Goal: Task Accomplishment & Management: Use online tool/utility

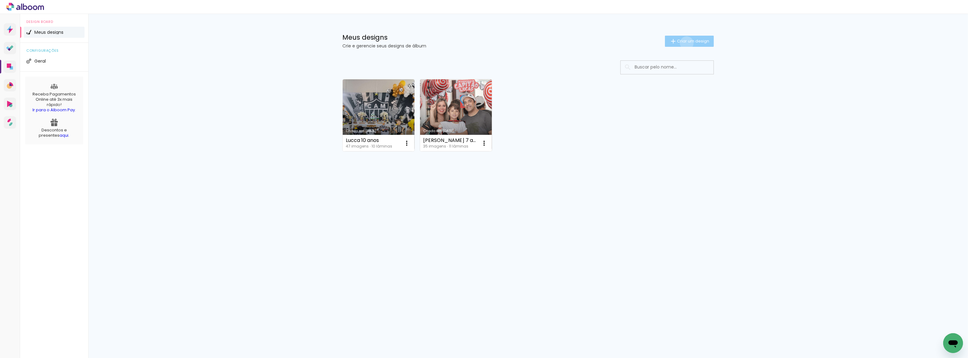
click at [687, 43] on span "Criar um design" at bounding box center [693, 41] width 32 height 4
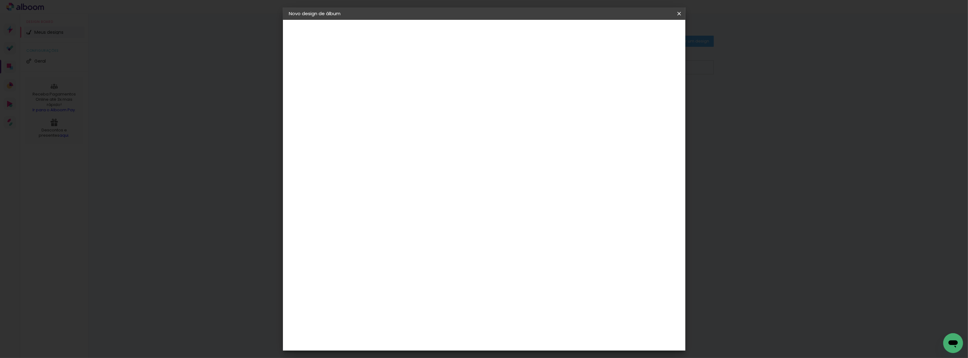
click at [390, 86] on input at bounding box center [390, 83] width 0 height 10
type input "newborn"
type paper-input "newborn"
click at [0, 0] on slot "Avançar" at bounding box center [0, 0] width 0 height 0
click at [381, 115] on input at bounding box center [406, 118] width 63 height 8
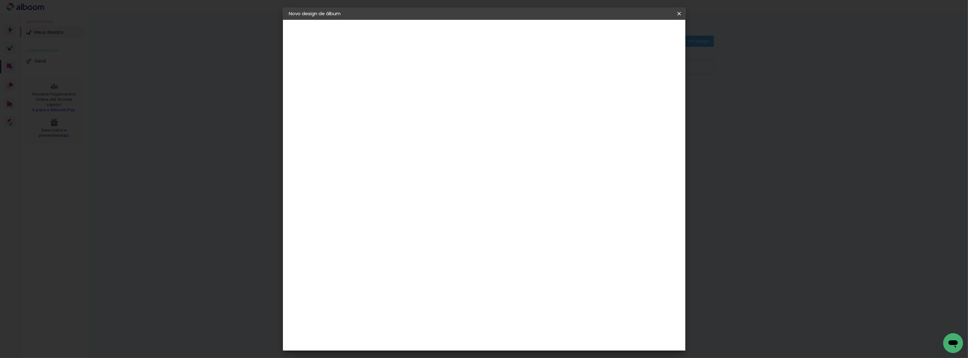
type input "hib"
type paper-input "hib"
click at [398, 138] on div "Hibener" at bounding box center [395, 139] width 19 height 5
click at [490, 97] on paper-item "Tamanho Livre" at bounding box center [462, 94] width 55 height 14
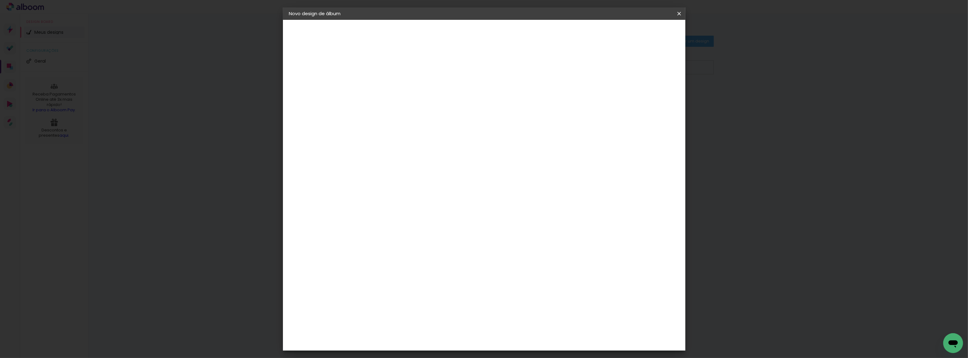
click at [0, 0] on slot "Tamanho Livre" at bounding box center [0, 0] width 0 height 0
click at [489, 36] on paper-button "Avançar" at bounding box center [474, 33] width 30 height 11
click at [323, 77] on div "Tamanho livre" at bounding box center [312, 76] width 21 height 9
click at [490, 132] on paper-item "Sugerir uma encadernadora" at bounding box center [462, 129] width 55 height 16
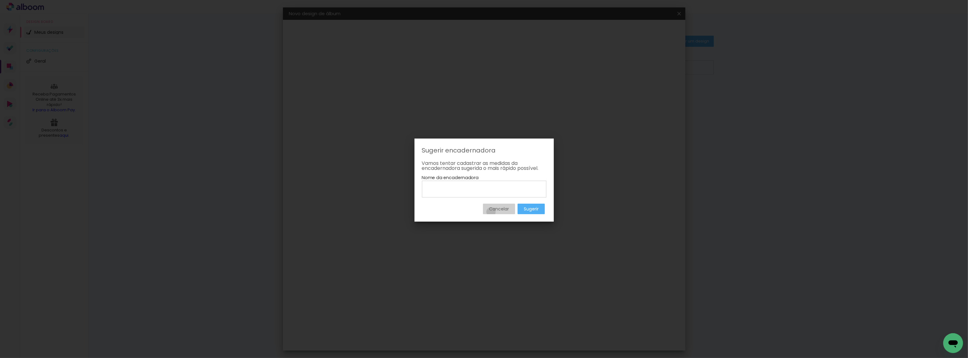
click at [491, 210] on paper-button "Cancelar" at bounding box center [499, 208] width 32 height 11
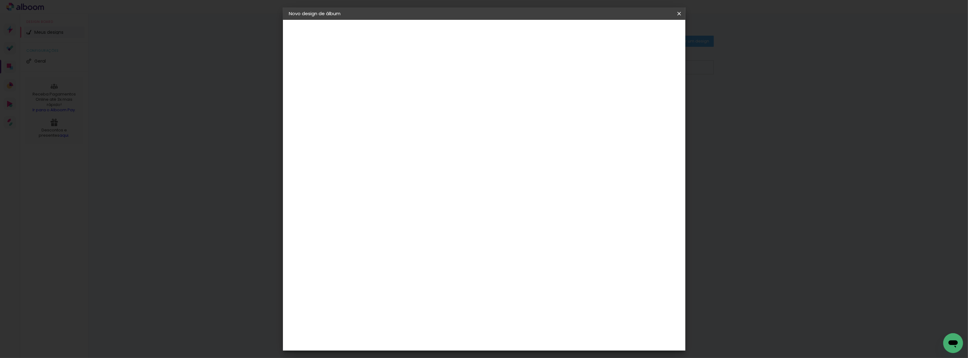
click at [446, 93] on span at bounding box center [445, 94] width 1 height 5
click at [0, 0] on slot "Avançar" at bounding box center [0, 0] width 0 height 0
click at [641, 32] on span "Iniciar design" at bounding box center [627, 33] width 28 height 4
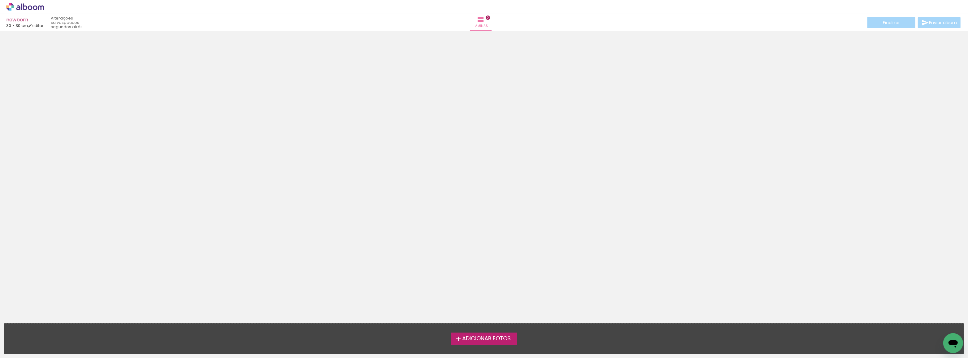
click at [483, 342] on label "Adicionar Fotos" at bounding box center [484, 338] width 66 height 12
click at [0, 0] on input "file" at bounding box center [0, 0] width 0 height 0
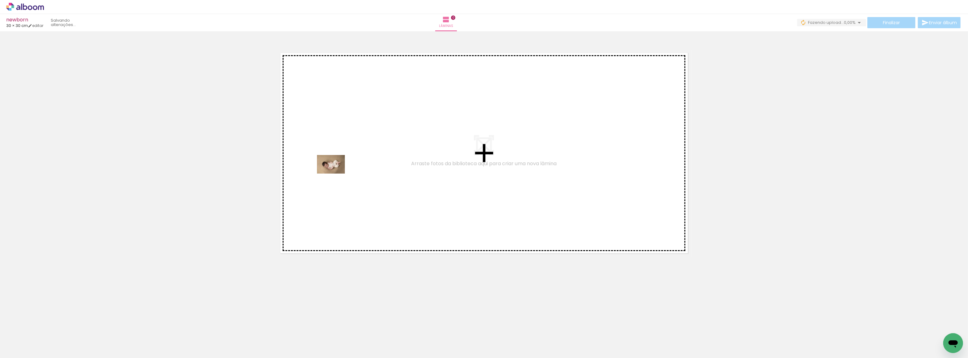
drag, startPoint x: 65, startPoint y: 344, endPoint x: 340, endPoint y: 170, distance: 325.0
click at [340, 170] on quentale-workspace at bounding box center [484, 179] width 968 height 358
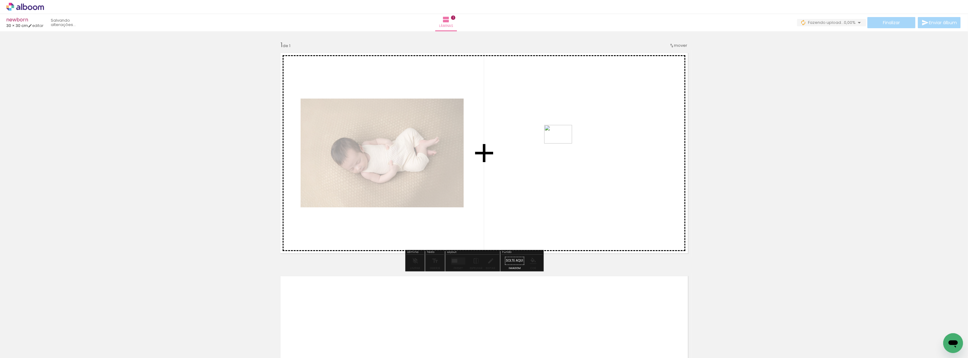
drag, startPoint x: 101, startPoint y: 340, endPoint x: 562, endPoint y: 144, distance: 501.8
click at [562, 144] on quentale-workspace at bounding box center [484, 179] width 968 height 358
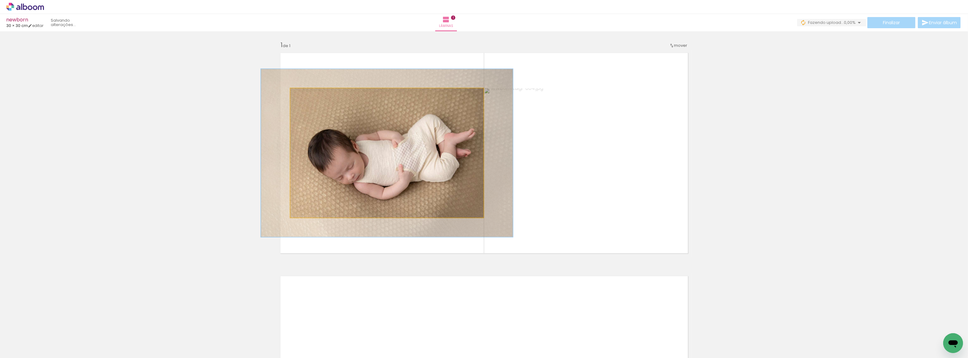
drag, startPoint x: 303, startPoint y: 94, endPoint x: 310, endPoint y: 94, distance: 6.5
type paper-slider "130"
click at [310, 94] on div at bounding box center [312, 95] width 6 height 6
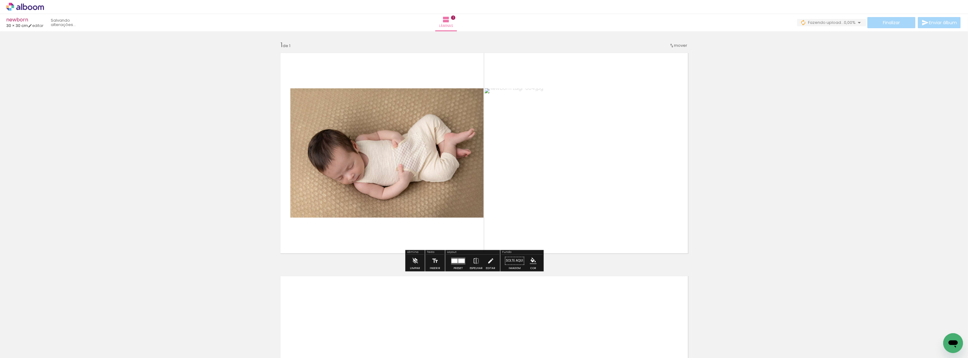
click at [567, 248] on quentale-layouter at bounding box center [484, 152] width 415 height 207
click at [760, 241] on div "Inserir lâmina 1 de 1" at bounding box center [484, 256] width 968 height 446
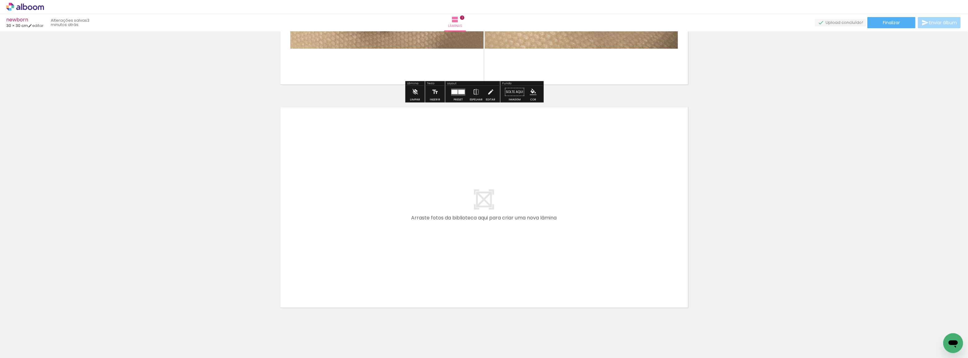
scroll to position [182, 0]
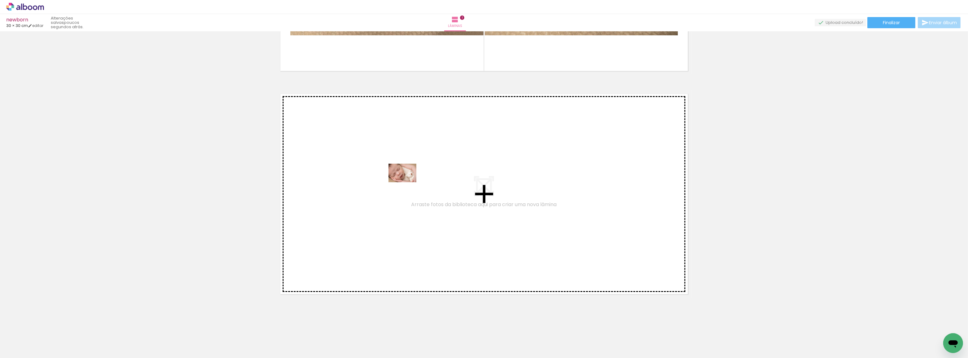
drag, startPoint x: 130, startPoint y: 339, endPoint x: 407, endPoint y: 182, distance: 318.0
click at [407, 182] on quentale-workspace at bounding box center [484, 179] width 968 height 358
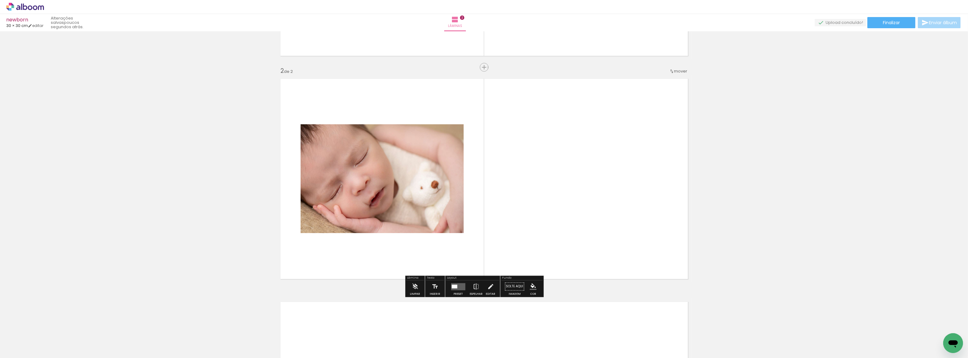
scroll to position [201, 0]
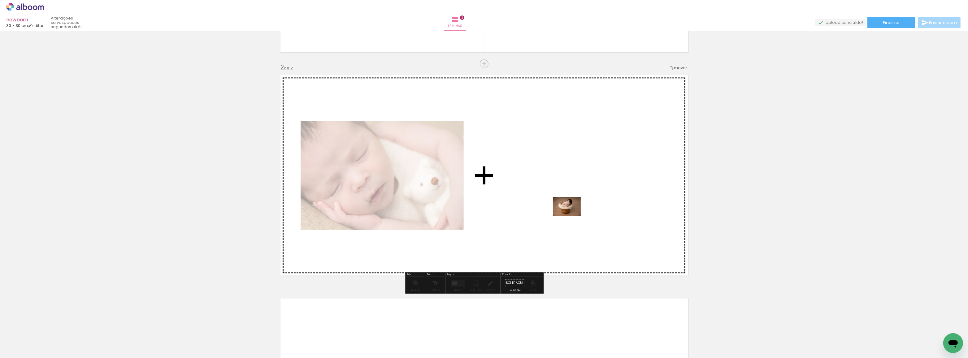
drag, startPoint x: 165, startPoint y: 340, endPoint x: 571, endPoint y: 215, distance: 425.5
click at [571, 215] on quentale-workspace at bounding box center [484, 179] width 968 height 358
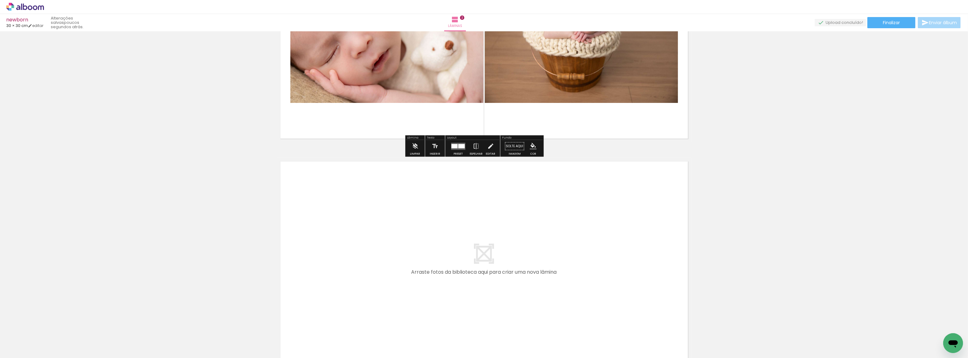
scroll to position [366, 0]
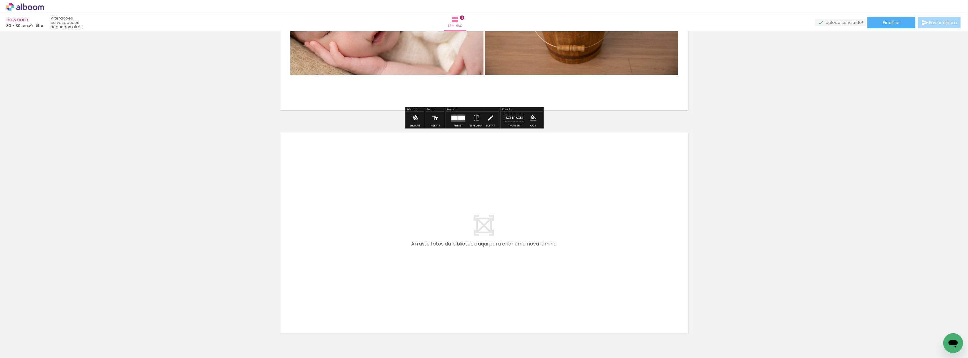
click at [436, 237] on quentale-layouter at bounding box center [484, 232] width 415 height 207
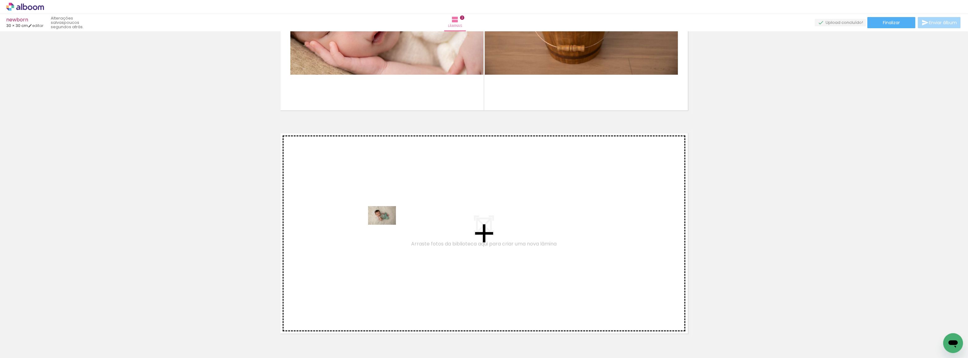
drag, startPoint x: 206, startPoint y: 342, endPoint x: 391, endPoint y: 221, distance: 220.6
click at [391, 221] on quentale-workspace at bounding box center [484, 179] width 968 height 358
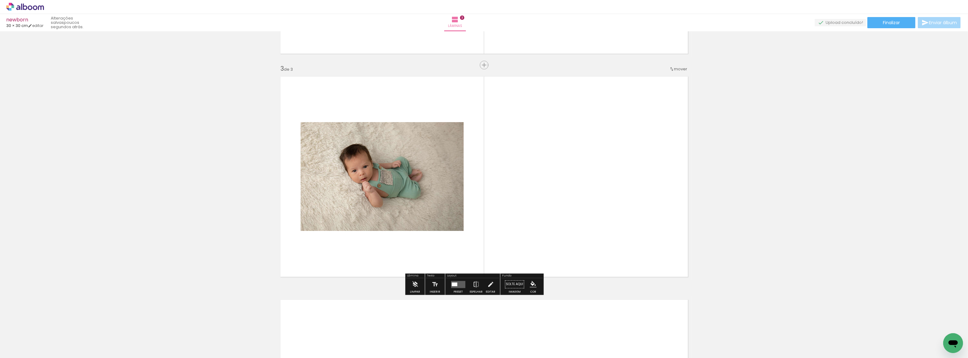
scroll to position [423, 0]
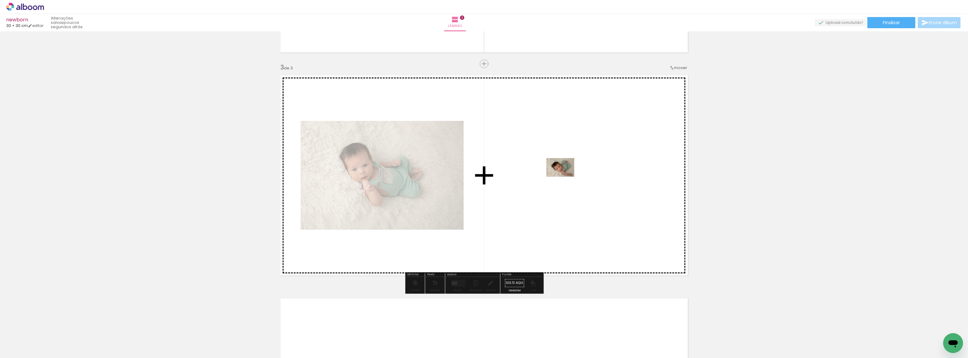
drag, startPoint x: 238, startPoint y: 340, endPoint x: 565, endPoint y: 176, distance: 366.0
click at [565, 176] on quentale-workspace at bounding box center [484, 179] width 968 height 358
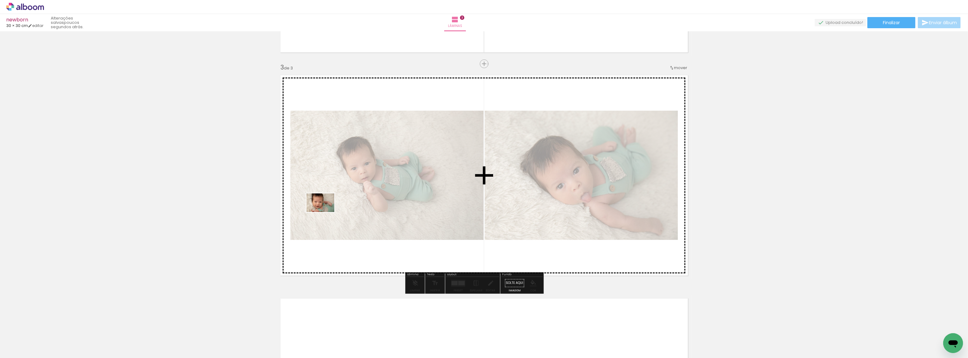
drag, startPoint x: 270, startPoint y: 338, endPoint x: 325, endPoint y: 212, distance: 137.5
click at [325, 212] on quentale-workspace at bounding box center [484, 179] width 968 height 358
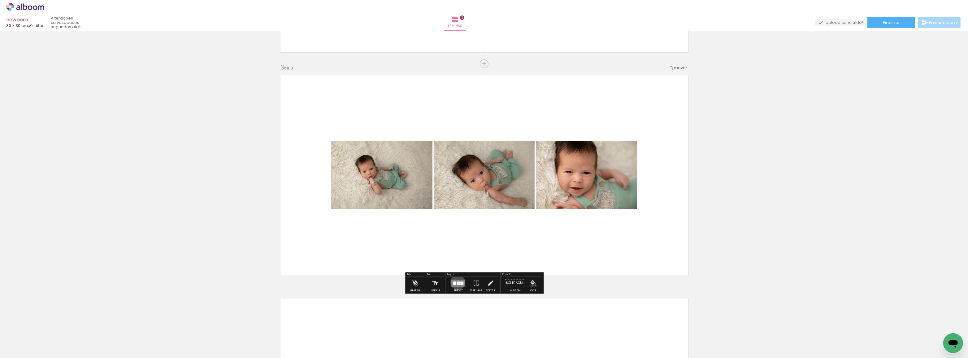
click at [460, 283] on div at bounding box center [458, 282] width 3 height 3
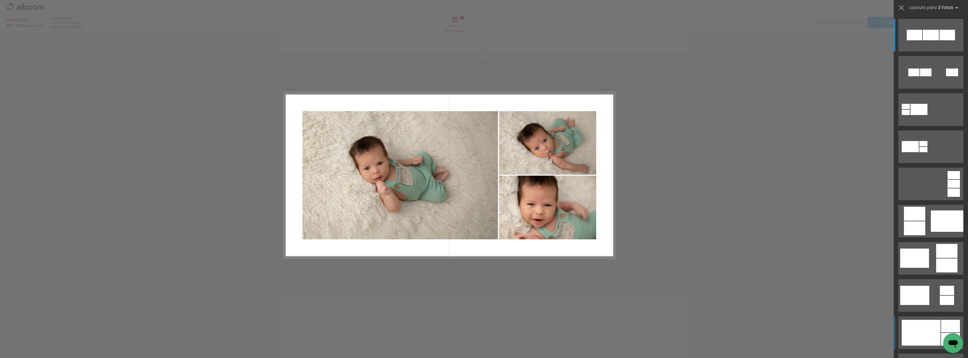
click at [916, 331] on div at bounding box center [921, 332] width 39 height 26
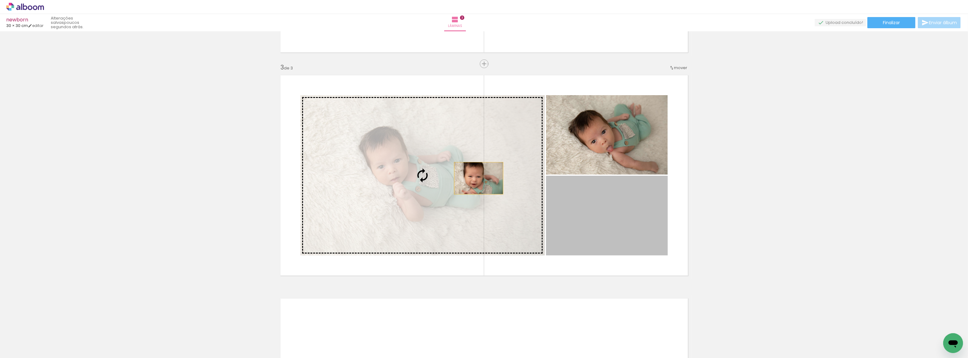
drag, startPoint x: 593, startPoint y: 228, endPoint x: 476, endPoint y: 178, distance: 127.1
click at [0, 0] on slot at bounding box center [0, 0] width 0 height 0
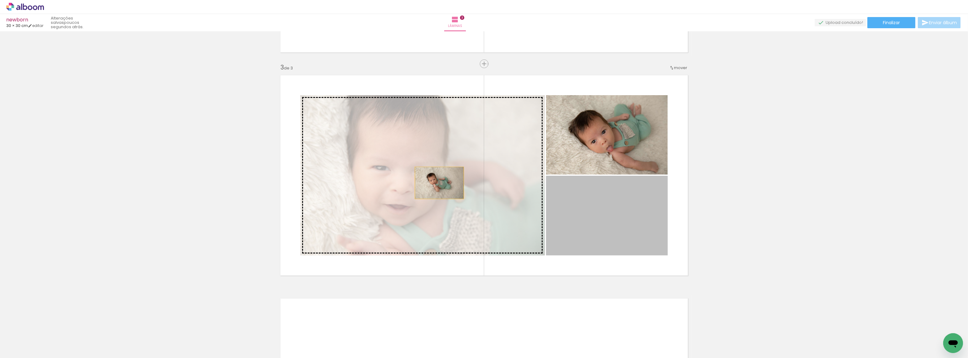
drag, startPoint x: 627, startPoint y: 222, endPoint x: 437, endPoint y: 183, distance: 193.7
click at [0, 0] on slot at bounding box center [0, 0] width 0 height 0
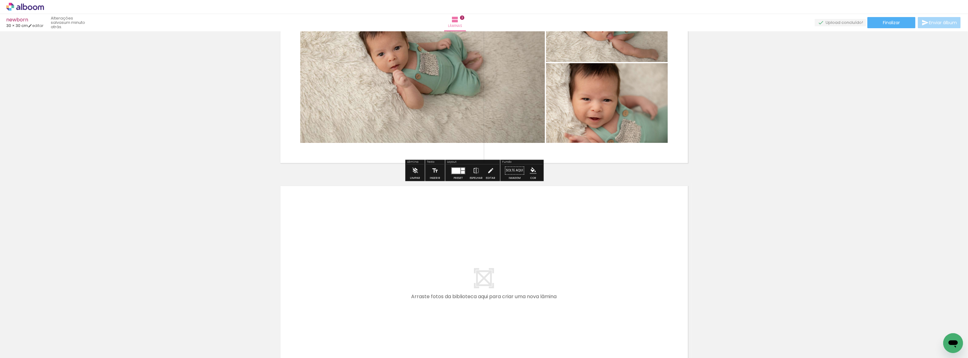
scroll to position [620, 0]
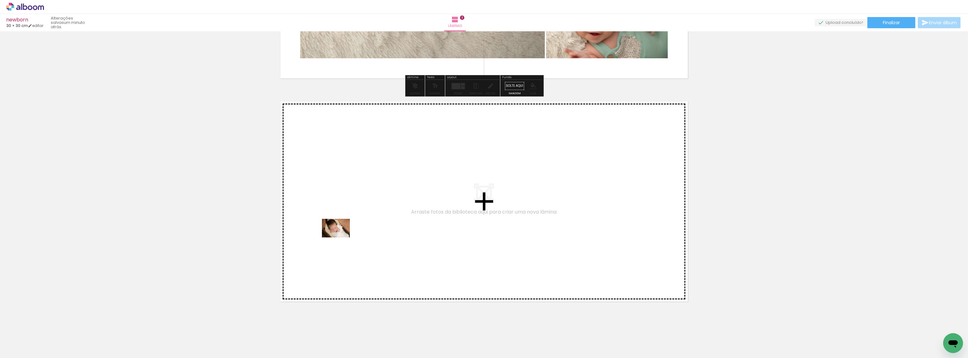
drag, startPoint x: 306, startPoint y: 341, endPoint x: 340, endPoint y: 237, distance: 109.8
click at [340, 237] on quentale-workspace at bounding box center [484, 179] width 968 height 358
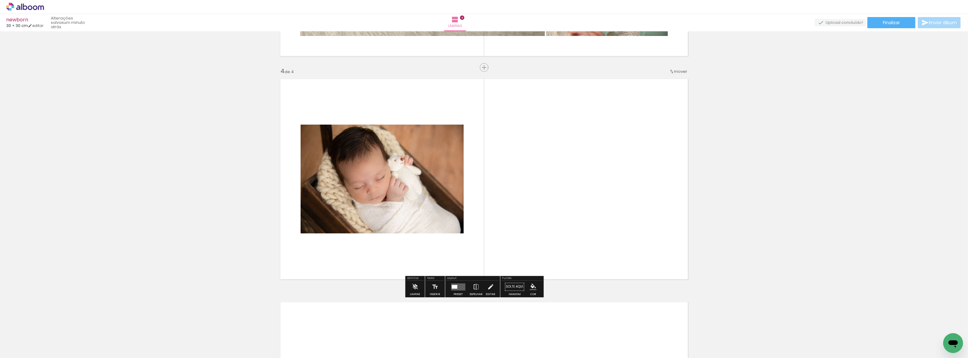
scroll to position [646, 0]
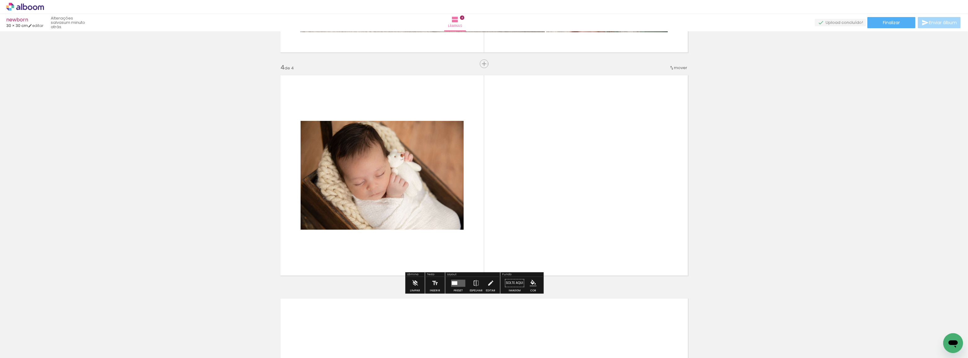
click at [20, 353] on span "Adicionar Fotos" at bounding box center [22, 349] width 19 height 7
click at [0, 0] on input "file" at bounding box center [0, 0] width 0 height 0
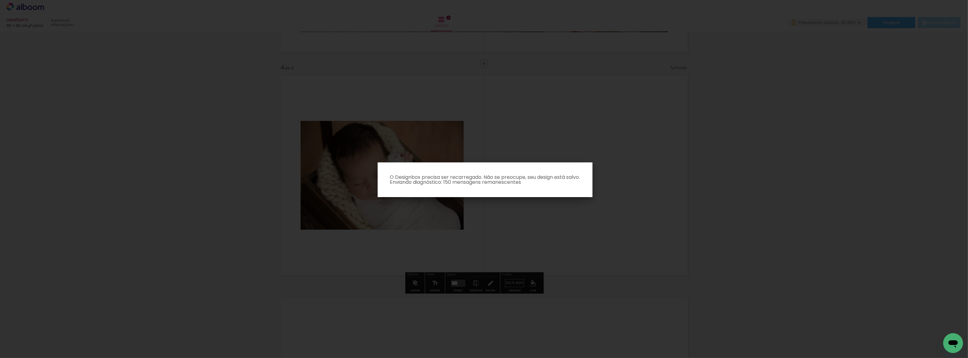
scroll to position [0, 0]
click at [508, 245] on iron-overlay-backdrop at bounding box center [484, 179] width 968 height 358
click at [381, 31] on iron-overlay-backdrop at bounding box center [484, 179] width 968 height 358
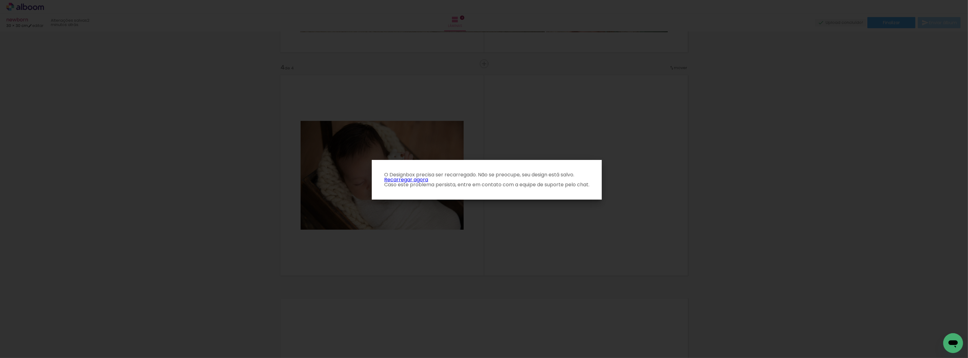
click at [409, 179] on link "Recarregar agora" at bounding box center [406, 179] width 44 height 7
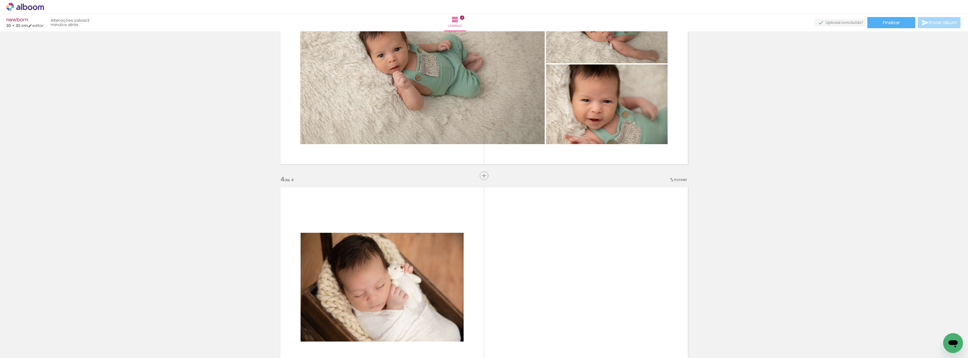
scroll to position [703, 0]
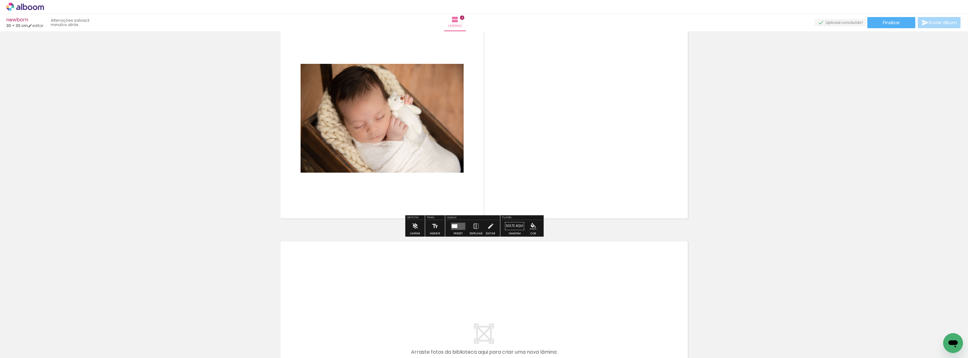
click at [24, 351] on span "Adicionar Fotos" at bounding box center [22, 349] width 19 height 7
click at [0, 0] on input "file" at bounding box center [0, 0] width 0 height 0
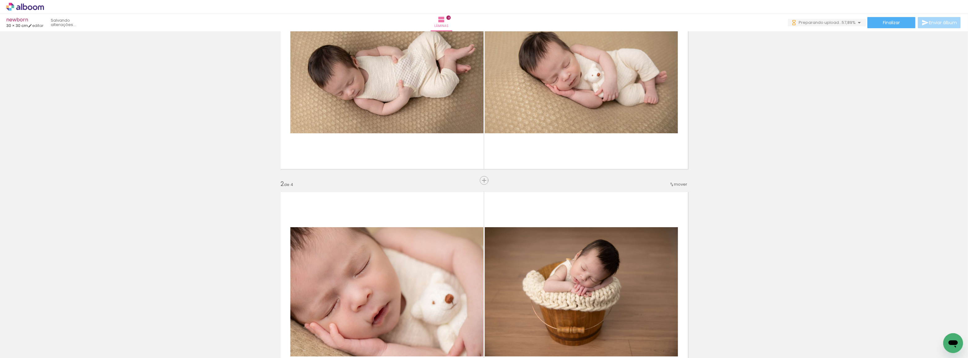
scroll to position [0, 0]
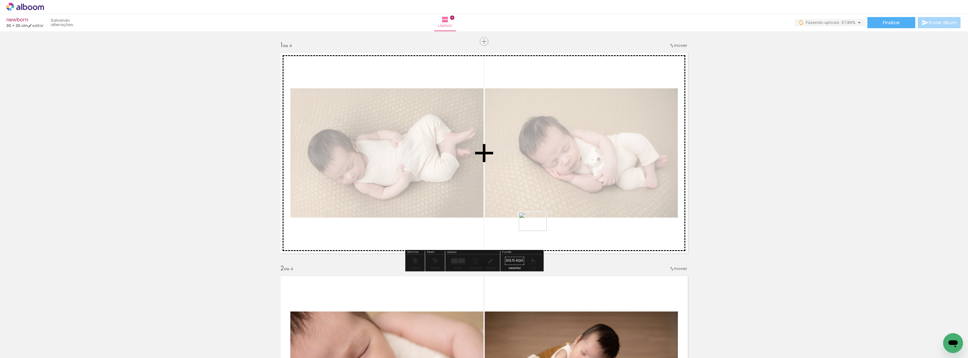
drag, startPoint x: 485, startPoint y: 340, endPoint x: 537, endPoint y: 231, distance: 121.6
click at [537, 231] on quentale-workspace at bounding box center [484, 179] width 968 height 358
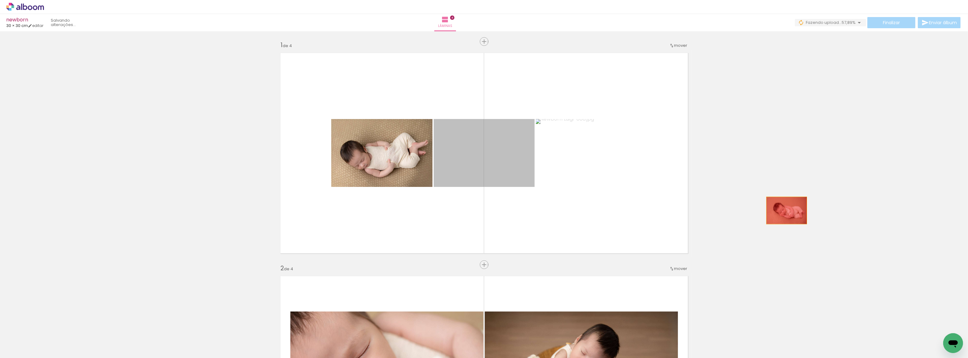
drag, startPoint x: 482, startPoint y: 154, endPoint x: 784, endPoint y: 210, distance: 307.7
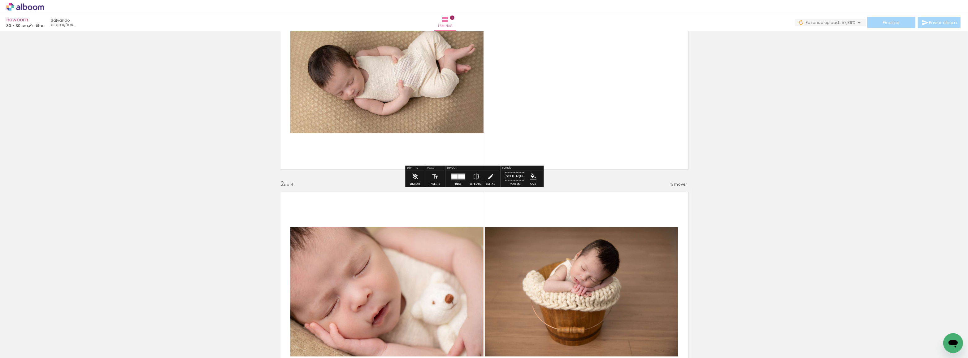
scroll to position [141, 0]
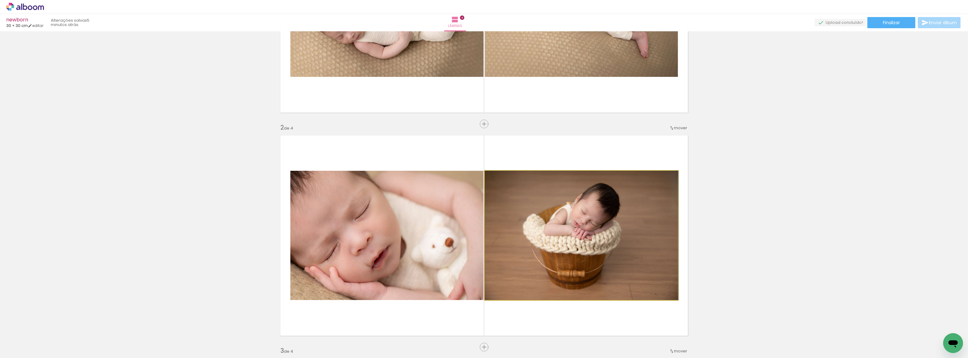
drag, startPoint x: 582, startPoint y: 241, endPoint x: 828, endPoint y: 208, distance: 248.9
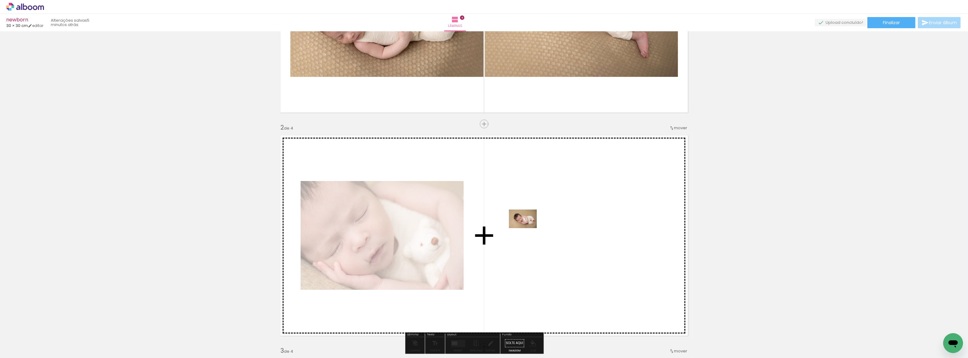
drag, startPoint x: 102, startPoint y: 344, endPoint x: 552, endPoint y: 213, distance: 469.2
click at [552, 213] on quentale-workspace at bounding box center [484, 179] width 968 height 358
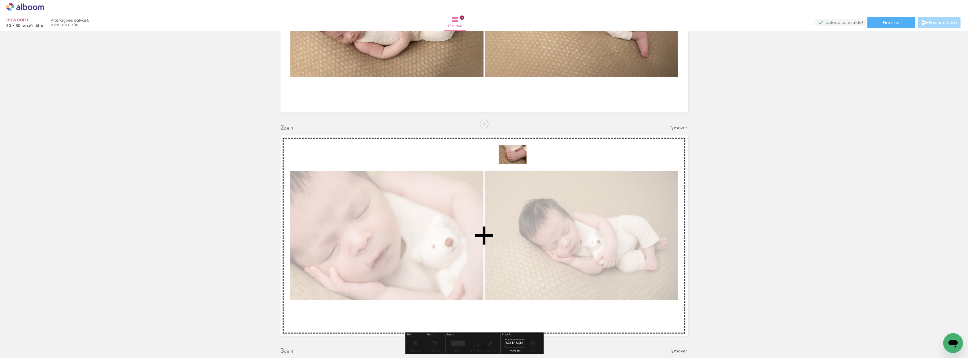
drag, startPoint x: 370, startPoint y: 342, endPoint x: 517, endPoint y: 165, distance: 230.5
click at [517, 165] on quentale-workspace at bounding box center [484, 179] width 968 height 358
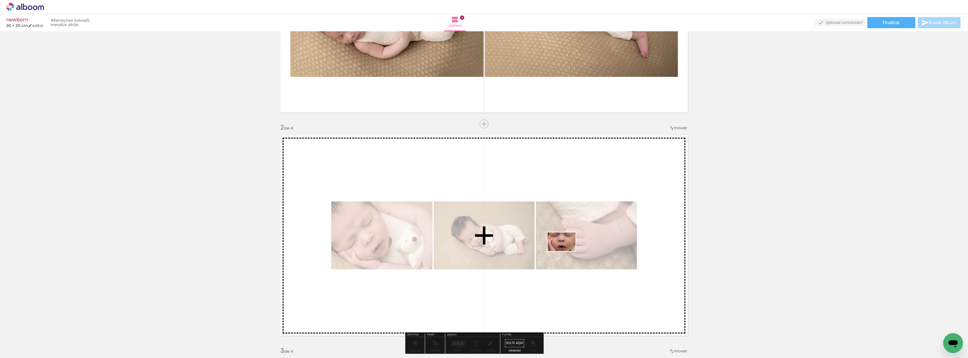
drag, startPoint x: 345, startPoint y: 337, endPoint x: 586, endPoint y: 275, distance: 248.8
click at [579, 263] on quentale-workspace at bounding box center [484, 179] width 968 height 358
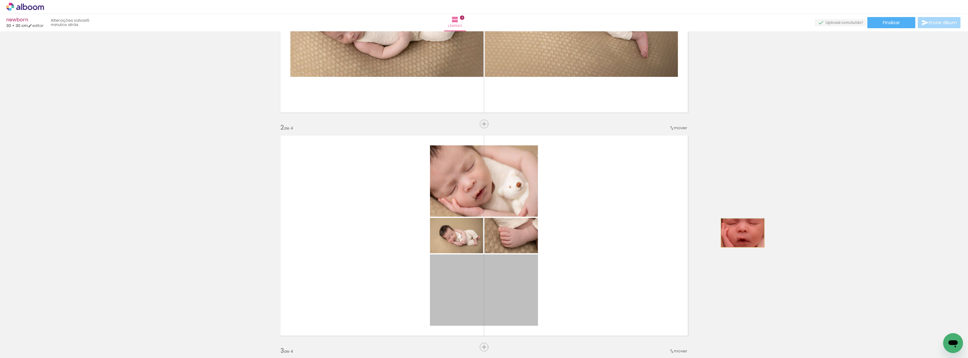
drag, startPoint x: 498, startPoint y: 293, endPoint x: 740, endPoint y: 232, distance: 250.1
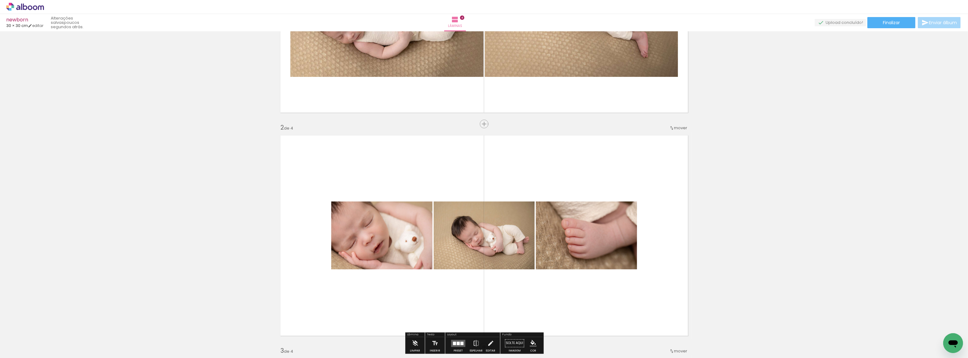
scroll to position [28, 0]
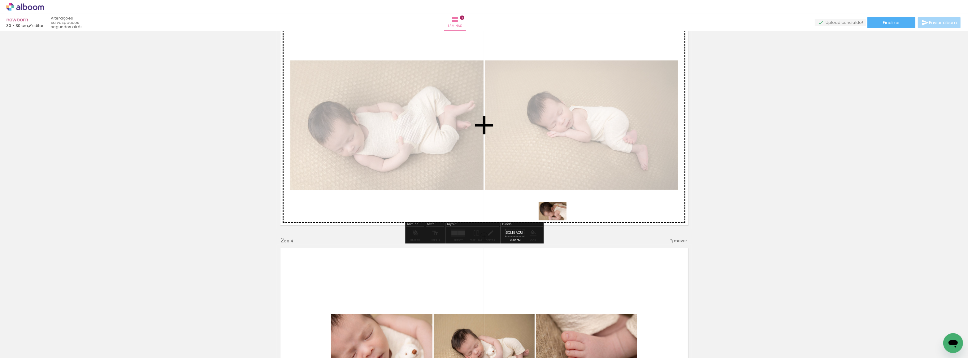
drag, startPoint x: 517, startPoint y: 340, endPoint x: 557, endPoint y: 220, distance: 126.4
click at [557, 220] on quentale-workspace at bounding box center [484, 179] width 968 height 358
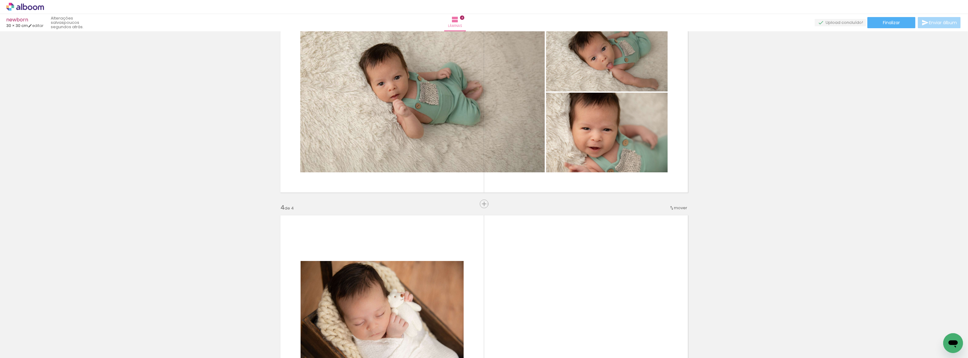
scroll to position [619, 0]
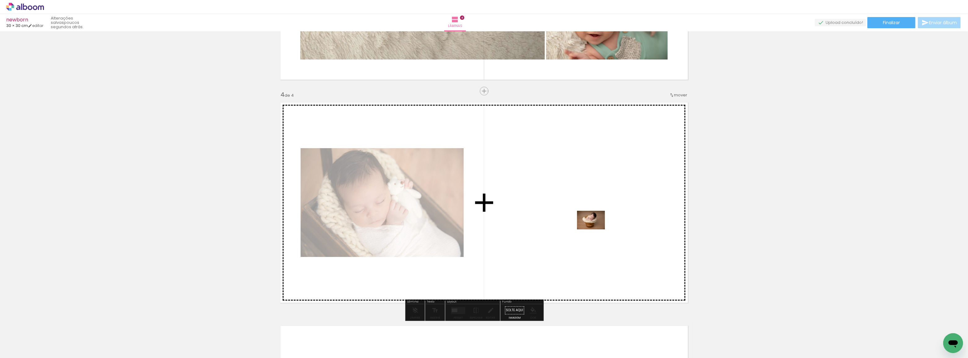
drag, startPoint x: 167, startPoint y: 342, endPoint x: 591, endPoint y: 218, distance: 441.7
click at [591, 218] on quentale-workspace at bounding box center [484, 179] width 968 height 358
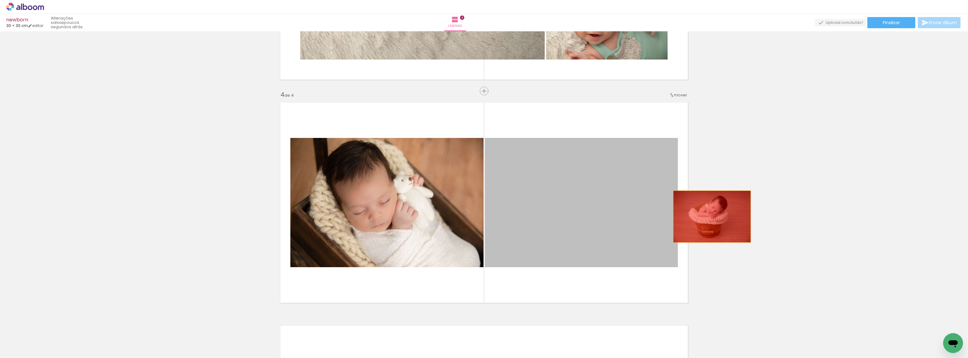
drag, startPoint x: 591, startPoint y: 218, endPoint x: 744, endPoint y: 205, distance: 154.1
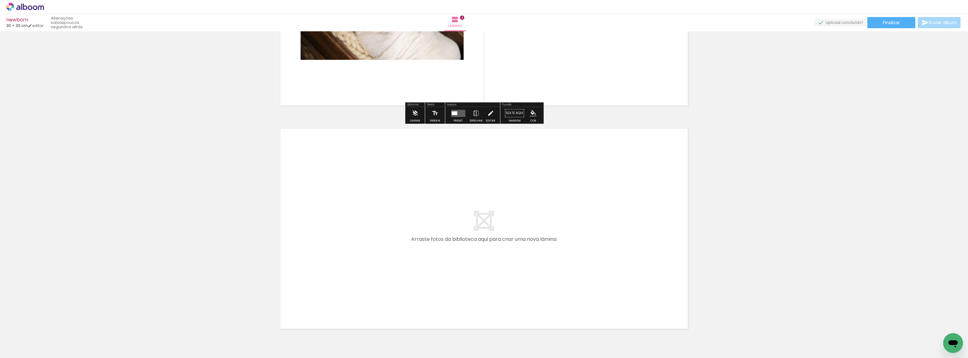
scroll to position [851, 0]
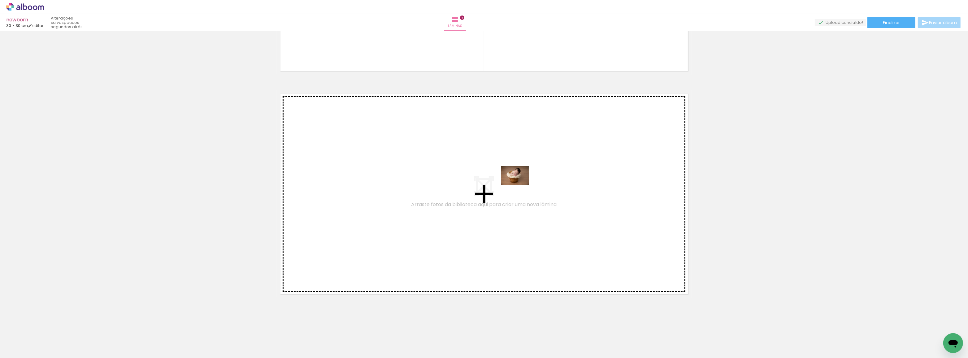
drag, startPoint x: 174, startPoint y: 343, endPoint x: 520, endPoint y: 184, distance: 380.5
click at [520, 184] on quentale-workspace at bounding box center [484, 179] width 968 height 358
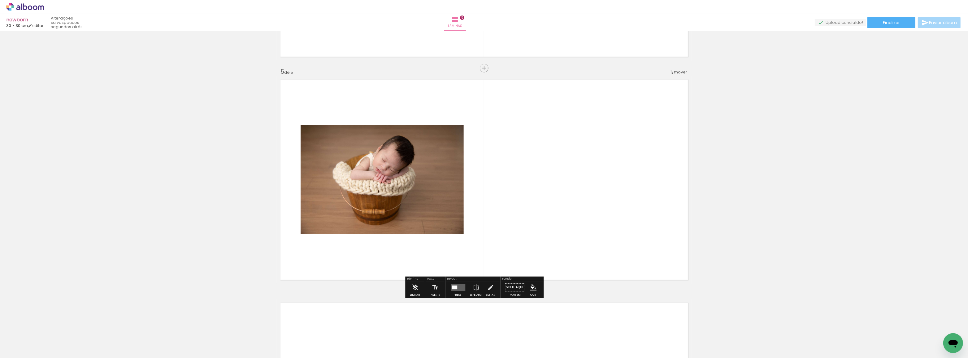
scroll to position [869, 0]
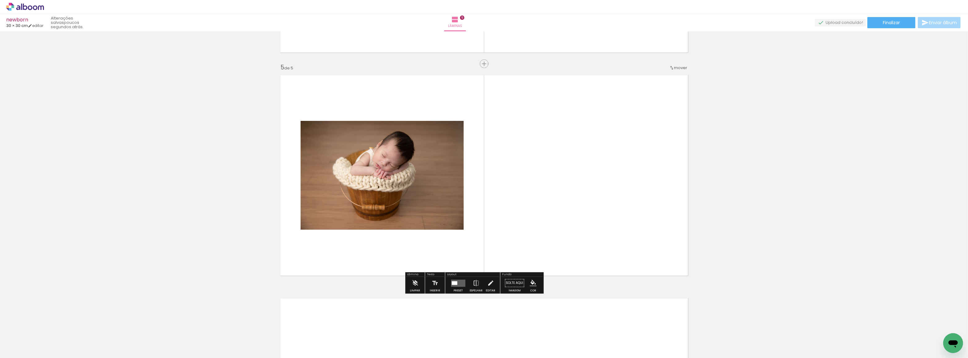
click at [457, 283] on div at bounding box center [455, 283] width 6 height 4
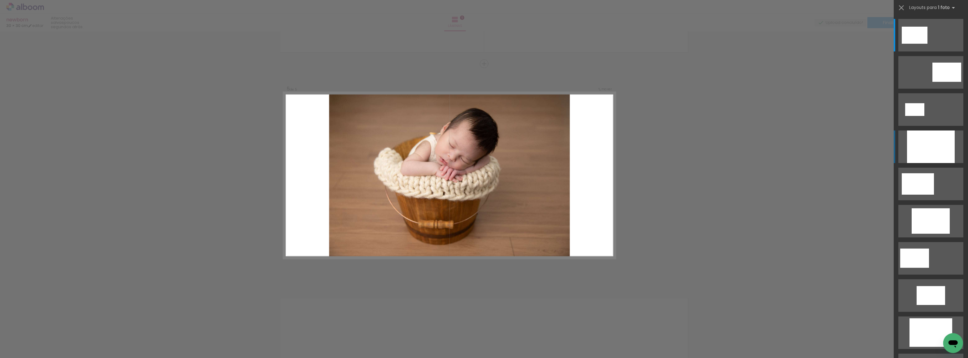
click at [924, 148] on div at bounding box center [931, 146] width 48 height 33
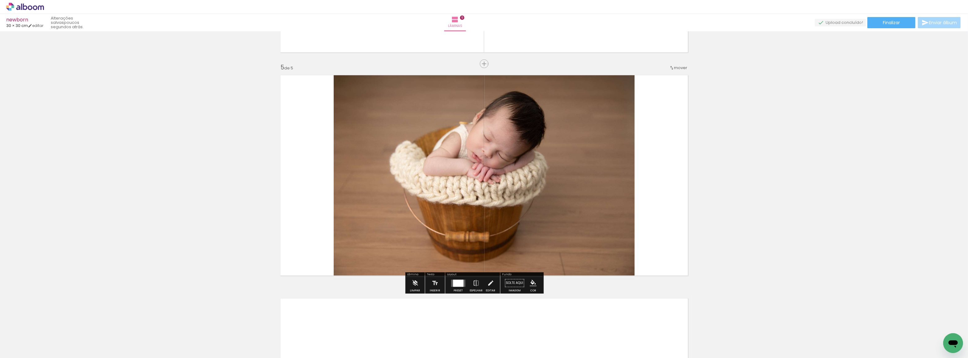
click at [465, 286] on quentale-layouter at bounding box center [458, 282] width 14 height 7
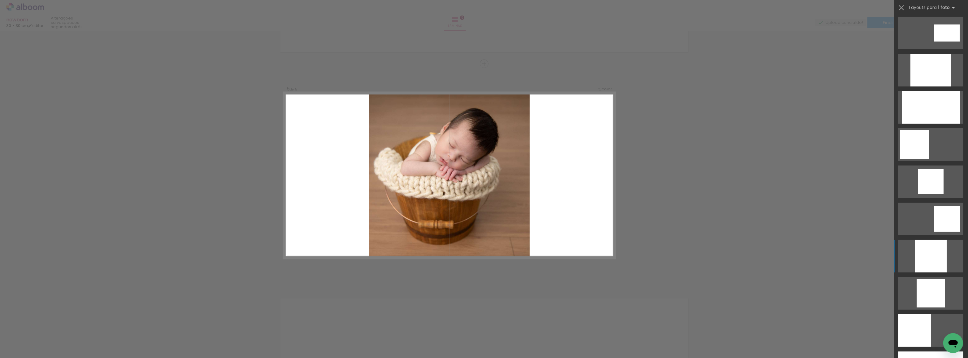
scroll to position [393, 0]
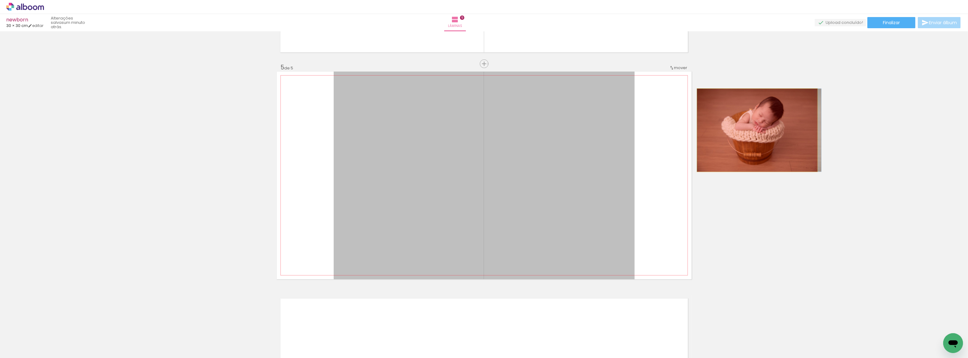
drag, startPoint x: 524, startPoint y: 178, endPoint x: 755, endPoint y: 130, distance: 235.8
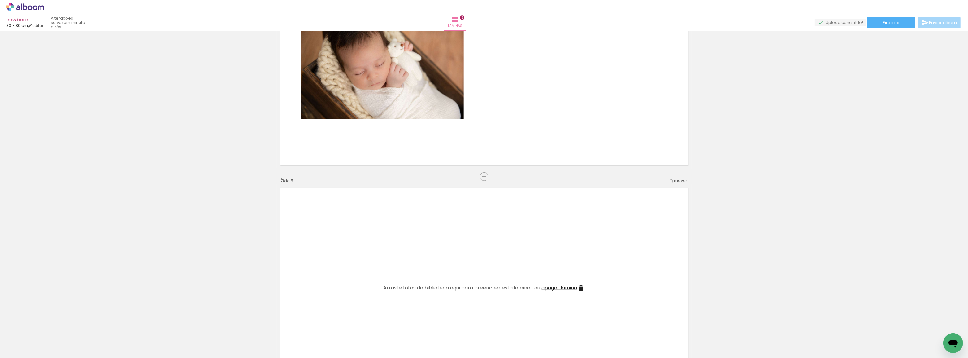
scroll to position [841, 0]
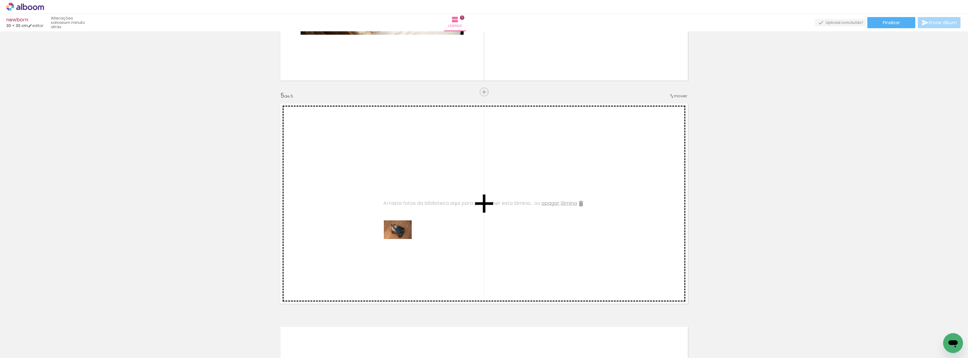
drag, startPoint x: 418, startPoint y: 343, endPoint x: 402, endPoint y: 236, distance: 107.3
click at [402, 236] on quentale-workspace at bounding box center [484, 179] width 968 height 358
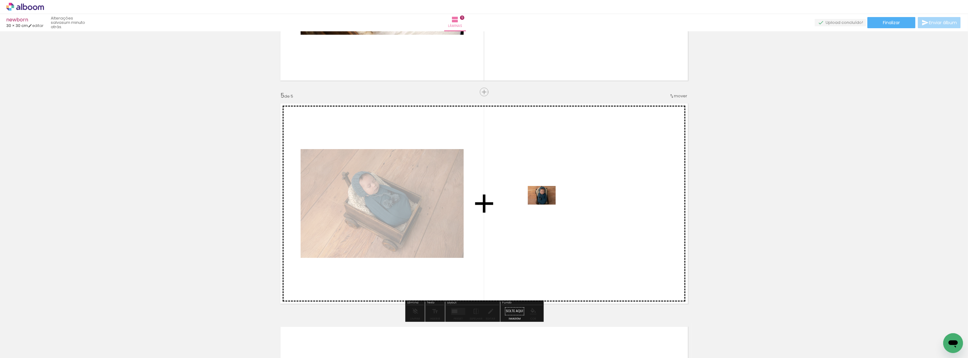
drag, startPoint x: 550, startPoint y: 340, endPoint x: 546, endPoint y: 204, distance: 135.9
click at [546, 204] on quentale-workspace at bounding box center [484, 179] width 968 height 358
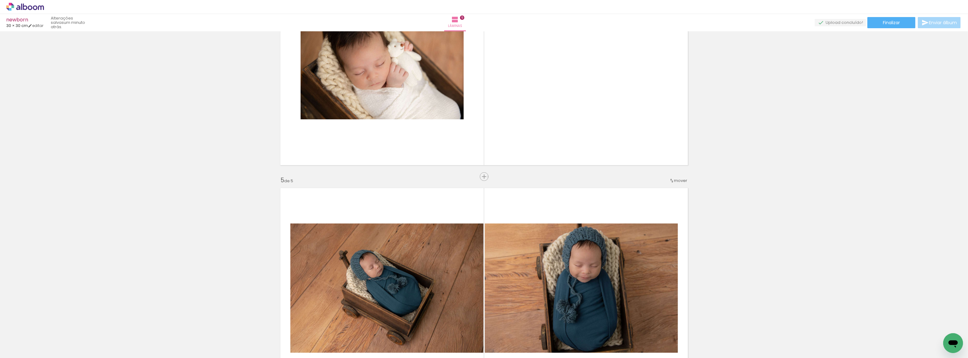
scroll to position [644, 0]
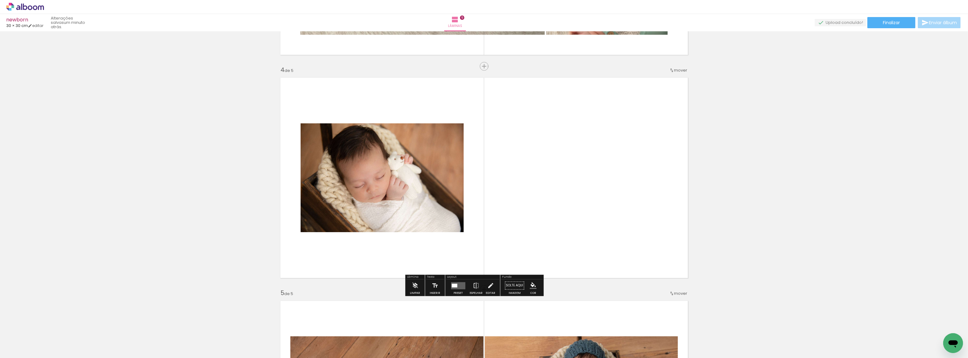
click at [355, 193] on quentale-photo at bounding box center [382, 177] width 163 height 109
click at [463, 294] on div "Preset" at bounding box center [457, 293] width 9 height 3
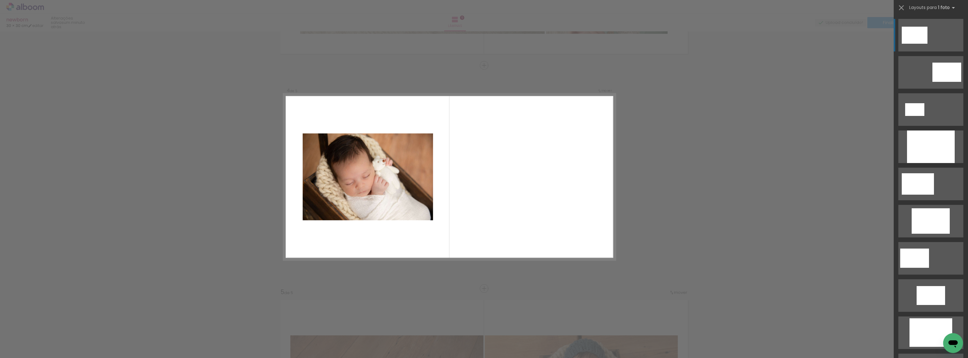
scroll to position [646, 0]
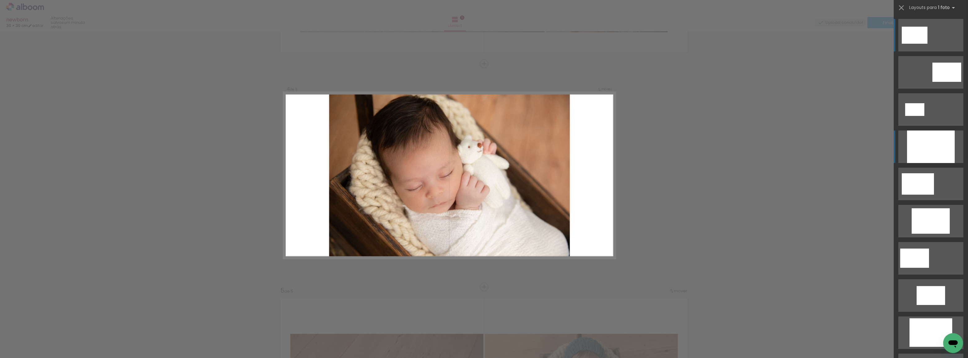
click at [923, 156] on div at bounding box center [931, 146] width 48 height 33
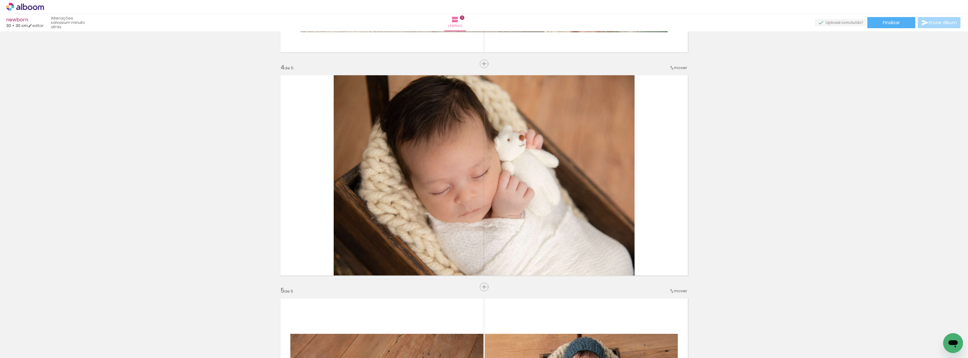
click at [9, 350] on iron-icon at bounding box center [8, 348] width 7 height 7
click at [0, 0] on input "file" at bounding box center [0, 0] width 0 height 0
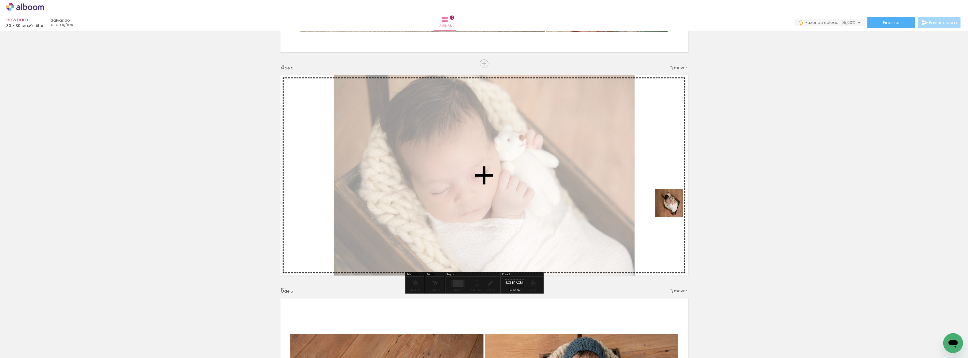
drag, startPoint x: 728, startPoint y: 340, endPoint x: 674, endPoint y: 207, distance: 143.2
click at [674, 207] on quentale-workspace at bounding box center [484, 179] width 968 height 358
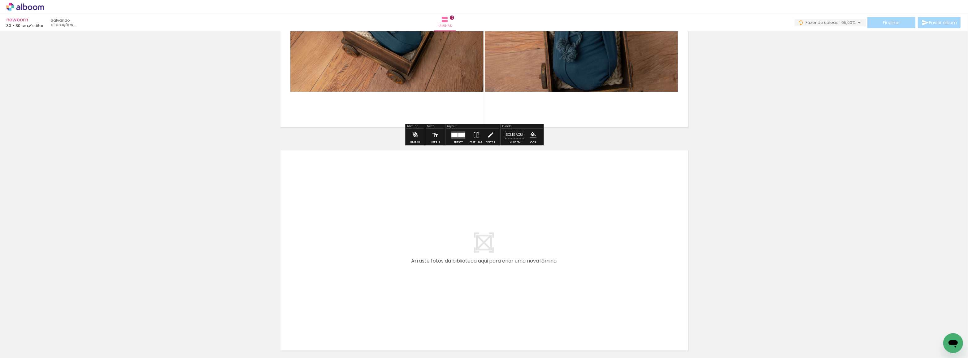
scroll to position [1073, 0]
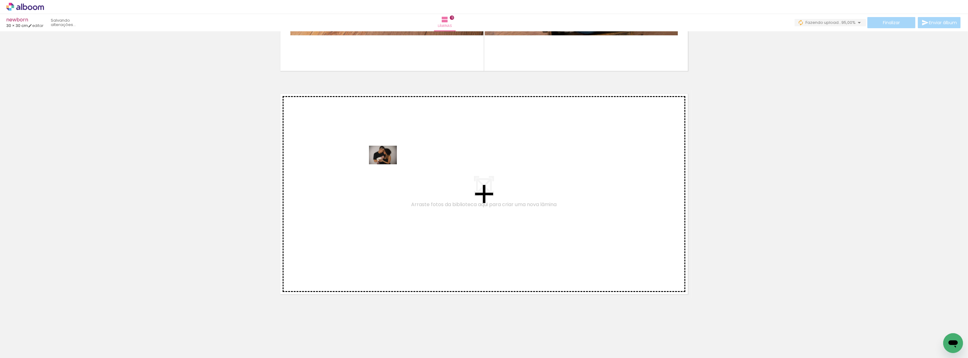
drag, startPoint x: 664, startPoint y: 344, endPoint x: 387, endPoint y: 164, distance: 330.5
click at [387, 164] on quentale-workspace at bounding box center [484, 179] width 968 height 358
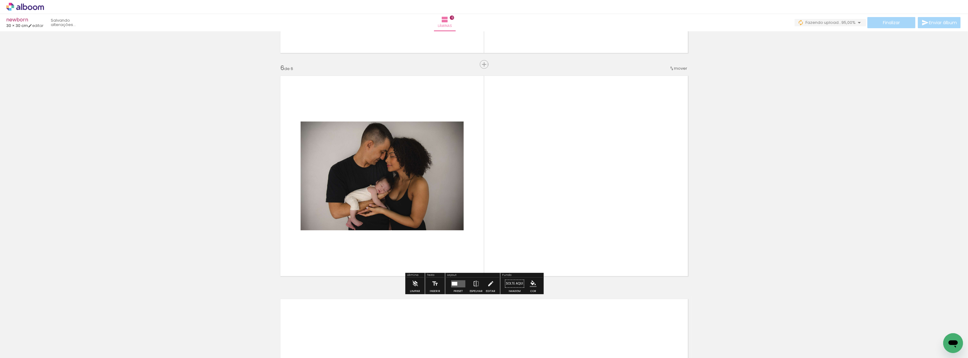
scroll to position [1092, 0]
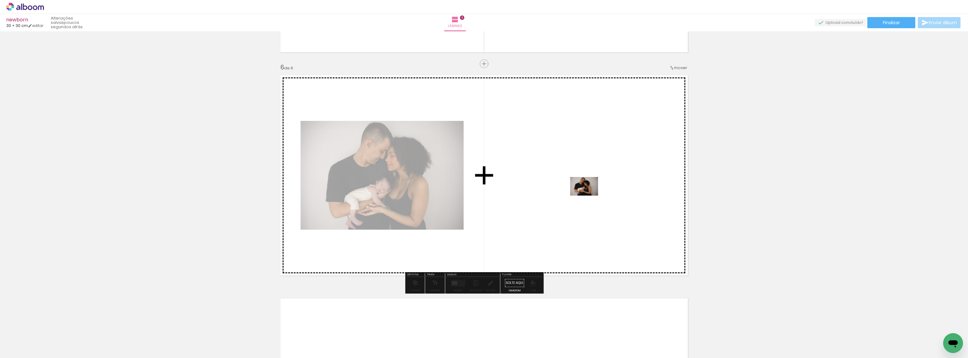
drag, startPoint x: 693, startPoint y: 343, endPoint x: 584, endPoint y: 186, distance: 191.3
click at [584, 186] on quentale-workspace at bounding box center [484, 179] width 968 height 358
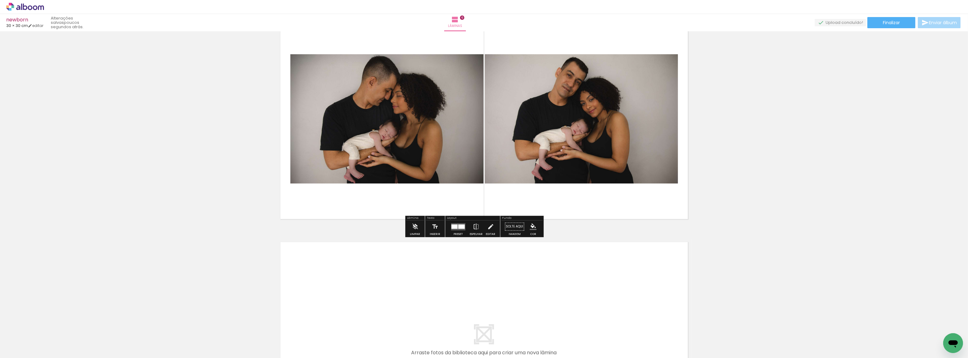
scroll to position [1233, 0]
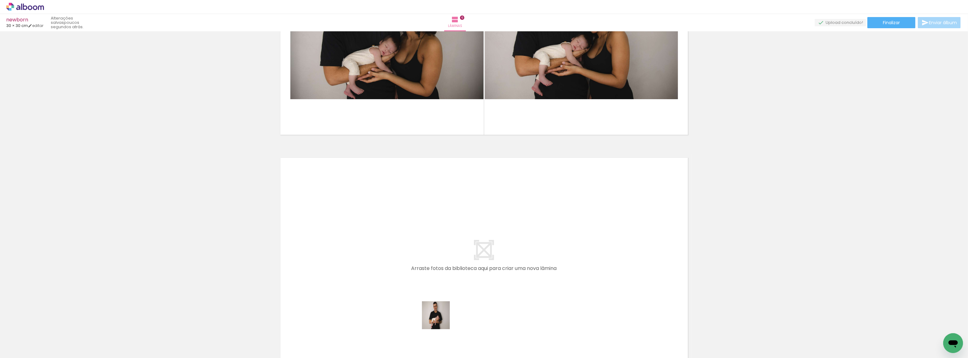
drag, startPoint x: 449, startPoint y: 340, endPoint x: 379, endPoint y: 220, distance: 138.8
click at [379, 220] on quentale-workspace at bounding box center [484, 179] width 968 height 358
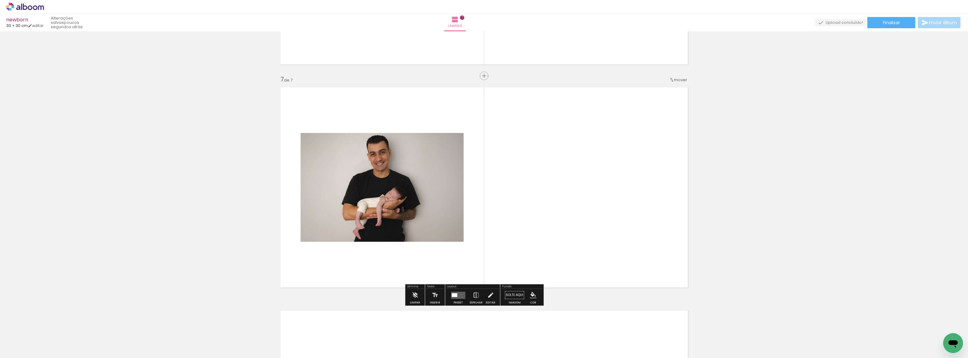
scroll to position [1315, 0]
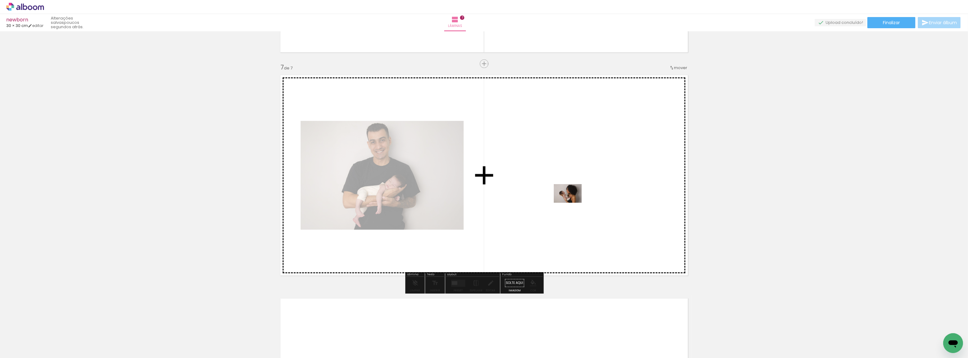
drag, startPoint x: 582, startPoint y: 342, endPoint x: 572, endPoint y: 202, distance: 140.0
click at [572, 202] on quentale-workspace at bounding box center [484, 179] width 968 height 358
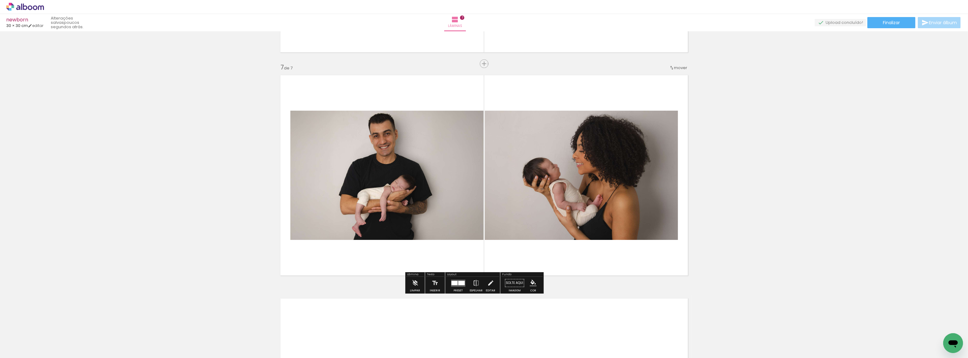
click at [473, 233] on quentale-photo at bounding box center [386, 175] width 193 height 129
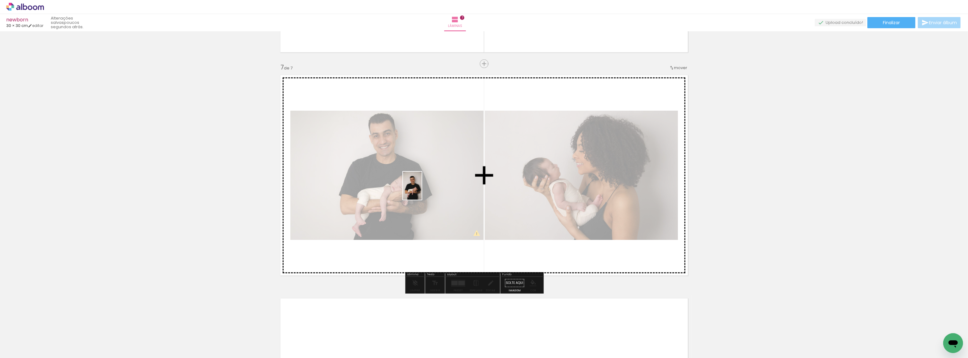
drag, startPoint x: 618, startPoint y: 345, endPoint x: 422, endPoint y: 190, distance: 250.2
click at [422, 190] on quentale-workspace at bounding box center [484, 179] width 968 height 358
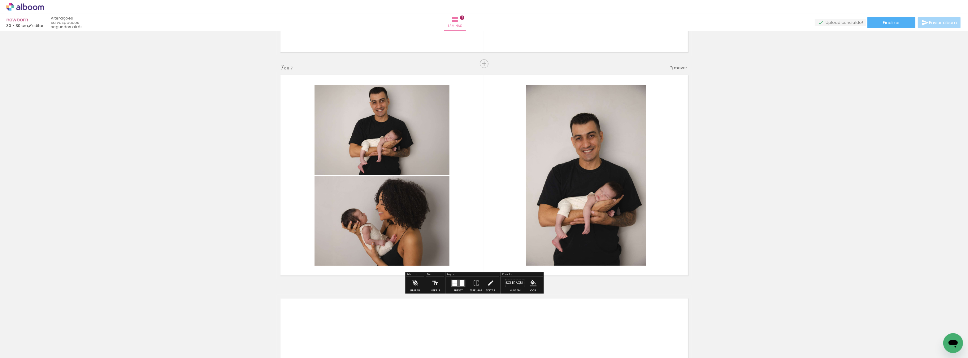
click at [394, 136] on quentale-photo at bounding box center [381, 129] width 135 height 89
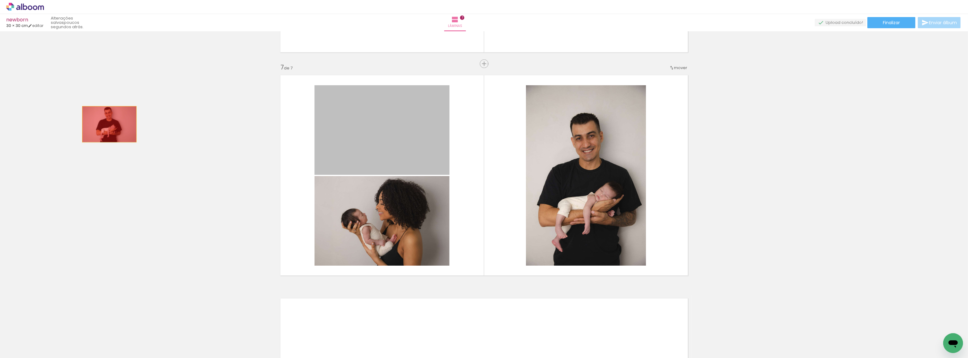
drag, startPoint x: 402, startPoint y: 121, endPoint x: 107, endPoint y: 124, distance: 295.0
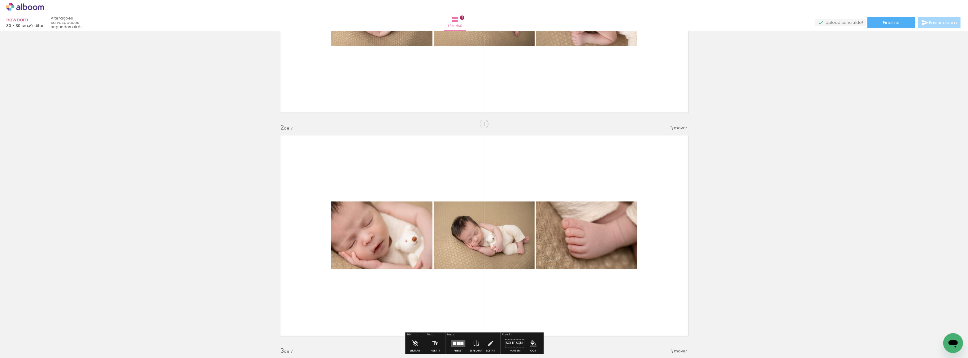
scroll to position [84, 0]
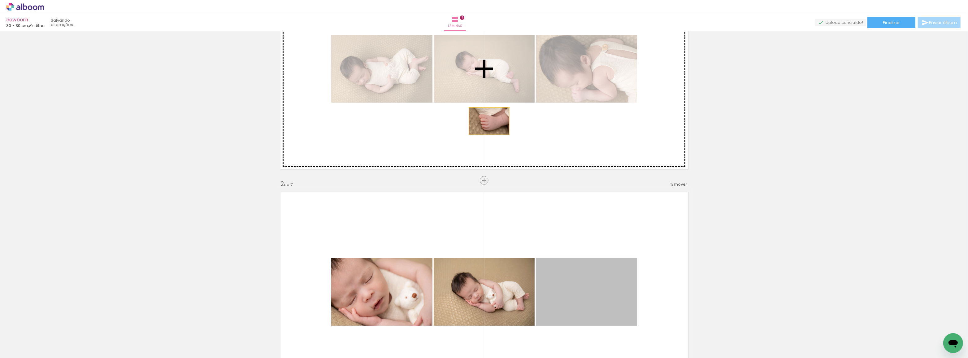
drag, startPoint x: 580, startPoint y: 291, endPoint x: 476, endPoint y: 124, distance: 196.3
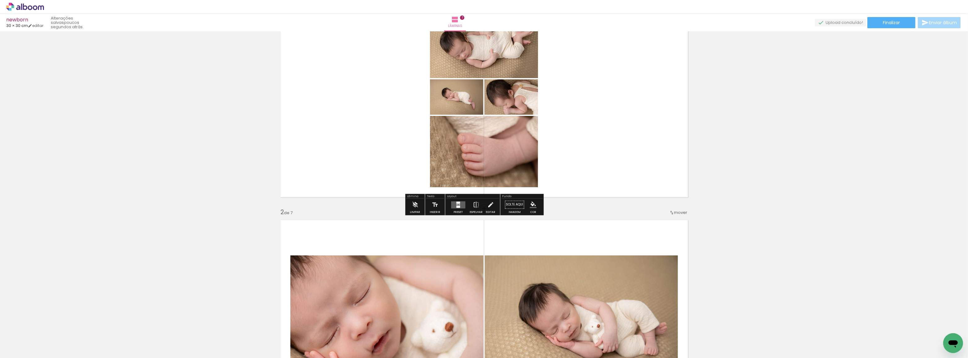
scroll to position [0, 0]
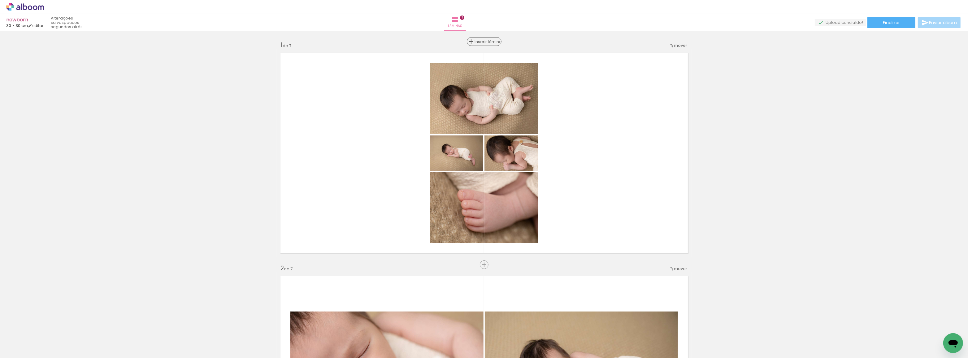
click at [484, 40] on span "Inserir lâmina" at bounding box center [487, 42] width 24 height 4
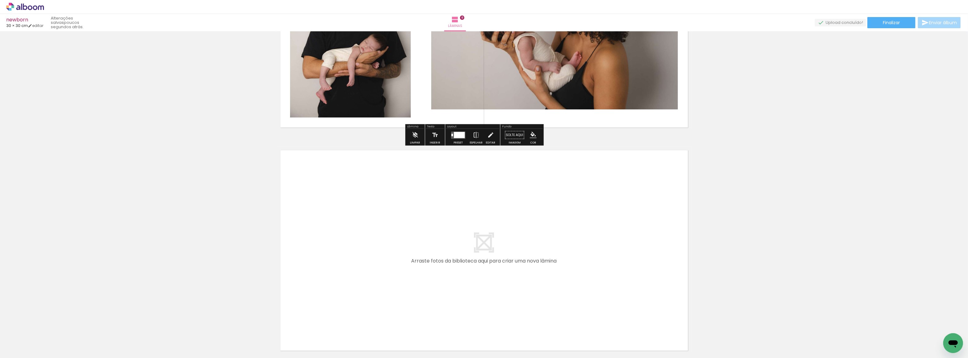
scroll to position [1742, 0]
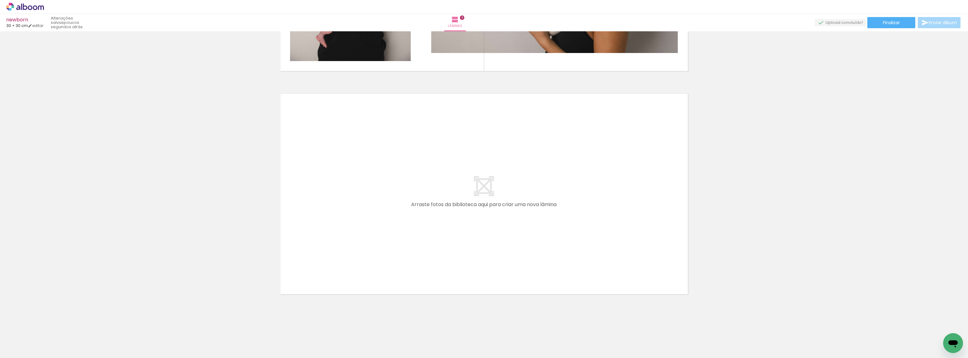
click at [17, 353] on span "Adicionar Fotos" at bounding box center [22, 349] width 19 height 7
click at [0, 0] on input "file" at bounding box center [0, 0] width 0 height 0
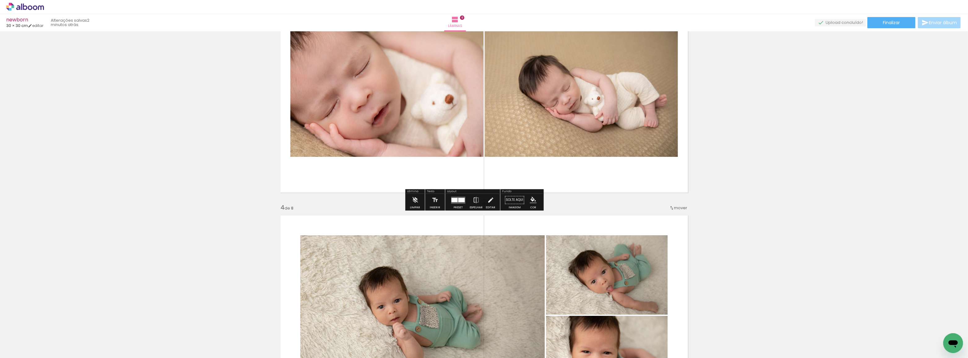
scroll to position [422, 0]
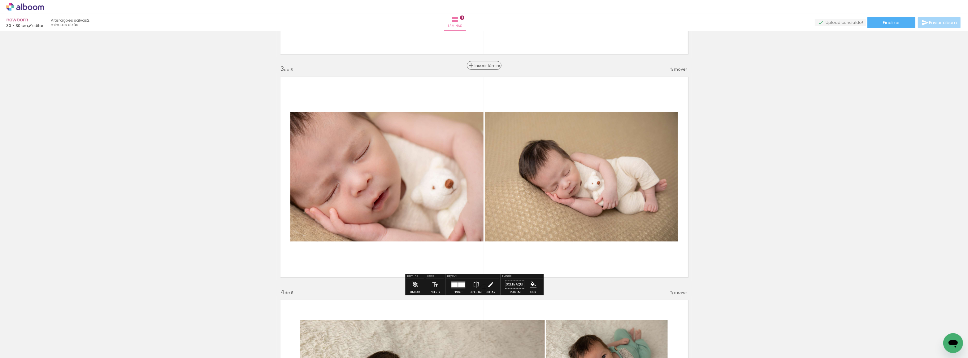
click at [481, 64] on span "Inserir lâmina" at bounding box center [487, 65] width 24 height 4
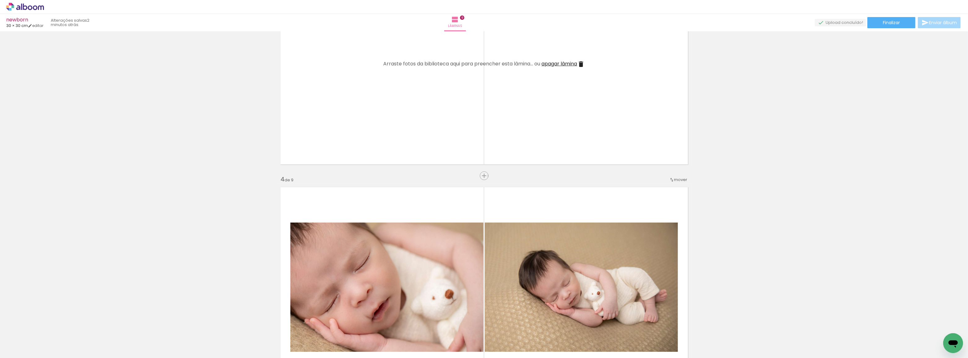
scroll to position [591, 0]
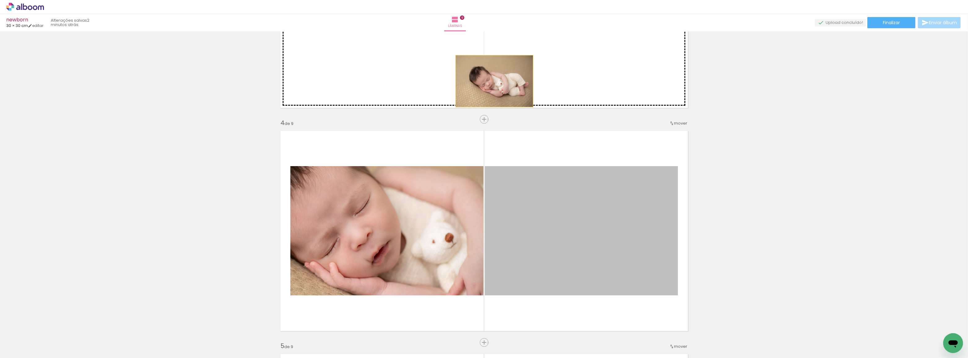
drag, startPoint x: 573, startPoint y: 265, endPoint x: 483, endPoint y: 61, distance: 222.5
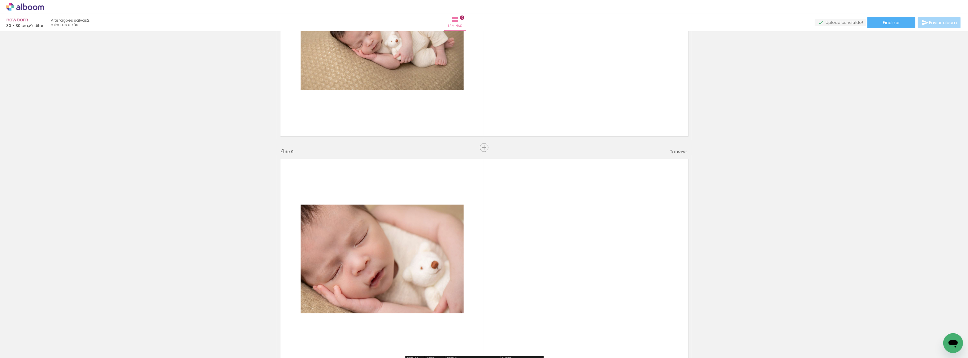
scroll to position [478, 0]
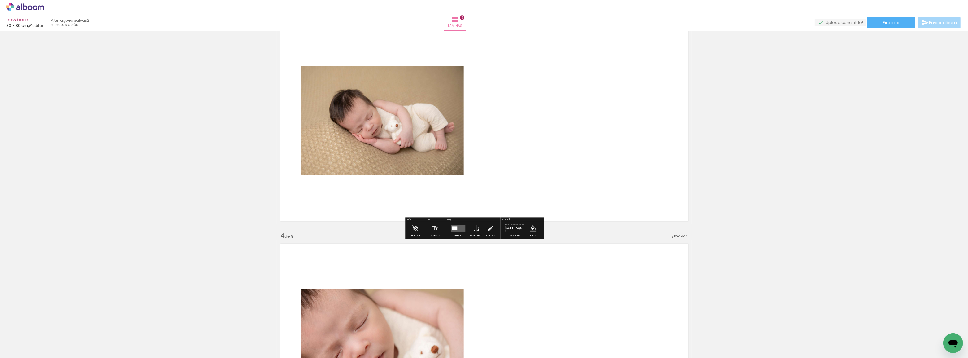
click at [424, 72] on quentale-photo at bounding box center [382, 120] width 163 height 109
click at [457, 228] on div at bounding box center [455, 228] width 6 height 4
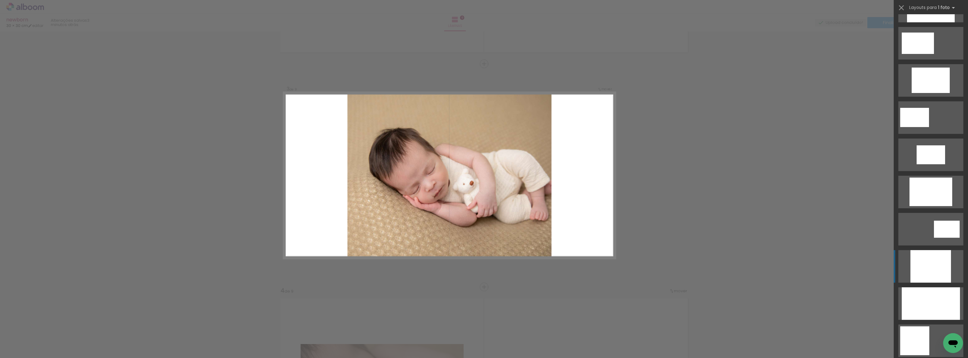
scroll to position [197, 0]
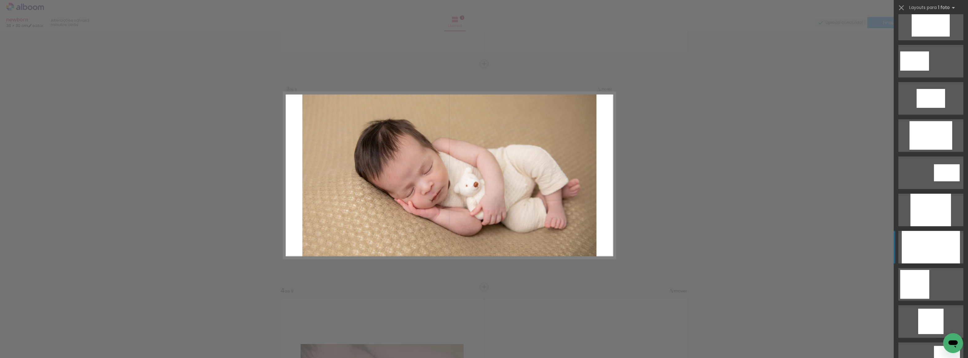
click at [928, 246] on div at bounding box center [931, 247] width 58 height 33
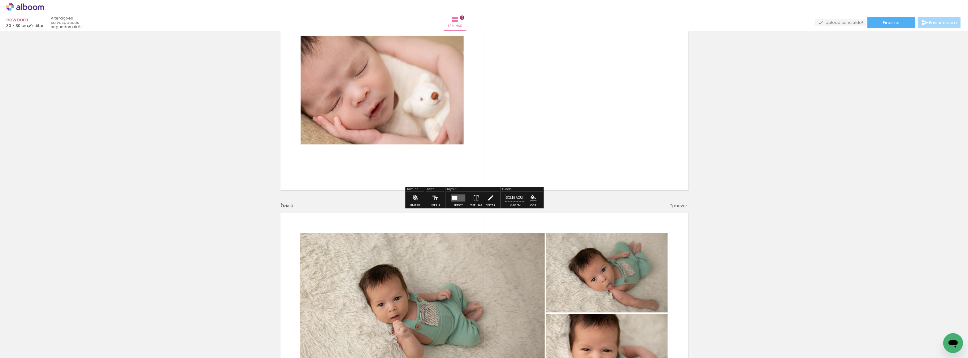
scroll to position [647, 0]
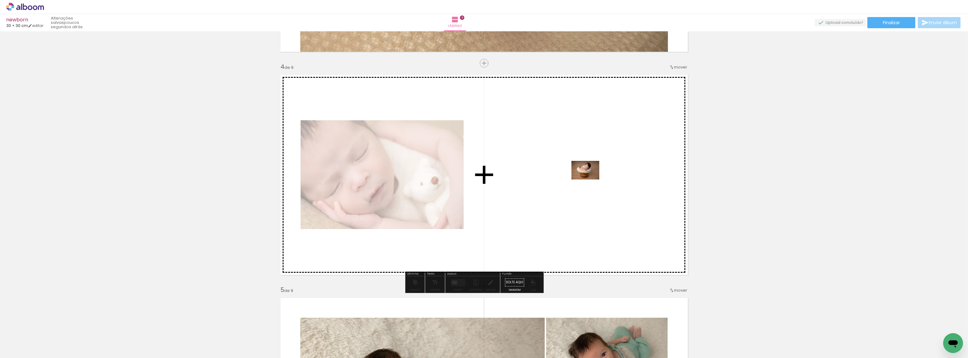
drag, startPoint x: 165, startPoint y: 346, endPoint x: 590, endPoint y: 179, distance: 456.7
click at [590, 179] on quentale-workspace at bounding box center [484, 179] width 968 height 358
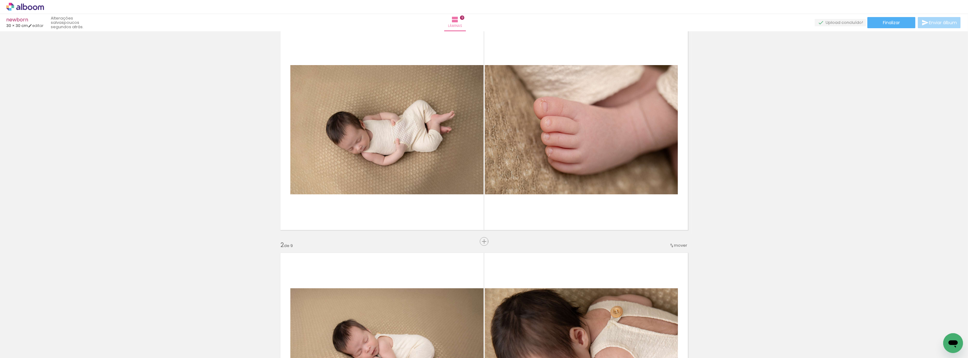
scroll to position [0, 0]
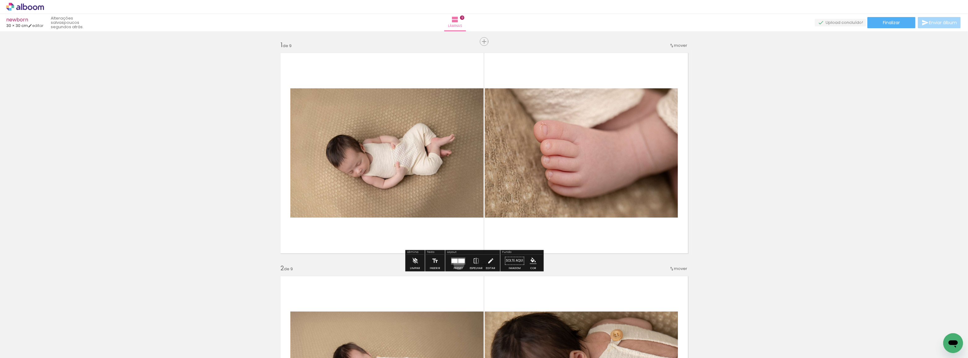
click at [465, 264] on quentale-layouter at bounding box center [458, 260] width 14 height 7
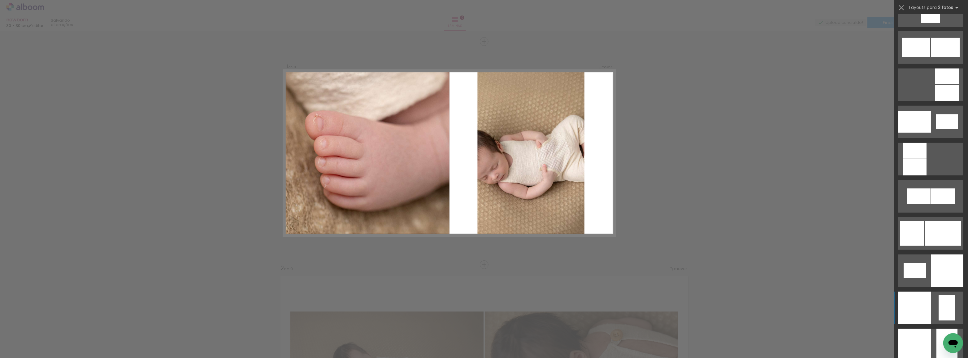
scroll to position [675, 0]
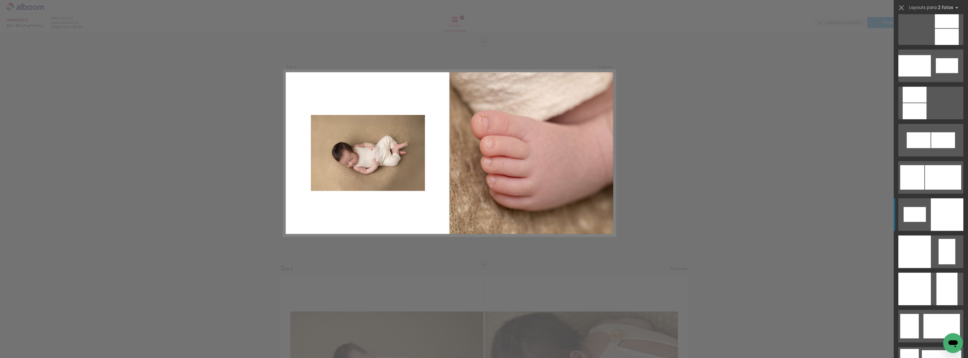
click at [950, 213] on div at bounding box center [947, 214] width 33 height 33
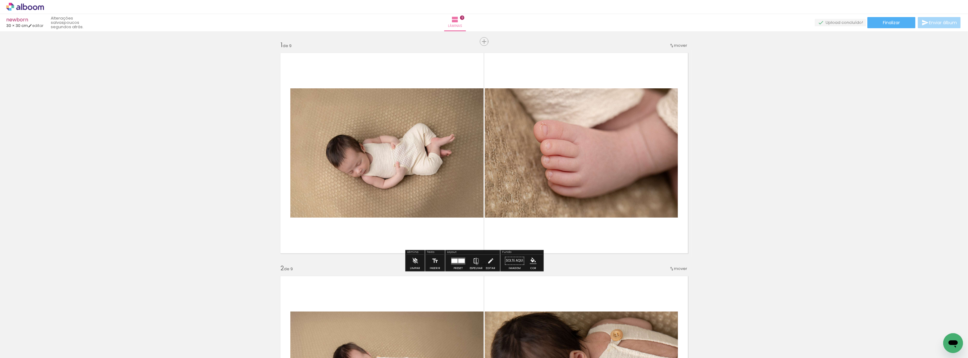
click at [479, 265] on iron-icon at bounding box center [476, 260] width 7 height 12
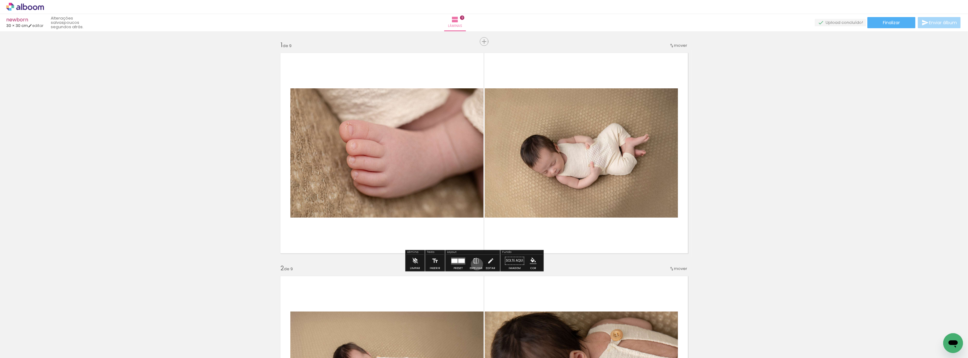
click at [479, 265] on iron-icon at bounding box center [476, 260] width 7 height 12
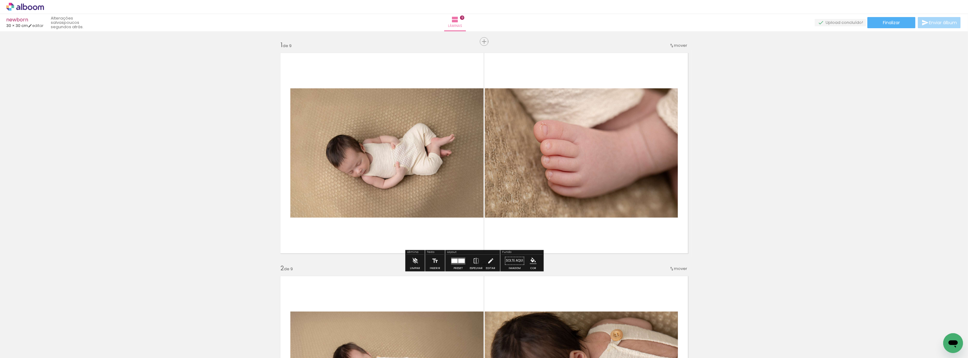
click at [464, 264] on quentale-layouter at bounding box center [458, 260] width 14 height 7
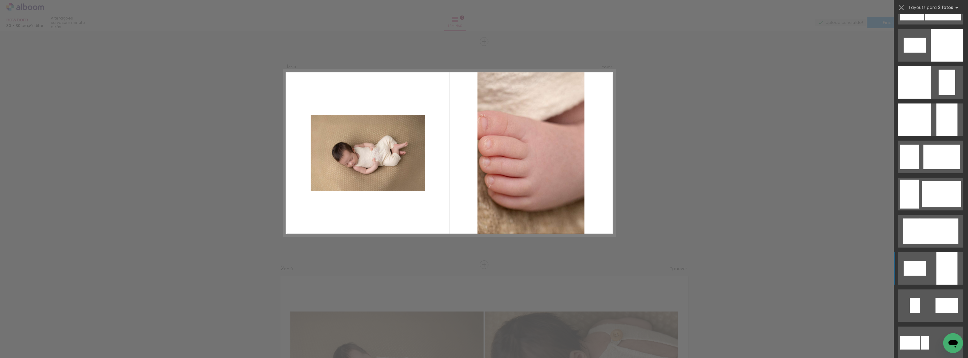
scroll to position [760, 0]
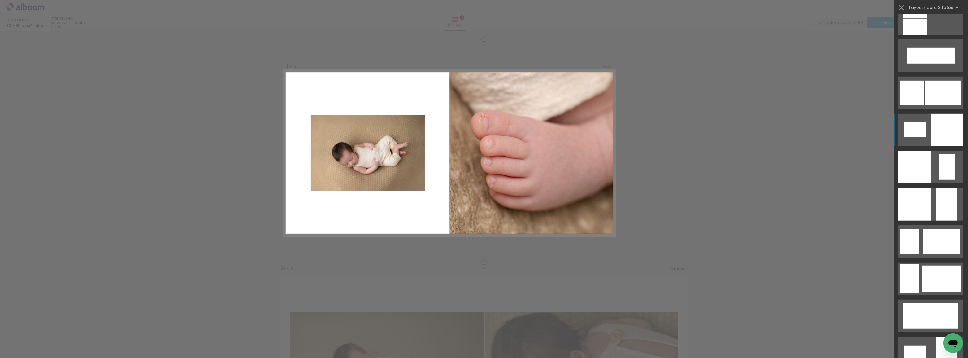
click at [931, 135] on div at bounding box center [947, 130] width 33 height 33
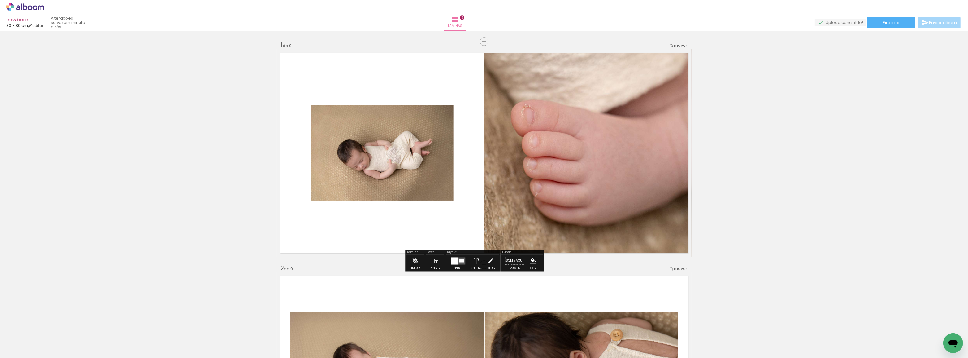
click at [479, 267] on iron-icon at bounding box center [476, 260] width 7 height 12
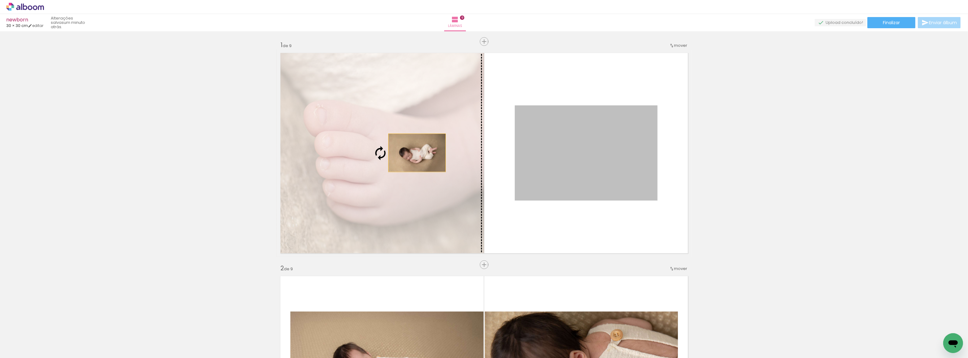
drag, startPoint x: 606, startPoint y: 167, endPoint x: 415, endPoint y: 153, distance: 192.2
click at [0, 0] on slot at bounding box center [0, 0] width 0 height 0
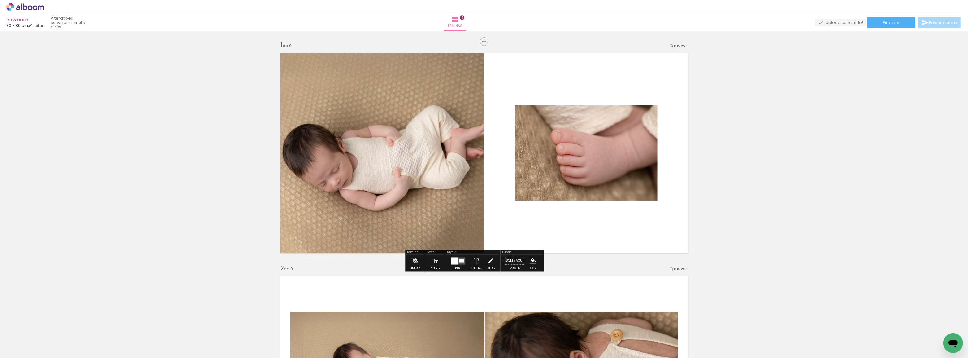
click at [458, 264] on div at bounding box center [454, 260] width 7 height 7
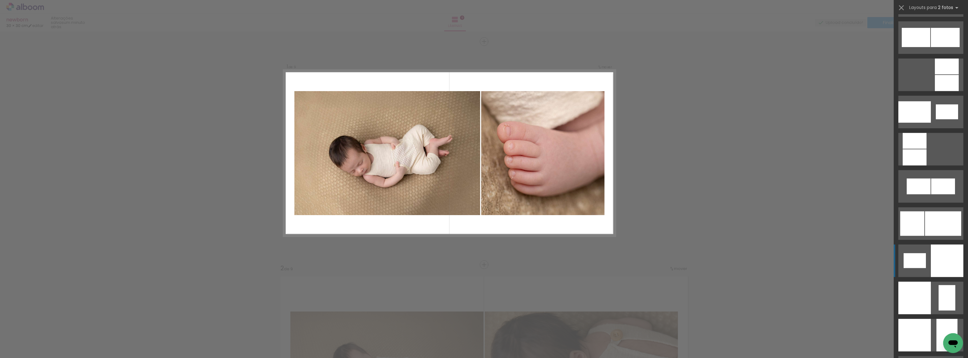
scroll to position [573, 0]
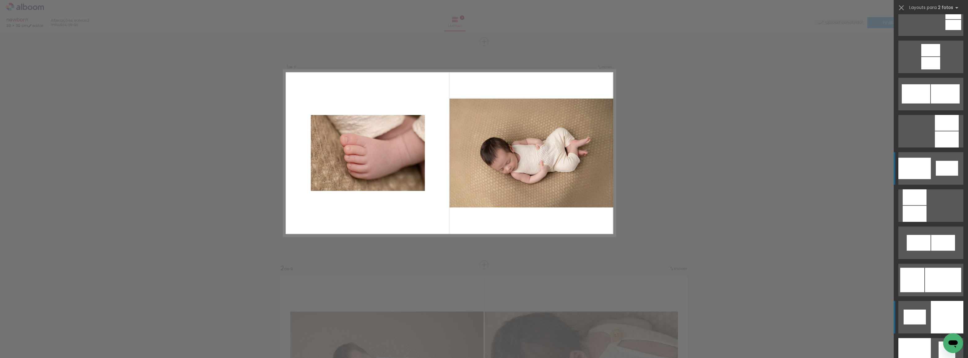
click at [925, 167] on div at bounding box center [914, 168] width 33 height 21
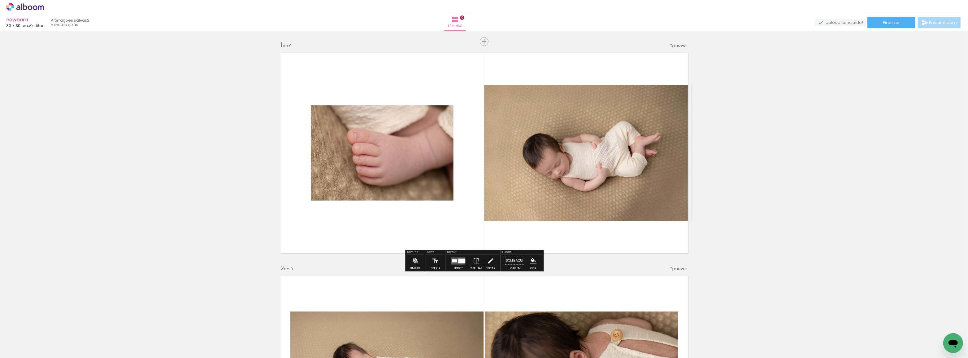
click at [479, 265] on iron-icon at bounding box center [476, 260] width 7 height 12
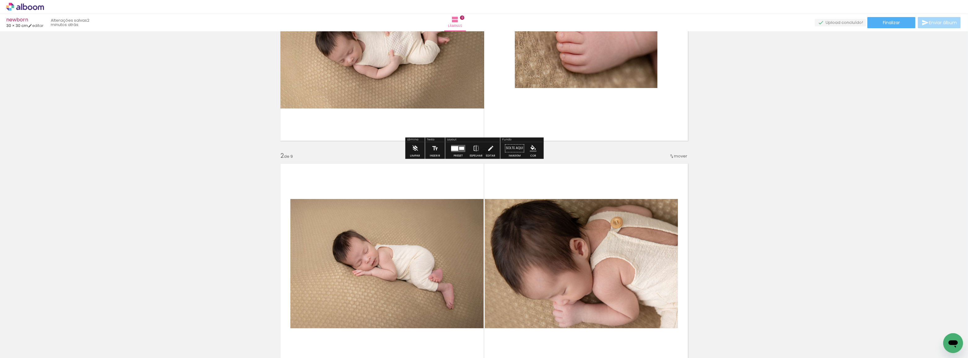
scroll to position [169, 0]
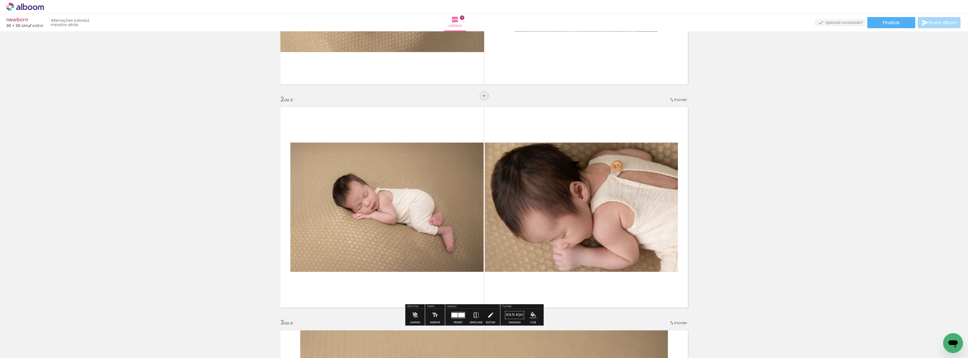
click at [457, 314] on div at bounding box center [454, 314] width 6 height 4
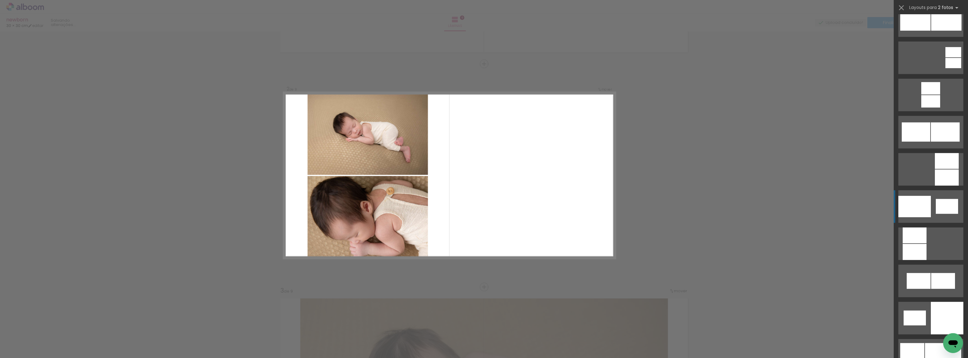
scroll to position [591, 0]
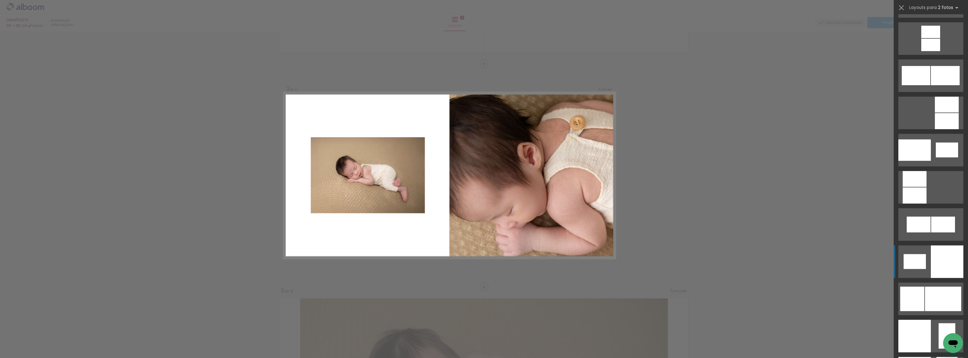
click at [940, 265] on div at bounding box center [947, 261] width 33 height 33
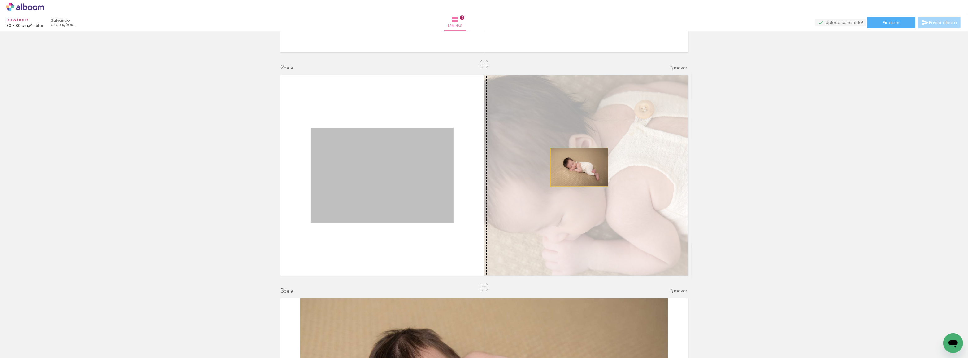
drag, startPoint x: 416, startPoint y: 193, endPoint x: 577, endPoint y: 167, distance: 163.1
click at [0, 0] on slot at bounding box center [0, 0] width 0 height 0
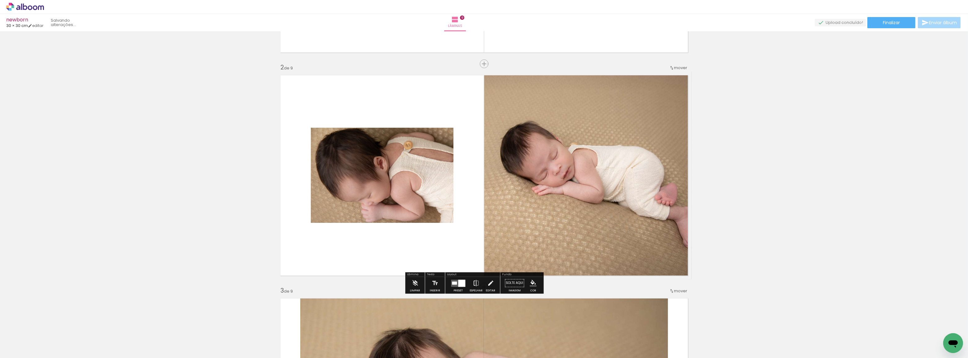
click at [481, 284] on paper-button "Espelhar" at bounding box center [476, 285] width 16 height 16
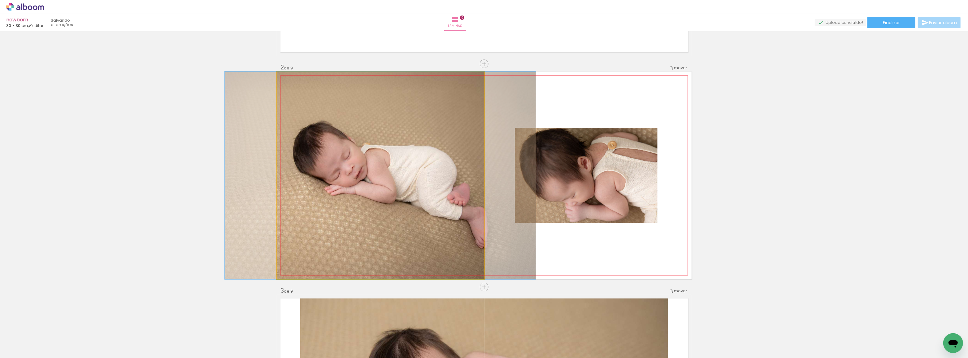
click at [427, 158] on quentale-photo at bounding box center [380, 175] width 207 height 207
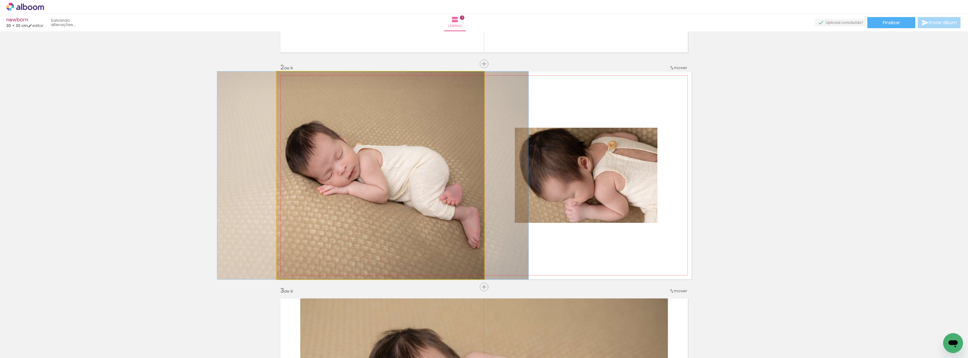
drag, startPoint x: 384, startPoint y: 150, endPoint x: 376, endPoint y: 149, distance: 7.5
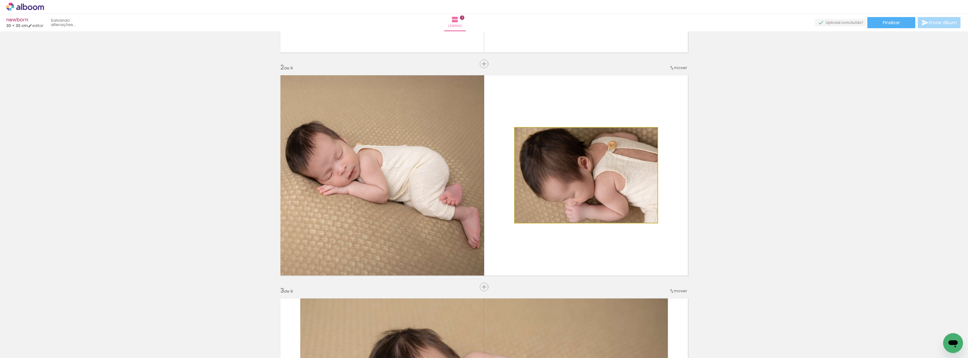
click at [628, 176] on quentale-photo at bounding box center [586, 175] width 143 height 95
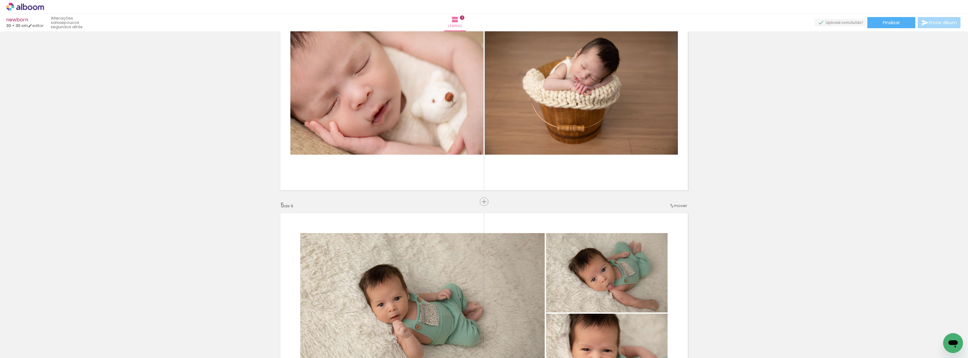
scroll to position [647, 0]
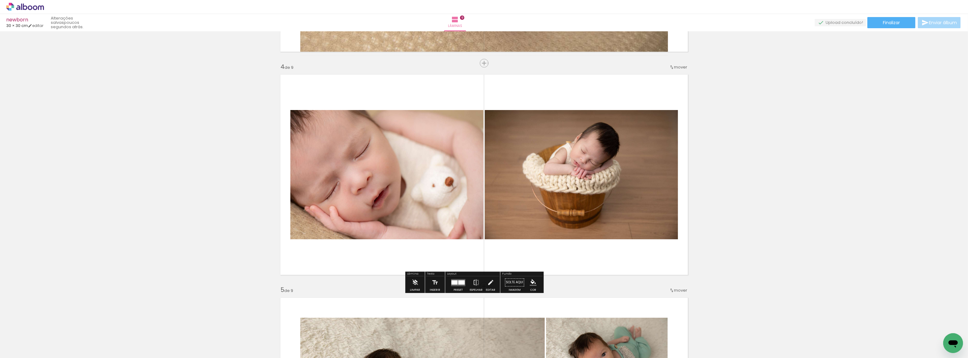
click at [465, 286] on quentale-layouter at bounding box center [458, 282] width 14 height 7
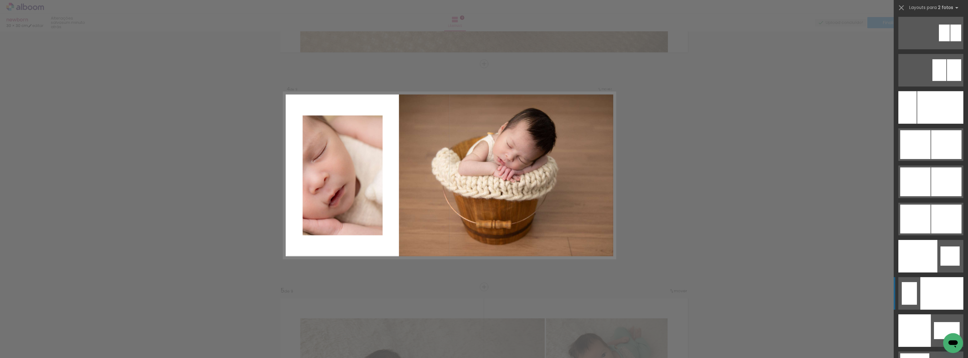
scroll to position [3067, 0]
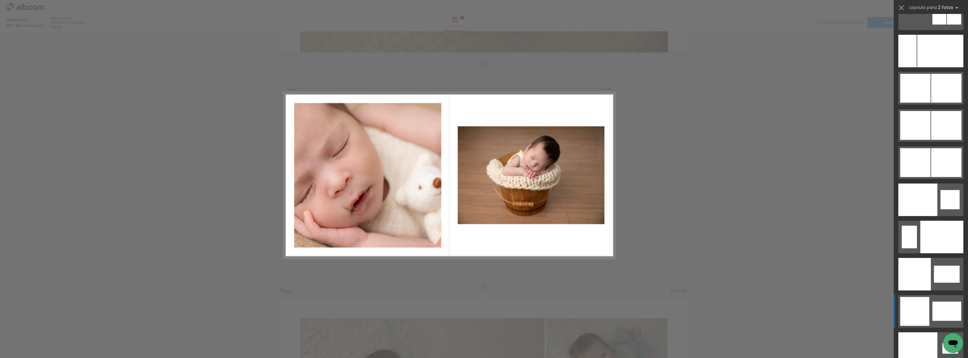
click at [913, 310] on div at bounding box center [914, 311] width 29 height 29
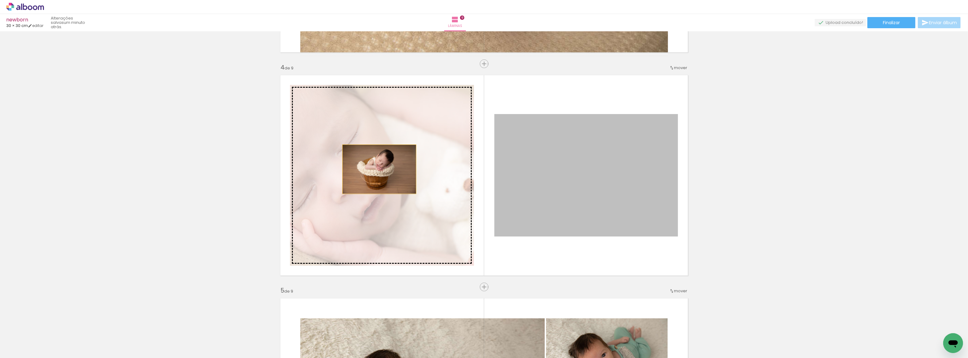
drag, startPoint x: 567, startPoint y: 178, endPoint x: 377, endPoint y: 169, distance: 190.6
click at [0, 0] on slot at bounding box center [0, 0] width 0 height 0
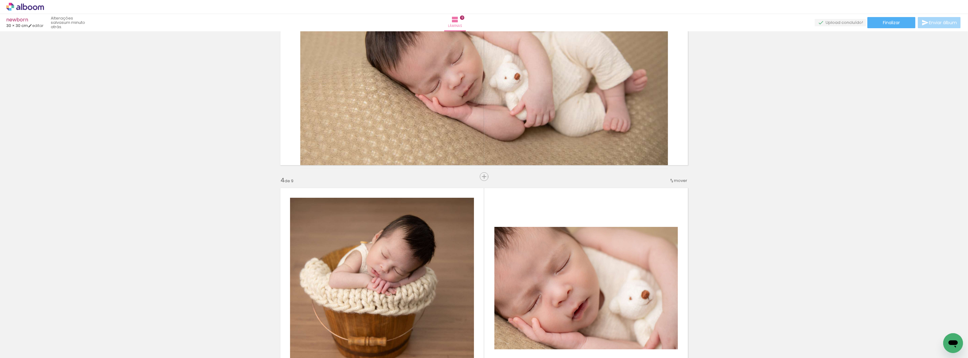
scroll to position [618, 0]
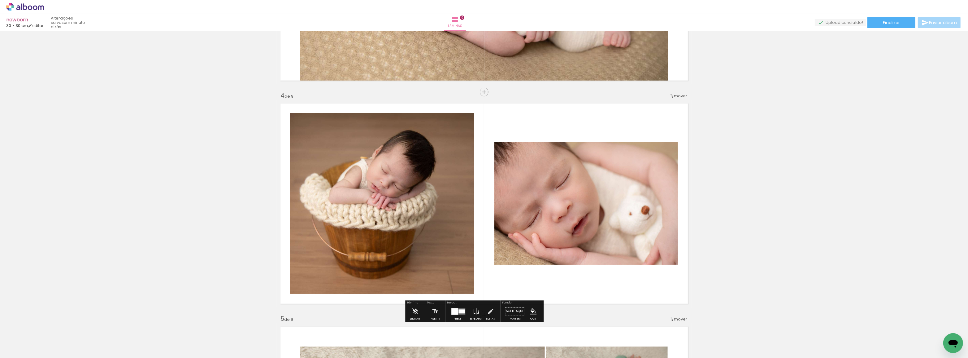
click at [479, 314] on iron-icon at bounding box center [476, 311] width 7 height 12
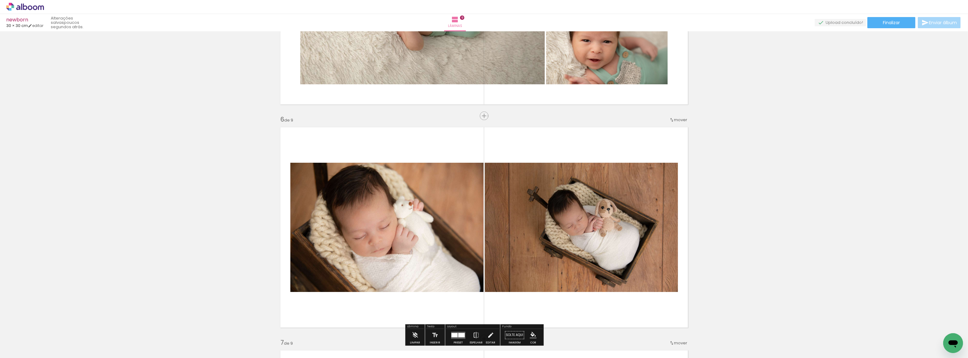
scroll to position [1096, 0]
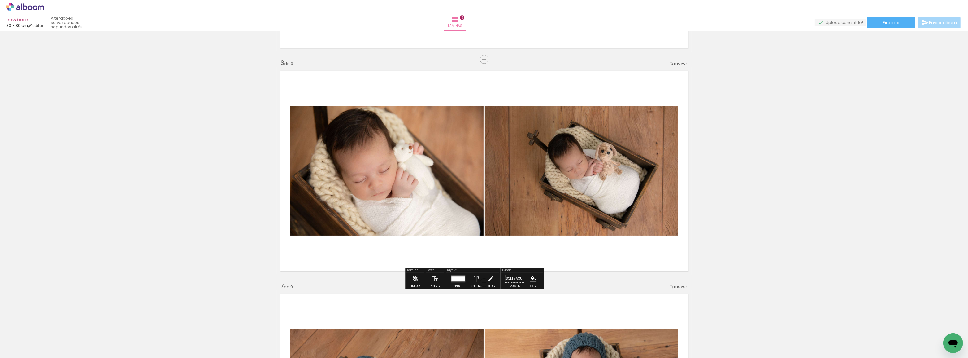
click at [464, 280] on div at bounding box center [461, 278] width 7 height 4
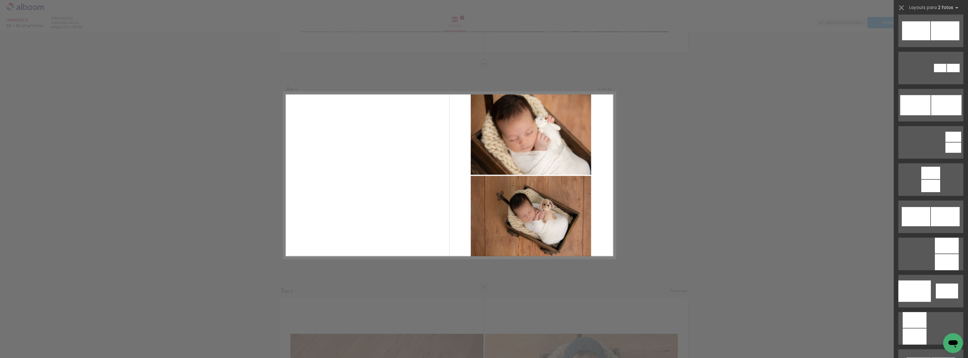
scroll to position [535, 0]
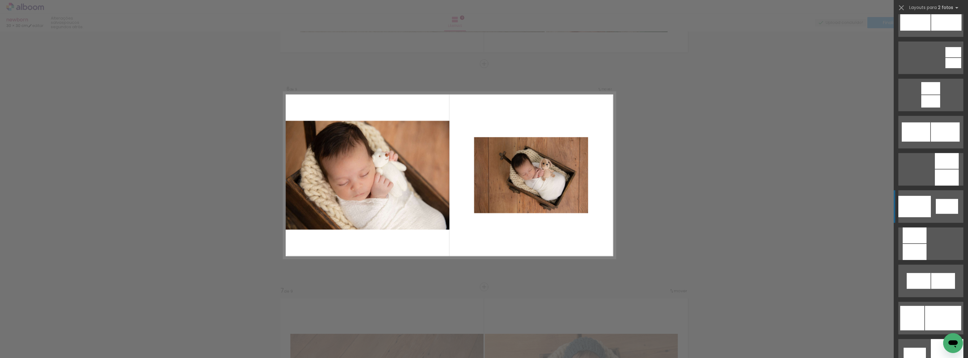
click at [927, 202] on div at bounding box center [914, 206] width 33 height 21
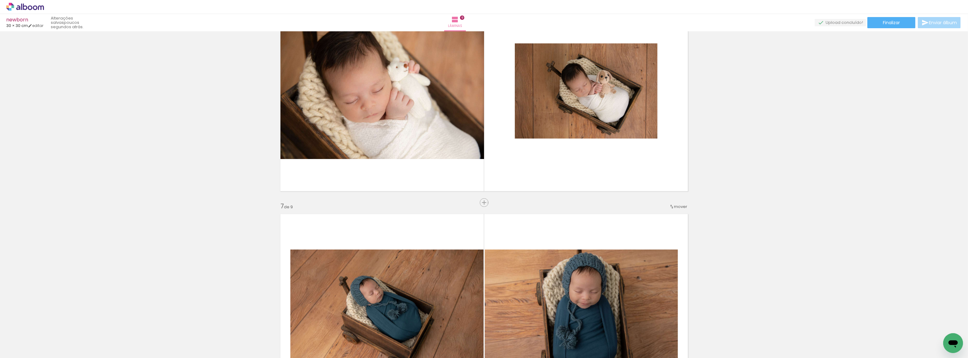
scroll to position [1317, 0]
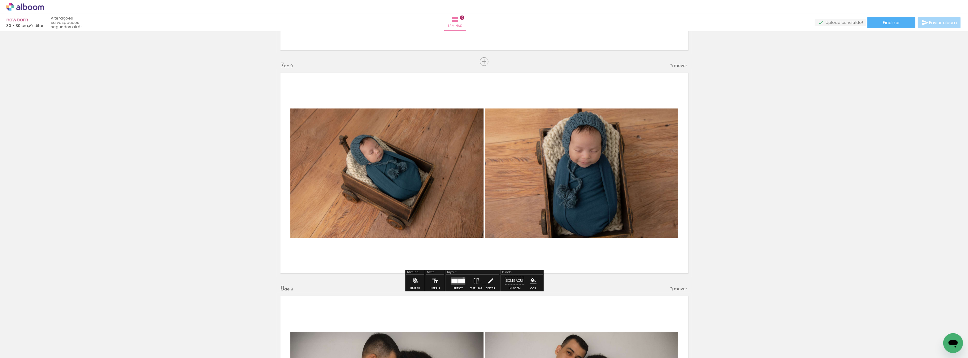
click at [465, 279] on quentale-layouter at bounding box center [458, 280] width 14 height 7
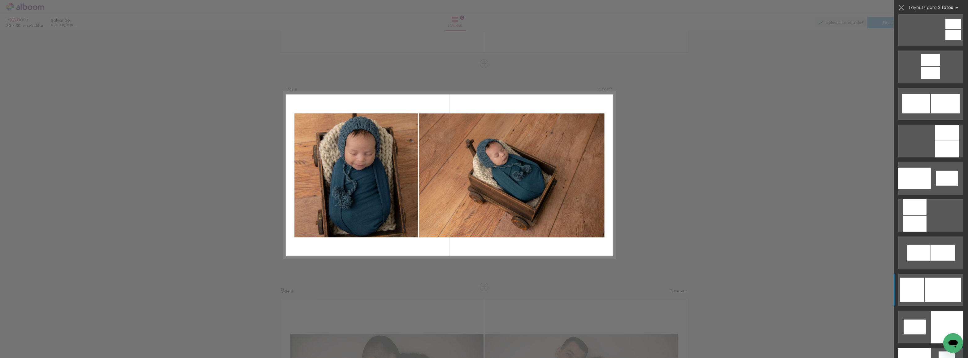
scroll to position [591, 0]
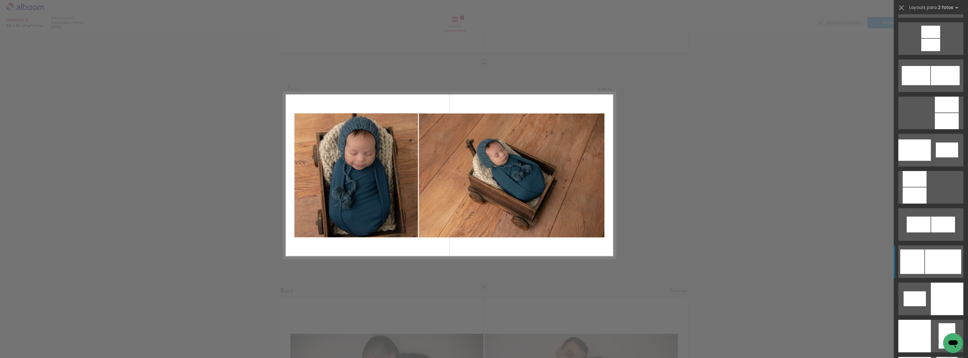
click at [938, 262] on div at bounding box center [943, 261] width 36 height 24
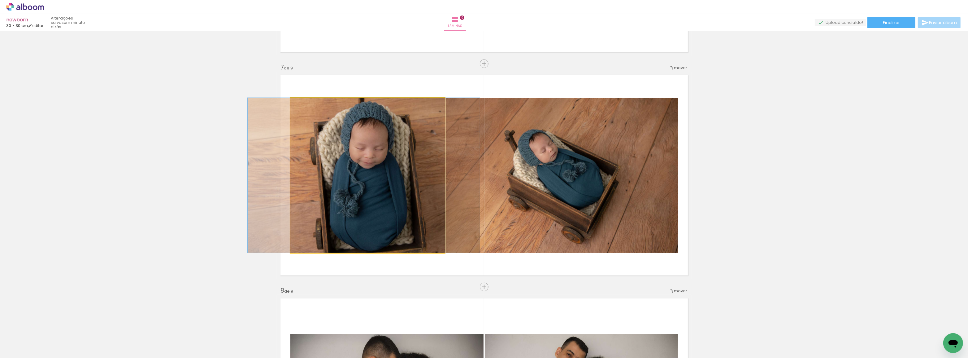
drag, startPoint x: 387, startPoint y: 188, endPoint x: 383, endPoint y: 178, distance: 10.6
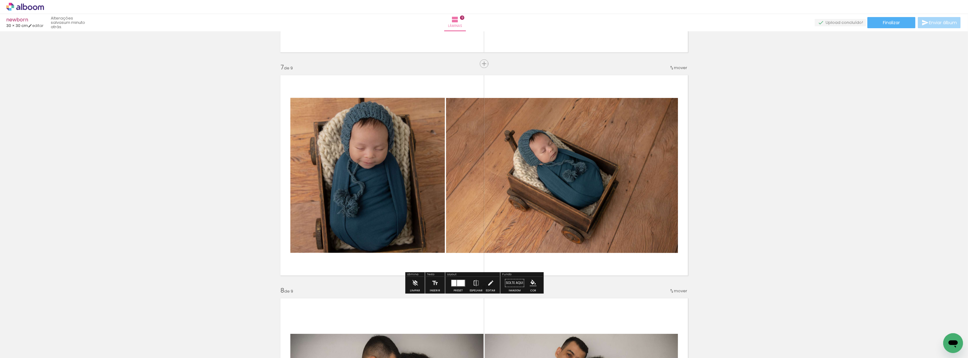
click at [544, 186] on quentale-photo at bounding box center [562, 175] width 232 height 155
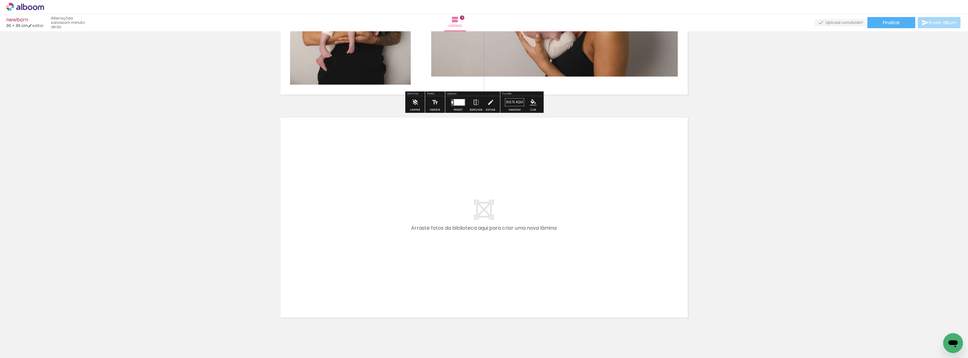
scroll to position [1965, 0]
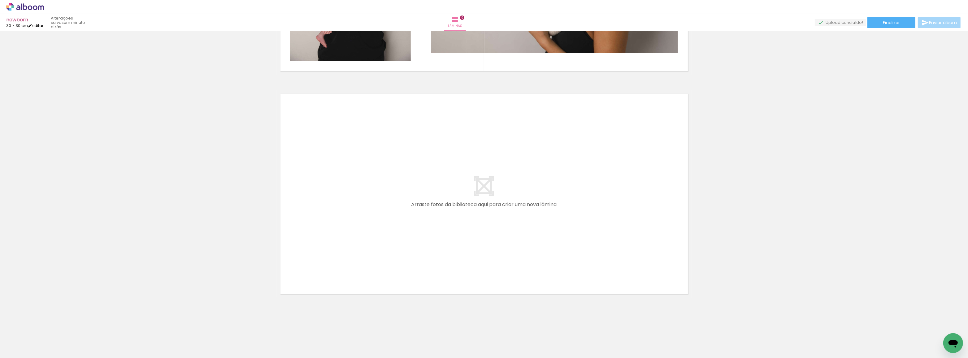
click at [40, 27] on link "editar" at bounding box center [35, 25] width 15 height 5
type input "30"
type input "60"
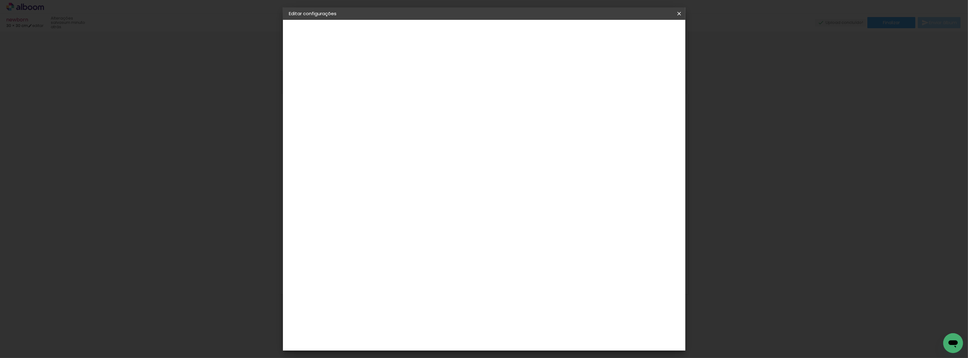
click at [298, 76] on iron-icon at bounding box center [295, 76] width 7 height 7
click at [401, 285] on div "Go image" at bounding box center [393, 290] width 15 height 10
click at [0, 0] on slot "Avançar" at bounding box center [0, 0] width 0 height 0
click at [414, 103] on input "text" at bounding box center [402, 108] width 24 height 10
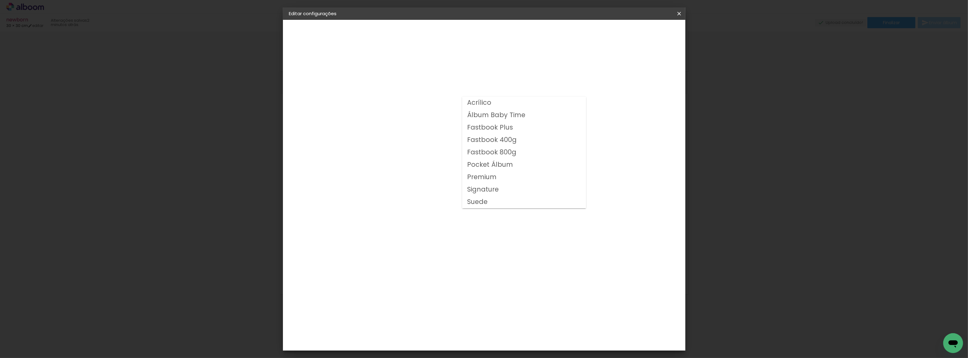
click at [0, 0] on slot "Fastbook Plus" at bounding box center [0, 0] width 0 height 0
click at [466, 104] on input "Fastbook Plus" at bounding box center [428, 102] width 76 height 10
click at [0, 0] on slot "Fastbook 800g" at bounding box center [0, 0] width 0 height 0
type input "Fastbook 800g"
click at [432, 269] on span "20 × 20" at bounding box center [417, 279] width 29 height 20
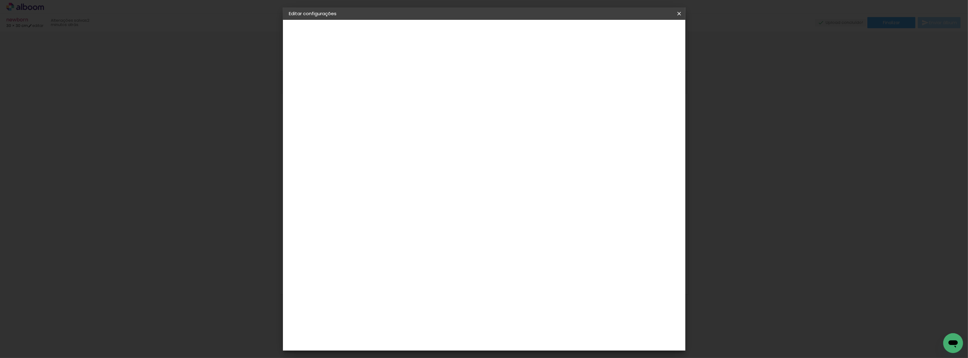
click at [0, 0] on slot "Avançar" at bounding box center [0, 0] width 0 height 0
click at [633, 66] on div "Mostrar sangria" at bounding box center [626, 67] width 41 height 8
type paper-checkbox "on"
click at [641, 31] on span "Salvar configurações" at bounding box center [618, 33] width 46 height 4
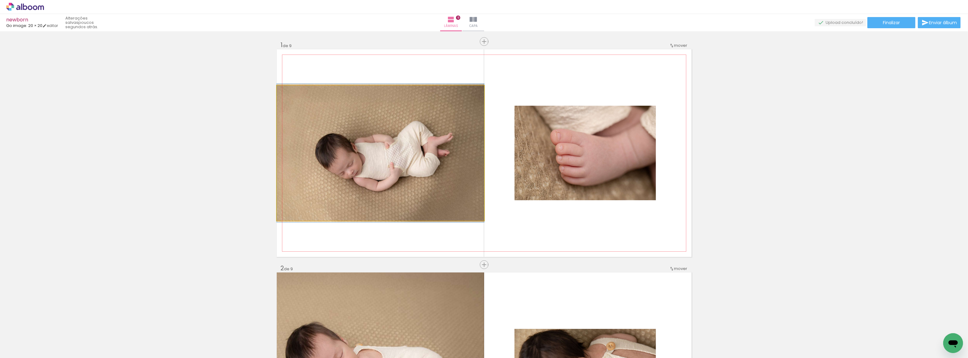
click at [363, 121] on quentale-photo at bounding box center [380, 152] width 207 height 135
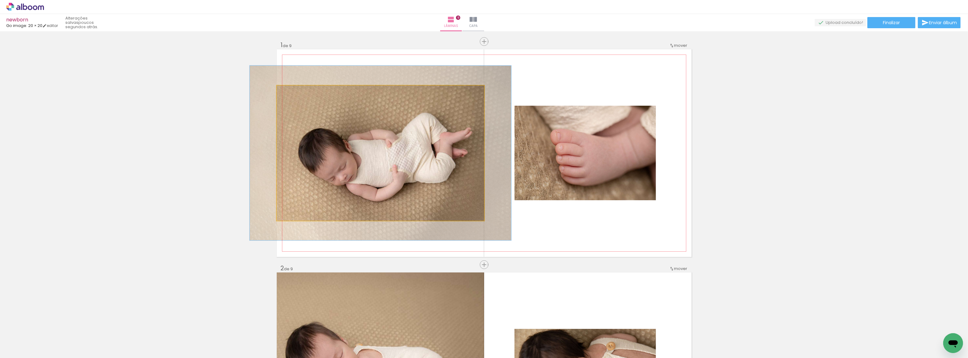
drag, startPoint x: 290, startPoint y: 93, endPoint x: 296, endPoint y: 93, distance: 5.6
type paper-slider "126"
click at [296, 93] on div at bounding box center [297, 92] width 6 height 6
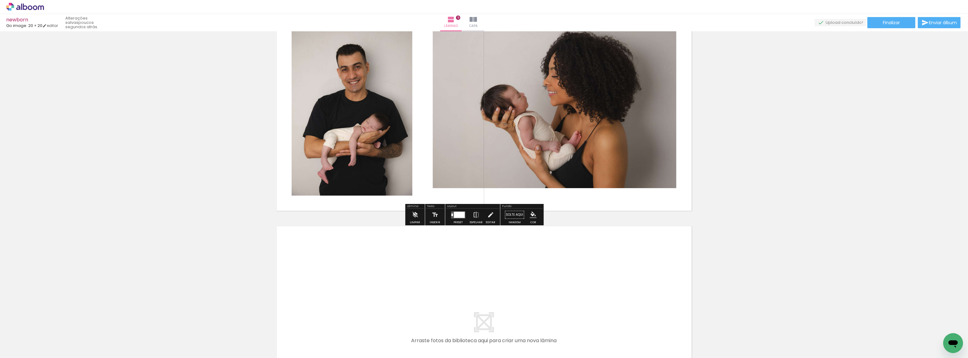
scroll to position [1965, 0]
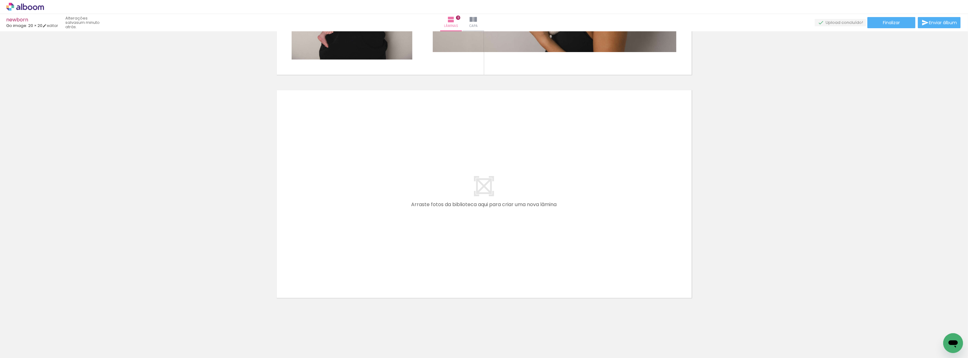
click at [0, 356] on div "Biblioteca 20 fotos Todas as fotos Não utilizadas Adicionar Fotos" at bounding box center [0, 338] width 0 height 39
click at [23, 351] on span "Adicionar Fotos" at bounding box center [22, 349] width 19 height 7
click at [0, 0] on input "file" at bounding box center [0, 0] width 0 height 0
click at [19, 349] on span "Adicionar Fotos" at bounding box center [22, 349] width 19 height 7
click at [0, 0] on input "file" at bounding box center [0, 0] width 0 height 0
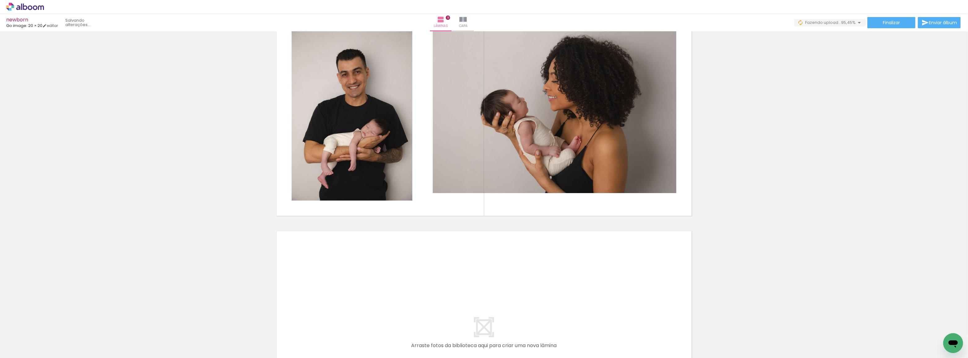
scroll to position [1937, 0]
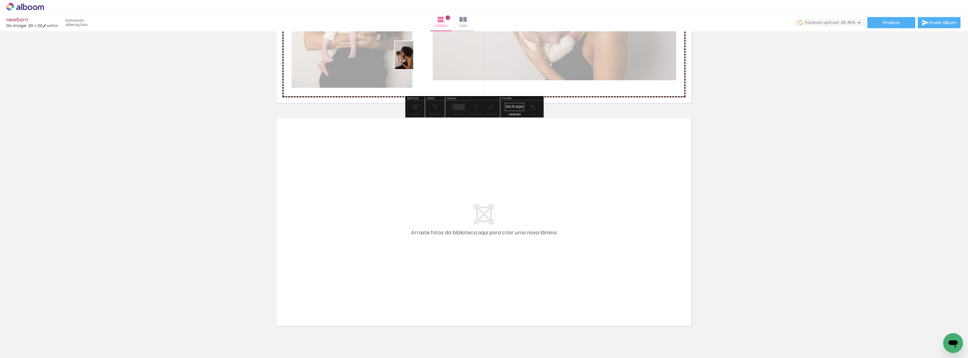
drag, startPoint x: 757, startPoint y: 343, endPoint x: 413, endPoint y: 60, distance: 445.5
click at [413, 60] on quentale-workspace at bounding box center [484, 179] width 968 height 358
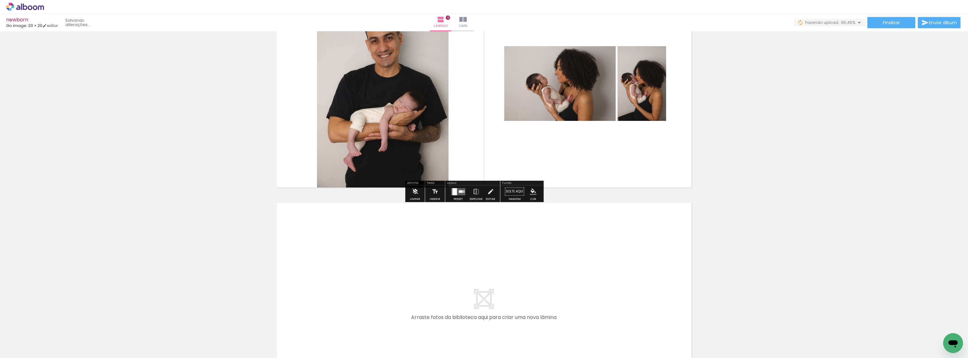
scroll to position [1768, 0]
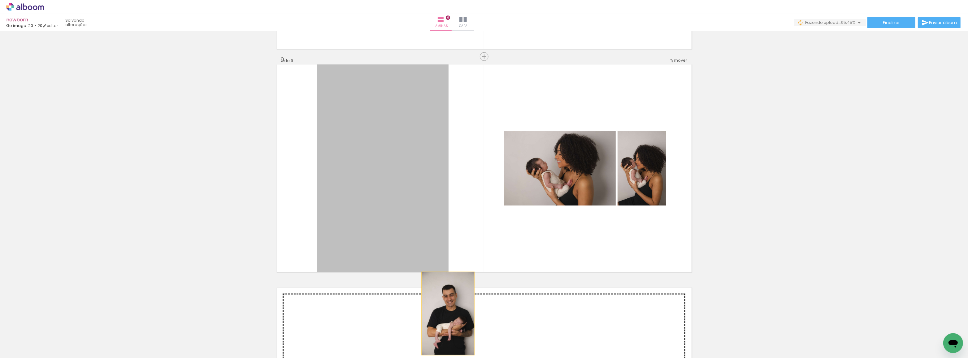
drag, startPoint x: 396, startPoint y: 176, endPoint x: 446, endPoint y: 313, distance: 145.2
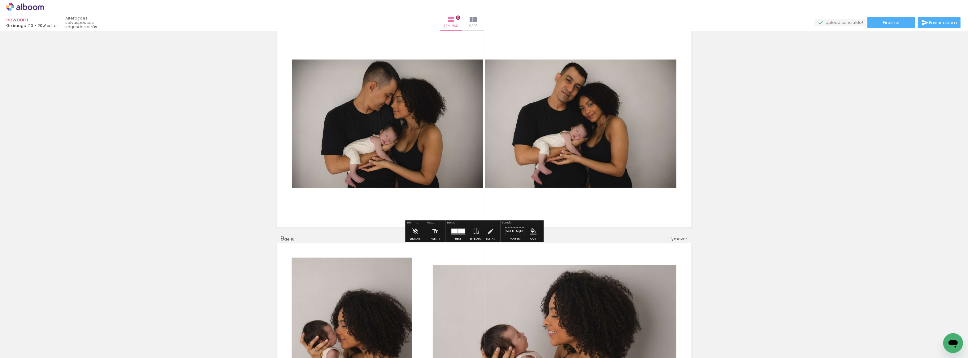
scroll to position [1618, 0]
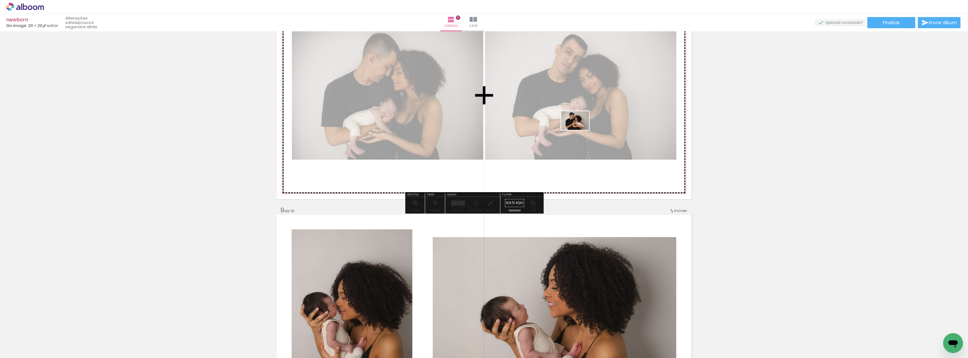
drag, startPoint x: 802, startPoint y: 341, endPoint x: 580, endPoint y: 130, distance: 306.7
click at [580, 130] on quentale-workspace at bounding box center [484, 179] width 968 height 358
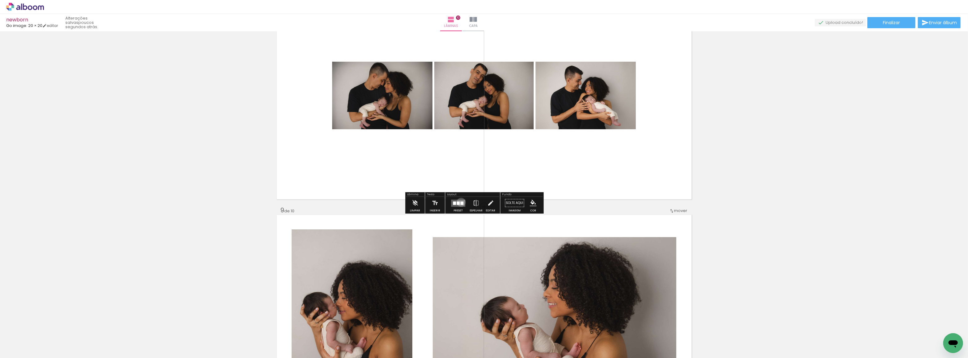
click at [463, 203] on div at bounding box center [461, 202] width 3 height 3
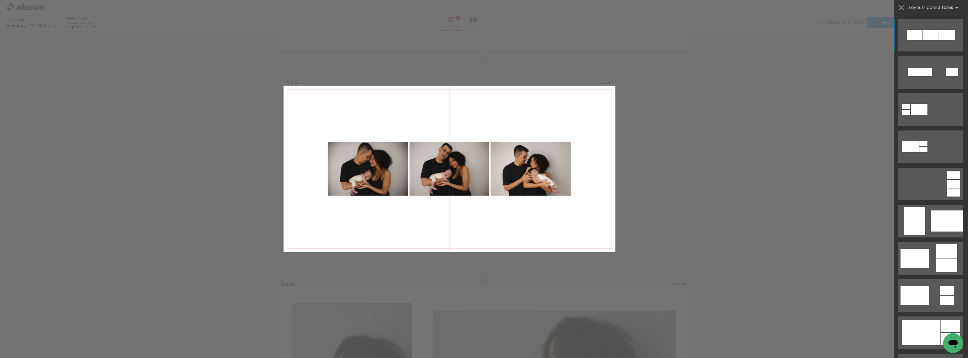
scroll to position [1538, 0]
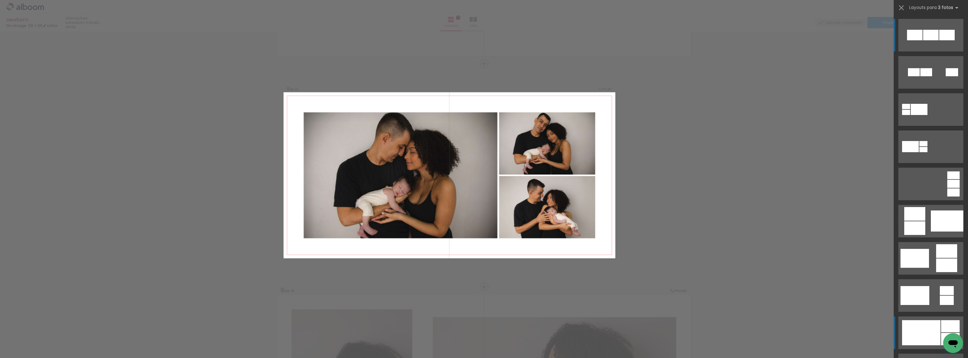
click at [917, 332] on div at bounding box center [921, 332] width 38 height 25
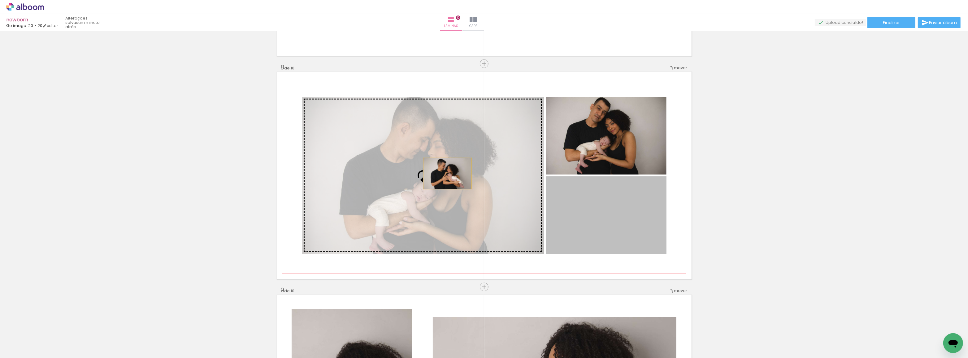
drag, startPoint x: 615, startPoint y: 219, endPoint x: 445, endPoint y: 173, distance: 176.2
click at [0, 0] on slot at bounding box center [0, 0] width 0 height 0
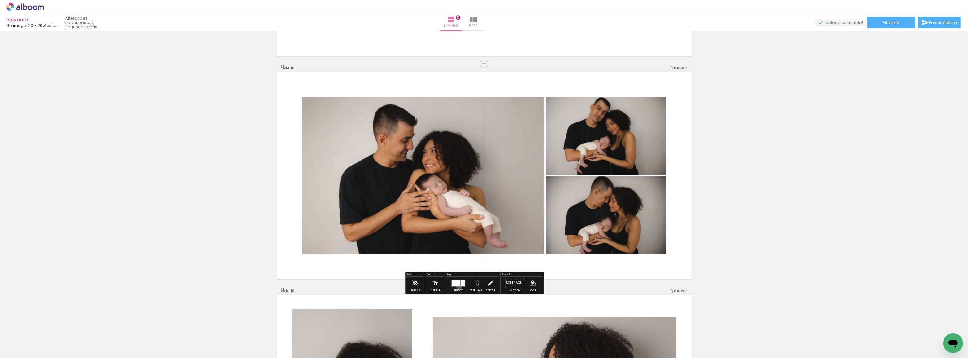
click at [465, 286] on quentale-layouter at bounding box center [458, 282] width 14 height 7
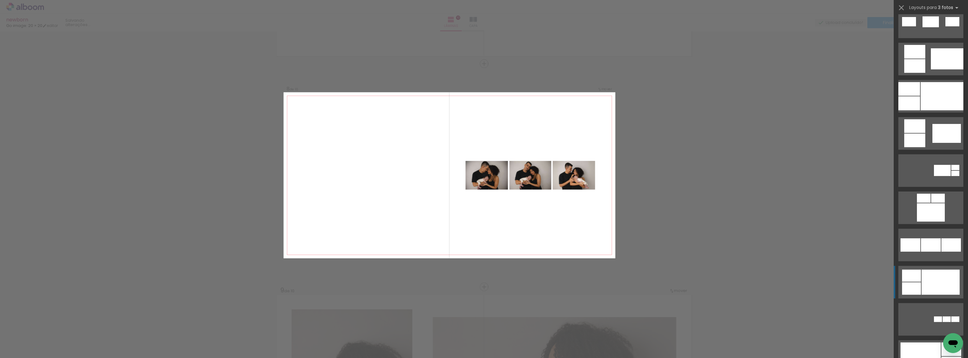
scroll to position [450, 0]
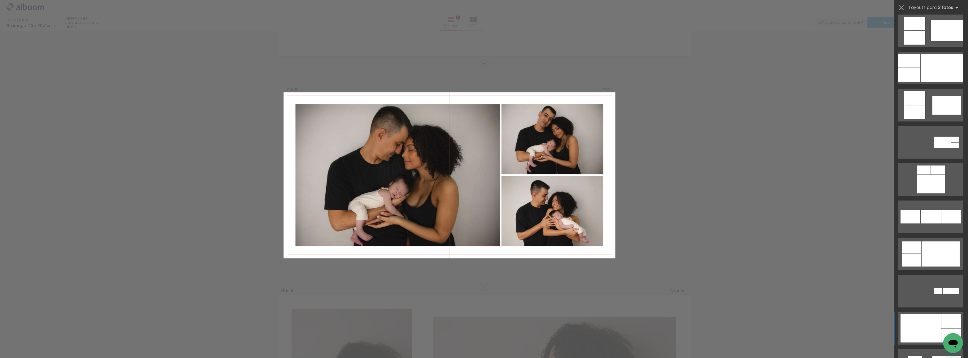
click at [918, 317] on div at bounding box center [920, 328] width 40 height 28
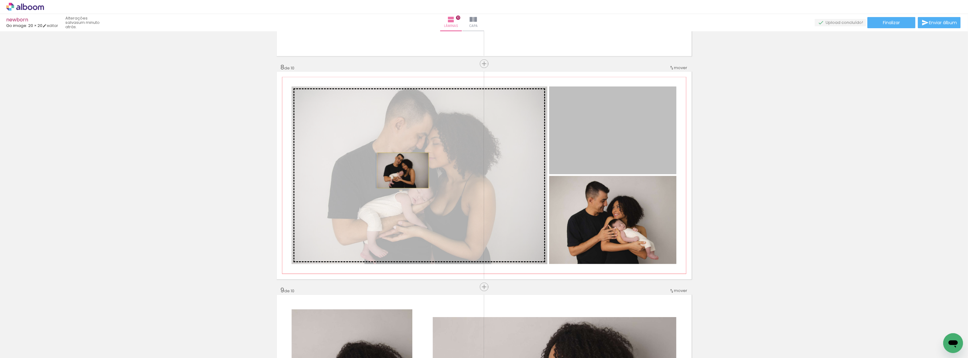
drag, startPoint x: 626, startPoint y: 134, endPoint x: 401, endPoint y: 170, distance: 228.5
click at [0, 0] on slot at bounding box center [0, 0] width 0 height 0
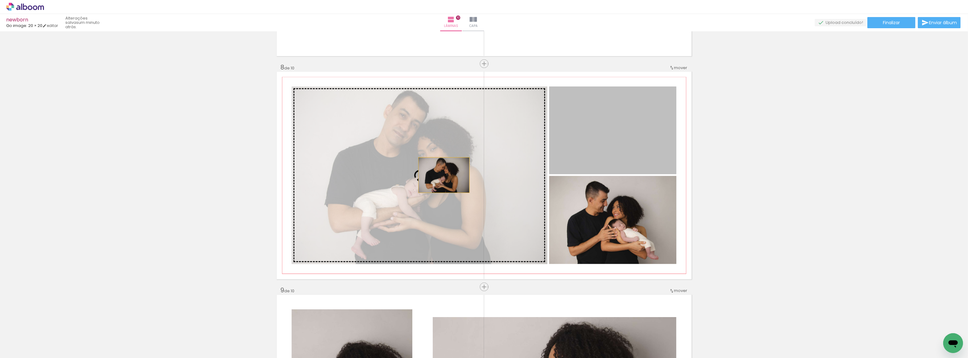
drag, startPoint x: 635, startPoint y: 144, endPoint x: 442, endPoint y: 175, distance: 196.2
click at [0, 0] on slot at bounding box center [0, 0] width 0 height 0
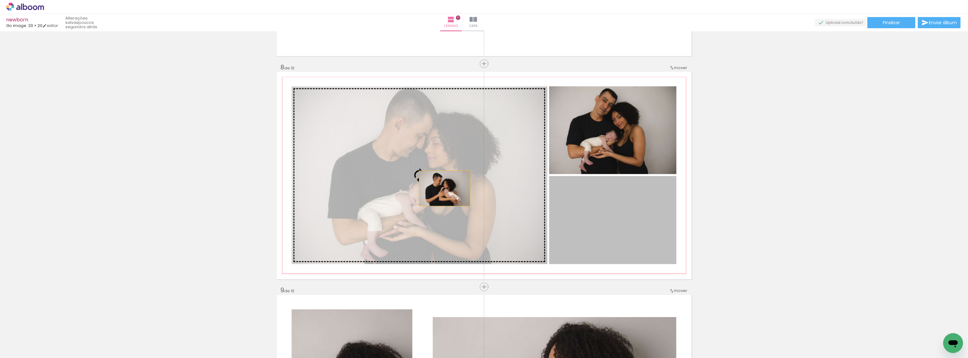
drag, startPoint x: 621, startPoint y: 232, endPoint x: 441, endPoint y: 188, distance: 185.5
click at [0, 0] on slot at bounding box center [0, 0] width 0 height 0
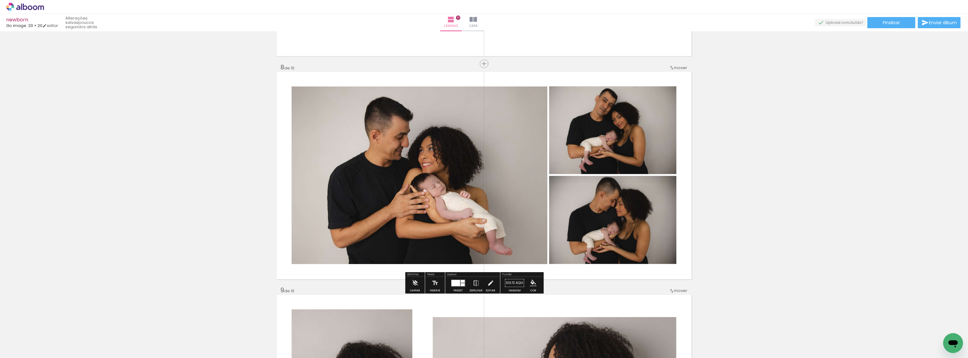
click at [466, 279] on div at bounding box center [458, 283] width 17 height 12
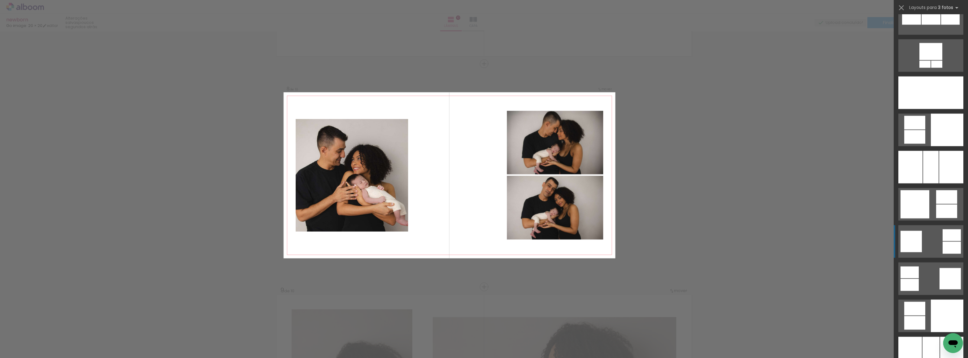
scroll to position [1531, 0]
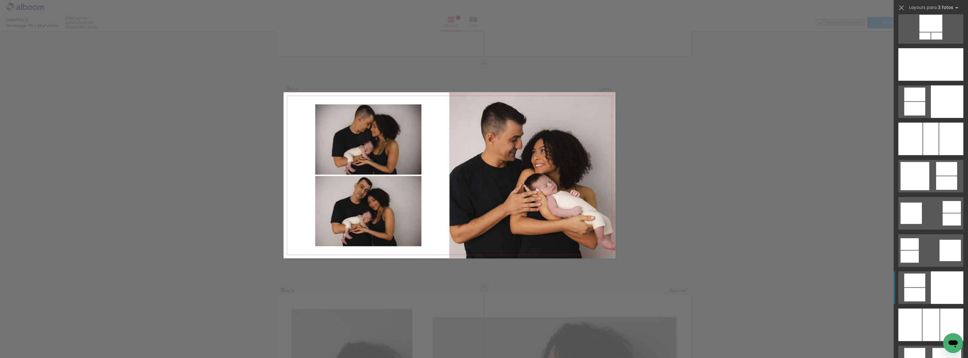
click at [945, 287] on div at bounding box center [947, 287] width 33 height 33
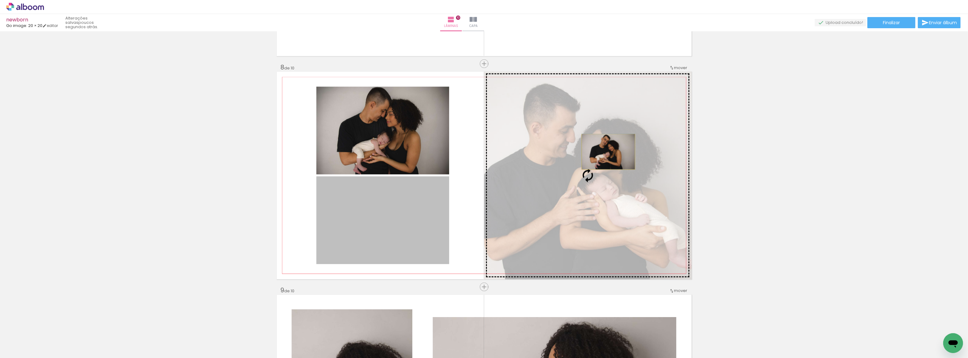
drag, startPoint x: 383, startPoint y: 229, endPoint x: 606, endPoint y: 152, distance: 235.9
click at [0, 0] on slot at bounding box center [0, 0] width 0 height 0
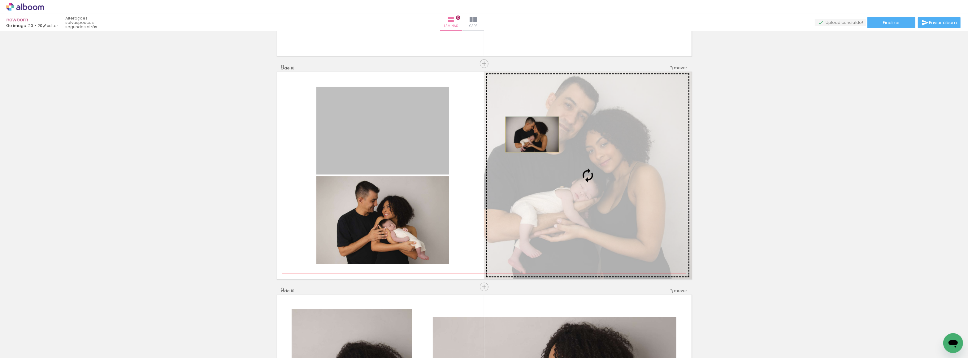
drag, startPoint x: 371, startPoint y: 140, endPoint x: 530, endPoint y: 134, distance: 159.5
click at [0, 0] on slot at bounding box center [0, 0] width 0 height 0
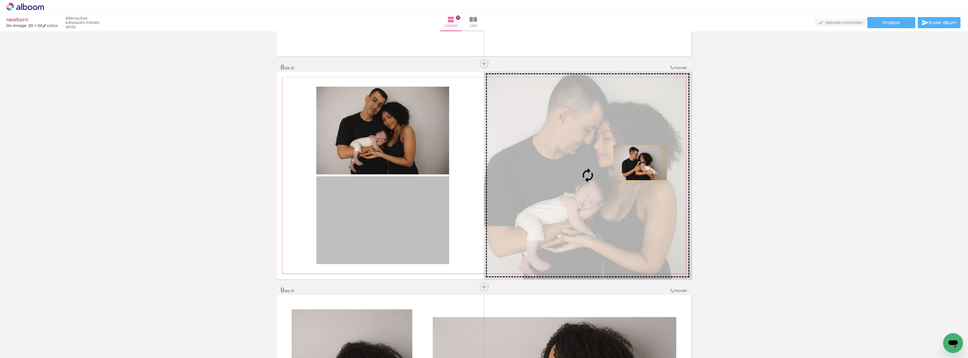
drag, startPoint x: 379, startPoint y: 234, endPoint x: 638, endPoint y: 163, distance: 268.8
click at [0, 0] on slot at bounding box center [0, 0] width 0 height 0
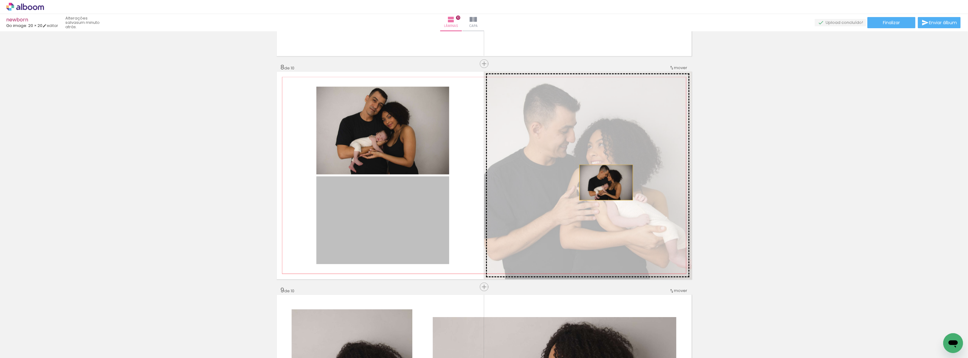
drag, startPoint x: 366, startPoint y: 229, endPoint x: 604, endPoint y: 182, distance: 242.3
click at [0, 0] on slot at bounding box center [0, 0] width 0 height 0
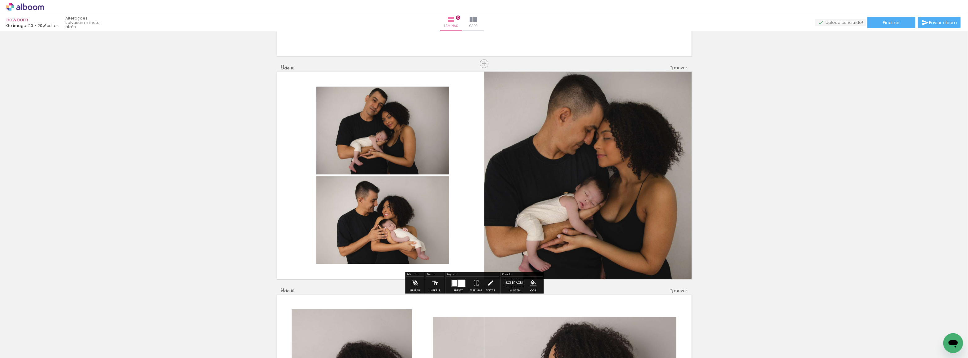
scroll to position [1566, 0]
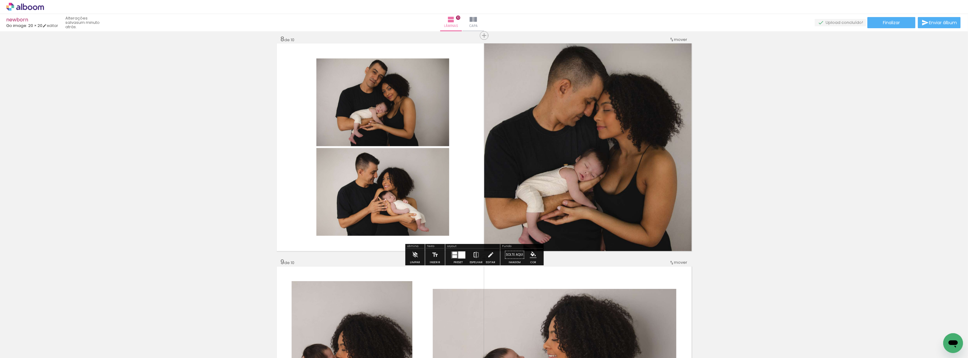
drag, startPoint x: 553, startPoint y: 248, endPoint x: 480, endPoint y: 255, distance: 73.1
click at [480, 255] on div "Lâmina Limpar Texto Inserir Layout Preset Espelhar Editar Fundo Solte aqui Imag…" at bounding box center [474, 254] width 139 height 21
click at [463, 260] on div at bounding box center [458, 255] width 17 height 12
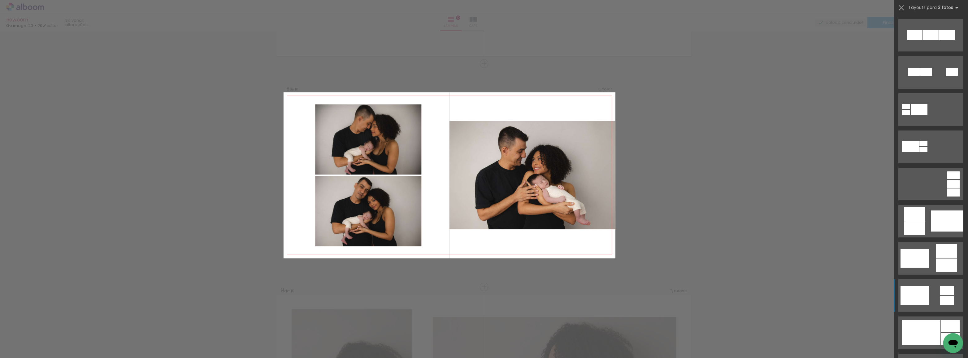
scroll to position [84, 0]
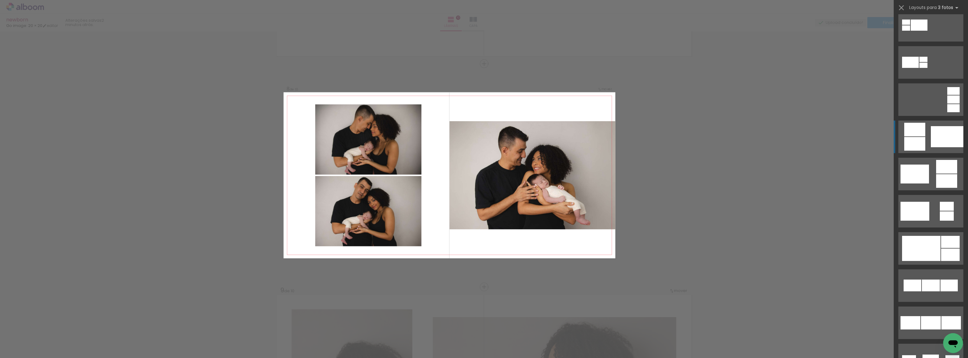
click at [912, 144] on div at bounding box center [914, 144] width 21 height 14
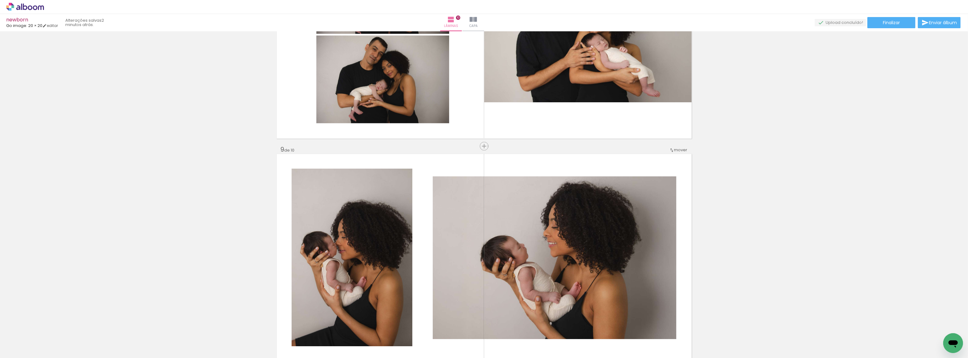
scroll to position [1791, 0]
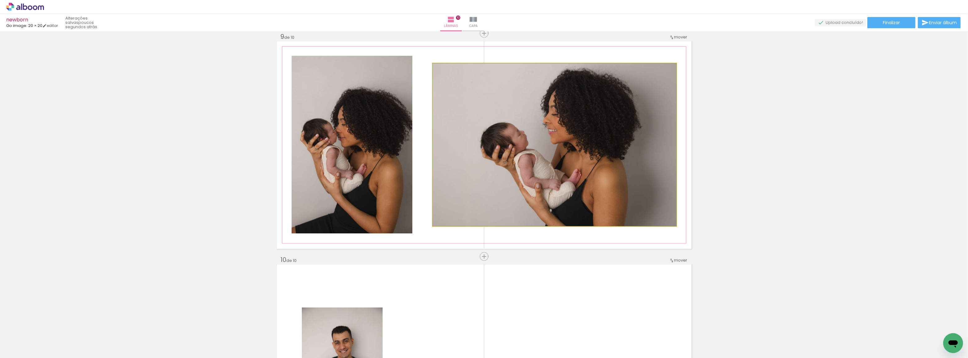
click at [572, 114] on quentale-photo at bounding box center [555, 144] width 244 height 163
drag, startPoint x: 572, startPoint y: 114, endPoint x: 580, endPoint y: 113, distance: 7.8
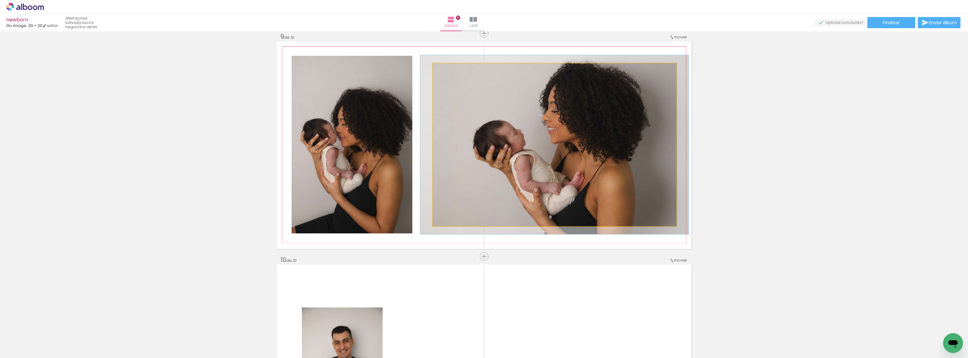
type paper-slider "110"
click at [449, 69] on div at bounding box center [449, 70] width 6 height 6
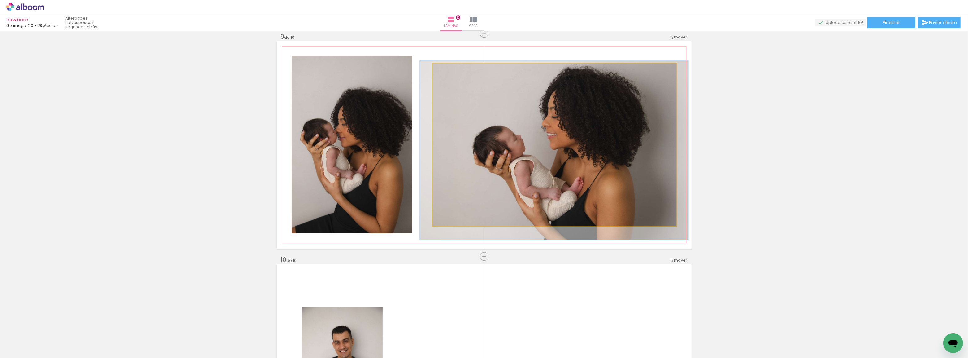
drag, startPoint x: 588, startPoint y: 157, endPoint x: 588, endPoint y: 162, distance: 5.6
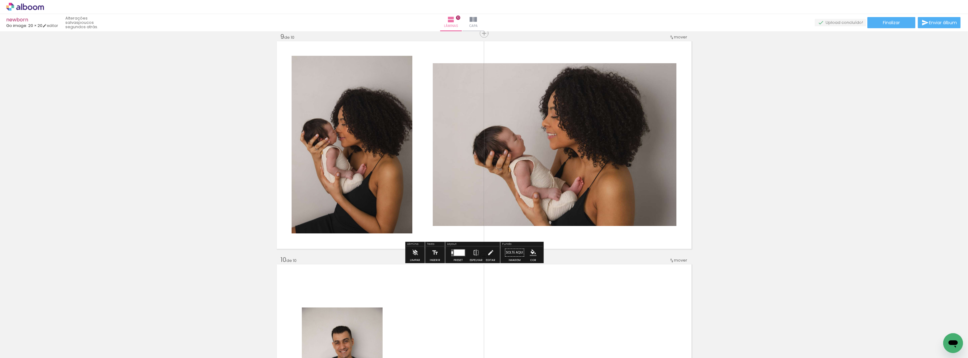
click at [479, 257] on iron-icon at bounding box center [476, 252] width 7 height 12
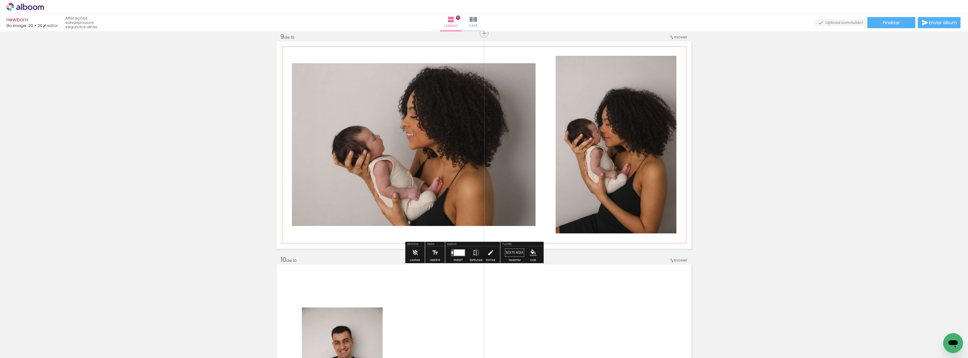
click at [444, 127] on quentale-photo at bounding box center [414, 144] width 244 height 163
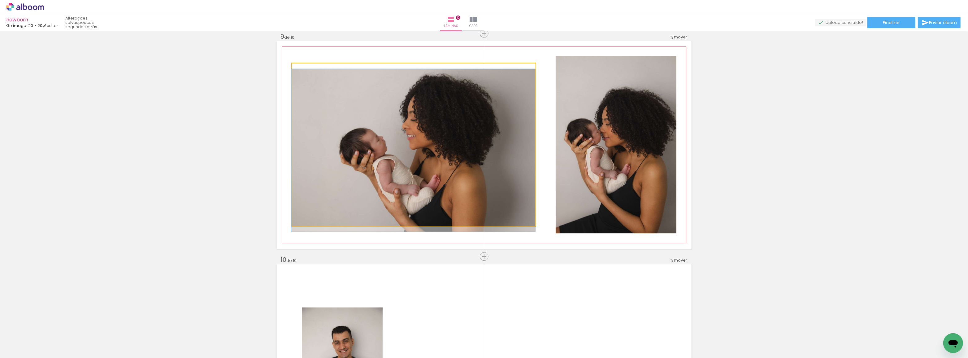
drag, startPoint x: 306, startPoint y: 70, endPoint x: 286, endPoint y: 71, distance: 20.1
type paper-slider "100"
click at [286, 71] on quentale-layouter at bounding box center [484, 144] width 415 height 207
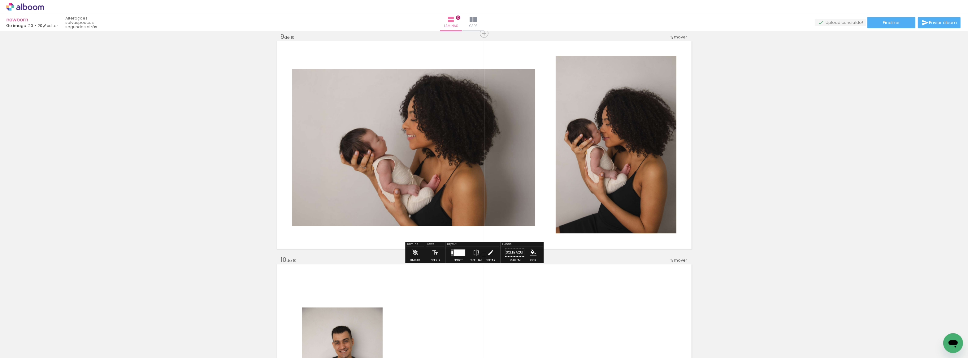
click at [462, 255] on div at bounding box center [456, 252] width 11 height 6
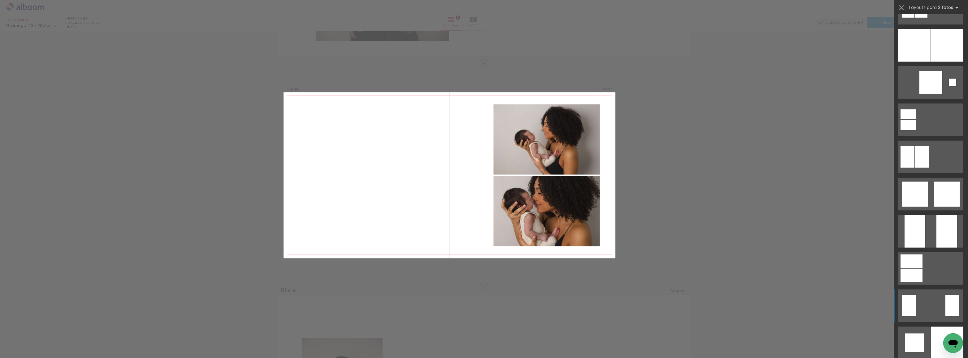
scroll to position [929, 0]
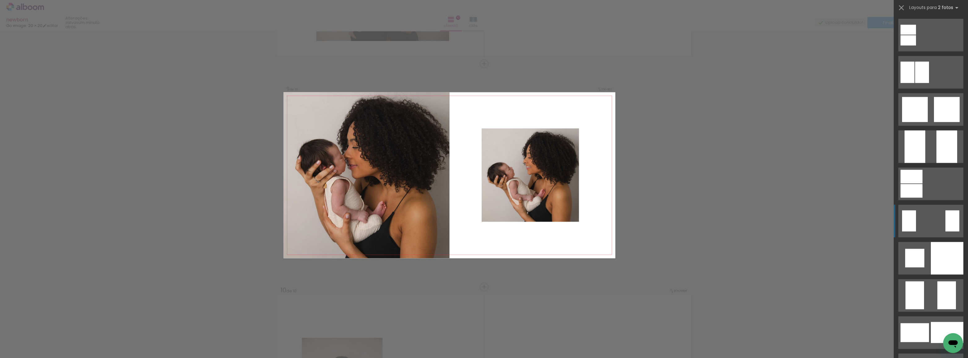
click at [946, 254] on div at bounding box center [947, 258] width 33 height 33
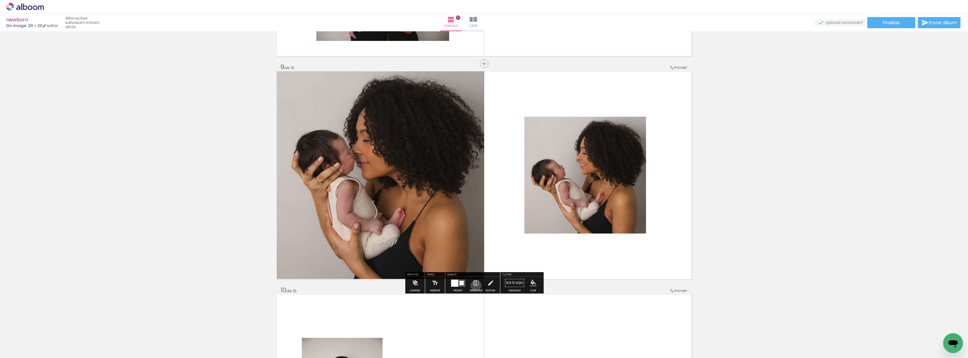
click at [479, 287] on iron-icon at bounding box center [476, 283] width 7 height 12
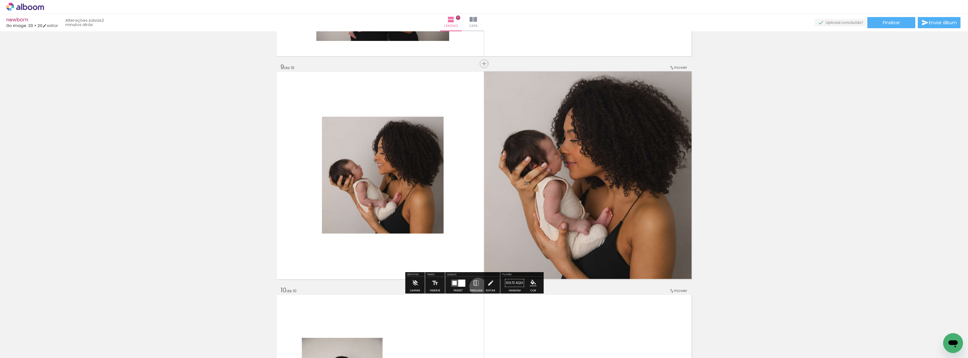
click at [479, 288] on iron-icon at bounding box center [476, 283] width 7 height 12
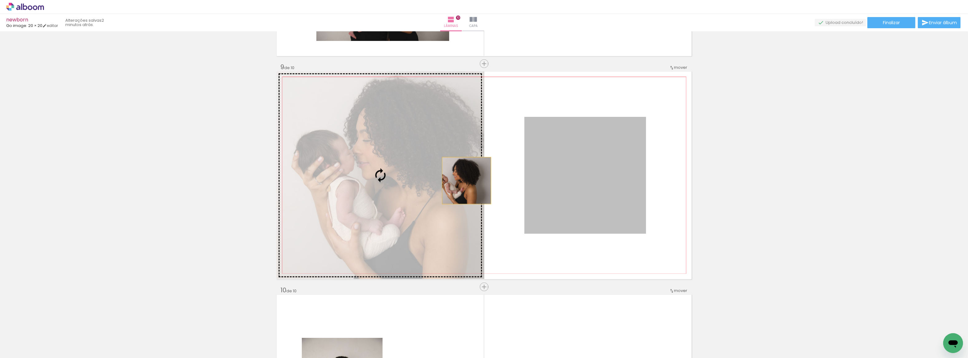
drag, startPoint x: 610, startPoint y: 192, endPoint x: 440, endPoint y: 179, distance: 170.7
click at [0, 0] on slot at bounding box center [0, 0] width 0 height 0
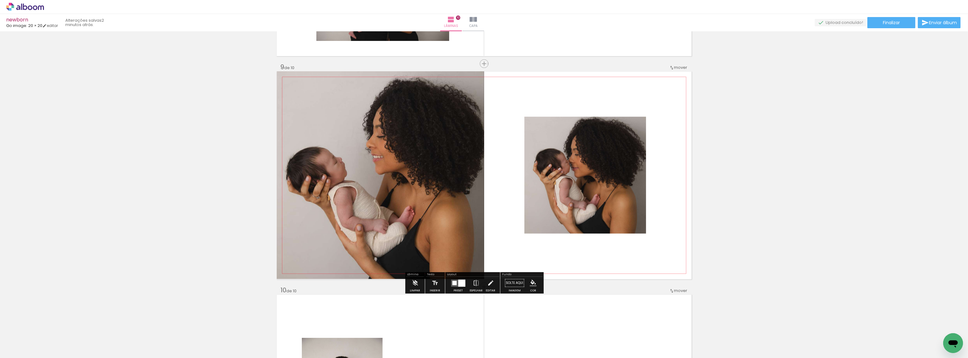
click at [403, 197] on quentale-photo at bounding box center [380, 175] width 207 height 207
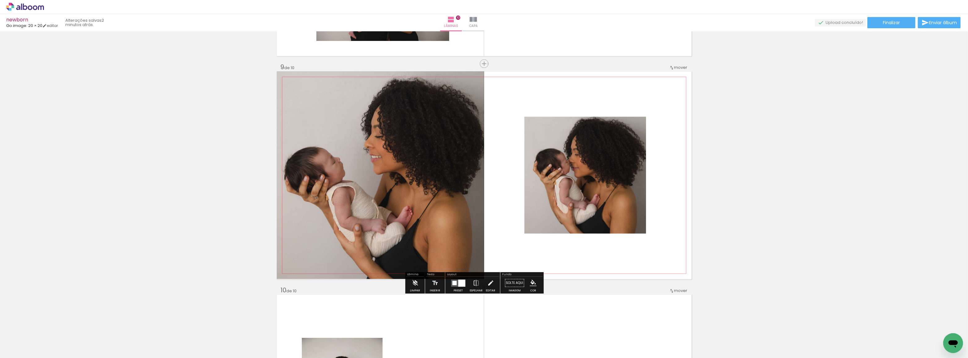
click at [597, 178] on quentale-photo at bounding box center [585, 175] width 122 height 117
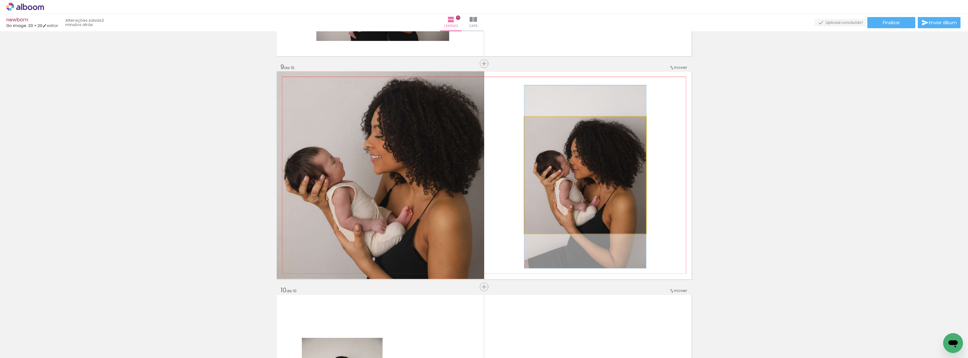
drag, startPoint x: 597, startPoint y: 178, endPoint x: 590, endPoint y: 180, distance: 7.4
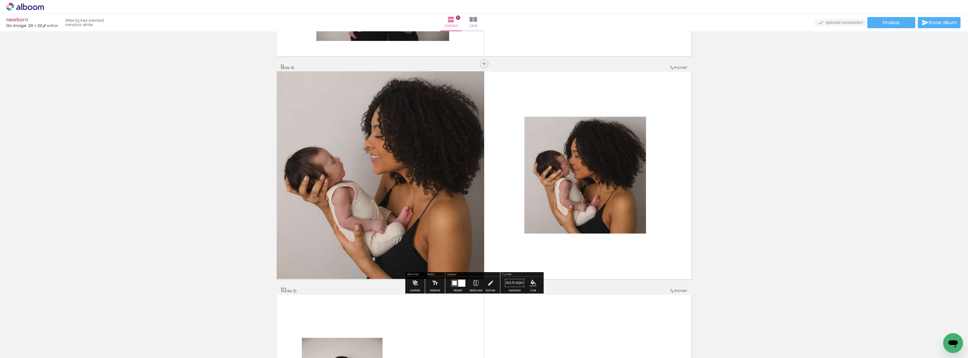
click at [463, 288] on div at bounding box center [458, 283] width 17 height 12
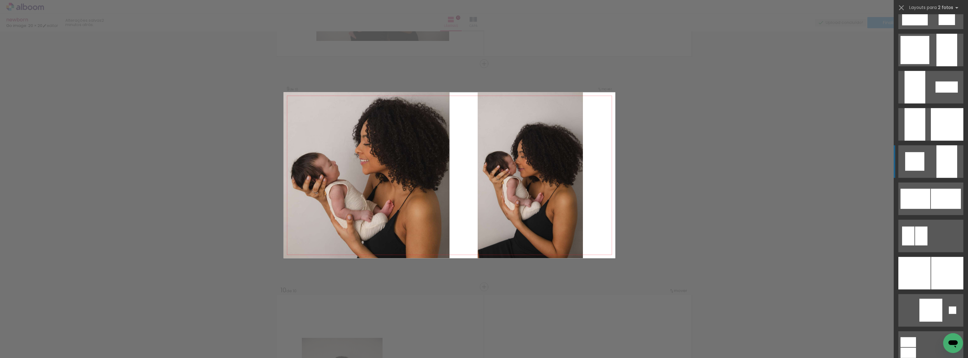
scroll to position [560, 0]
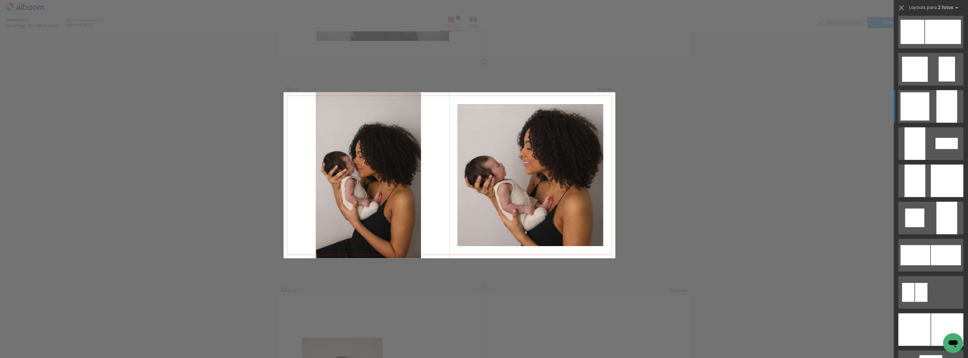
click at [932, 109] on quentale-layouter at bounding box center [930, 106] width 65 height 33
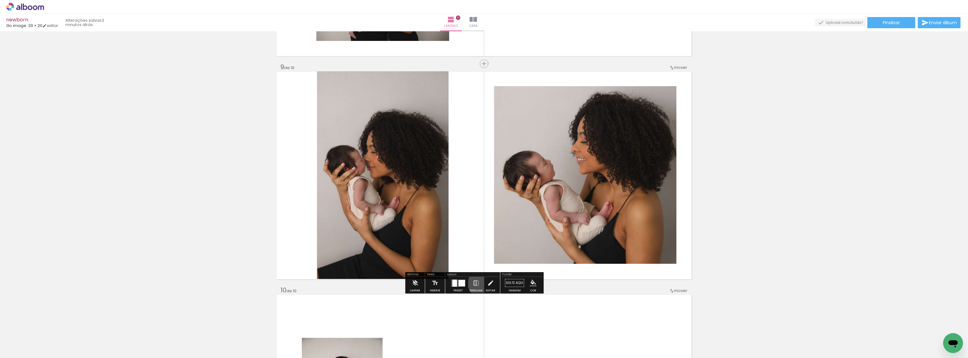
click at [479, 285] on iron-icon at bounding box center [476, 283] width 7 height 12
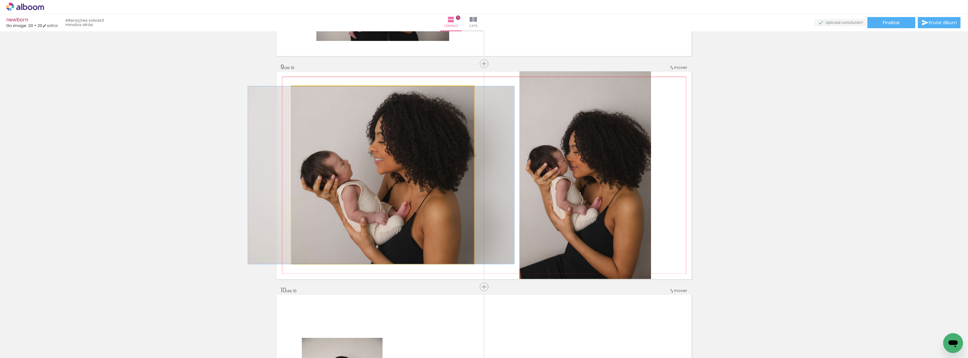
click at [405, 166] on quentale-photo at bounding box center [383, 174] width 182 height 177
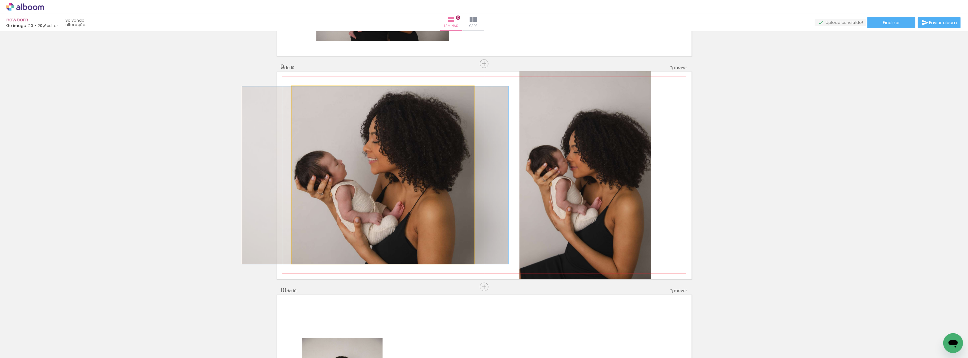
drag, startPoint x: 405, startPoint y: 166, endPoint x: 400, endPoint y: 166, distance: 5.9
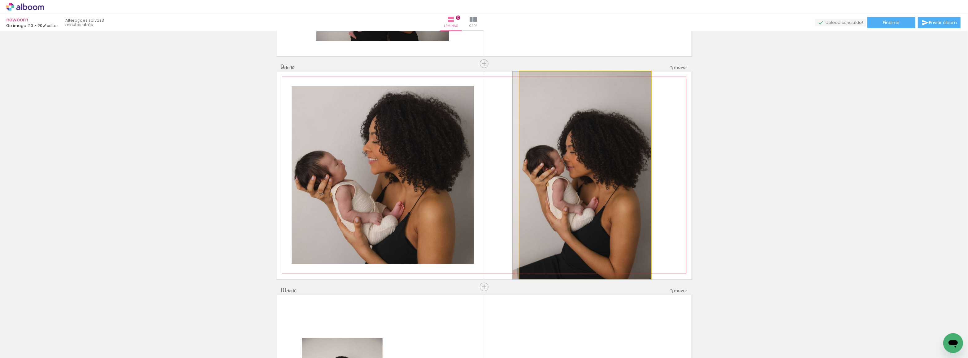
drag, startPoint x: 601, startPoint y: 189, endPoint x: 628, endPoint y: 192, distance: 27.1
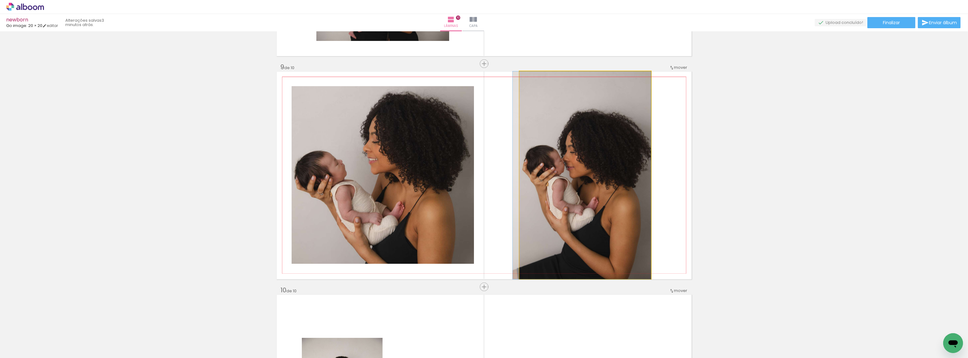
drag, startPoint x: 577, startPoint y: 245, endPoint x: 569, endPoint y: 232, distance: 15.5
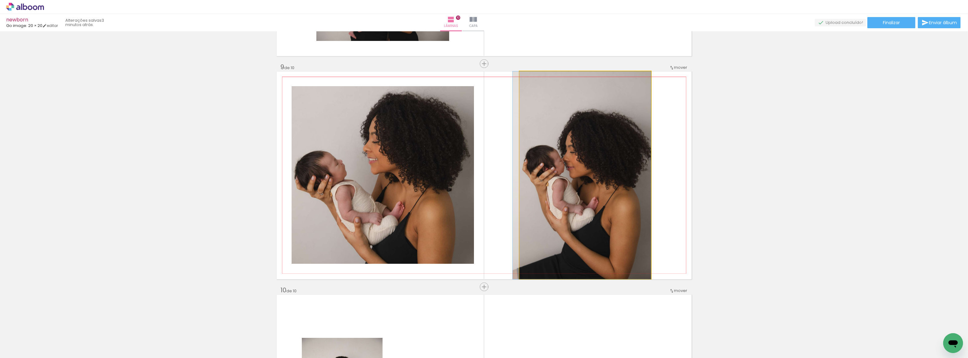
click at [611, 230] on quentale-photo at bounding box center [585, 175] width 132 height 207
drag, startPoint x: 611, startPoint y: 230, endPoint x: 609, endPoint y: 215, distance: 15.3
click at [616, 248] on quentale-photo at bounding box center [585, 175] width 132 height 207
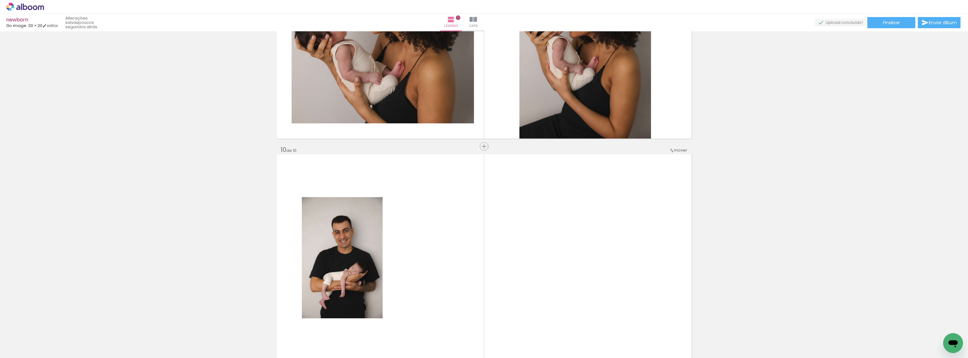
scroll to position [2014, 0]
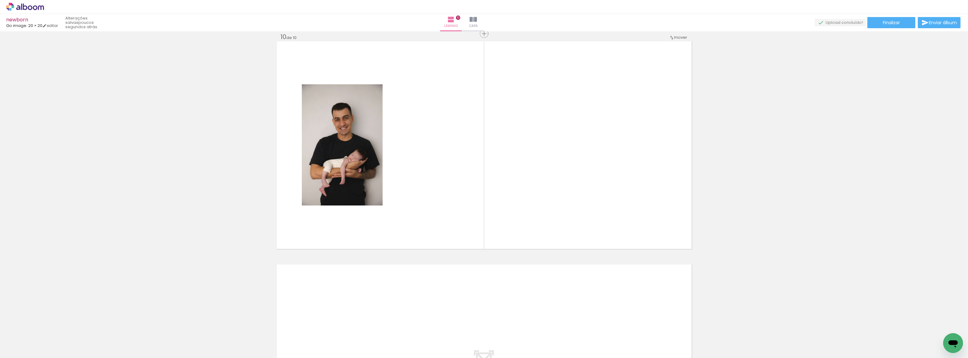
click at [23, 348] on span "Adicionar Fotos" at bounding box center [22, 349] width 19 height 7
click at [0, 0] on input "file" at bounding box center [0, 0] width 0 height 0
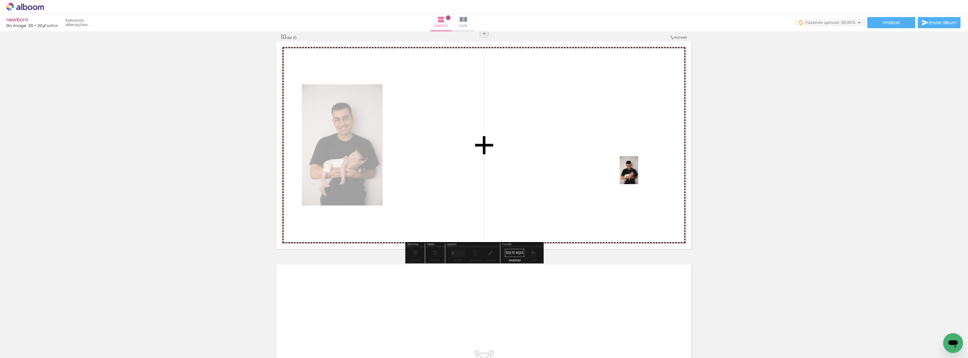
drag, startPoint x: 825, startPoint y: 340, endPoint x: 588, endPoint y: 168, distance: 292.7
click at [588, 168] on quentale-workspace at bounding box center [484, 179] width 968 height 358
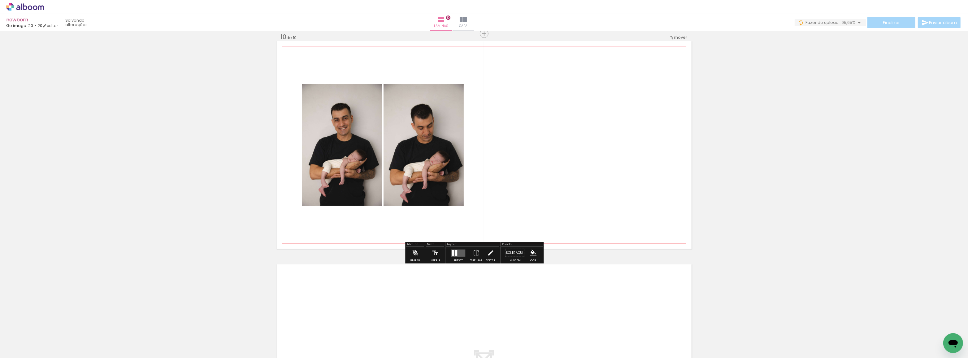
scroll to position [2098, 0]
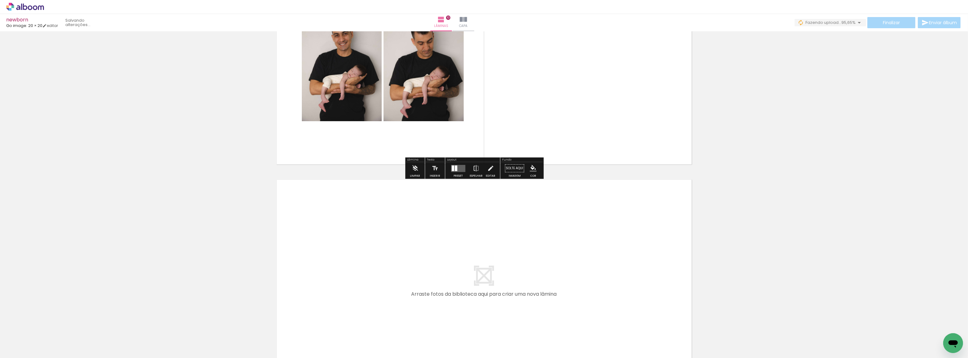
click at [562, 250] on quentale-layouter at bounding box center [484, 283] width 415 height 207
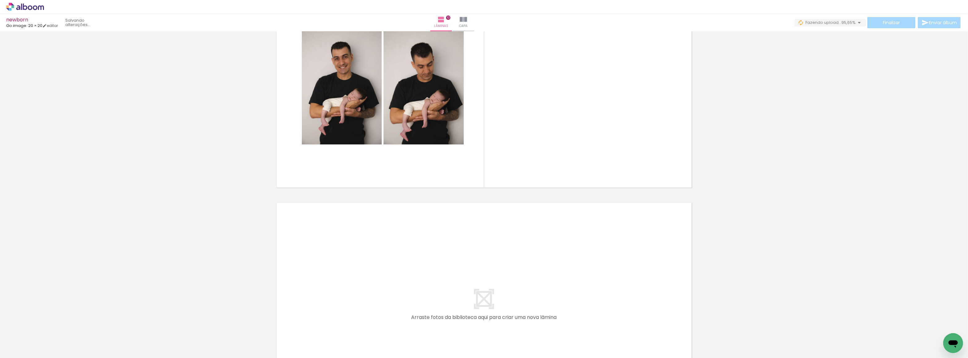
scroll to position [1991, 0]
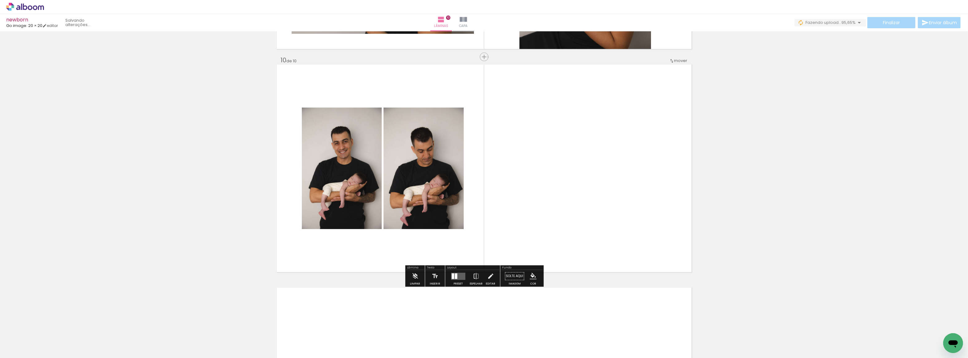
click at [466, 281] on div at bounding box center [458, 276] width 17 height 12
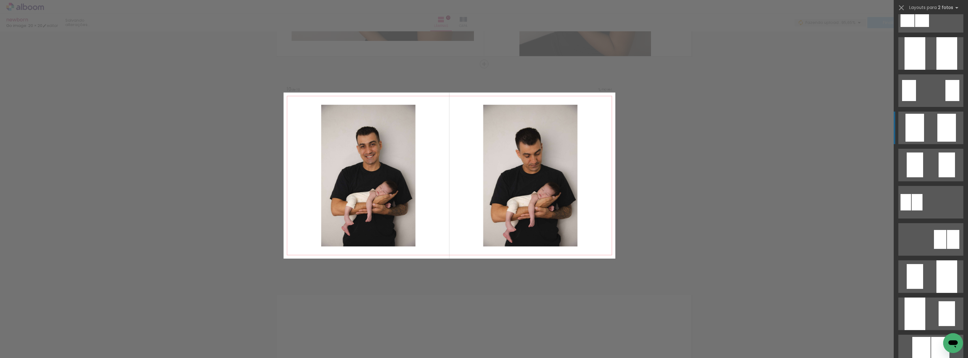
scroll to position [141, 0]
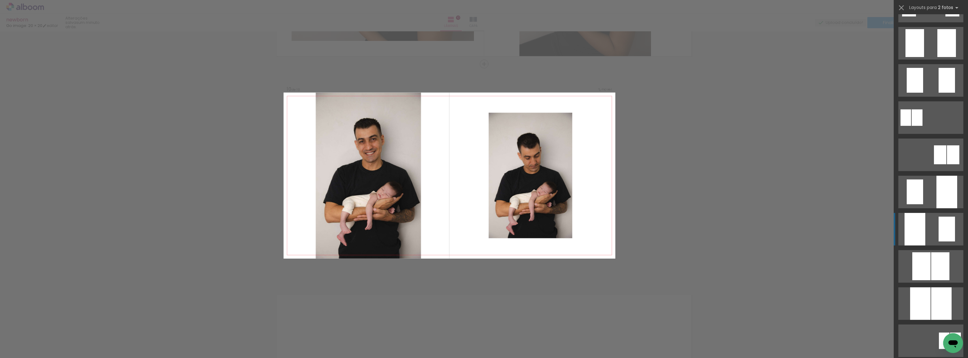
click at [927, 220] on quentale-layouter at bounding box center [930, 229] width 65 height 33
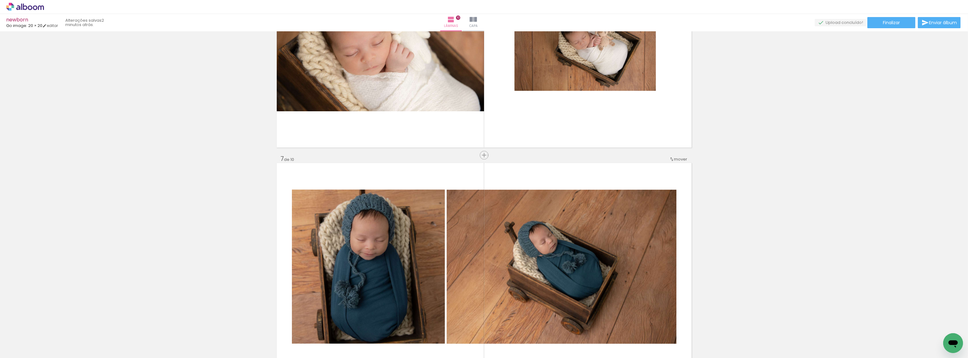
scroll to position [1364, 0]
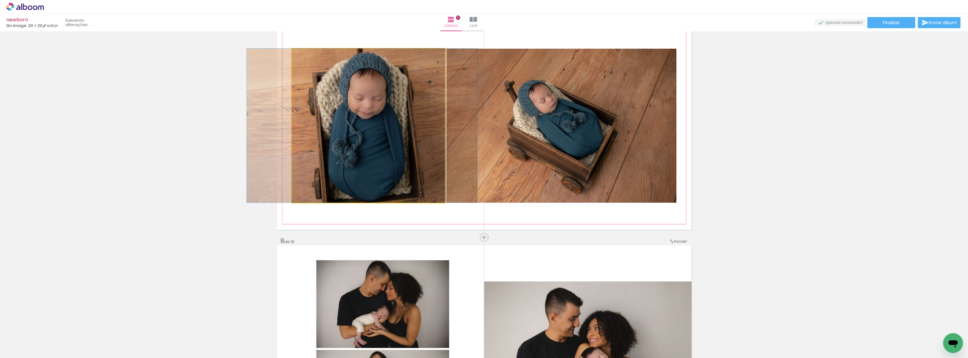
drag, startPoint x: 360, startPoint y: 112, endPoint x: 358, endPoint y: 110, distance: 3.5
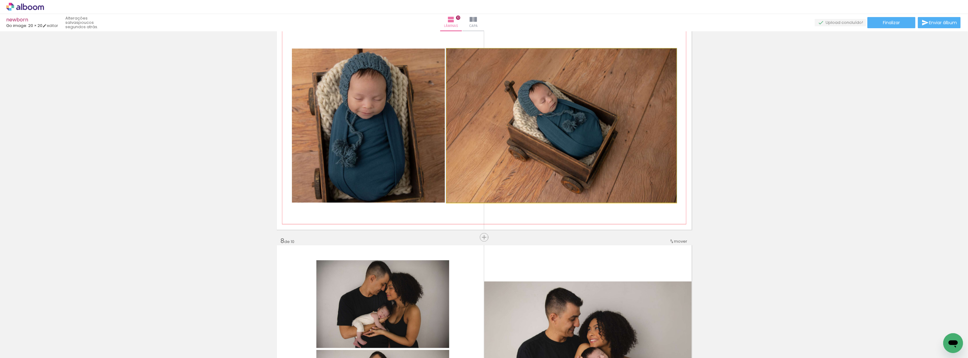
click at [529, 128] on quentale-photo at bounding box center [562, 126] width 230 height 154
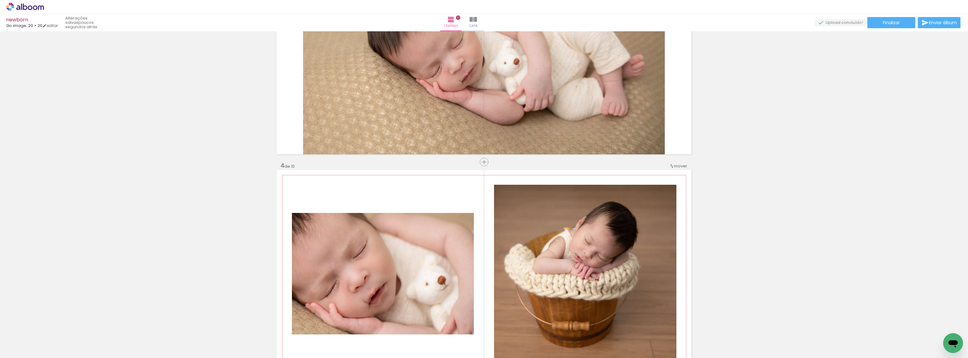
scroll to position [436, 0]
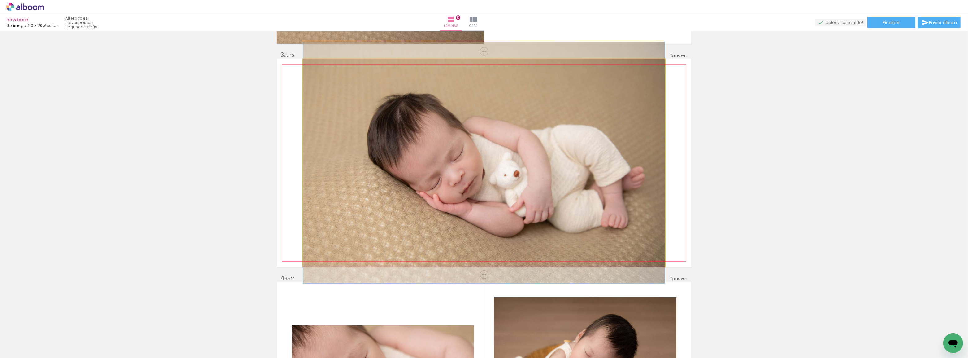
drag, startPoint x: 450, startPoint y: 196, endPoint x: 445, endPoint y: 196, distance: 5.3
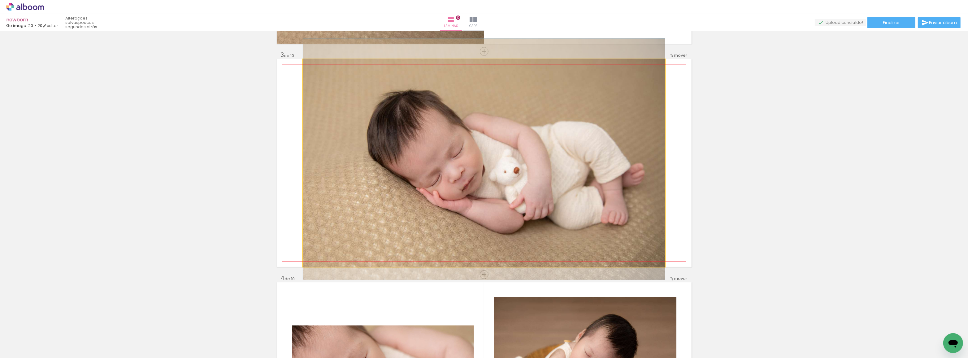
drag, startPoint x: 440, startPoint y: 196, endPoint x: 436, endPoint y: 193, distance: 5.3
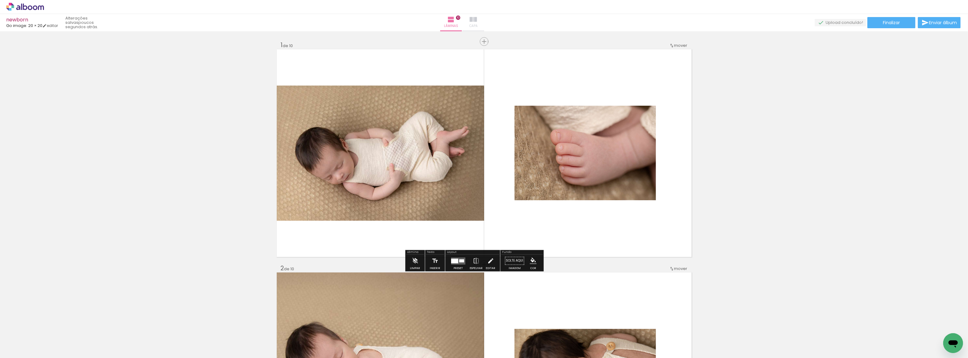
click at [477, 21] on iron-icon at bounding box center [473, 19] width 7 height 7
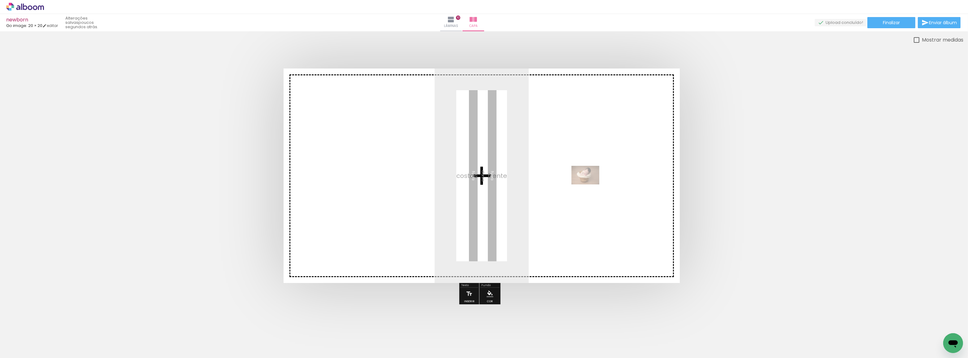
drag, startPoint x: 165, startPoint y: 336, endPoint x: 590, endPoint y: 184, distance: 451.6
click at [590, 184] on quentale-workspace at bounding box center [484, 179] width 968 height 358
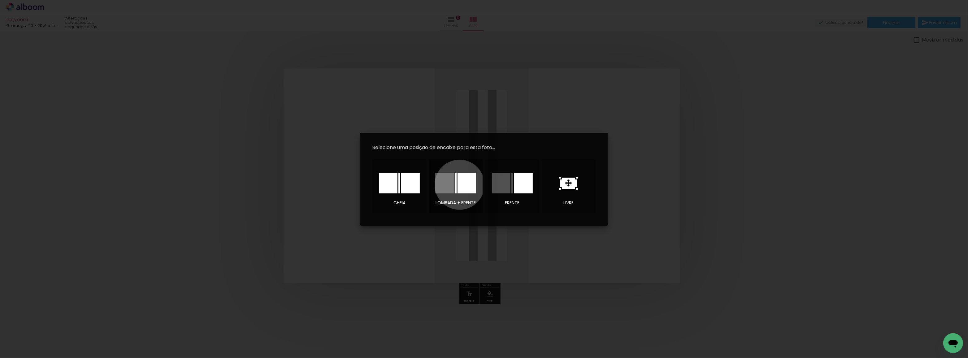
click at [460, 184] on div at bounding box center [466, 183] width 19 height 20
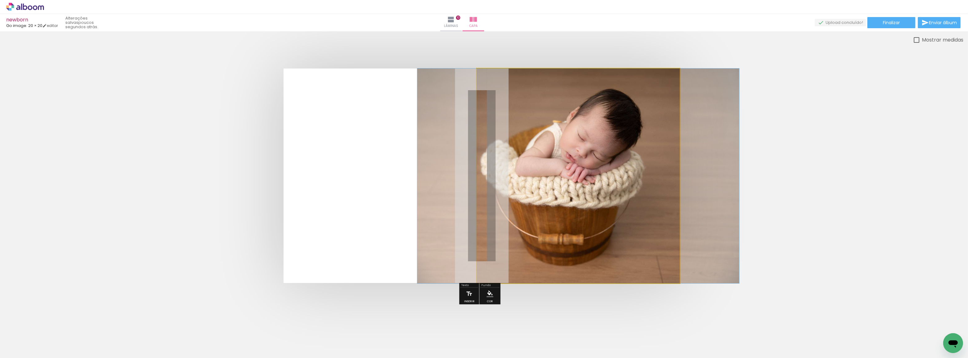
click at [501, 84] on div at bounding box center [501, 84] width 6 height 6
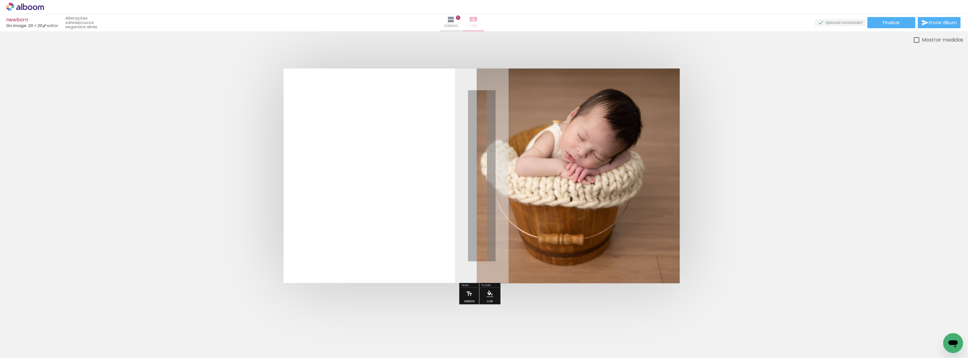
click at [478, 26] on span "Capa" at bounding box center [473, 26] width 8 height 6
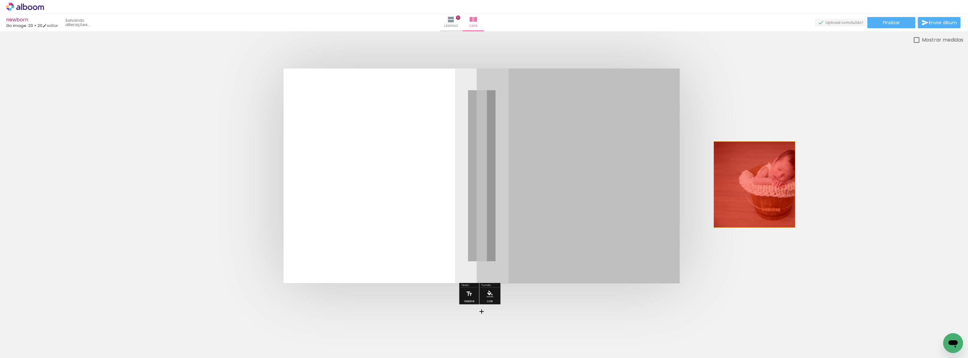
drag, startPoint x: 583, startPoint y: 213, endPoint x: 754, endPoint y: 184, distance: 174.3
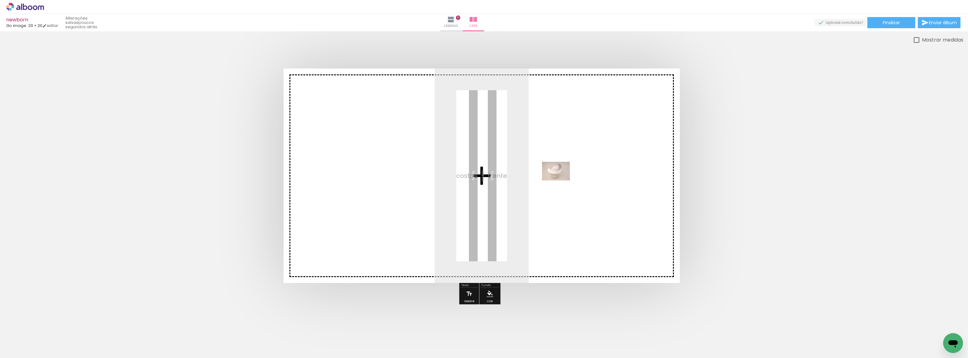
drag, startPoint x: 177, startPoint y: 343, endPoint x: 561, endPoint y: 180, distance: 416.9
click at [561, 180] on quentale-workspace at bounding box center [484, 179] width 968 height 358
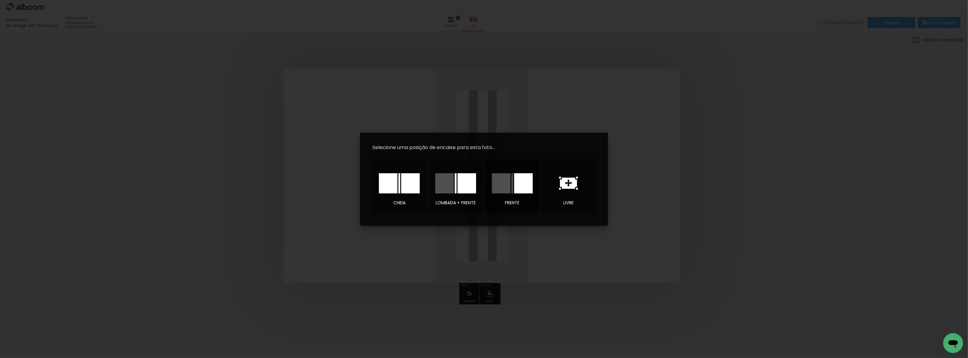
click at [522, 186] on div at bounding box center [523, 183] width 19 height 20
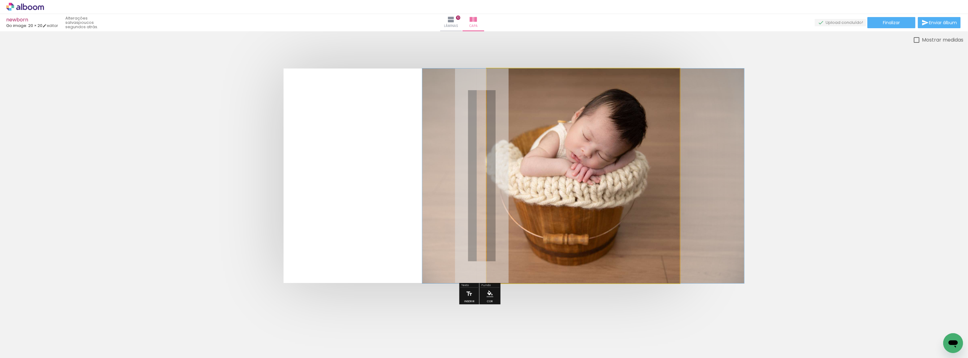
click at [583, 189] on quentale-photo at bounding box center [583, 175] width 193 height 215
click at [585, 116] on quentale-photo at bounding box center [583, 175] width 193 height 215
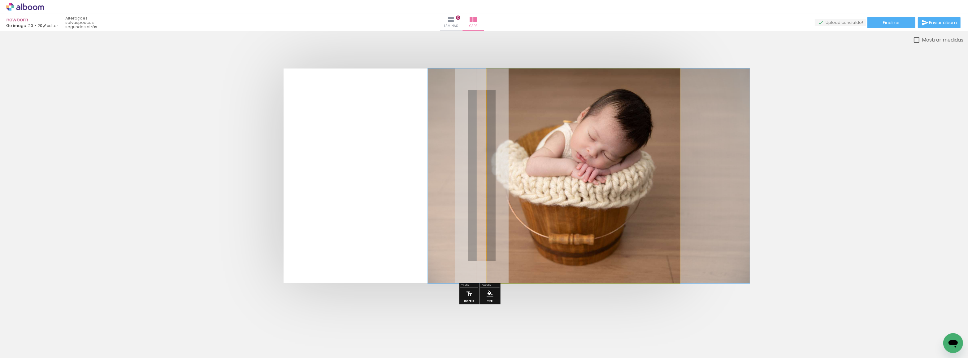
drag, startPoint x: 494, startPoint y: 104, endPoint x: 500, endPoint y: 111, distance: 8.8
click at [669, 94] on quentale-photo at bounding box center [583, 175] width 193 height 215
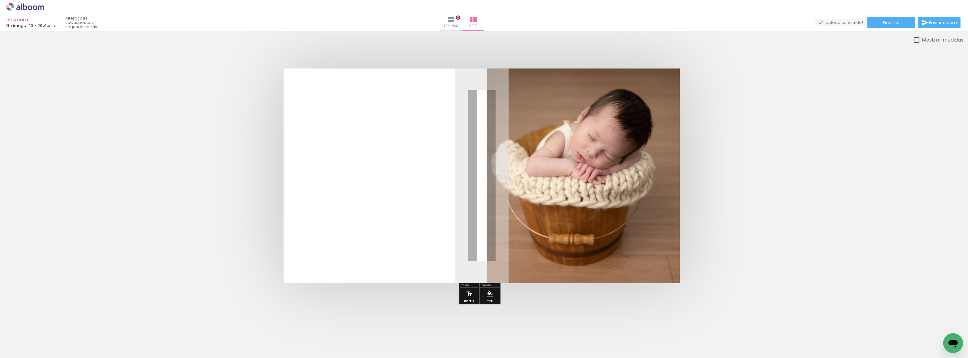
click at [637, 109] on quentale-photo at bounding box center [583, 175] width 193 height 215
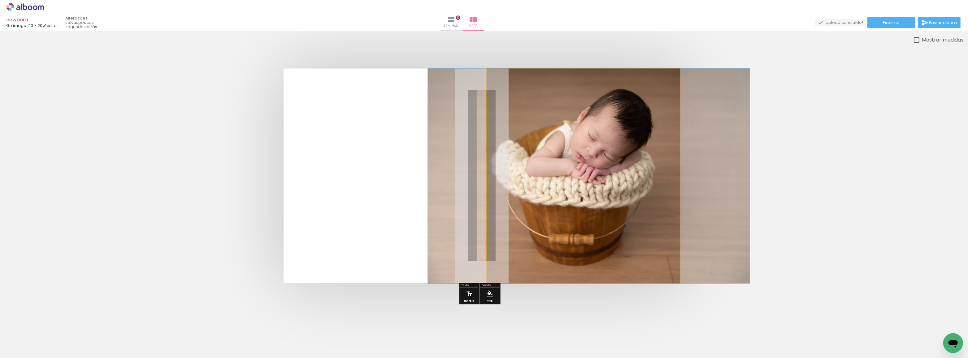
click at [637, 109] on quentale-photo at bounding box center [583, 175] width 193 height 215
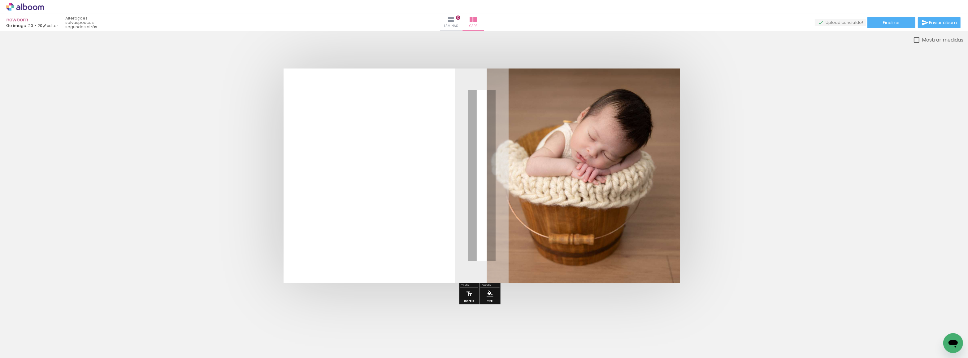
click at [773, 113] on quentale-cover at bounding box center [482, 175] width 914 height 214
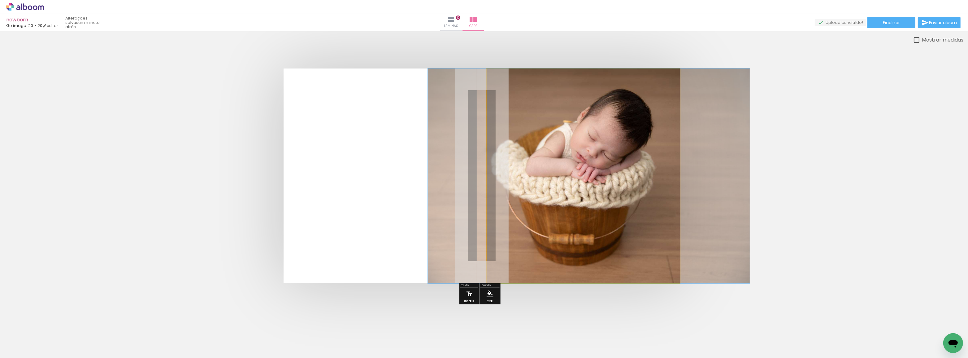
click at [560, 213] on quentale-photo at bounding box center [583, 175] width 193 height 215
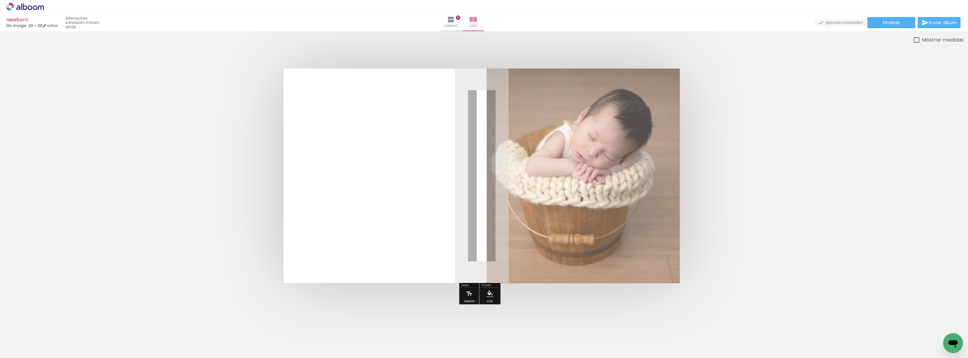
drag, startPoint x: 578, startPoint y: 85, endPoint x: 570, endPoint y: 88, distance: 8.2
click at [570, 88] on div at bounding box center [571, 84] width 10 height 10
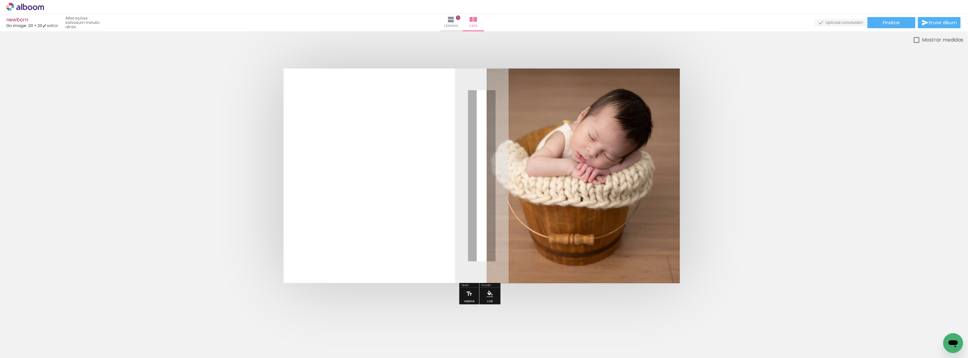
drag, startPoint x: 570, startPoint y: 85, endPoint x: 596, endPoint y: 85, distance: 25.4
type paper-slider "100"
click at [596, 79] on div "P&B Largura Cor" at bounding box center [593, 79] width 193 height 0
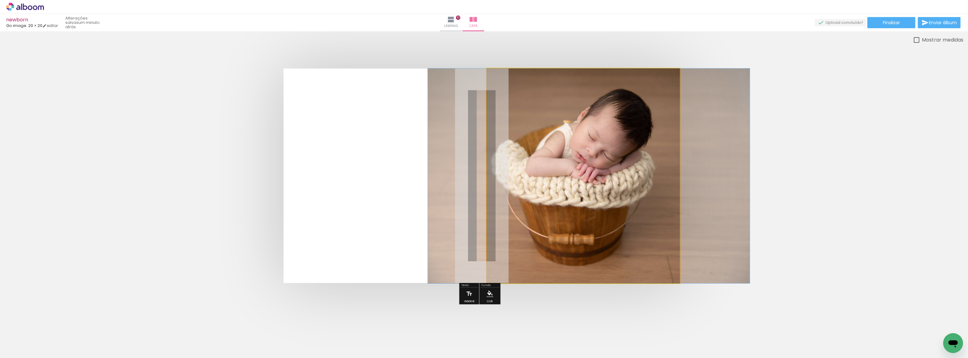
drag, startPoint x: 514, startPoint y: 83, endPoint x: 463, endPoint y: 88, distance: 51.3
type paper-slider "100"
click at [487, 88] on quentale-photo at bounding box center [583, 175] width 193 height 215
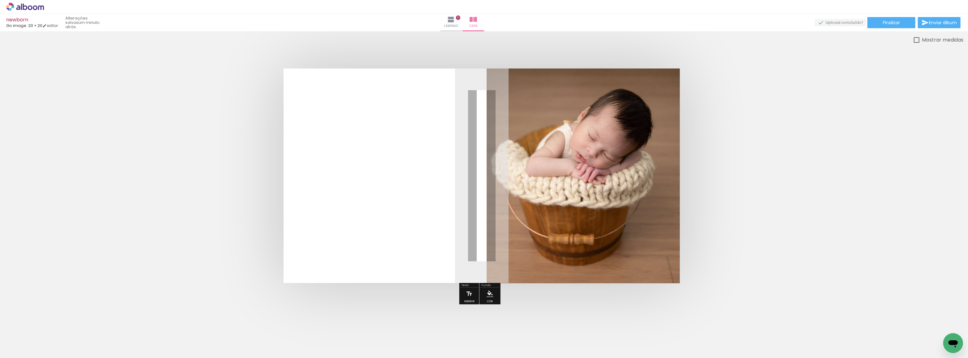
click at [840, 134] on quentale-cover at bounding box center [482, 175] width 914 height 214
click at [779, 176] on quentale-cover at bounding box center [482, 175] width 914 height 214
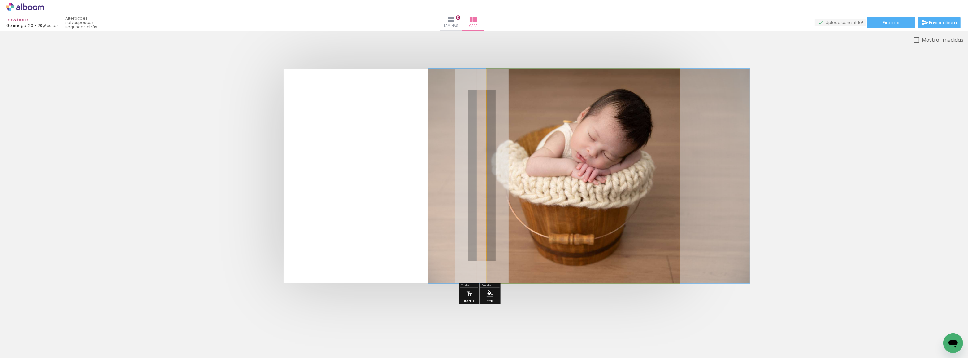
click at [622, 144] on quentale-photo at bounding box center [583, 175] width 193 height 215
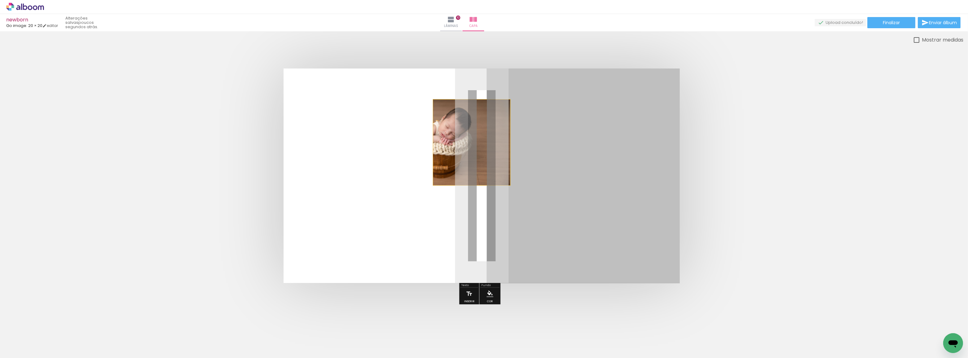
drag, startPoint x: 626, startPoint y: 113, endPoint x: 471, endPoint y: 142, distance: 157.4
click at [471, 142] on quentale-layouter at bounding box center [482, 175] width 396 height 214
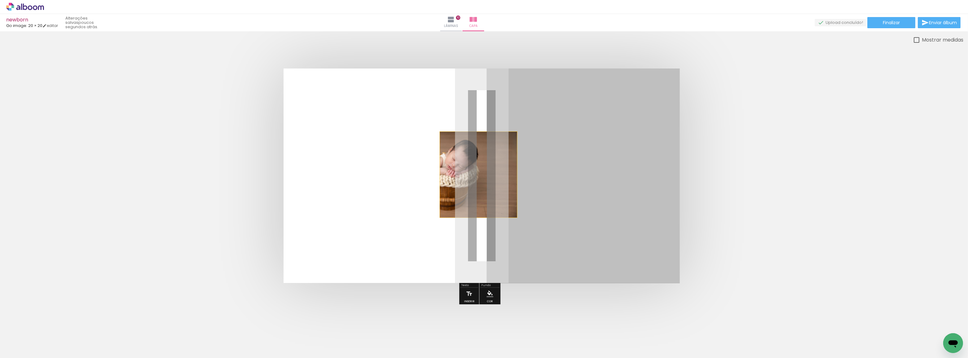
drag, startPoint x: 551, startPoint y: 170, endPoint x: 479, endPoint y: 174, distance: 72.8
click at [479, 174] on quentale-layouter at bounding box center [482, 175] width 396 height 214
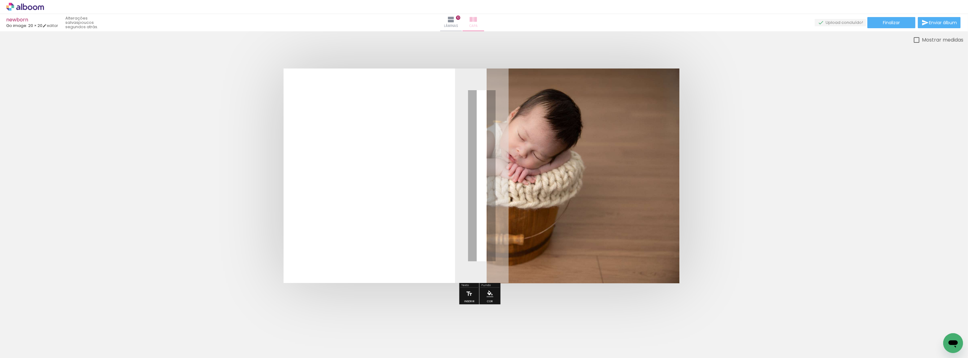
click at [478, 25] on span "Capa" at bounding box center [473, 26] width 8 height 6
click at [477, 22] on iron-icon at bounding box center [473, 19] width 7 height 7
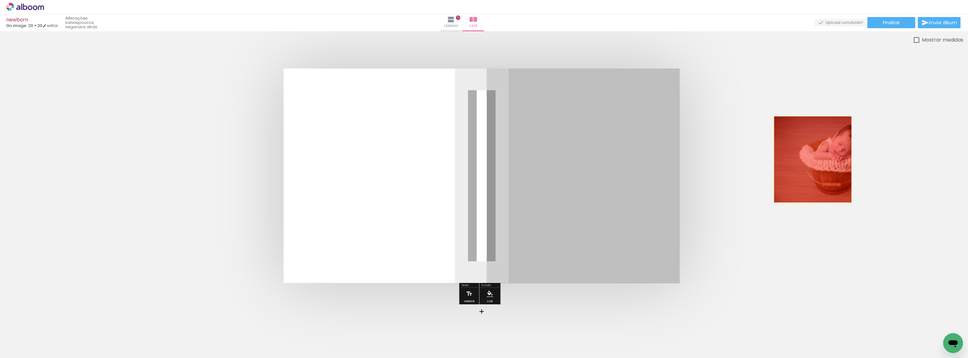
drag, startPoint x: 536, startPoint y: 180, endPoint x: 813, endPoint y: 158, distance: 277.5
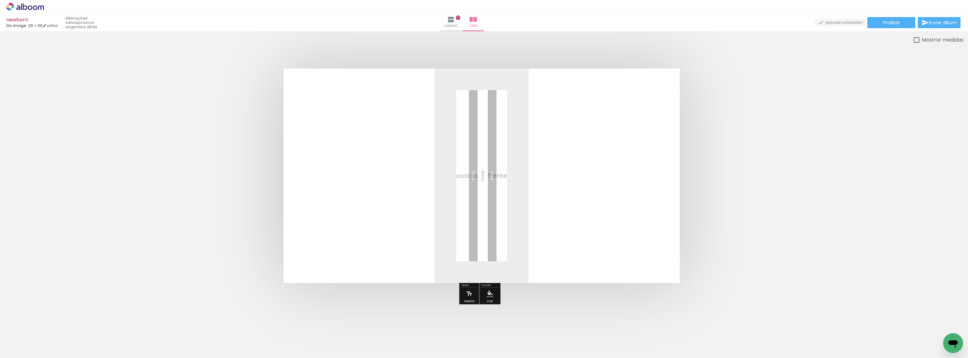
click at [164, 345] on div at bounding box center [166, 337] width 31 height 20
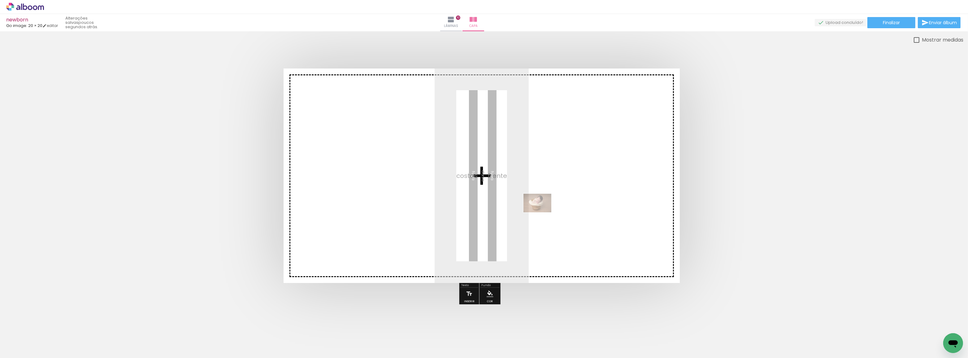
drag, startPoint x: 176, startPoint y: 334, endPoint x: 542, endPoint y: 212, distance: 385.7
click at [542, 212] on quentale-workspace at bounding box center [484, 179] width 968 height 358
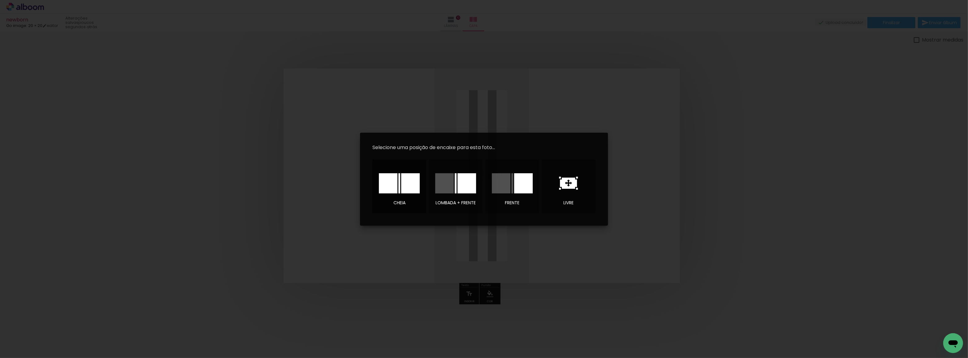
click at [401, 189] on div at bounding box center [410, 183] width 19 height 20
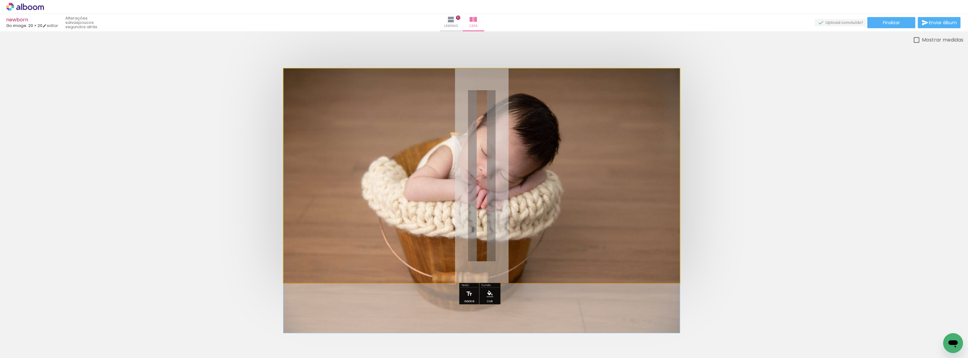
drag, startPoint x: 509, startPoint y: 130, endPoint x: 508, endPoint y: 170, distance: 40.5
drag, startPoint x: 528, startPoint y: 161, endPoint x: 570, endPoint y: 161, distance: 42.7
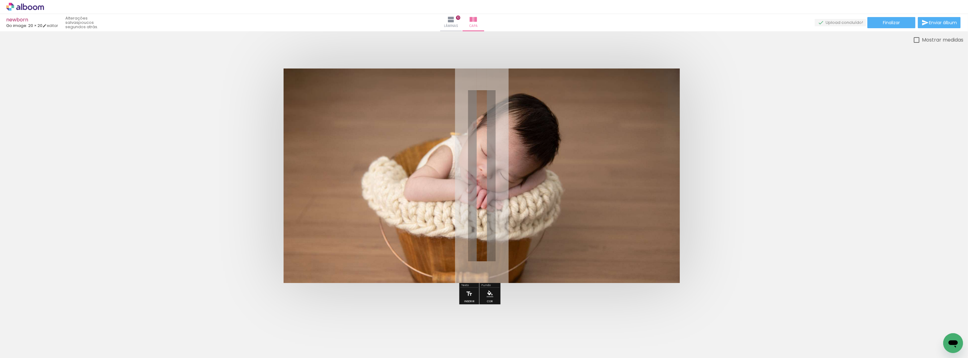
click at [551, 64] on div at bounding box center [481, 176] width 963 height 264
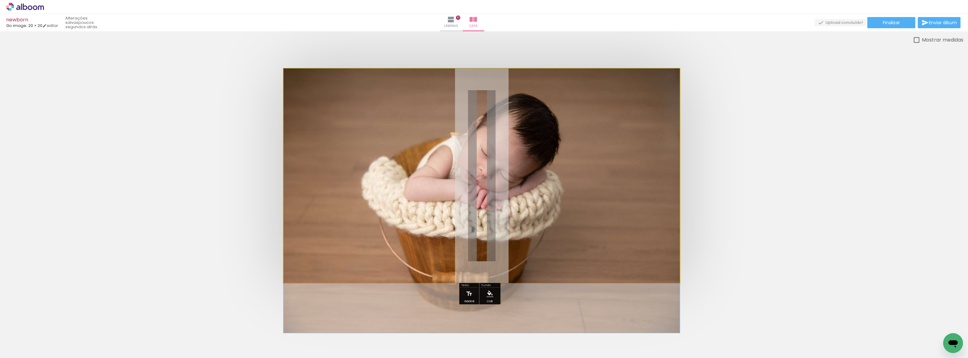
click at [513, 177] on quentale-photo at bounding box center [482, 175] width 396 height 214
drag, startPoint x: 513, startPoint y: 177, endPoint x: 548, endPoint y: 235, distance: 67.6
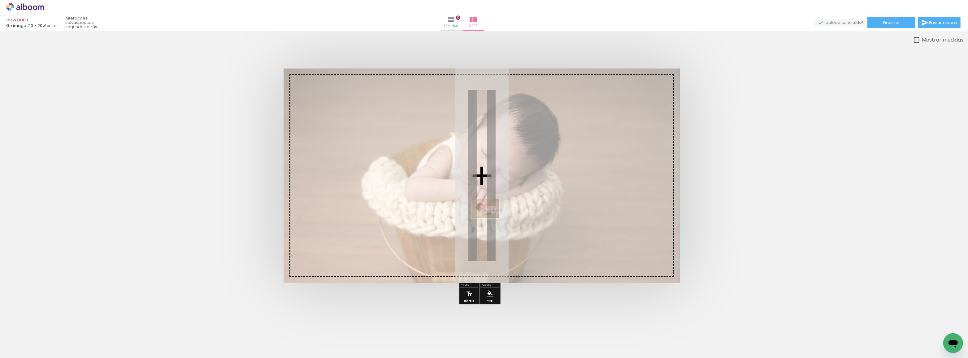
drag, startPoint x: 97, startPoint y: 338, endPoint x: 490, endPoint y: 218, distance: 411.0
click at [490, 218] on quentale-workspace at bounding box center [484, 179] width 968 height 358
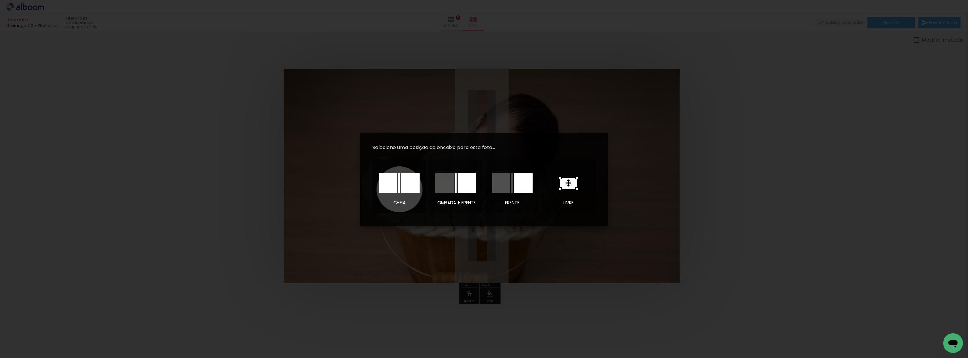
click at [400, 189] on div at bounding box center [399, 183] width 2 height 20
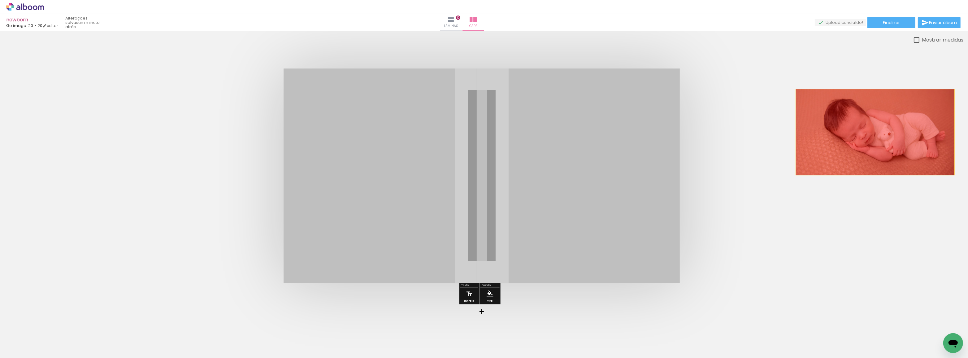
drag, startPoint x: 603, startPoint y: 170, endPoint x: 834, endPoint y: 145, distance: 232.2
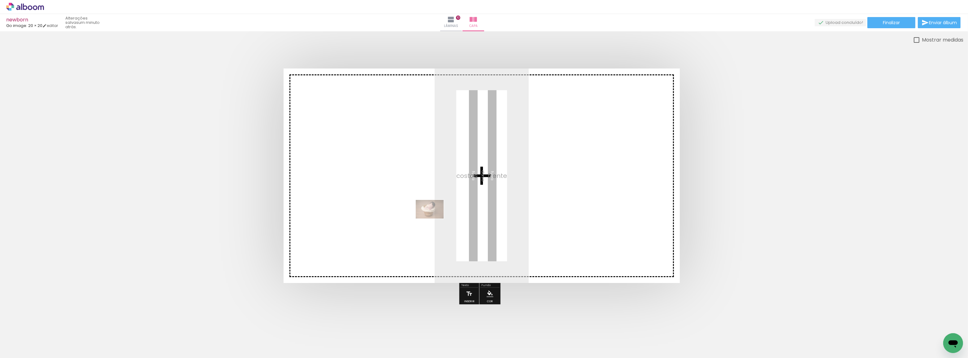
drag, startPoint x: 165, startPoint y: 345, endPoint x: 434, endPoint y: 218, distance: 297.8
click at [434, 218] on quentale-workspace at bounding box center [484, 179] width 968 height 358
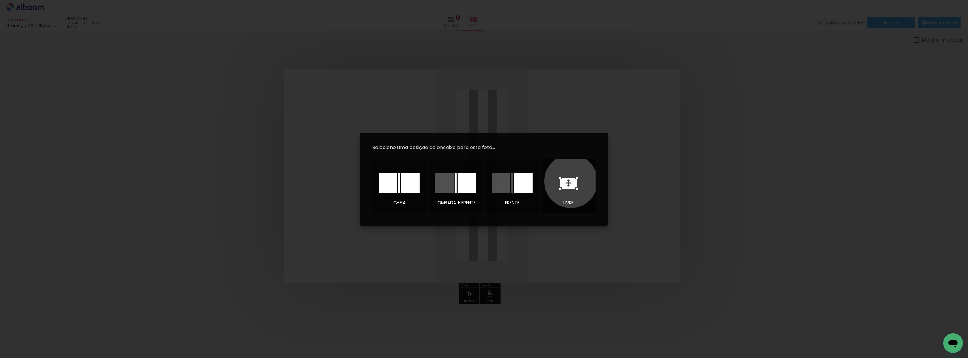
click at [571, 181] on icon at bounding box center [568, 182] width 17 height 11
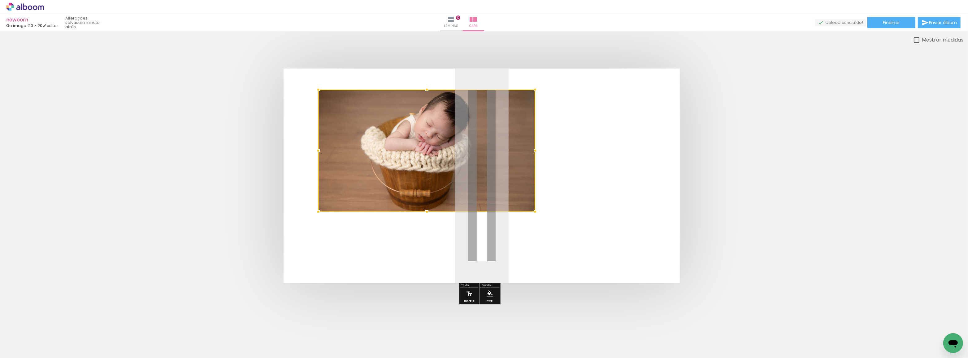
drag, startPoint x: 428, startPoint y: 140, endPoint x: 319, endPoint y: 89, distance: 120.5
click at [319, 89] on div at bounding box center [318, 89] width 12 height 12
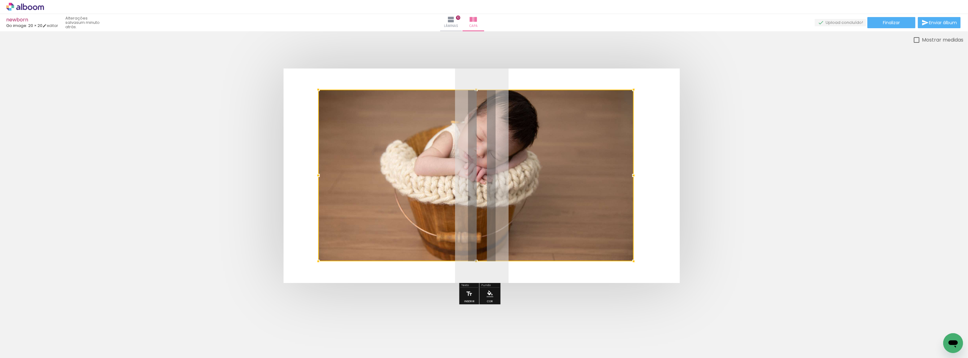
drag, startPoint x: 534, startPoint y: 206, endPoint x: 633, endPoint y: 255, distance: 110.2
click at [633, 255] on div at bounding box center [633, 261] width 12 height 12
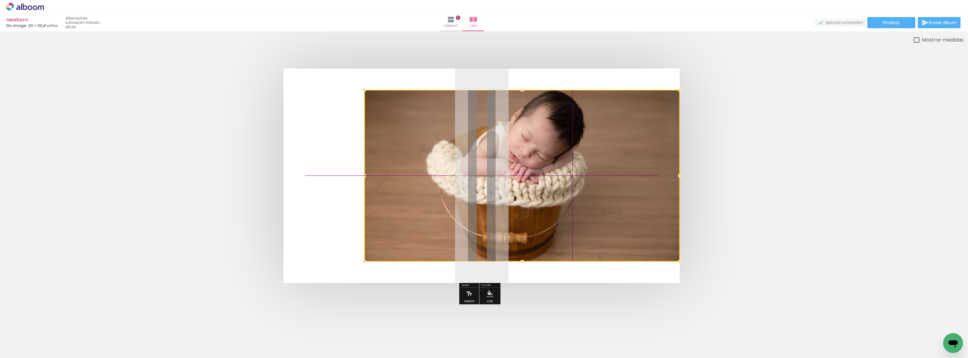
drag, startPoint x: 577, startPoint y: 188, endPoint x: 664, endPoint y: 193, distance: 87.7
click at [664, 193] on div at bounding box center [521, 175] width 315 height 171
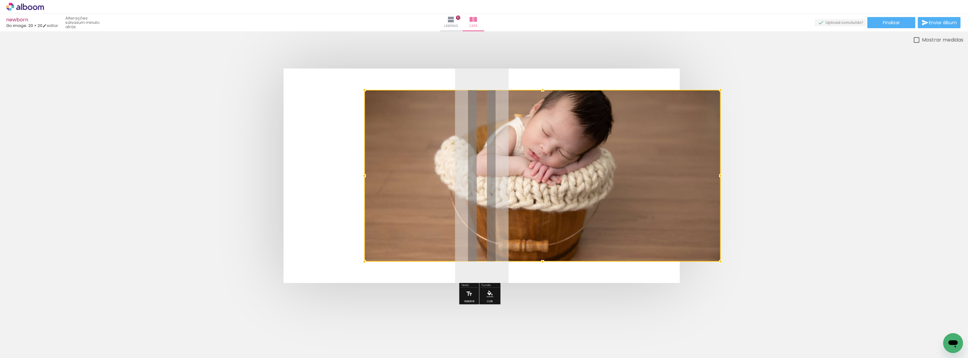
drag, startPoint x: 680, startPoint y: 174, endPoint x: 663, endPoint y: 176, distance: 17.2
click at [663, 176] on div at bounding box center [542, 175] width 356 height 171
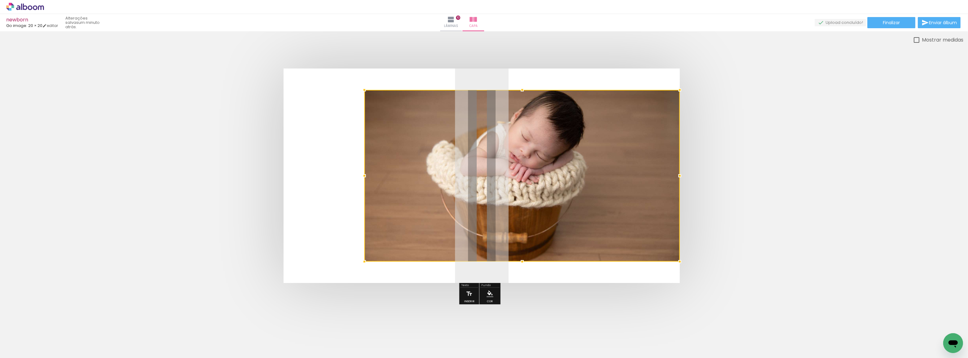
click at [589, 172] on div at bounding box center [521, 175] width 315 height 171
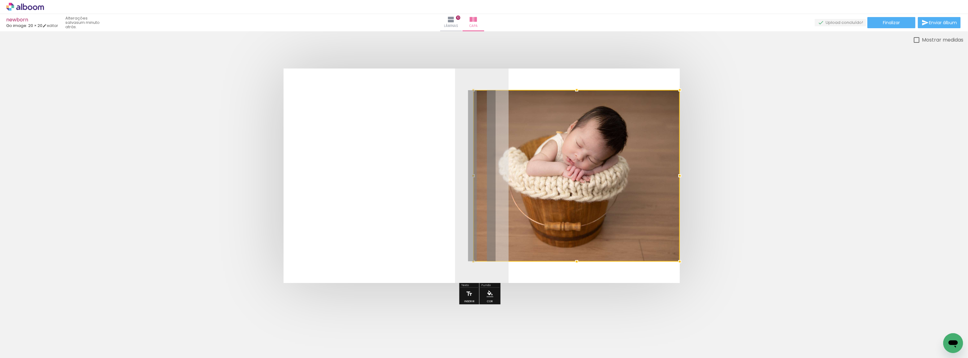
scroll to position [141, 0]
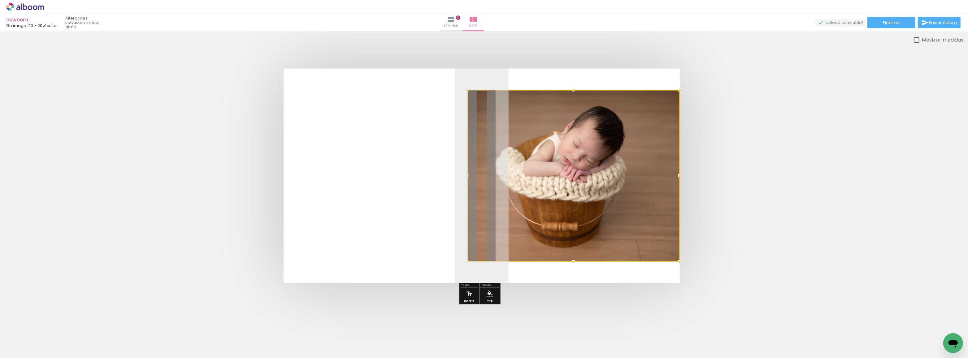
click at [483, 199] on div at bounding box center [573, 175] width 212 height 171
drag, startPoint x: 680, startPoint y: 175, endPoint x: 659, endPoint y: 176, distance: 21.1
click at [659, 176] on div at bounding box center [572, 175] width 211 height 171
drag, startPoint x: 595, startPoint y: 176, endPoint x: 608, endPoint y: 173, distance: 12.6
click at [607, 173] on div at bounding box center [573, 175] width 211 height 171
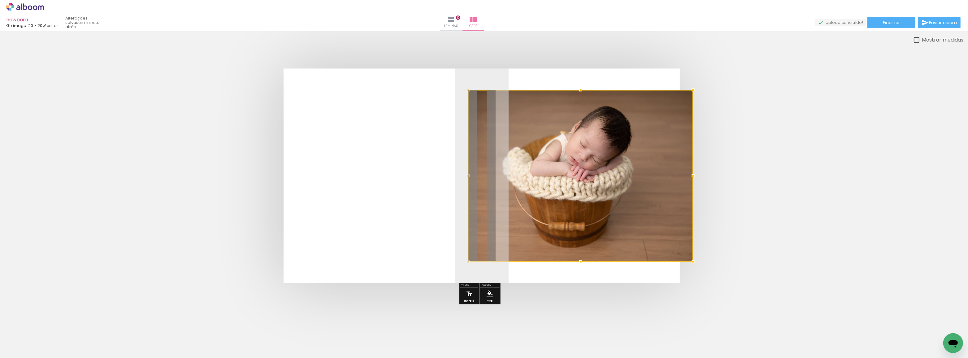
drag, startPoint x: 678, startPoint y: 176, endPoint x: 668, endPoint y: 177, distance: 9.3
click at [668, 177] on div at bounding box center [580, 175] width 225 height 171
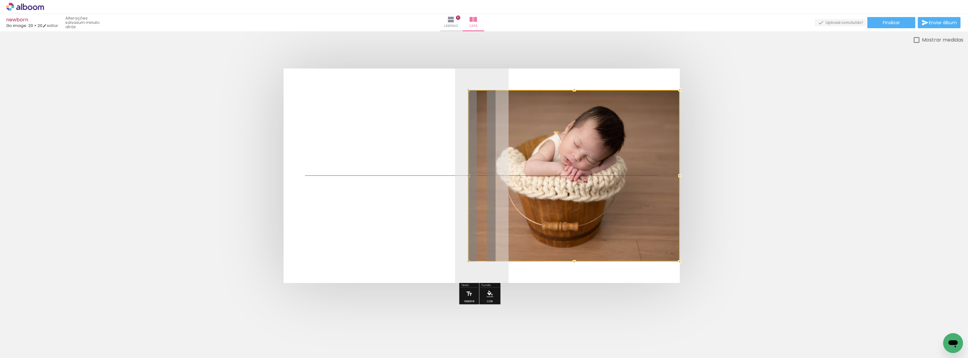
drag, startPoint x: 614, startPoint y: 178, endPoint x: 620, endPoint y: 177, distance: 6.2
click at [620, 177] on div at bounding box center [573, 175] width 211 height 171
drag, startPoint x: 574, startPoint y: 176, endPoint x: 579, endPoint y: 176, distance: 5.3
click at [579, 176] on div at bounding box center [573, 175] width 211 height 171
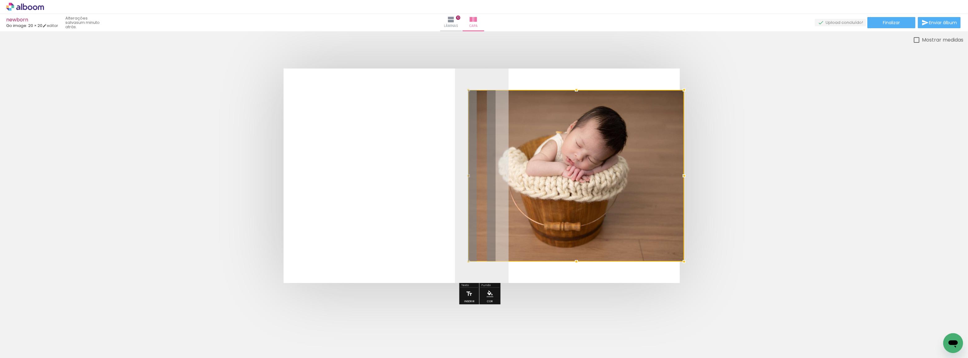
click at [679, 262] on div at bounding box center [684, 261] width 12 height 12
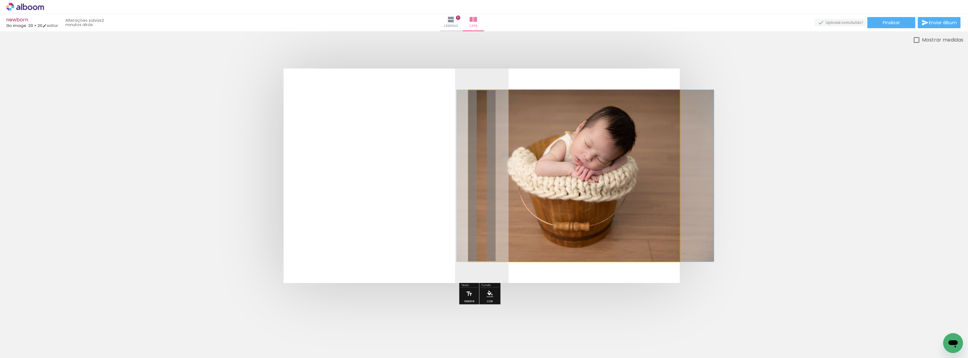
drag, startPoint x: 563, startPoint y: 139, endPoint x: 574, endPoint y: 140, distance: 11.1
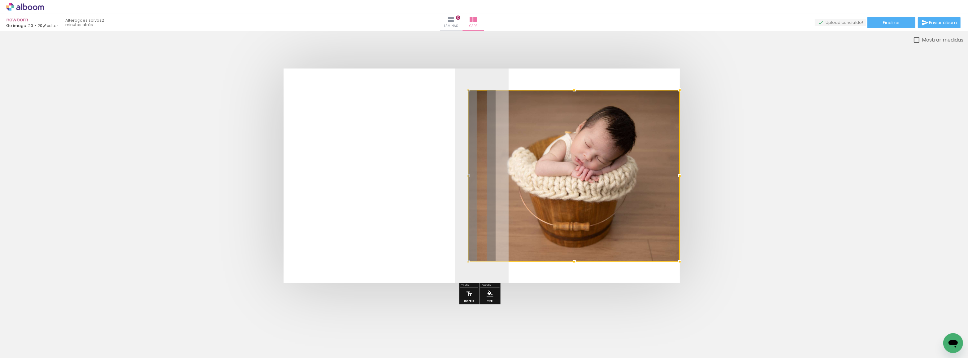
click at [762, 147] on quentale-cover at bounding box center [482, 175] width 914 height 214
click at [557, 257] on div at bounding box center [573, 175] width 211 height 171
click at [548, 285] on div at bounding box center [481, 176] width 963 height 264
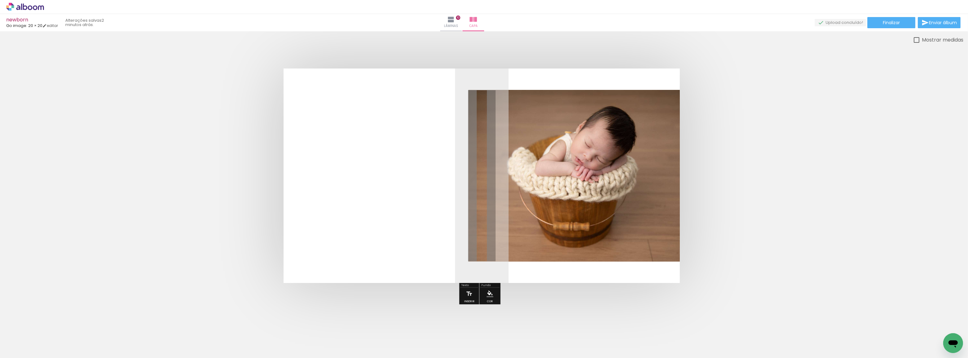
click at [771, 178] on quentale-cover at bounding box center [482, 175] width 914 height 214
click at [774, 170] on quentale-cover at bounding box center [482, 175] width 914 height 214
click at [467, 297] on paper-button "Inserir" at bounding box center [469, 295] width 14 height 16
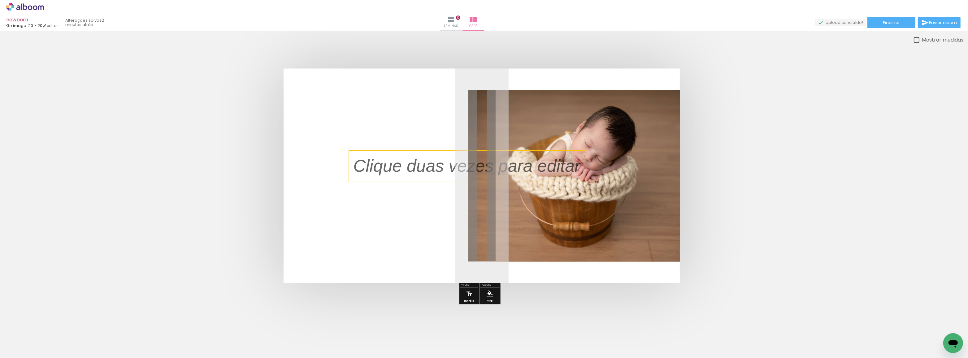
click at [460, 171] on quentale-selection at bounding box center [467, 166] width 237 height 32
type input "Sans Serif"
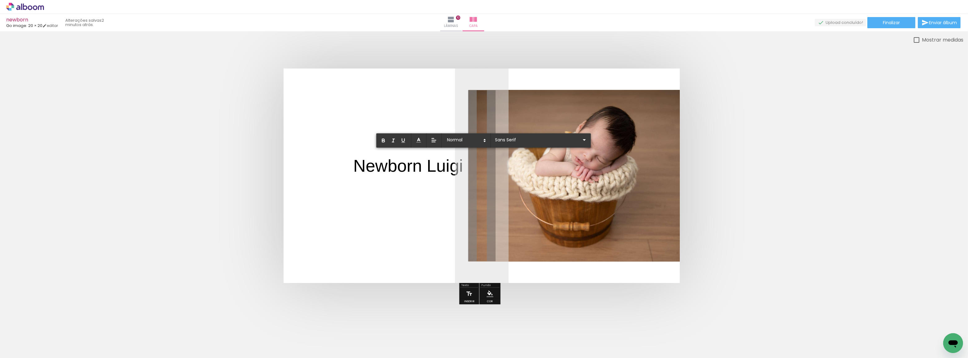
drag, startPoint x: 355, startPoint y: 165, endPoint x: 467, endPoint y: 166, distance: 112.1
click at [467, 166] on album-spread at bounding box center [482, 175] width 396 height 214
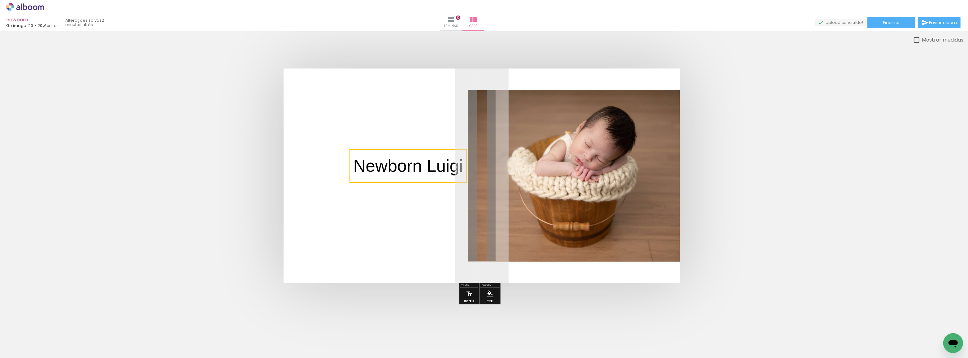
click at [402, 168] on quentale-selection at bounding box center [407, 166] width 117 height 34
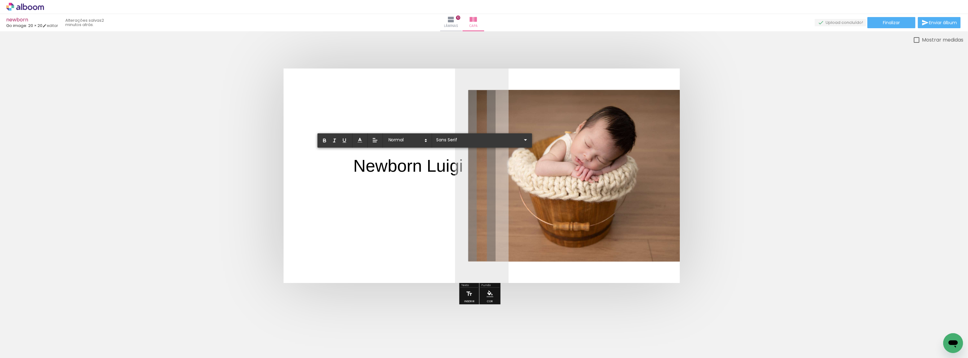
click at [402, 168] on p "Newborn Luigi" at bounding box center [408, 166] width 110 height 24
click at [404, 168] on quentale-layouter at bounding box center [482, 175] width 396 height 214
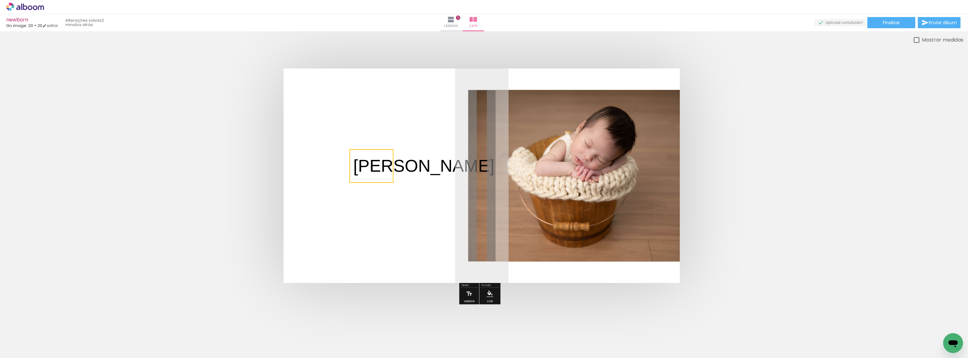
click at [389, 166] on quentale-selection at bounding box center [371, 166] width 44 height 34
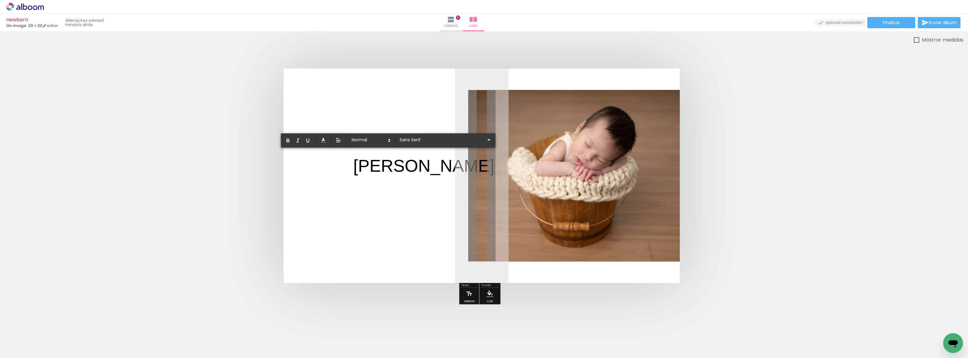
click at [388, 167] on p "Luigi" at bounding box center [423, 166] width 141 height 24
click at [412, 141] on input "Sans Serif" at bounding box center [441, 140] width 87 height 7
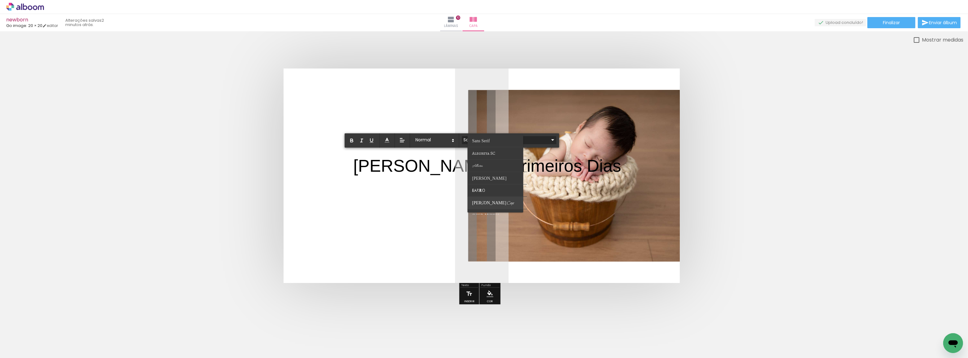
click at [483, 201] on span "Bilbo Swash Caps" at bounding box center [493, 203] width 42 height 6
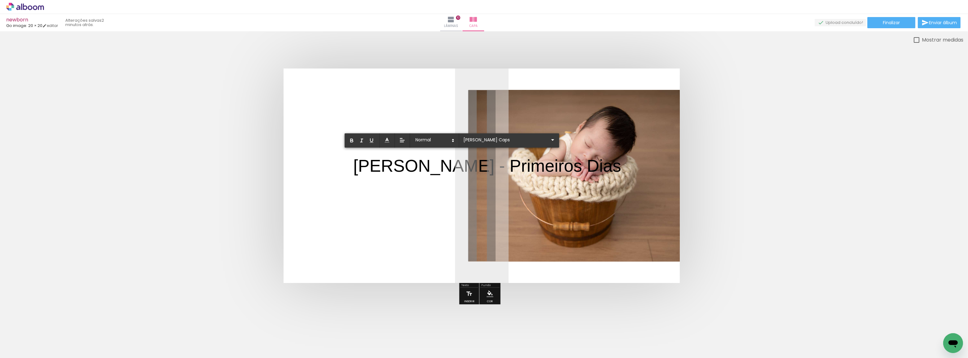
drag, startPoint x: 354, startPoint y: 163, endPoint x: 522, endPoint y: 166, distance: 168.4
click at [522, 166] on album-spread at bounding box center [482, 175] width 396 height 214
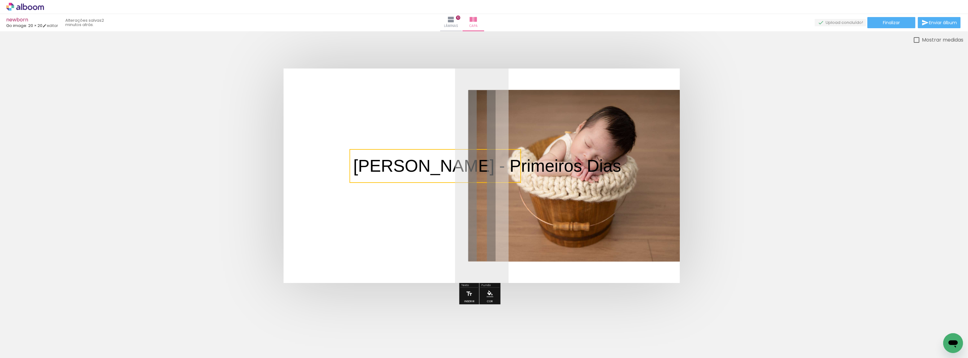
click at [477, 163] on quentale-selection at bounding box center [434, 166] width 171 height 34
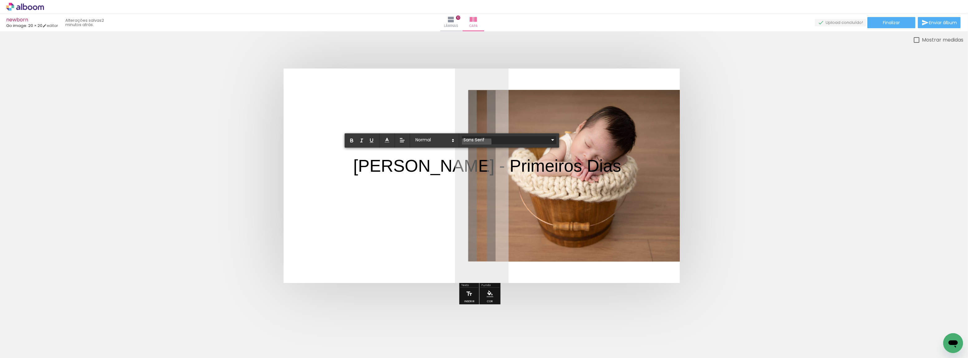
click at [470, 141] on input "Sans Serif" at bounding box center [505, 140] width 87 height 7
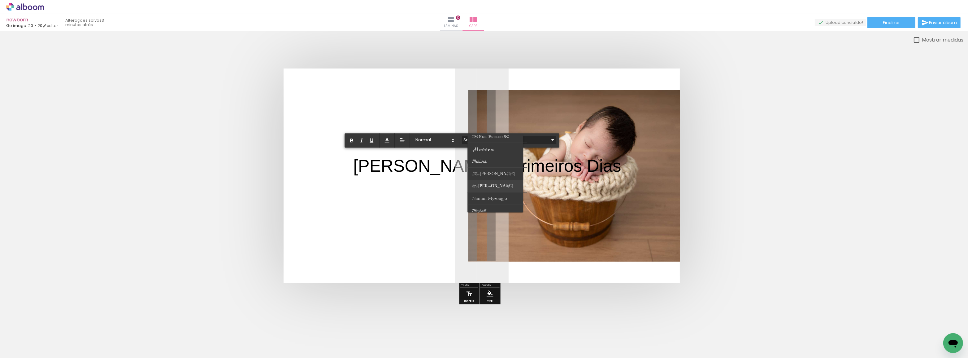
scroll to position [197, 0]
click at [498, 176] on paper-item at bounding box center [496, 179] width 59 height 12
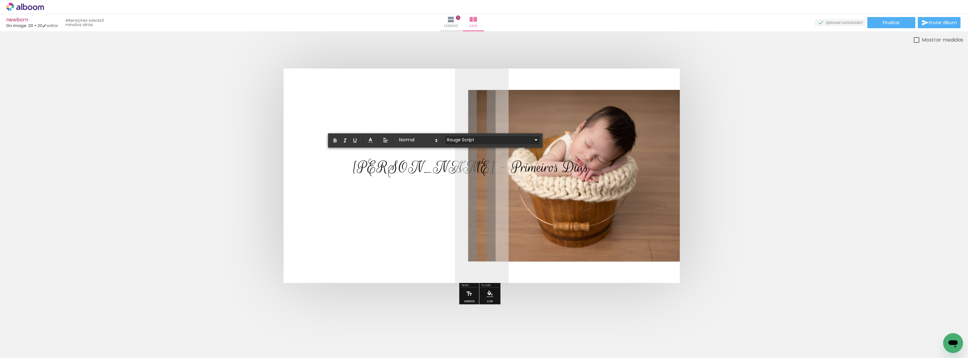
click at [477, 138] on input "Rouge Script" at bounding box center [488, 140] width 87 height 7
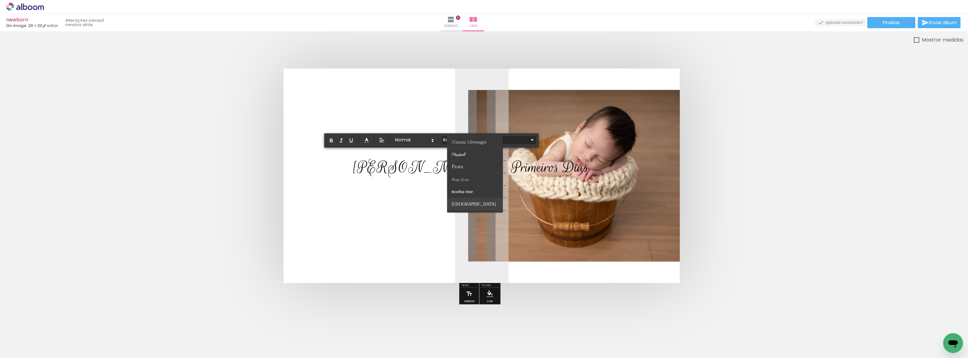
scroll to position [248, 0]
click at [454, 205] on span "Vibur" at bounding box center [457, 208] width 10 height 6
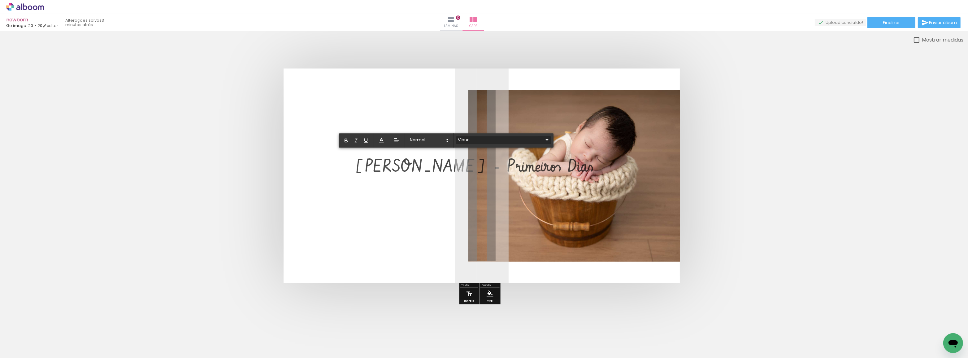
click at [478, 140] on input "Vibur" at bounding box center [499, 140] width 87 height 7
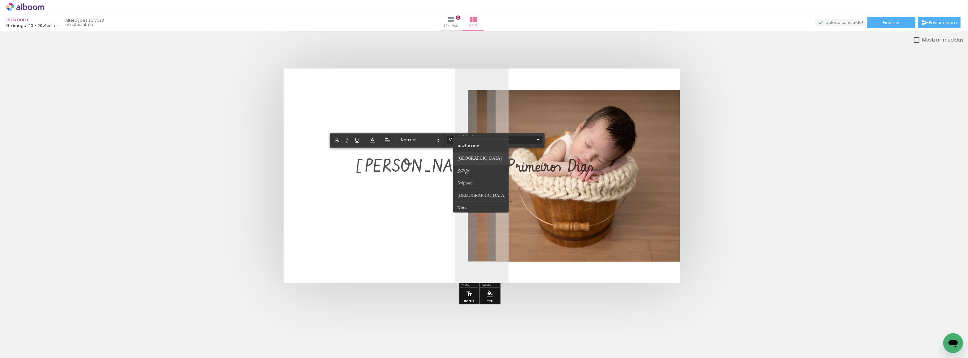
click at [468, 155] on span "Sacramento" at bounding box center [479, 158] width 44 height 6
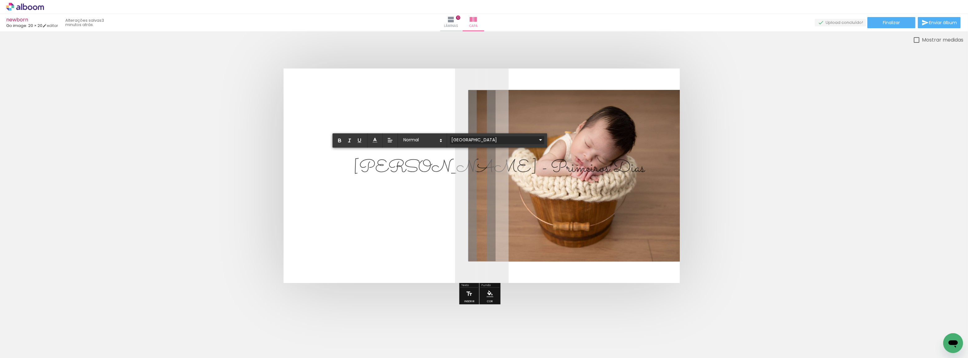
click at [478, 138] on input "Sacramento" at bounding box center [493, 140] width 87 height 7
click at [479, 179] on paper-item at bounding box center [485, 183] width 59 height 12
click at [491, 140] on input "Snippet" at bounding box center [499, 140] width 87 height 7
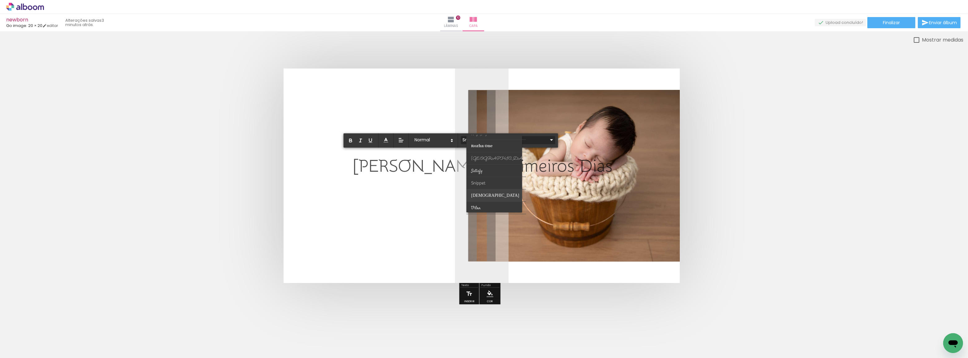
click at [479, 193] on span "Suravaram" at bounding box center [495, 195] width 48 height 9
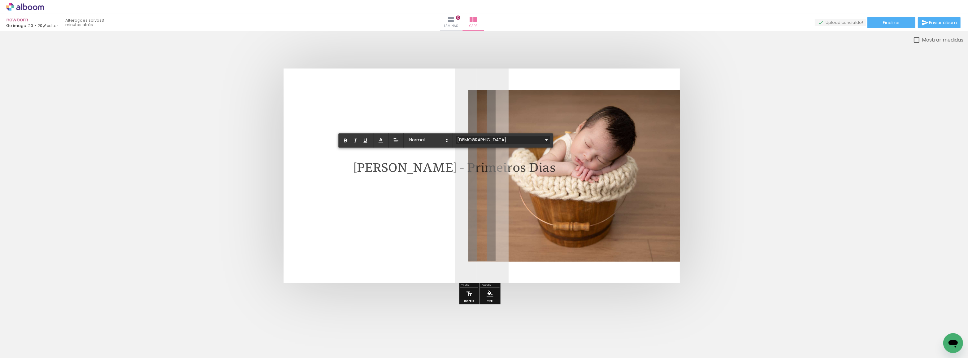
click at [495, 137] on input "Suravaram" at bounding box center [499, 140] width 87 height 7
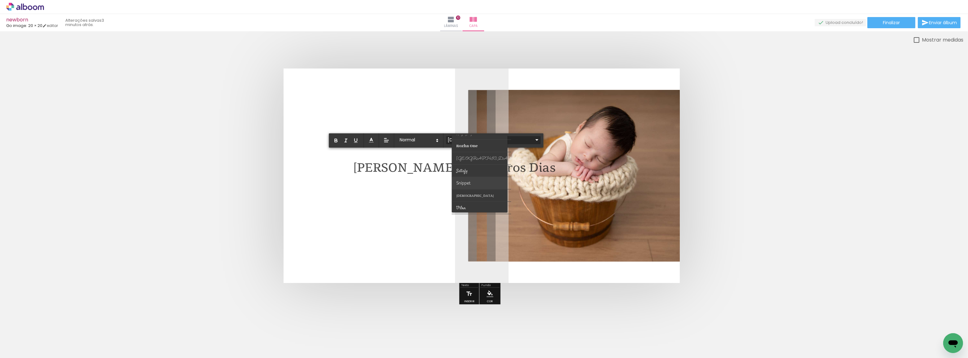
scroll to position [219, 0]
click at [474, 157] on span "Rouge Script" at bounding box center [465, 156] width 18 height 5
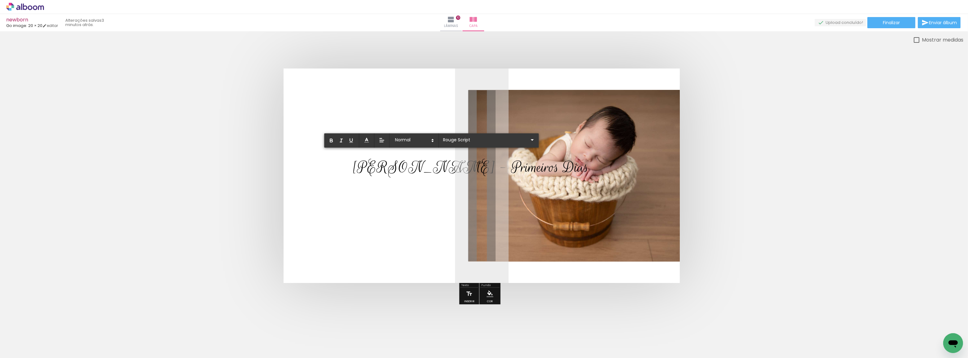
click at [380, 169] on span "Luigi - Primeiros Dias" at bounding box center [470, 167] width 235 height 20
click at [356, 166] on span "Luigi - Primeiros Dias" at bounding box center [470, 167] width 235 height 20
drag, startPoint x: 396, startPoint y: 158, endPoint x: 405, endPoint y: 167, distance: 12.5
click at [396, 158] on span "Luigi - Primeiros Dias" at bounding box center [470, 167] width 235 height 20
click at [399, 164] on span "Luigi - Primeiros Dias" at bounding box center [470, 167] width 235 height 20
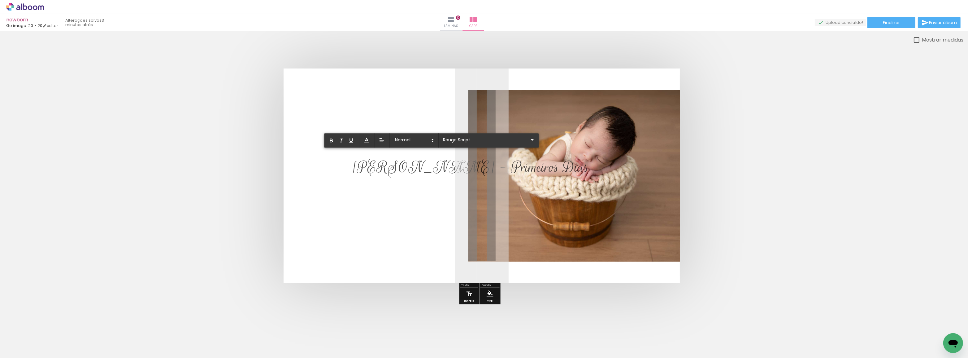
click at [401, 165] on span "Luigi - Primeiros Dias" at bounding box center [470, 167] width 235 height 20
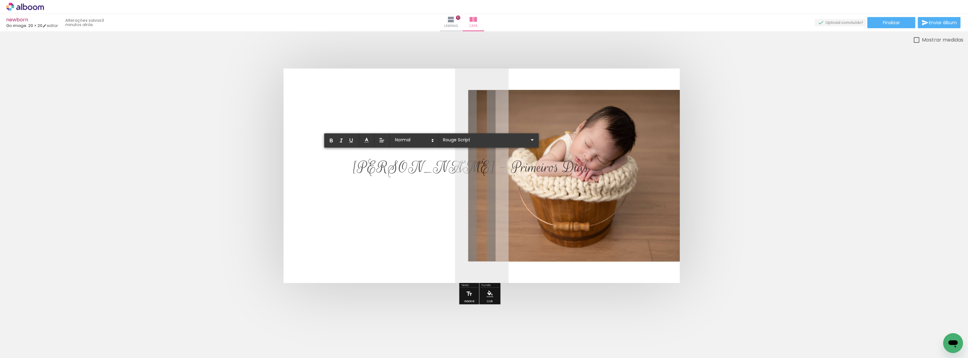
click at [437, 222] on quentale-layouter at bounding box center [482, 175] width 396 height 214
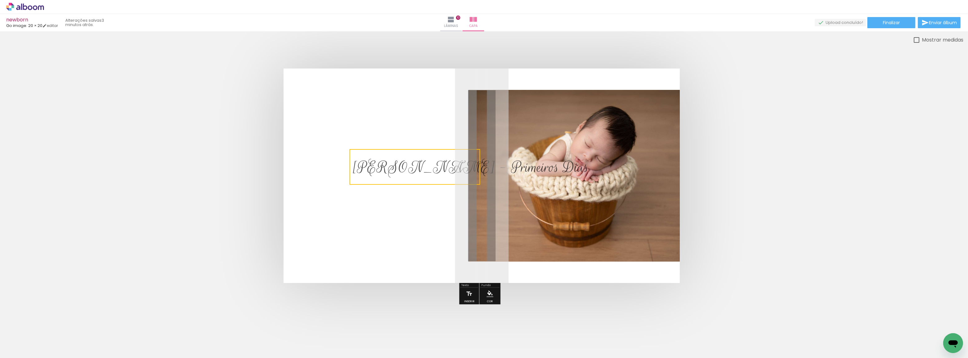
click at [404, 165] on quentale-selection at bounding box center [414, 167] width 131 height 36
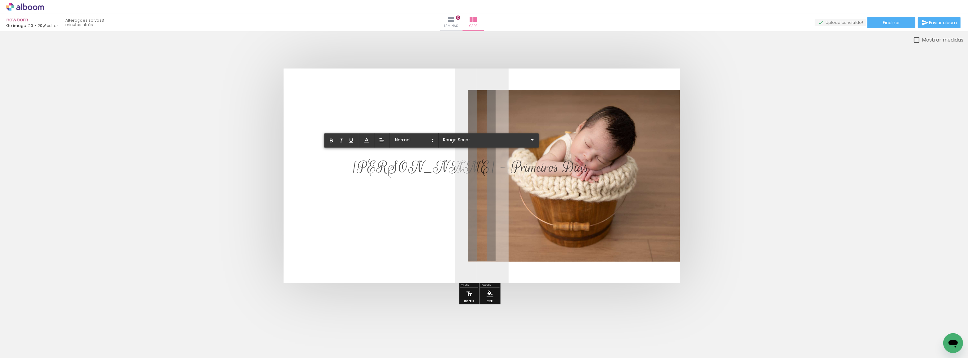
click at [404, 166] on span "Luigi - Primeiros Dias" at bounding box center [470, 167] width 235 height 20
drag, startPoint x: 403, startPoint y: 166, endPoint x: 478, endPoint y: 173, distance: 75.8
click at [478, 173] on album-spread at bounding box center [482, 175] width 396 height 214
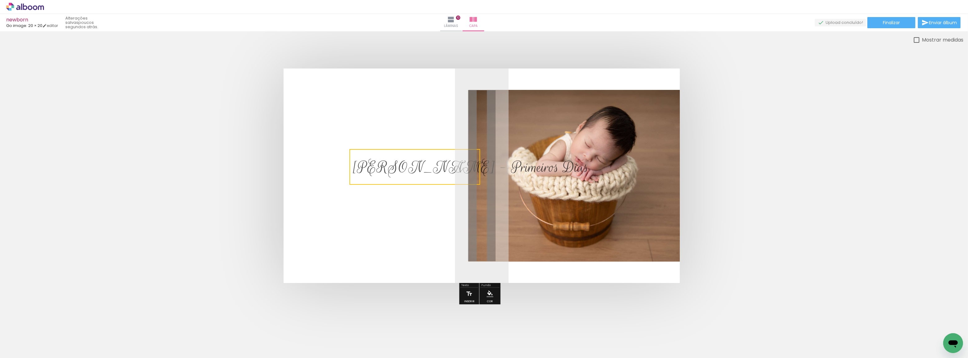
click at [418, 161] on quentale-selection at bounding box center [414, 167] width 131 height 36
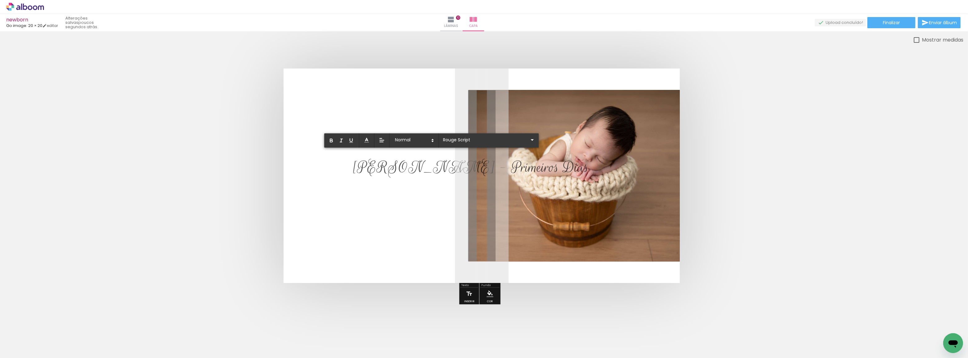
click at [411, 223] on quentale-layouter at bounding box center [482, 175] width 396 height 214
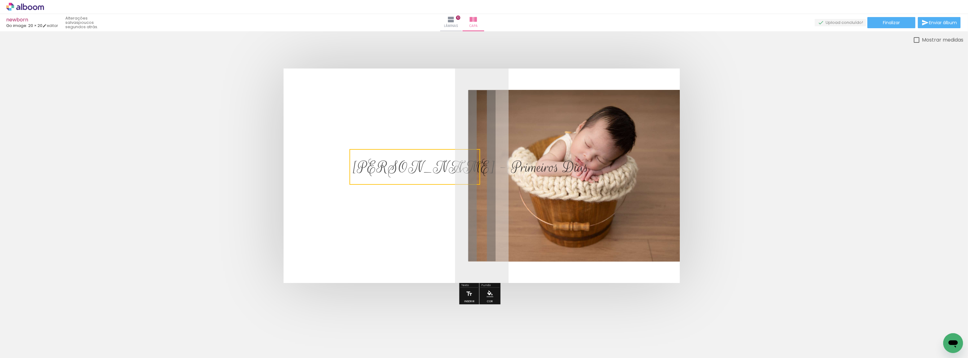
click at [466, 111] on quentale-layouter at bounding box center [482, 175] width 396 height 214
click at [462, 172] on span "Luigi - Primeiros Dias" at bounding box center [470, 167] width 235 height 20
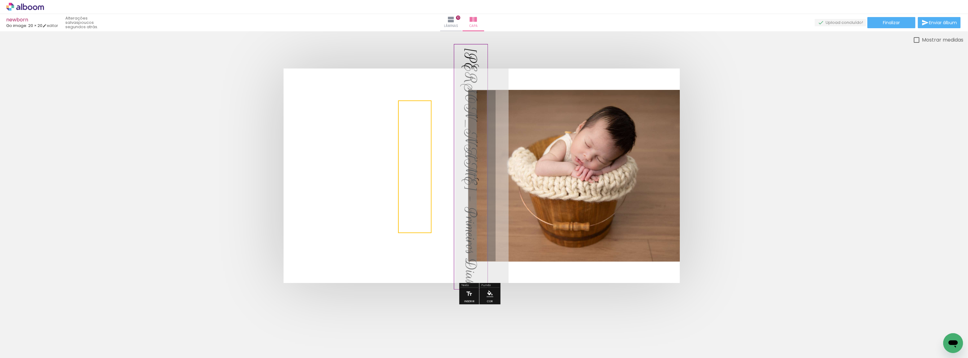
drag, startPoint x: 483, startPoint y: 145, endPoint x: 427, endPoint y: 216, distance: 90.8
click at [427, 216] on quentale-cover-editor at bounding box center [481, 171] width 963 height 271
click at [411, 189] on quentale-selection at bounding box center [414, 166] width 33 height 132
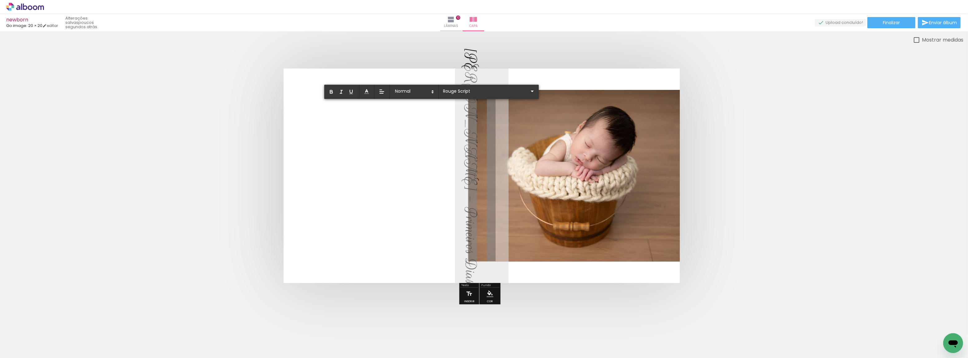
click at [460, 176] on span "Luigi - Primeiros Dias" at bounding box center [470, 166] width 20 height 235
click at [423, 91] on span at bounding box center [413, 91] width 43 height 9
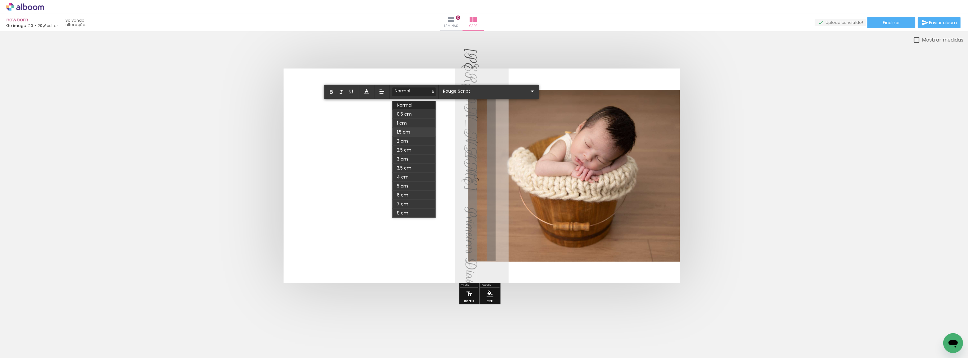
click at [412, 132] on span at bounding box center [413, 132] width 43 height 9
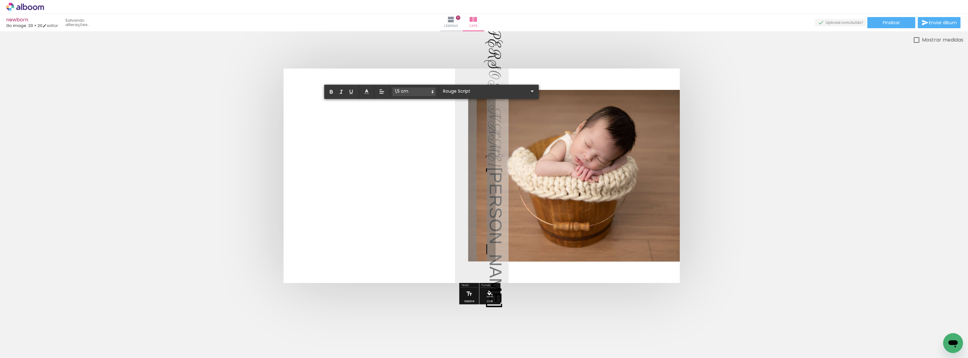
click at [449, 186] on quentale-layouter at bounding box center [482, 175] width 396 height 214
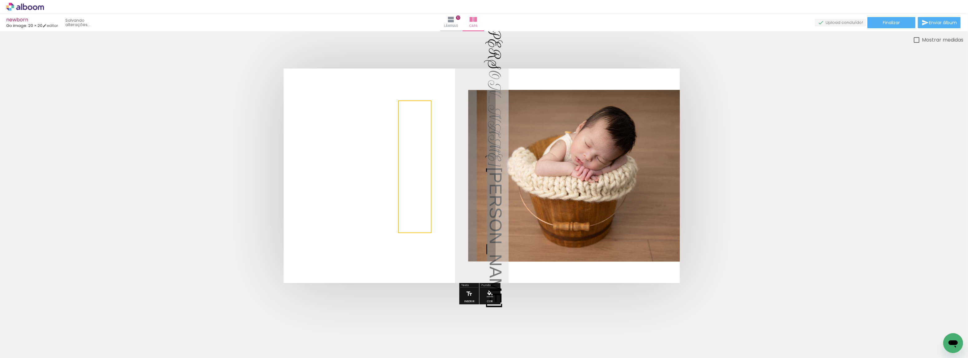
click at [427, 166] on quentale-selection at bounding box center [414, 166] width 33 height 132
drag, startPoint x: 407, startPoint y: 98, endPoint x: 424, endPoint y: 149, distance: 54.3
click at [424, 149] on album-spread at bounding box center [482, 175] width 396 height 214
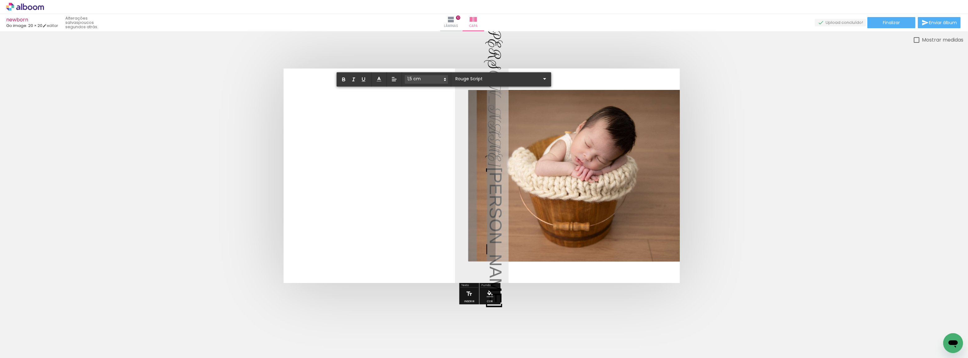
click at [484, 108] on span "Luigi - Prim" at bounding box center [494, 96] width 20 height 142
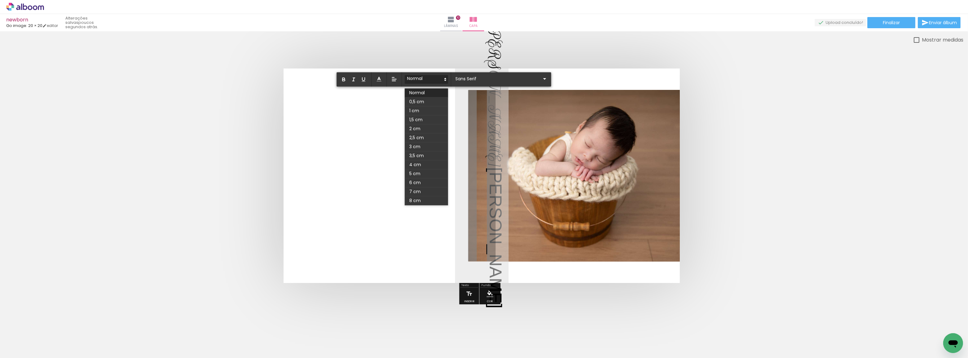
click at [428, 76] on span at bounding box center [426, 79] width 43 height 9
click at [423, 119] on span at bounding box center [426, 119] width 43 height 9
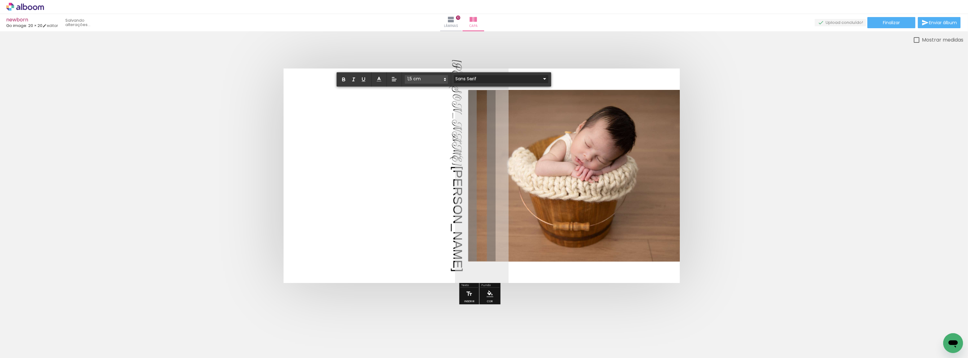
click at [472, 79] on input "Sans Serif" at bounding box center [497, 79] width 87 height 7
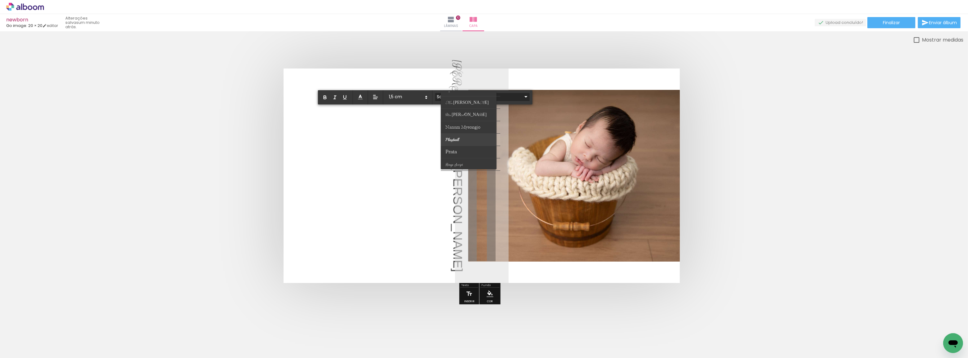
scroll to position [197, 0]
click at [469, 133] on paper-item at bounding box center [470, 136] width 59 height 12
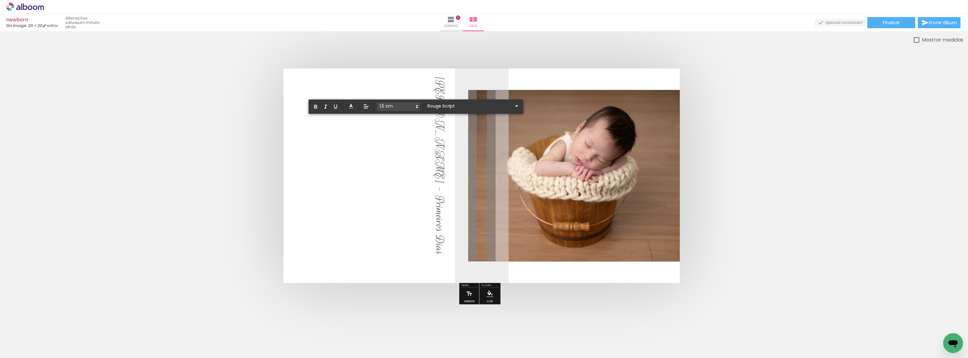
click at [438, 170] on quentale-layouter at bounding box center [482, 175] width 396 height 214
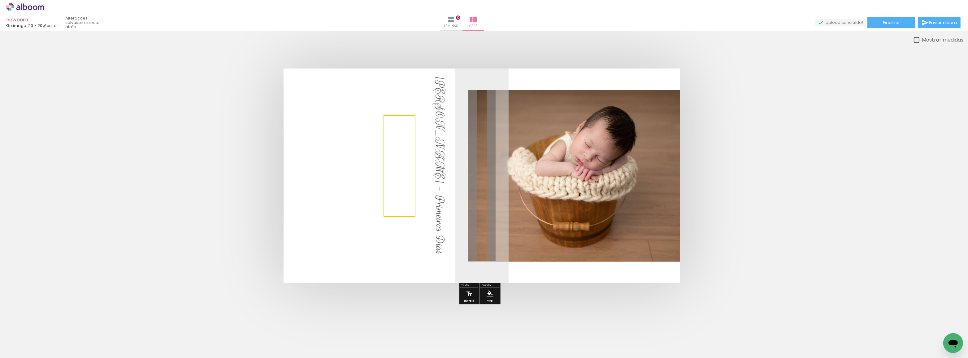
click at [431, 221] on quentale-layouter at bounding box center [482, 175] width 396 height 214
click at [430, 163] on p "Luigi - Primeiros Dias" at bounding box center [442, 165] width 24 height 177
drag, startPoint x: 404, startPoint y: 162, endPoint x: 489, endPoint y: 176, distance: 85.9
click at [489, 176] on quentale-selection at bounding box center [484, 175] width 32 height 101
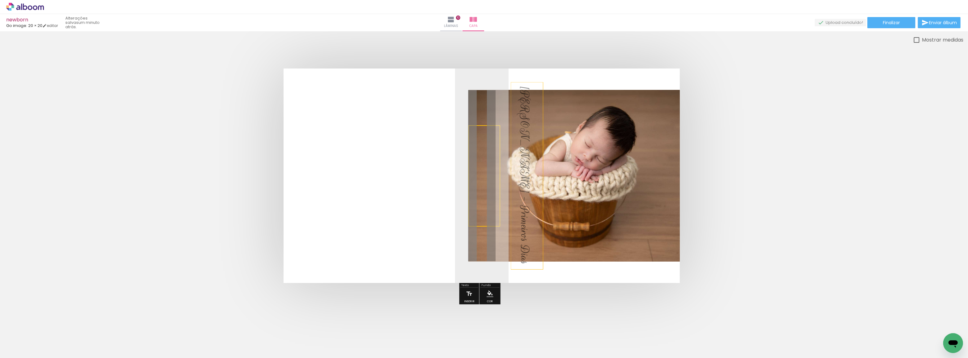
click at [484, 169] on quentale-selection at bounding box center [484, 175] width 32 height 101
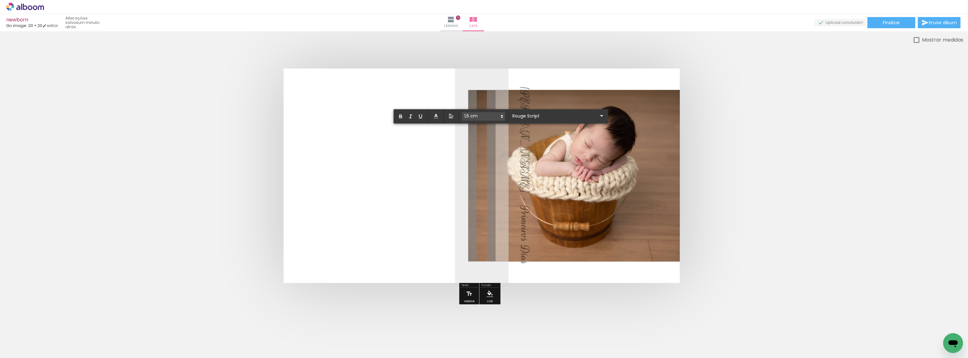
click at [517, 145] on span "Luigi - Primeiros Dias" at bounding box center [524, 175] width 15 height 177
click at [483, 145] on div at bounding box center [573, 175] width 211 height 171
click at [483, 145] on quentale-selection at bounding box center [484, 175] width 32 height 101
click at [517, 145] on span "Luigi - Primeiros Dias" at bounding box center [524, 175] width 15 height 177
click at [498, 115] on span at bounding box center [483, 116] width 43 height 9
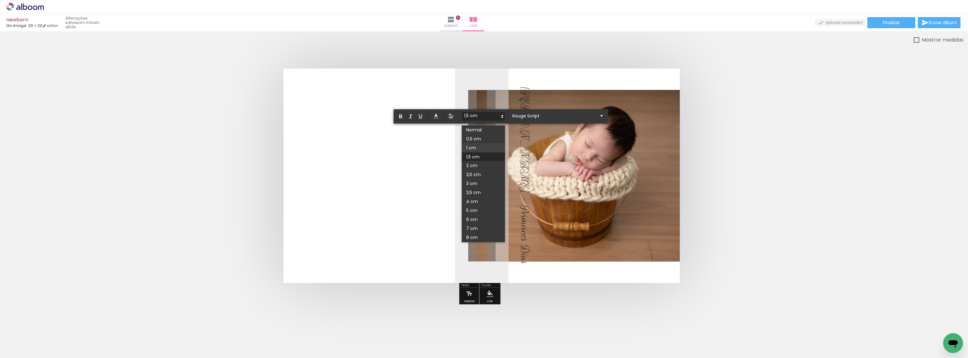
click at [478, 148] on span at bounding box center [483, 147] width 43 height 9
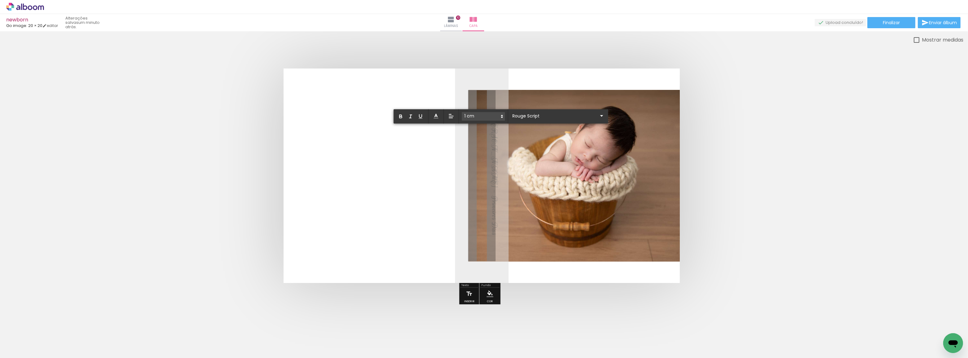
click at [442, 150] on quentale-layouter at bounding box center [482, 175] width 396 height 214
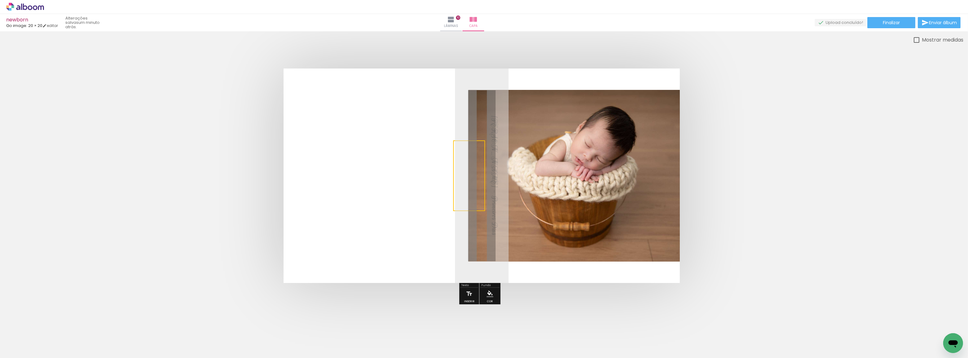
click at [442, 150] on quentale-layouter at bounding box center [482, 175] width 396 height 214
click at [489, 180] on span "Luigi - Primeiros Dias" at bounding box center [494, 175] width 10 height 119
drag, startPoint x: 465, startPoint y: 173, endPoint x: 482, endPoint y: 139, distance: 38.2
click at [482, 139] on quentale-selection at bounding box center [486, 141] width 32 height 71
click at [482, 141] on quentale-selection at bounding box center [486, 141] width 32 height 71
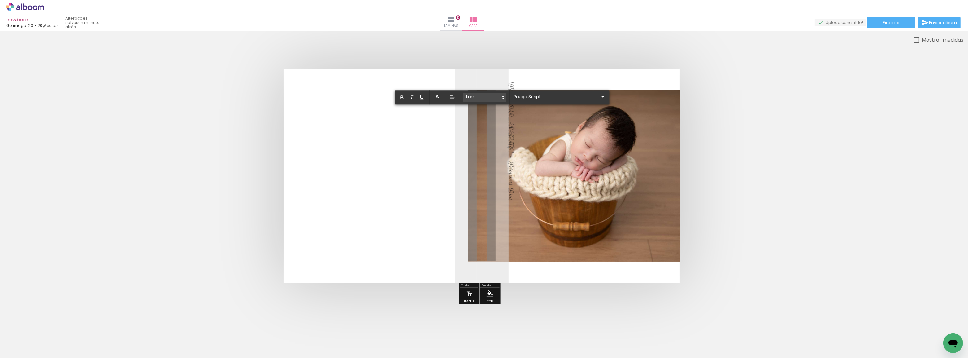
click at [506, 141] on span "Luigi - Primeiros Dias" at bounding box center [511, 141] width 10 height 119
click at [480, 141] on div at bounding box center [573, 175] width 211 height 171
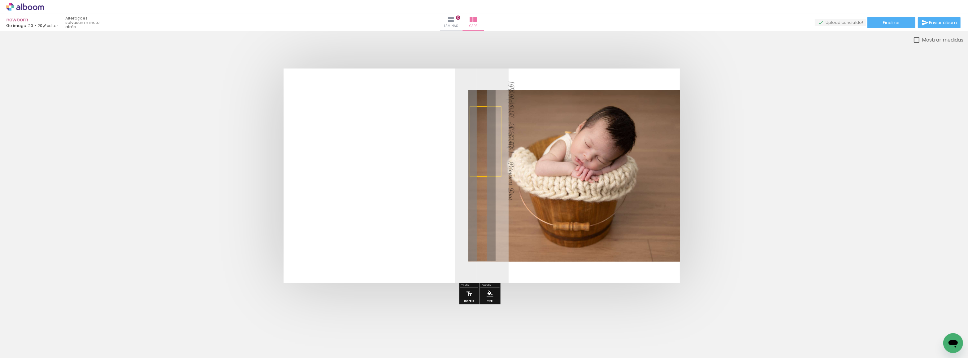
click at [480, 141] on quentale-selection at bounding box center [486, 141] width 32 height 71
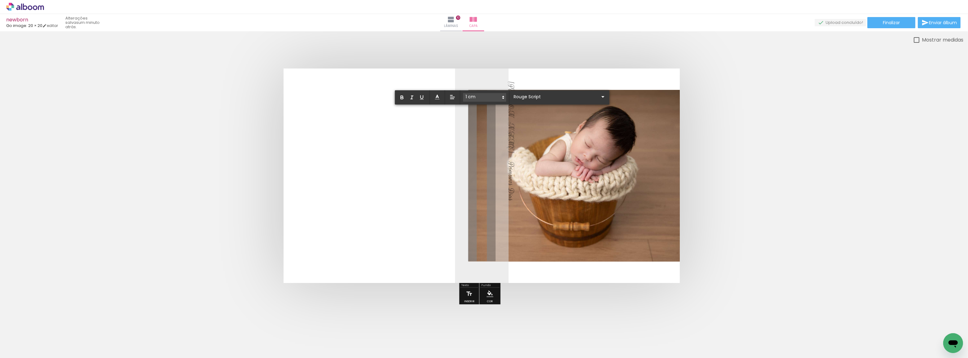
click at [506, 141] on span "Luigi - Primeiros Dias" at bounding box center [511, 141] width 10 height 119
click at [436, 98] on icon at bounding box center [437, 97] width 6 height 6
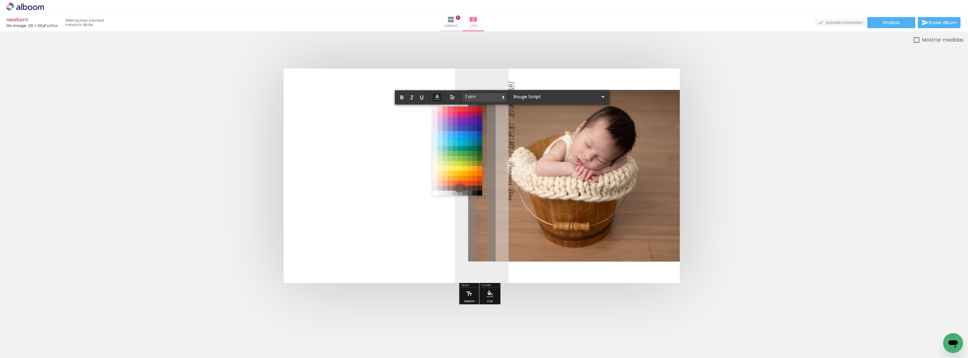
click at [459, 188] on span at bounding box center [459, 187] width 7 height 7
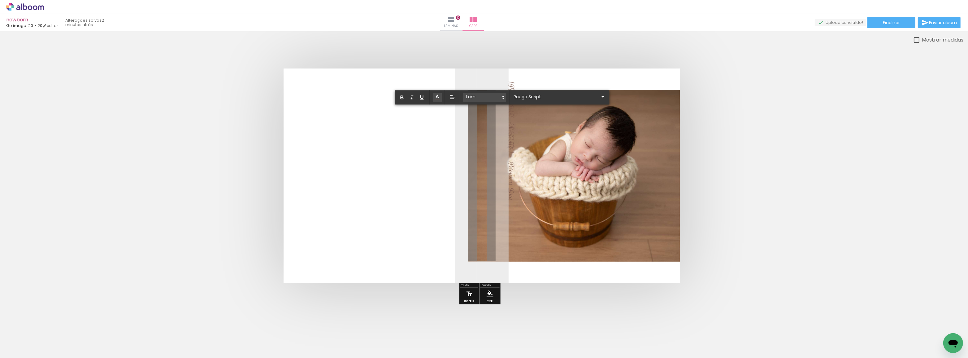
click at [398, 191] on quentale-layouter at bounding box center [482, 175] width 396 height 214
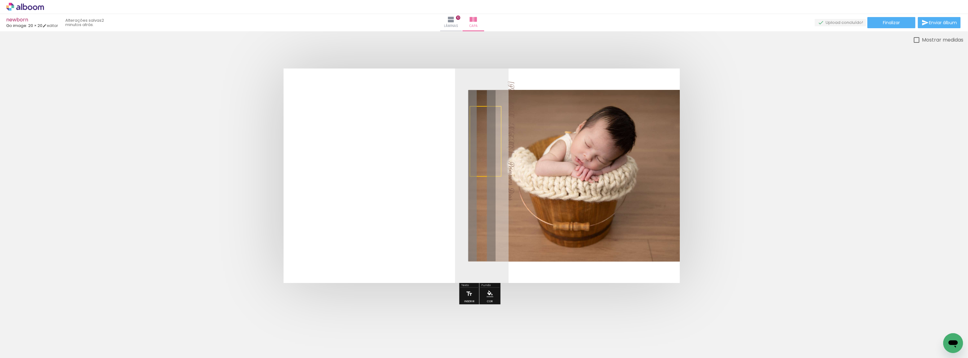
click at [397, 191] on quentale-layouter at bounding box center [482, 175] width 396 height 214
click at [506, 151] on span "Luigi - Primeiros Dias" at bounding box center [511, 141] width 10 height 119
click at [481, 151] on quentale-selection at bounding box center [486, 141] width 32 height 71
click at [506, 151] on span "Luigi - Primeiros Dias" at bounding box center [511, 141] width 10 height 119
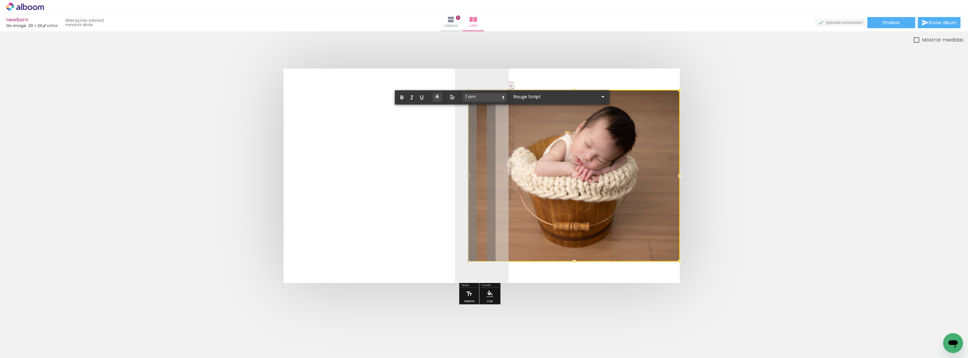
click at [481, 151] on div at bounding box center [573, 175] width 211 height 171
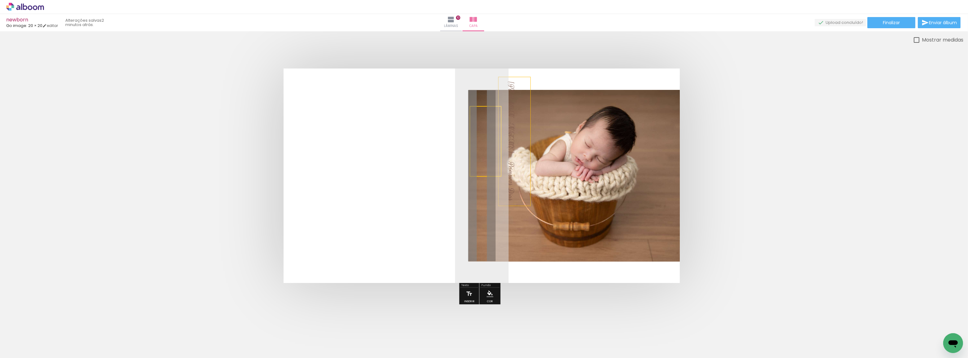
click at [493, 292] on iron-icon "color picker" at bounding box center [490, 293] width 7 height 7
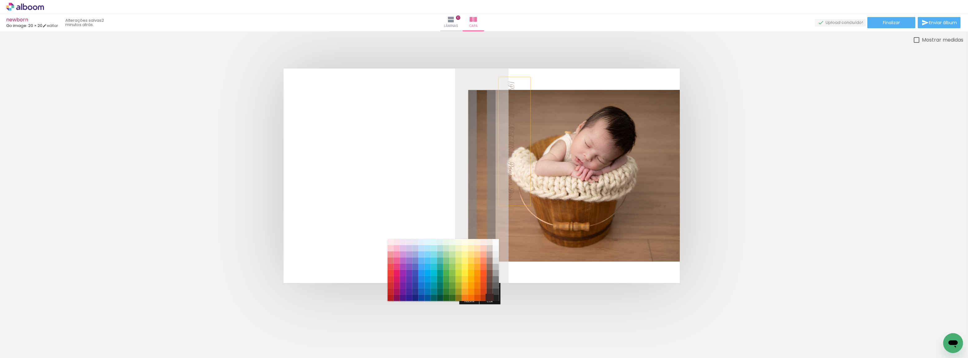
click at [489, 296] on paper-item "#3e2723" at bounding box center [490, 297] width 6 height 6
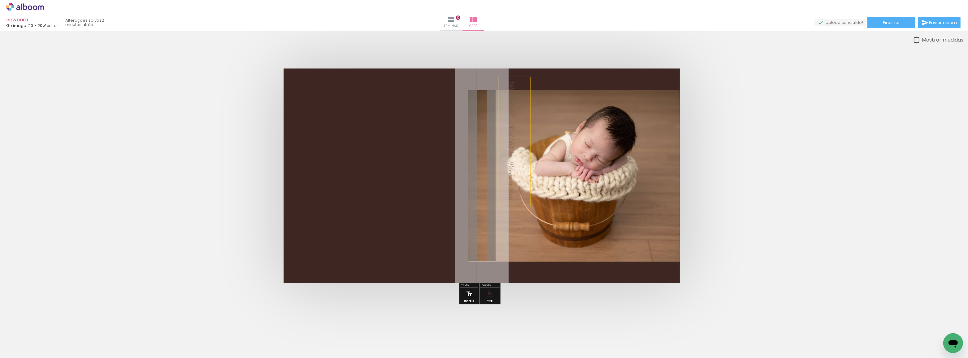
click at [506, 169] on span "Luigi - Primeiros Dias" at bounding box center [511, 141] width 10 height 119
click at [480, 145] on quentale-selection at bounding box center [486, 141] width 32 height 71
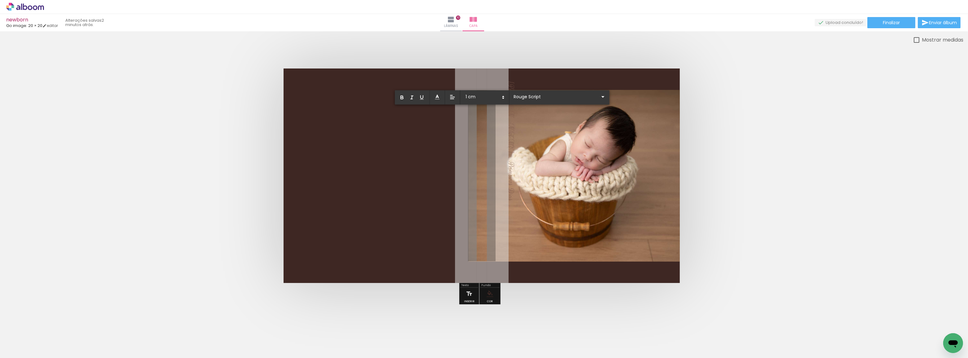
click at [506, 145] on span "Luigi - Primeiros Dias" at bounding box center [511, 141] width 10 height 119
click at [480, 145] on div at bounding box center [573, 175] width 211 height 171
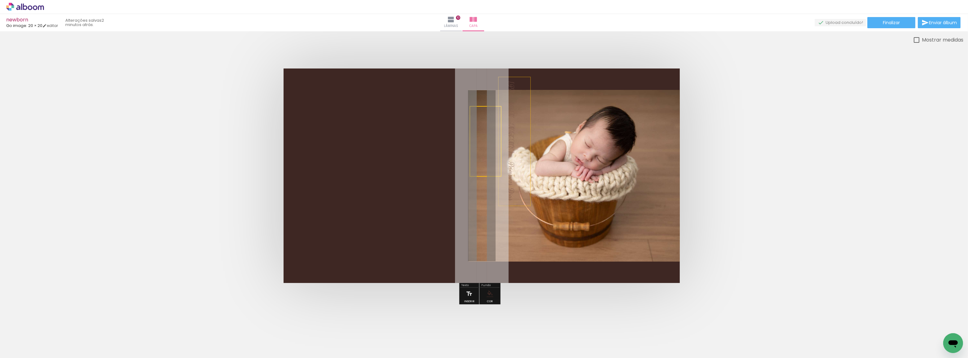
click at [480, 145] on quentale-selection at bounding box center [486, 141] width 32 height 71
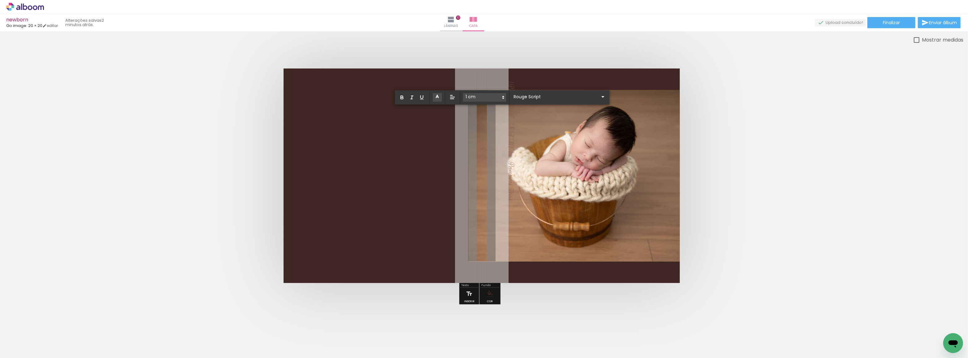
click at [506, 132] on span "Luigi - Primeiros Dias" at bounding box center [511, 141] width 10 height 119
click at [480, 118] on div at bounding box center [573, 175] width 211 height 171
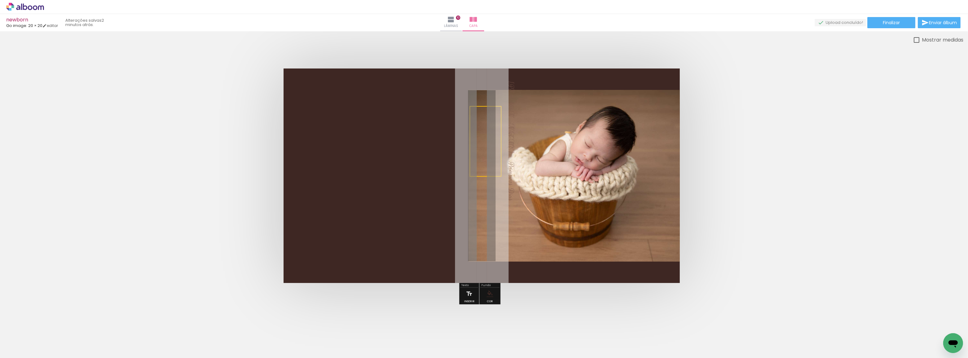
click at [480, 118] on quentale-selection at bounding box center [486, 141] width 32 height 71
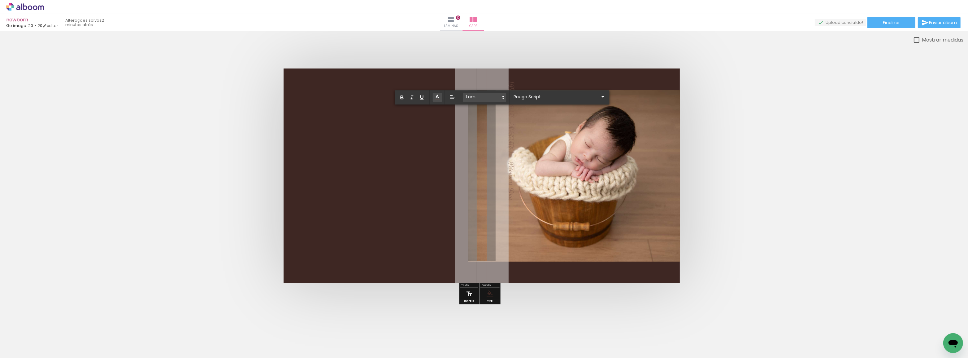
click at [506, 118] on span "Luigi - Primeiros Dias" at bounding box center [511, 141] width 10 height 119
click at [436, 97] on line at bounding box center [437, 97] width 2 height 0
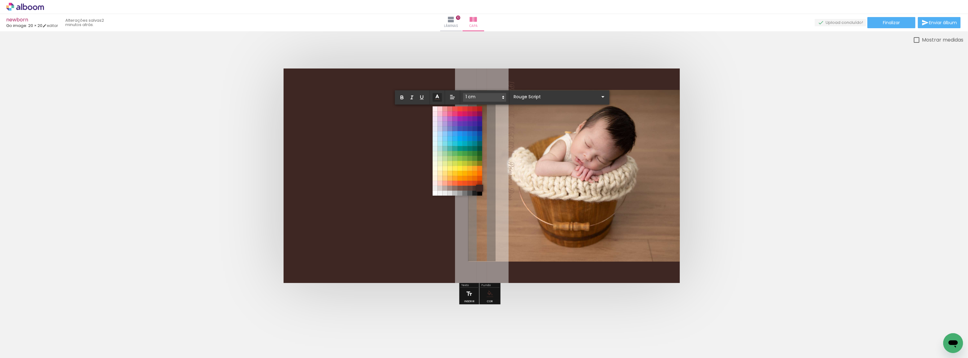
click at [481, 188] on span at bounding box center [479, 187] width 7 height 7
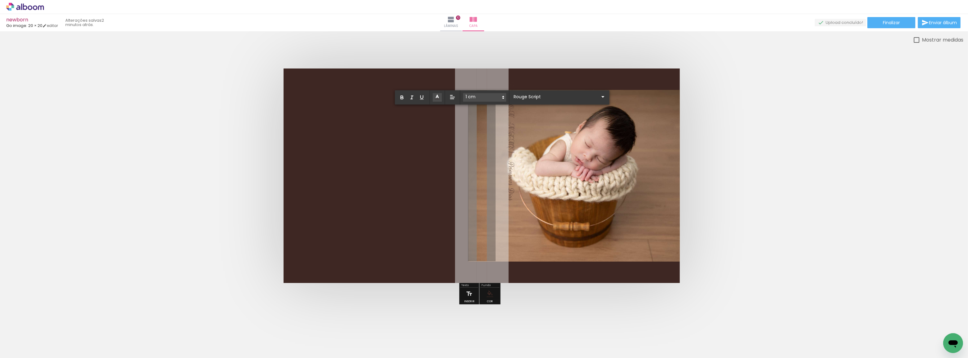
click at [400, 165] on quentale-layouter at bounding box center [482, 175] width 396 height 214
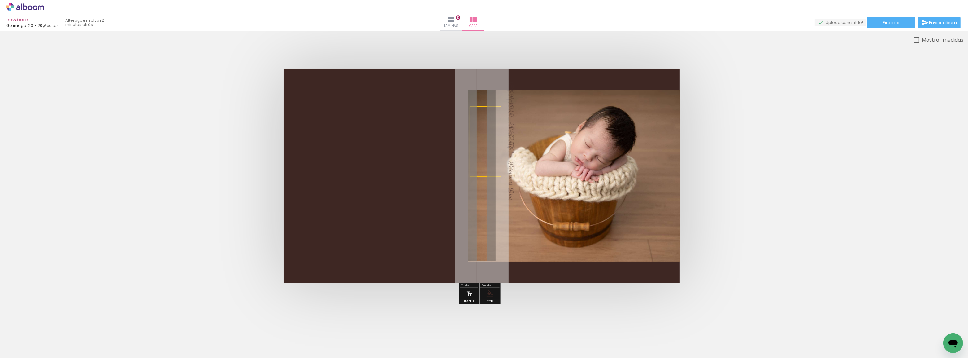
click at [399, 165] on quentale-layouter at bounding box center [482, 175] width 396 height 214
click at [405, 59] on div at bounding box center [481, 176] width 963 height 264
click at [467, 294] on iron-icon at bounding box center [469, 293] width 7 height 12
click at [462, 176] on quentale-selection at bounding box center [467, 166] width 237 height 32
type input "Sans Serif"
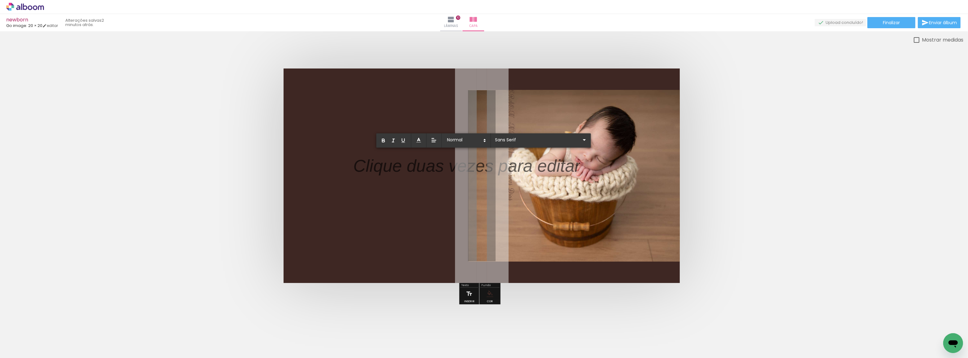
click at [462, 176] on p at bounding box center [466, 169] width 227 height 24
click at [423, 176] on p at bounding box center [466, 169] width 227 height 24
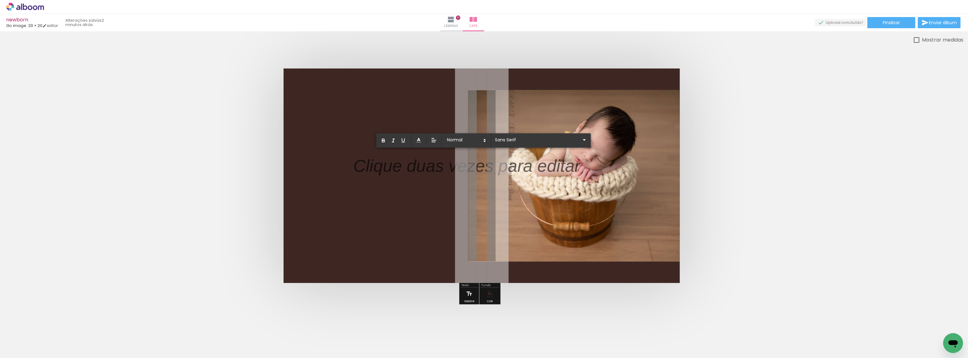
click at [427, 164] on p at bounding box center [466, 169] width 227 height 24
click at [600, 193] on div at bounding box center [573, 175] width 211 height 171
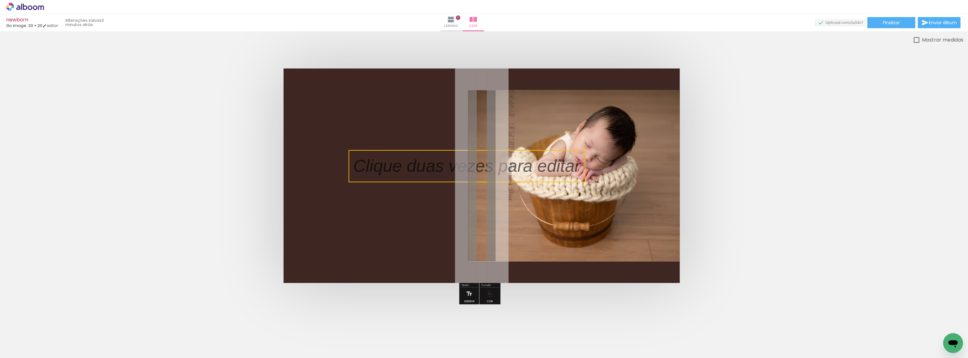
click at [477, 161] on quentale-selection at bounding box center [467, 166] width 237 height 32
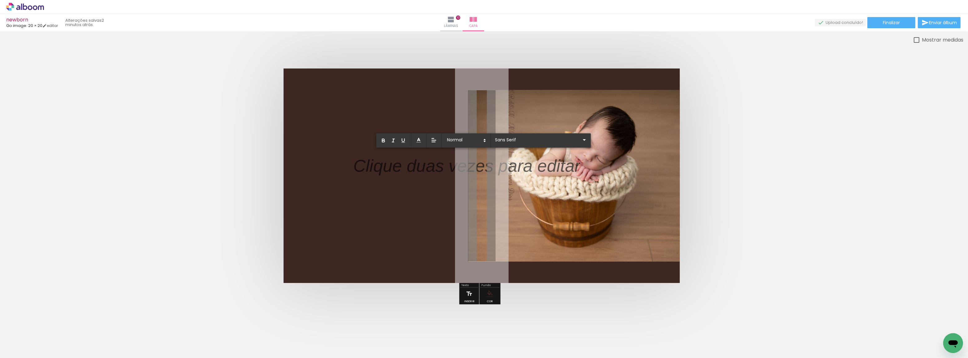
click at [468, 168] on p at bounding box center [466, 169] width 227 height 24
click at [514, 137] on input "Sans Serif" at bounding box center [537, 140] width 87 height 7
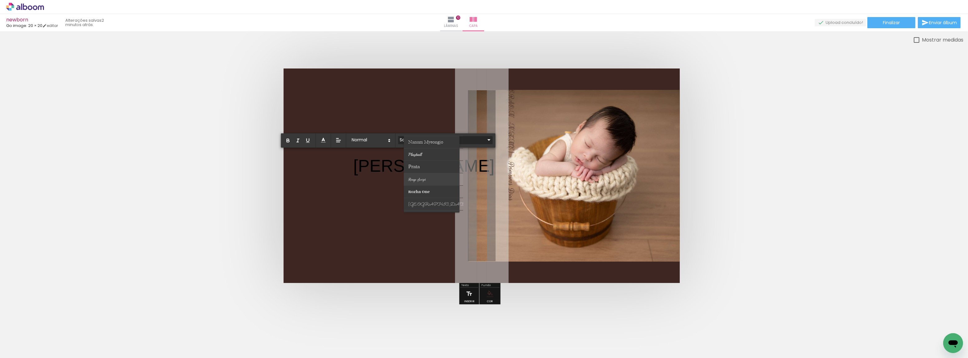
click at [421, 179] on span "Rouge Script" at bounding box center [417, 179] width 18 height 5
click at [377, 171] on p "Luigi ﻿" at bounding box center [423, 167] width 141 height 26
type input "Sans Serif"
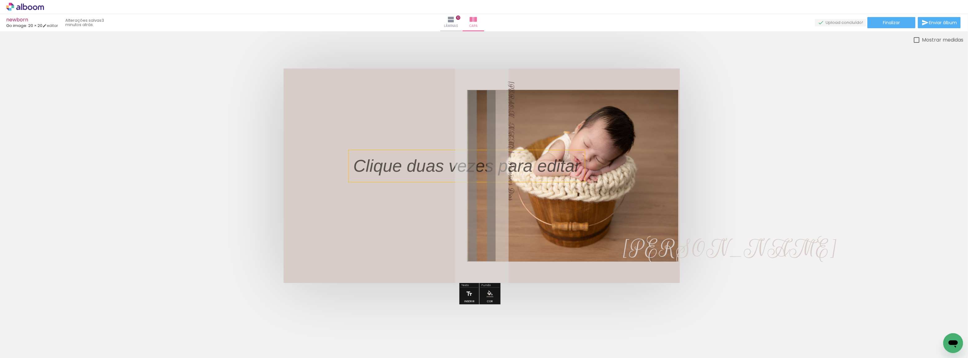
scroll to position [141, 0]
click at [405, 163] on p at bounding box center [471, 166] width 236 height 24
click at [405, 163] on quentale-selection at bounding box center [467, 166] width 228 height 25
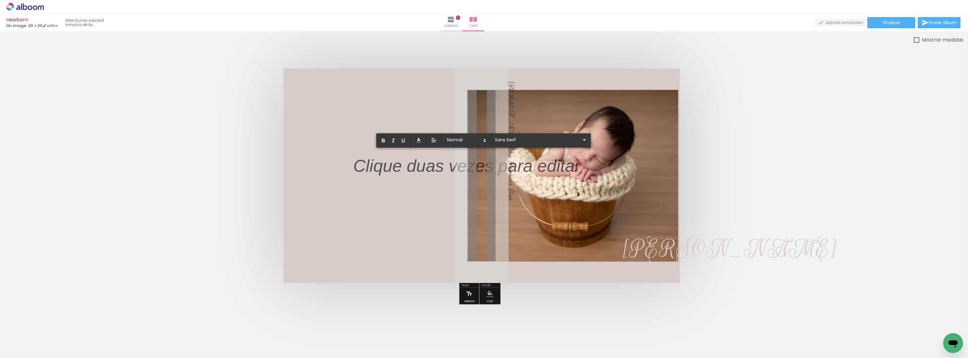
click at [405, 163] on p at bounding box center [466, 169] width 227 height 24
drag, startPoint x: 405, startPoint y: 165, endPoint x: 308, endPoint y: 148, distance: 98.1
click at [308, 148] on quentale-layouter at bounding box center [482, 175] width 396 height 214
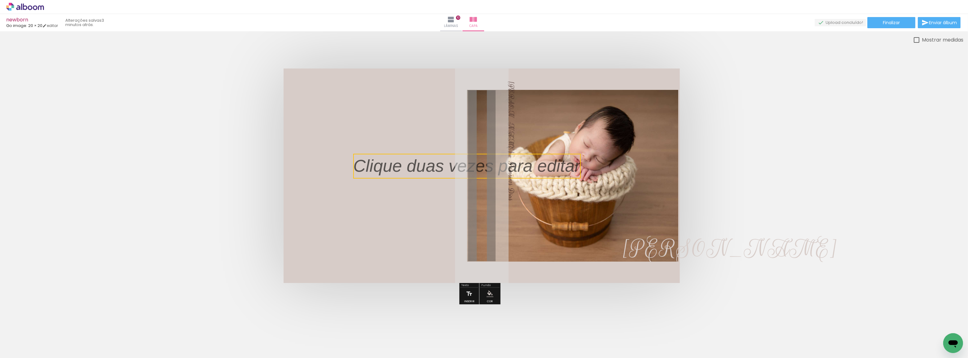
click at [255, 115] on quentale-cover at bounding box center [482, 175] width 914 height 214
click at [768, 225] on quentale-cover at bounding box center [482, 175] width 914 height 214
drag, startPoint x: 552, startPoint y: 169, endPoint x: 548, endPoint y: 164, distance: 5.9
click at [548, 164] on p at bounding box center [471, 166] width 236 height 24
click at [548, 164] on quentale-selection at bounding box center [467, 166] width 237 height 32
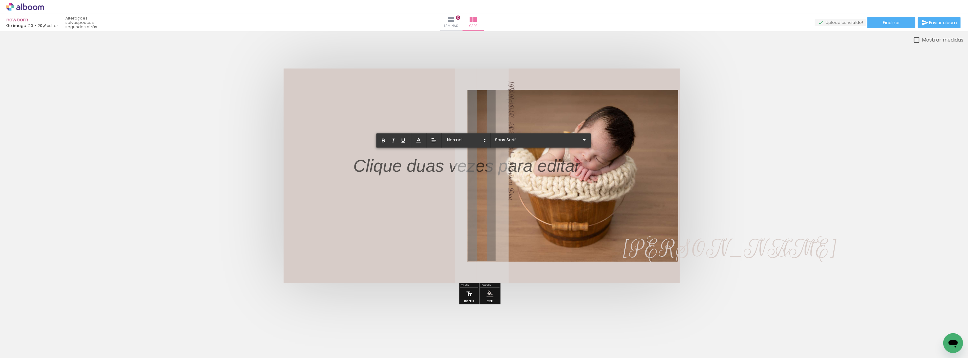
click at [548, 164] on p at bounding box center [466, 169] width 227 height 24
click at [470, 166] on div at bounding box center [572, 175] width 211 height 171
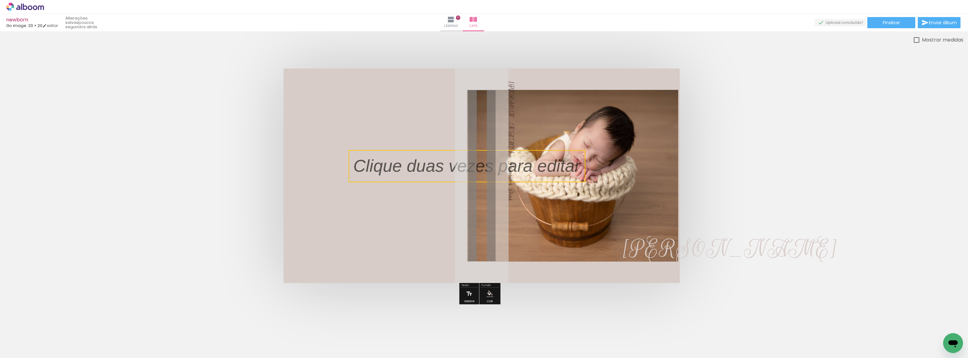
click at [449, 166] on quentale-selection at bounding box center [467, 166] width 237 height 32
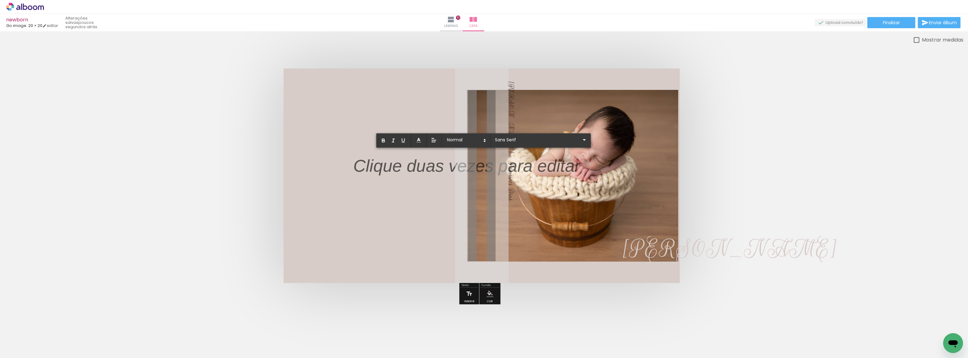
click at [449, 166] on p at bounding box center [466, 169] width 227 height 24
click at [460, 167] on p at bounding box center [466, 169] width 227 height 24
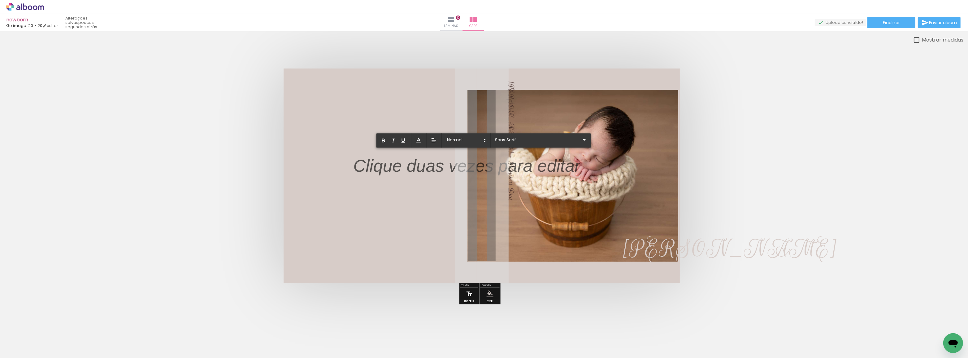
click at [460, 167] on p at bounding box center [466, 169] width 227 height 24
click at [928, 246] on quentale-cover at bounding box center [482, 175] width 914 height 214
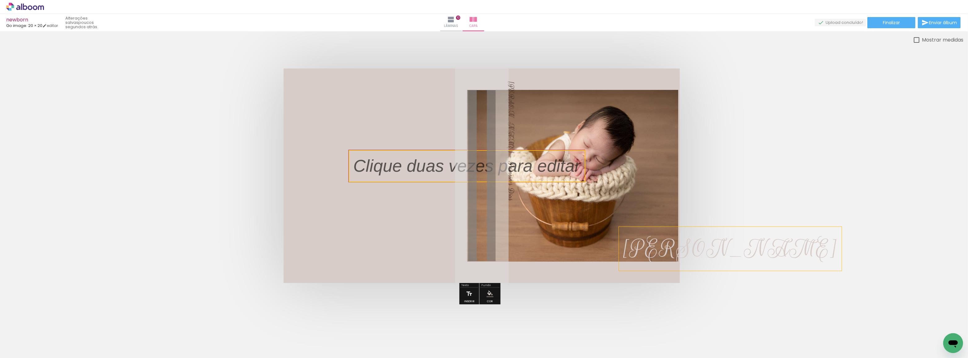
drag, startPoint x: 644, startPoint y: 252, endPoint x: 641, endPoint y: 250, distance: 4.0
click at [641, 250] on span "Luigi" at bounding box center [730, 248] width 214 height 30
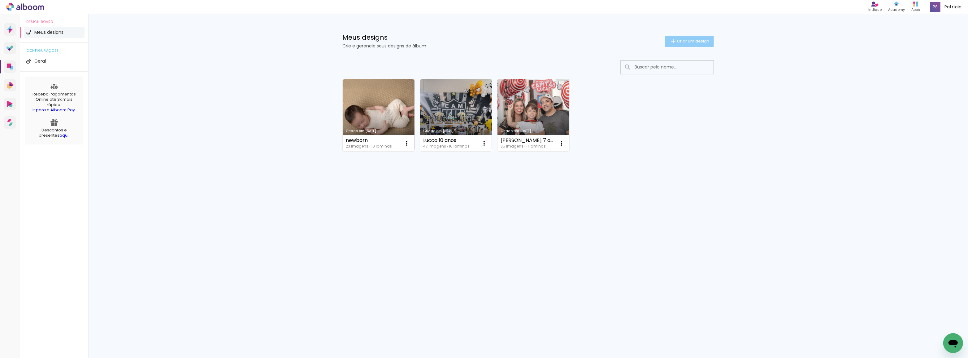
click at [683, 41] on span "Criar um design" at bounding box center [693, 41] width 32 height 4
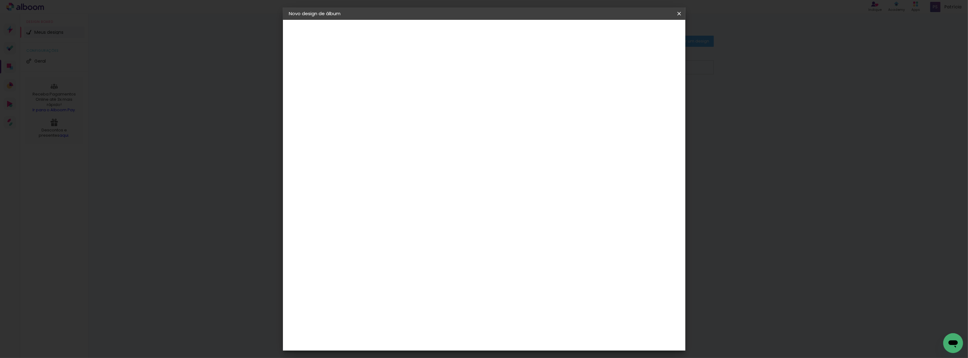
click at [390, 79] on input at bounding box center [390, 83] width 0 height 10
type input "newborn 2"
type paper-input "newborn 2"
click at [454, 28] on paper-button "Avançar" at bounding box center [438, 33] width 30 height 11
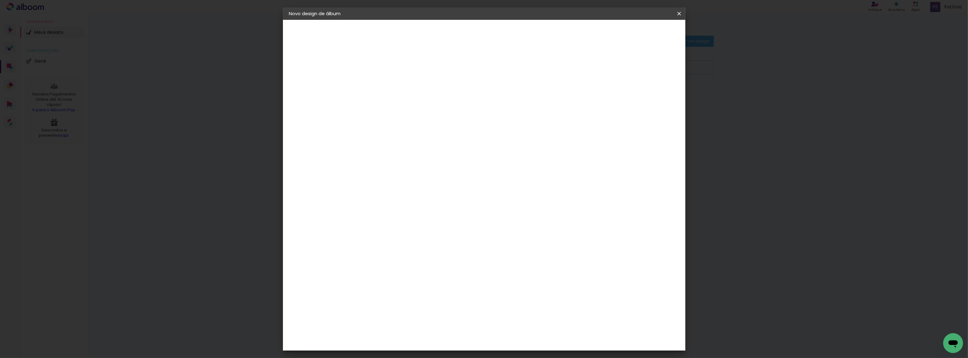
click at [401, 145] on div "Go image" at bounding box center [393, 150] width 15 height 10
click at [0, 0] on slot "Avançar" at bounding box center [0, 0] width 0 height 0
click at [414, 103] on input "text" at bounding box center [402, 108] width 24 height 10
click at [0, 0] on slot "Fastbook 800g" at bounding box center [0, 0] width 0 height 0
type input "Fastbook 800g"
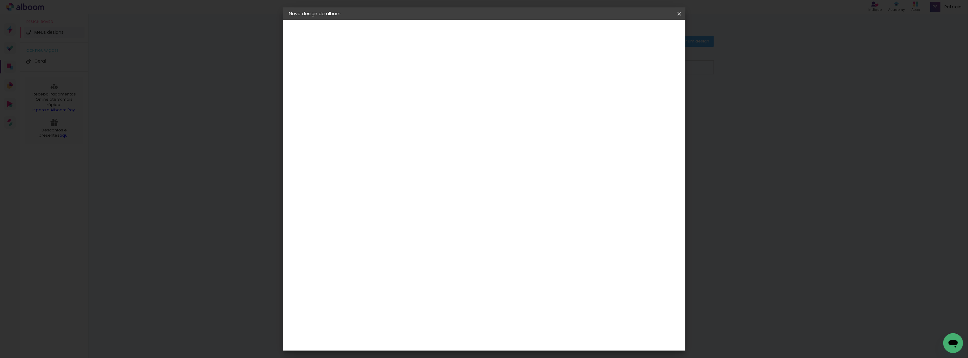
click at [432, 253] on span "15 × 15" at bounding box center [417, 261] width 29 height 16
click at [0, 0] on slot "Avançar" at bounding box center [0, 0] width 0 height 0
click at [0, 0] on slot "Mostrar sangria" at bounding box center [0, 0] width 0 height 0
type paper-checkbox "on"
click at [641, 33] on span "Iniciar design" at bounding box center [627, 33] width 28 height 4
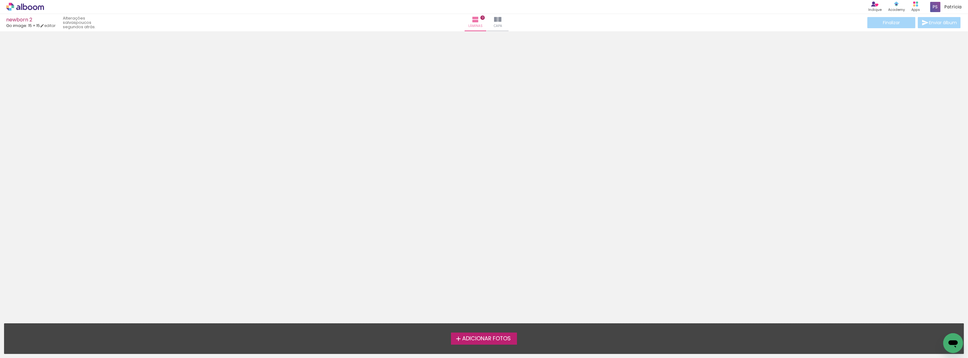
click at [491, 338] on span "Adicionar Fotos" at bounding box center [486, 339] width 49 height 6
click at [0, 0] on input "file" at bounding box center [0, 0] width 0 height 0
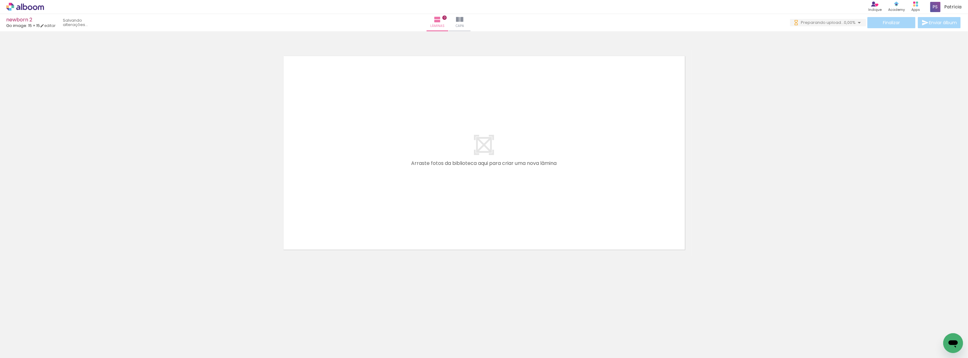
click at [15, 352] on span "Adicionar Fotos" at bounding box center [22, 349] width 19 height 7
click at [0, 0] on input "file" at bounding box center [0, 0] width 0 height 0
drag, startPoint x: 203, startPoint y: 336, endPoint x: 345, endPoint y: 181, distance: 209.9
click at [345, 181] on quentale-workspace at bounding box center [484, 179] width 968 height 358
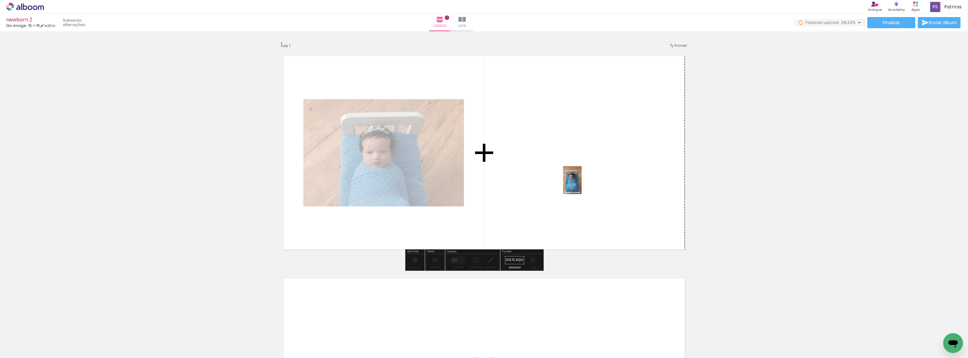
drag, startPoint x: 238, startPoint y: 345, endPoint x: 581, endPoint y: 183, distance: 379.1
click at [581, 183] on quentale-workspace at bounding box center [484, 179] width 968 height 358
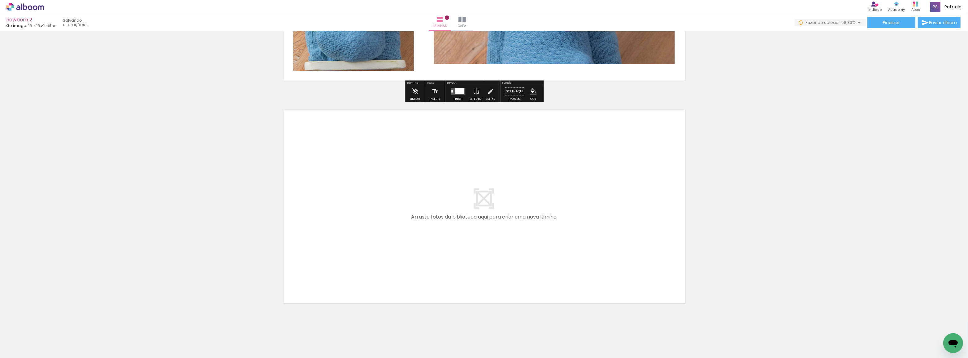
scroll to position [181, 0]
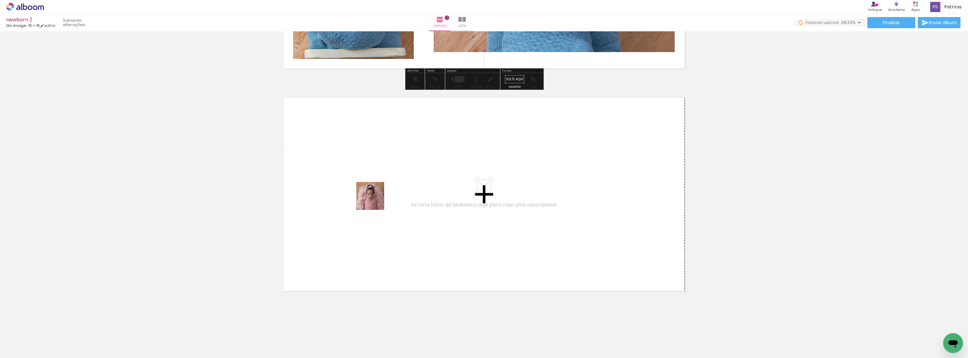
drag, startPoint x: 271, startPoint y: 338, endPoint x: 379, endPoint y: 195, distance: 179.4
click at [379, 195] on quentale-workspace at bounding box center [484, 179] width 968 height 358
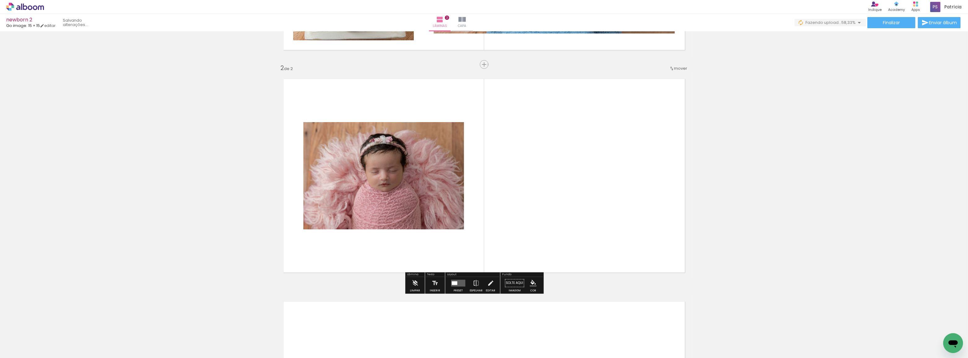
scroll to position [200, 0]
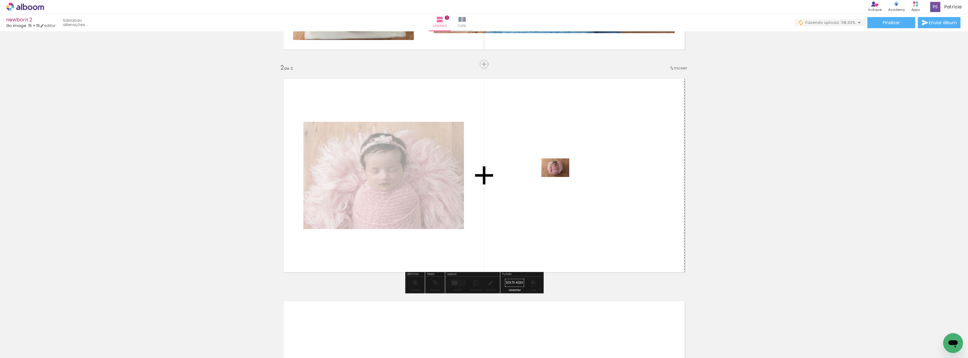
drag, startPoint x: 305, startPoint y: 344, endPoint x: 560, endPoint y: 177, distance: 304.7
click at [560, 177] on quentale-workspace at bounding box center [484, 179] width 968 height 358
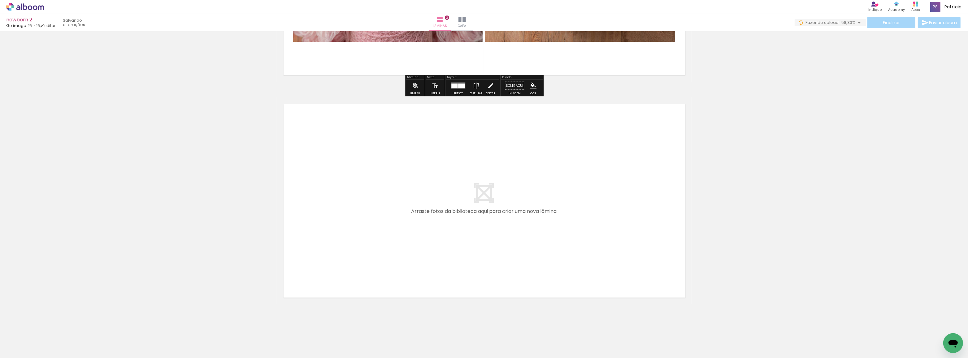
scroll to position [403, 0]
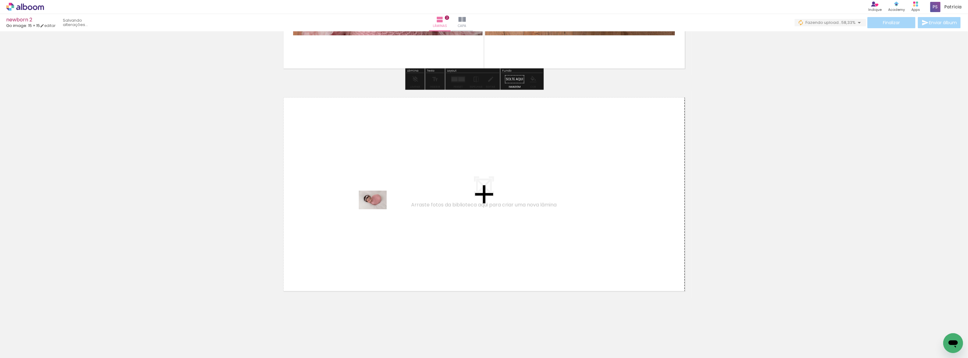
drag, startPoint x: 340, startPoint y: 336, endPoint x: 378, endPoint y: 206, distance: 135.6
click at [378, 206] on quentale-workspace at bounding box center [484, 179] width 968 height 358
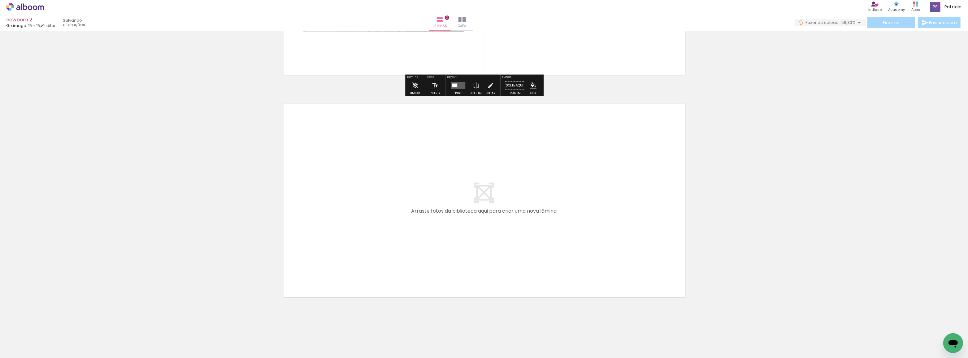
scroll to position [625, 0]
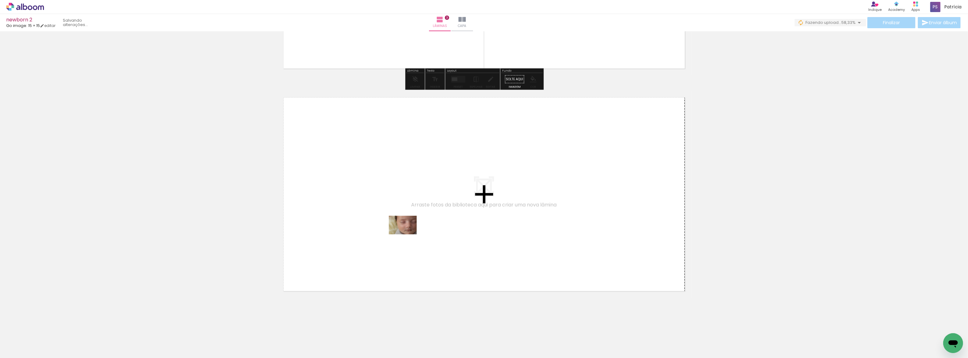
drag, startPoint x: 378, startPoint y: 336, endPoint x: 408, endPoint y: 233, distance: 106.6
click at [408, 233] on quentale-workspace at bounding box center [484, 179] width 968 height 358
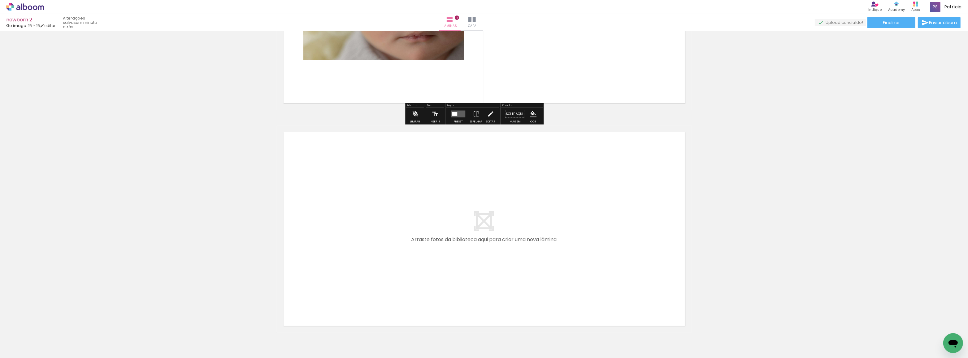
scroll to position [847, 0]
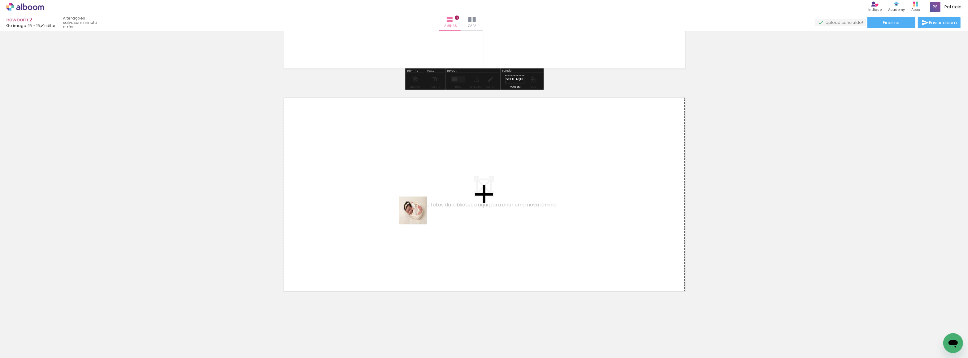
drag, startPoint x: 408, startPoint y: 338, endPoint x: 421, endPoint y: 199, distance: 139.6
click at [421, 199] on quentale-workspace at bounding box center [484, 179] width 968 height 358
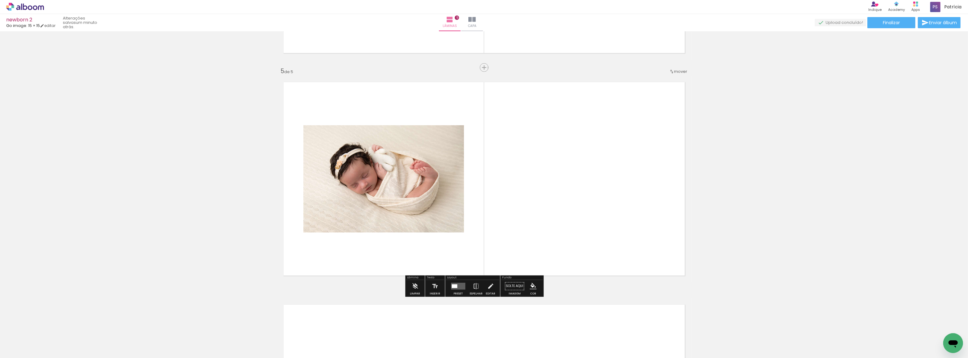
scroll to position [866, 0]
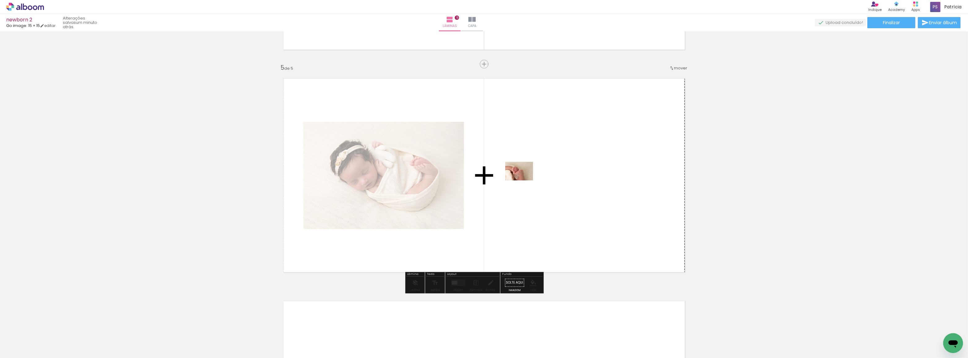
drag, startPoint x: 447, startPoint y: 337, endPoint x: 524, endPoint y: 180, distance: 174.8
click at [524, 180] on quentale-workspace at bounding box center [484, 179] width 968 height 358
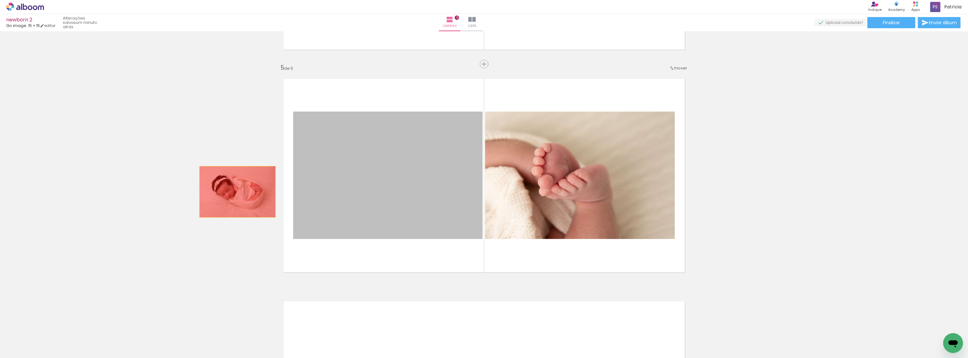
drag, startPoint x: 384, startPoint y: 182, endPoint x: 208, endPoint y: 192, distance: 176.4
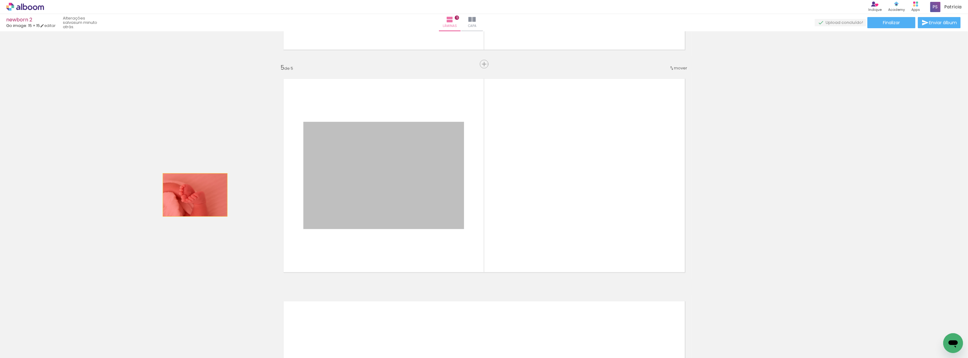
drag, startPoint x: 376, startPoint y: 198, endPoint x: 193, endPoint y: 195, distance: 183.6
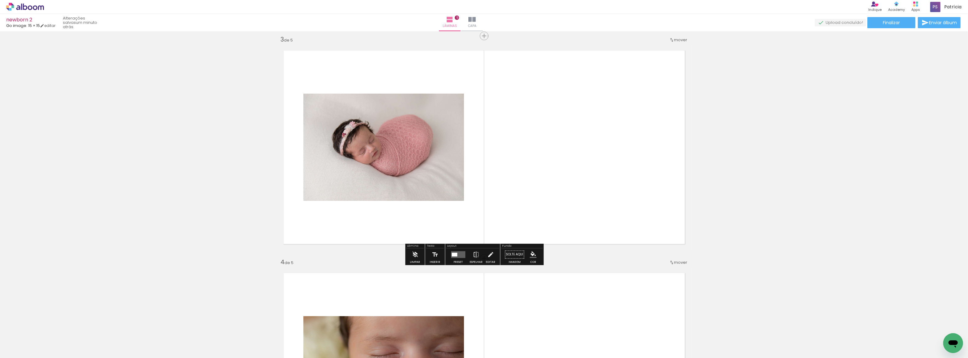
scroll to position [563, 0]
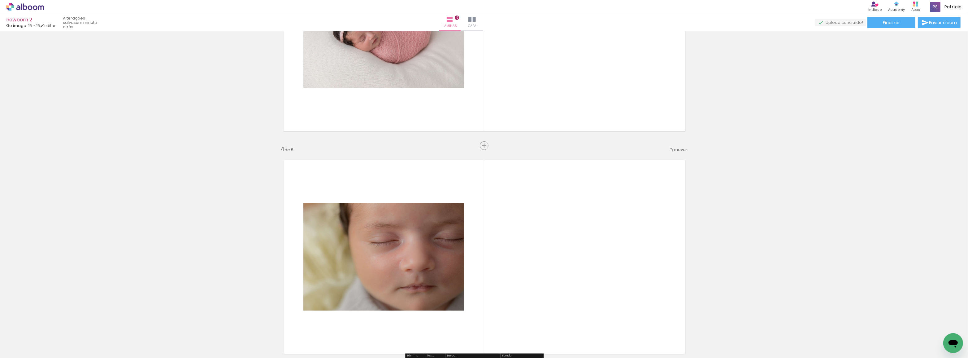
click at [25, 349] on span "Adicionar Fotos" at bounding box center [22, 349] width 19 height 7
click at [0, 0] on input "file" at bounding box center [0, 0] width 0 height 0
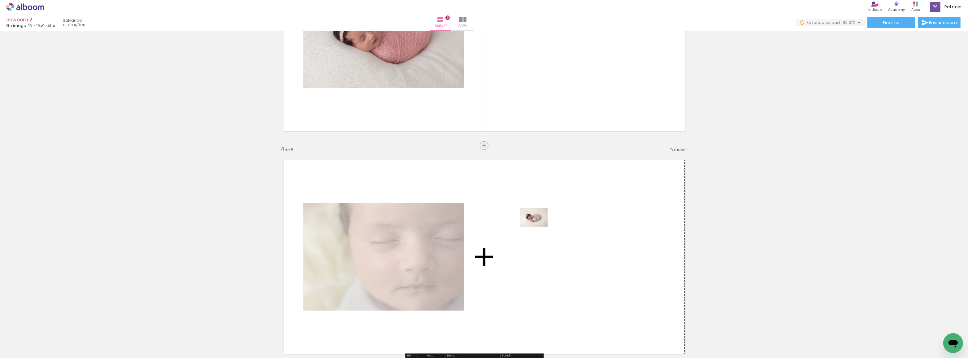
drag, startPoint x: 483, startPoint y: 337, endPoint x: 538, endPoint y: 227, distance: 123.3
click at [538, 227] on quentale-workspace at bounding box center [484, 179] width 968 height 358
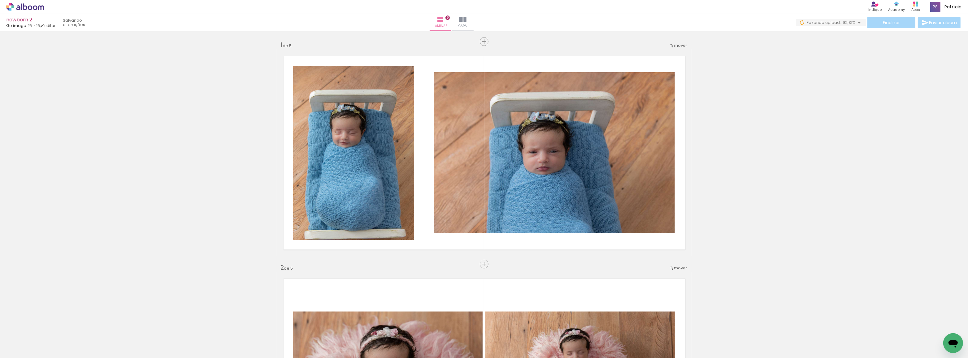
scroll to position [56, 0]
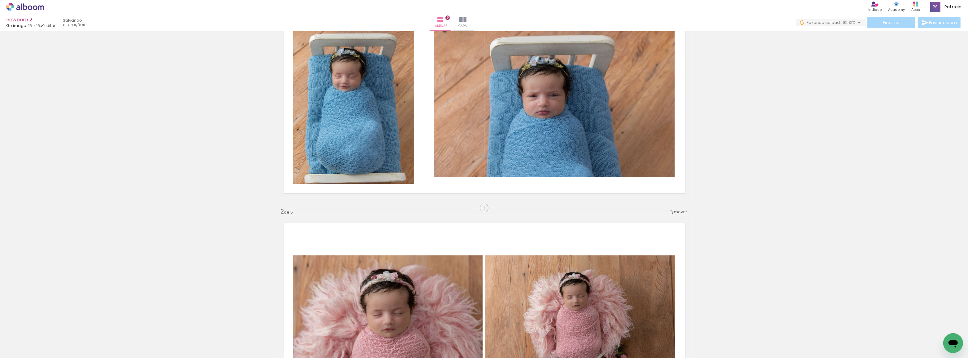
click at [18, 349] on span "Adicionar Fotos" at bounding box center [22, 349] width 19 height 7
click at [0, 0] on input "file" at bounding box center [0, 0] width 0 height 0
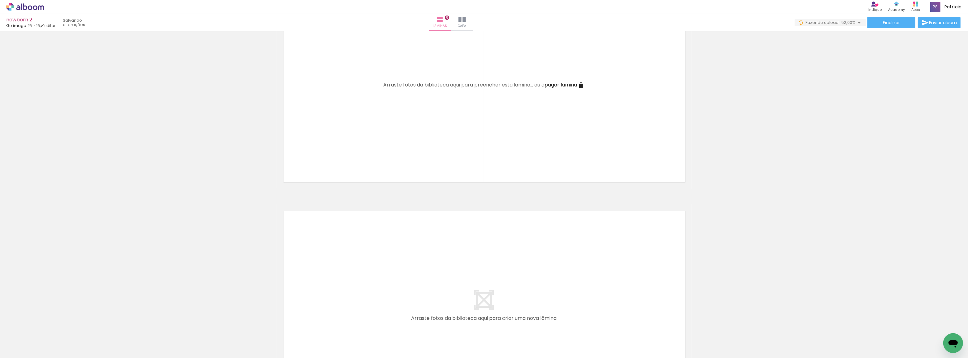
scroll to position [900, 0]
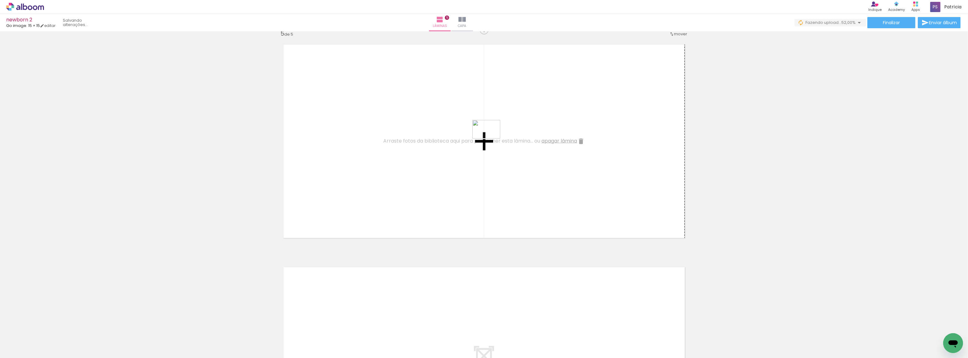
drag, startPoint x: 830, startPoint y: 340, endPoint x: 480, endPoint y: 138, distance: 403.8
click at [480, 138] on quentale-workspace at bounding box center [484, 179] width 968 height 358
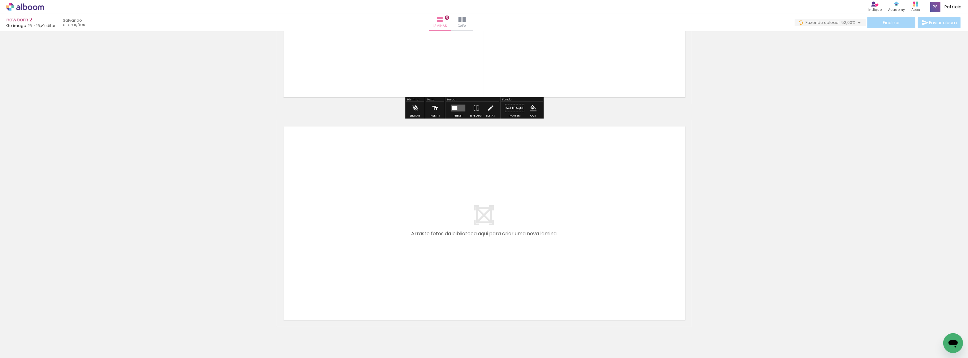
scroll to position [1070, 0]
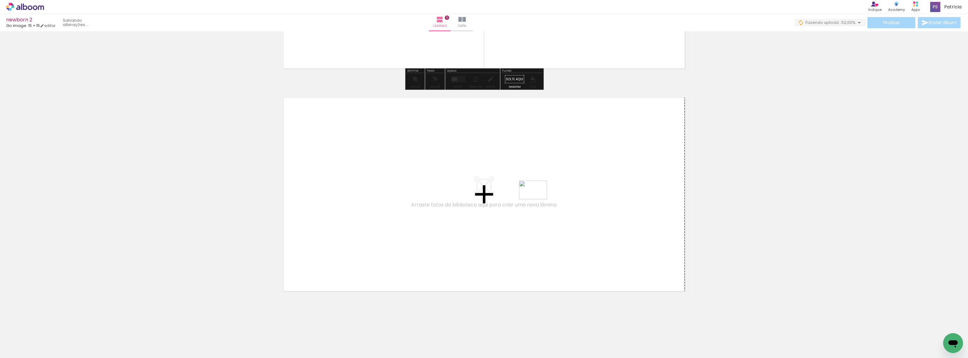
drag, startPoint x: 869, startPoint y: 346, endPoint x: 538, endPoint y: 199, distance: 362.9
click at [538, 199] on quentale-workspace at bounding box center [484, 179] width 968 height 358
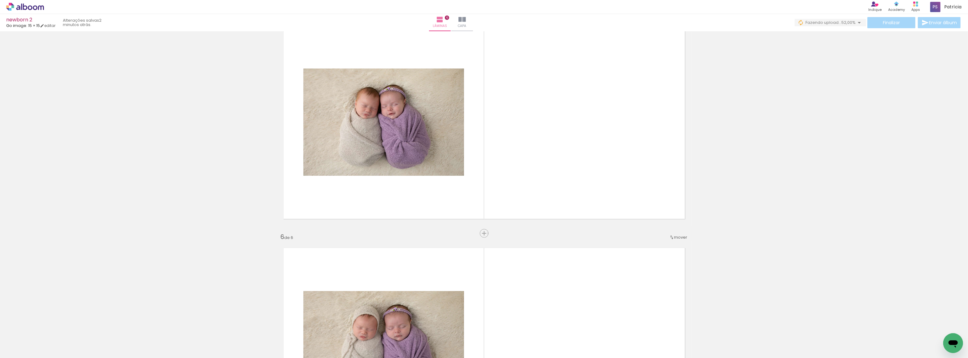
scroll to position [1004, 0]
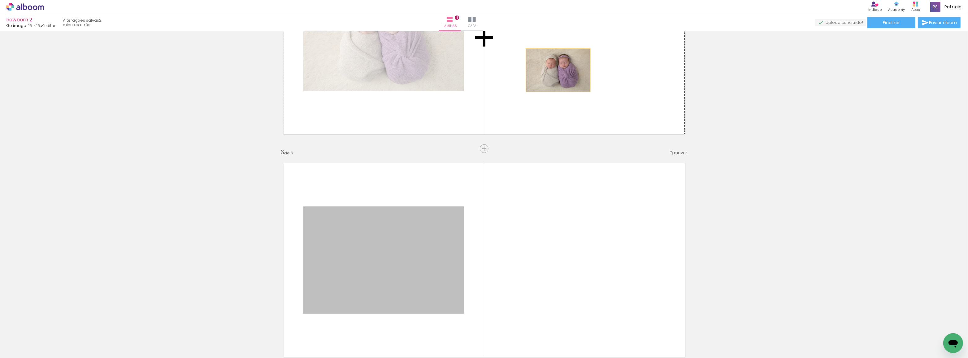
drag, startPoint x: 402, startPoint y: 282, endPoint x: 556, endPoint y: 70, distance: 261.5
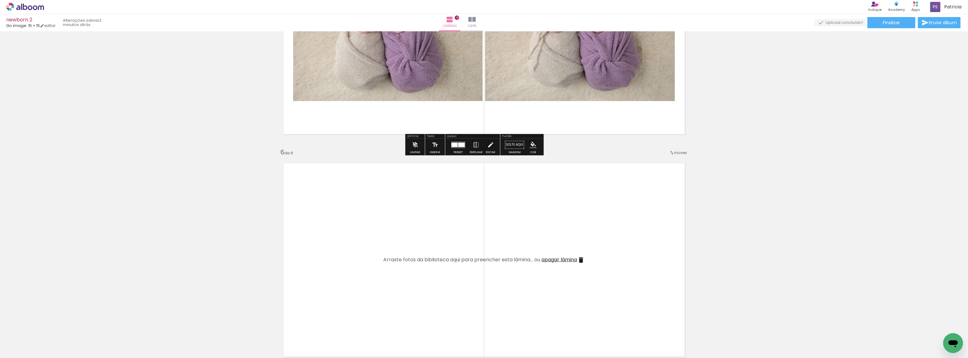
scroll to position [1060, 0]
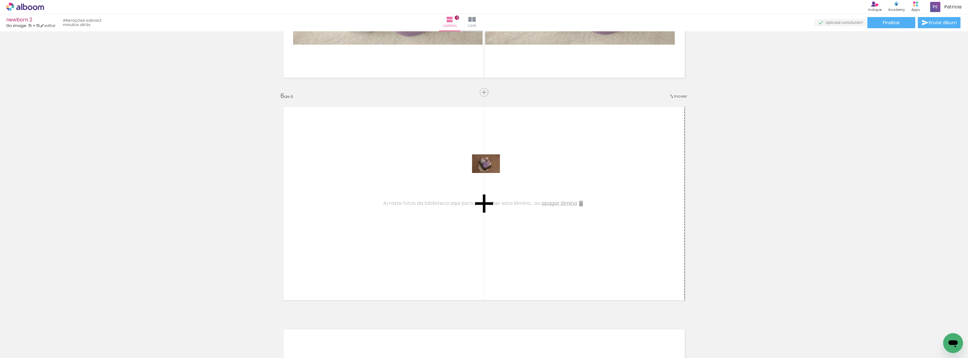
drag, startPoint x: 903, startPoint y: 343, endPoint x: 491, endPoint y: 173, distance: 446.3
click at [491, 173] on quentale-workspace at bounding box center [484, 179] width 968 height 358
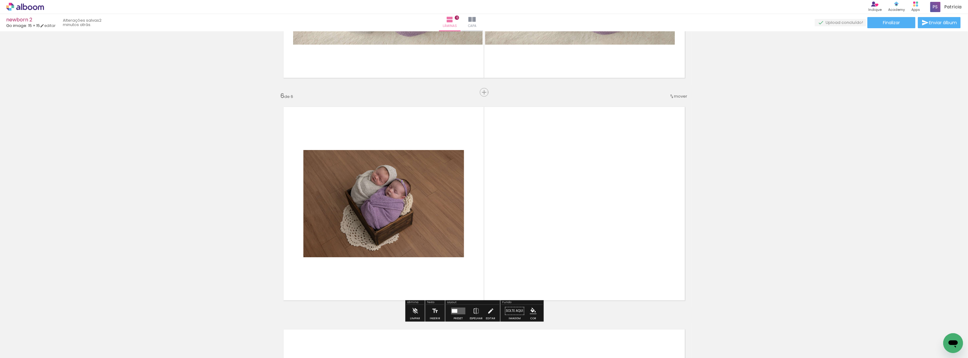
click at [29, 345] on paper-button "Adicionar Fotos" at bounding box center [19, 349] width 30 height 10
click at [0, 0] on input "file" at bounding box center [0, 0] width 0 height 0
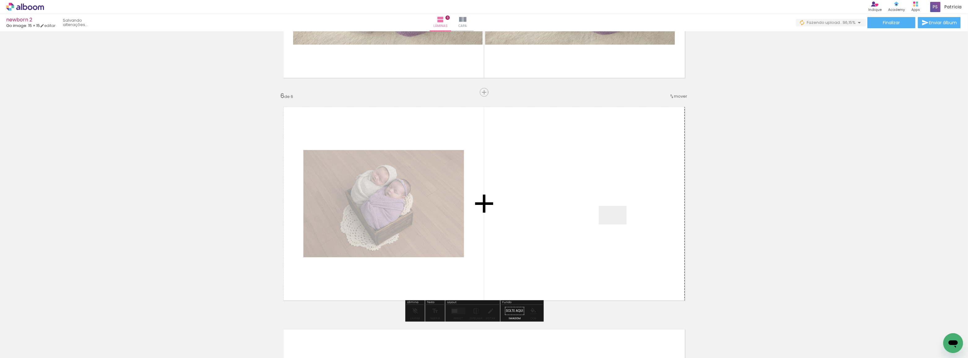
drag, startPoint x: 935, startPoint y: 336, endPoint x: 613, endPoint y: 223, distance: 341.1
click at [613, 223] on quentale-workspace at bounding box center [484, 179] width 968 height 358
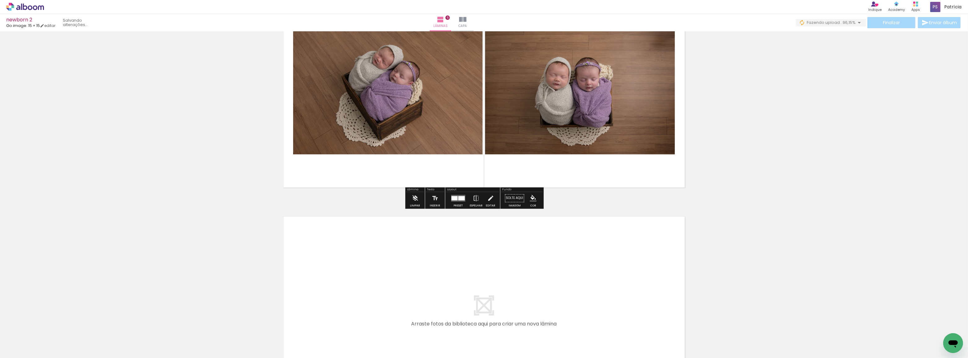
scroll to position [1292, 0]
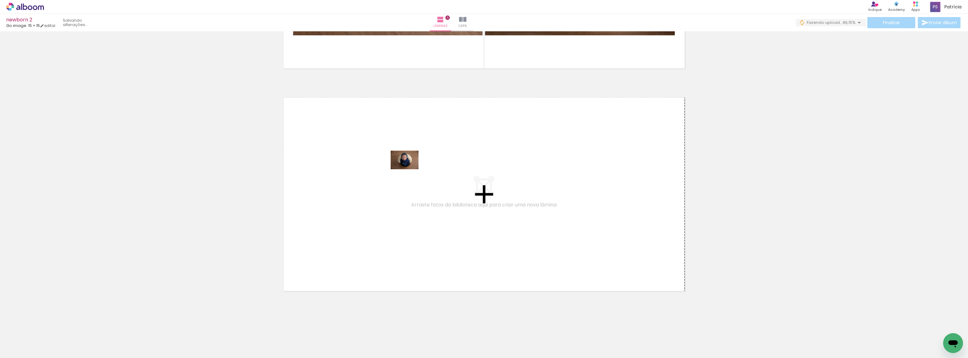
drag, startPoint x: 787, startPoint y: 340, endPoint x: 409, endPoint y: 169, distance: 414.9
click at [409, 169] on quentale-workspace at bounding box center [484, 179] width 968 height 358
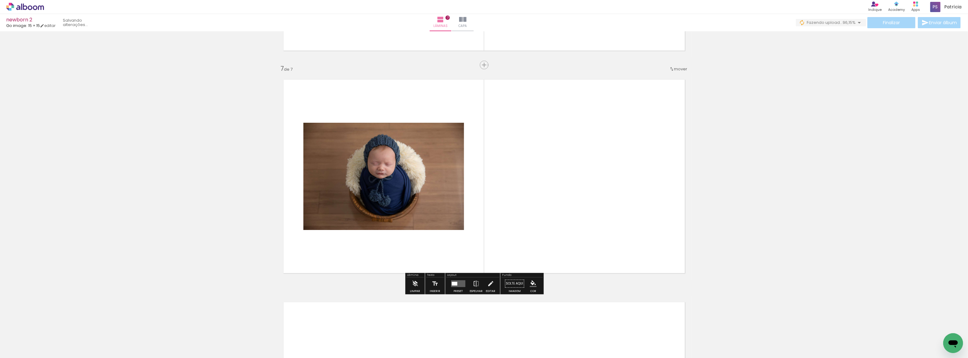
scroll to position [1311, 0]
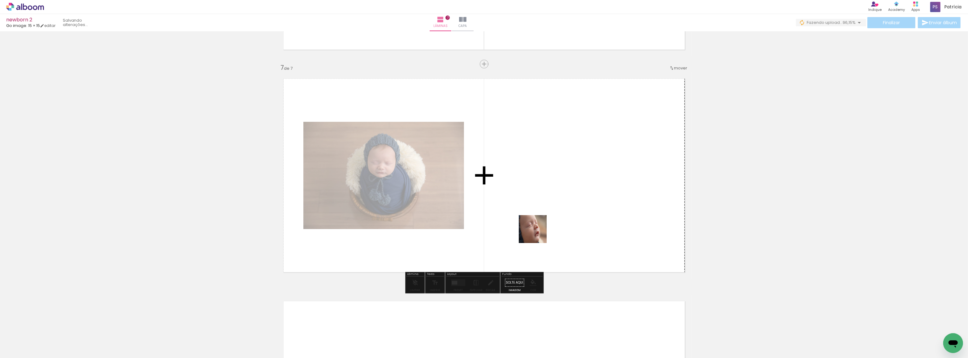
drag, startPoint x: 517, startPoint y: 347, endPoint x: 554, endPoint y: 189, distance: 161.5
click at [554, 189] on quentale-workspace at bounding box center [484, 179] width 968 height 358
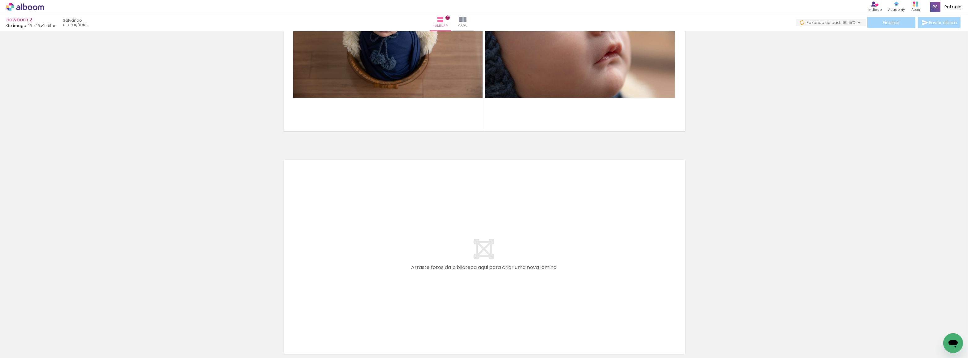
scroll to position [1508, 0]
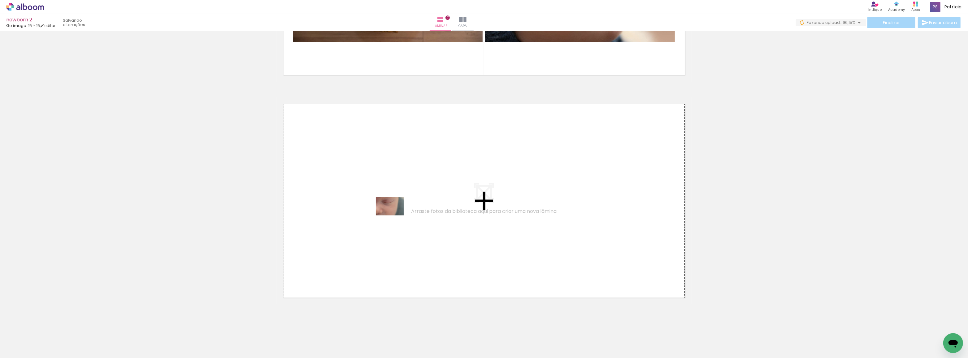
drag, startPoint x: 756, startPoint y: 338, endPoint x: 394, endPoint y: 215, distance: 381.7
click at [394, 215] on quentale-workspace at bounding box center [484, 179] width 968 height 358
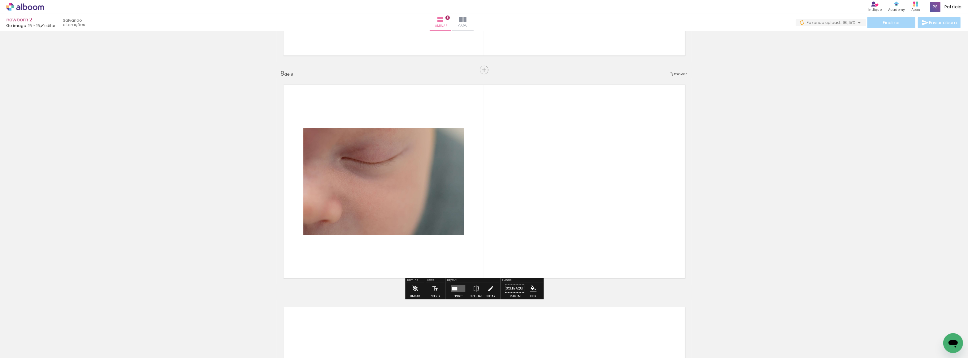
scroll to position [1533, 0]
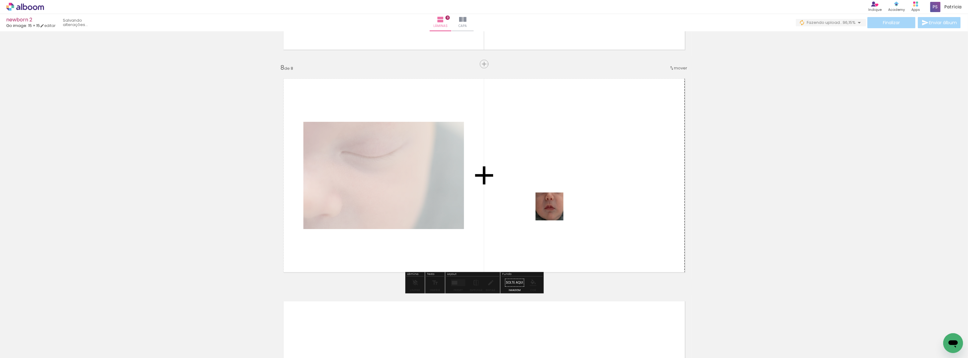
drag, startPoint x: 717, startPoint y: 335, endPoint x: 554, endPoint y: 211, distance: 204.3
click at [554, 211] on quentale-workspace at bounding box center [484, 179] width 968 height 358
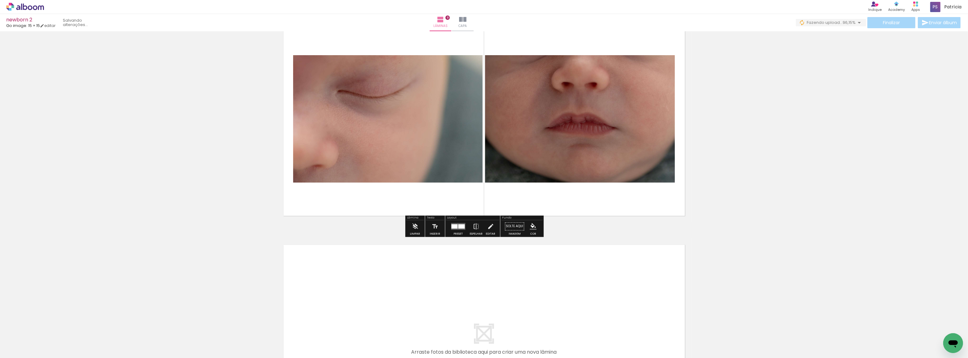
scroll to position [1646, 0]
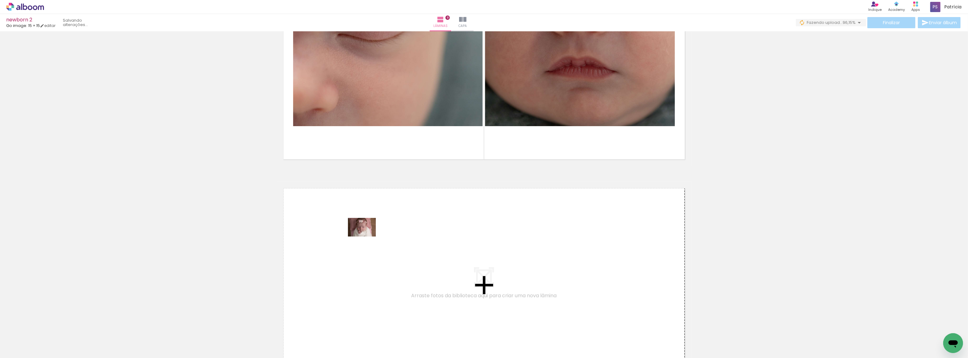
drag, startPoint x: 656, startPoint y: 341, endPoint x: 358, endPoint y: 233, distance: 317.6
click at [358, 233] on quentale-workspace at bounding box center [484, 179] width 968 height 358
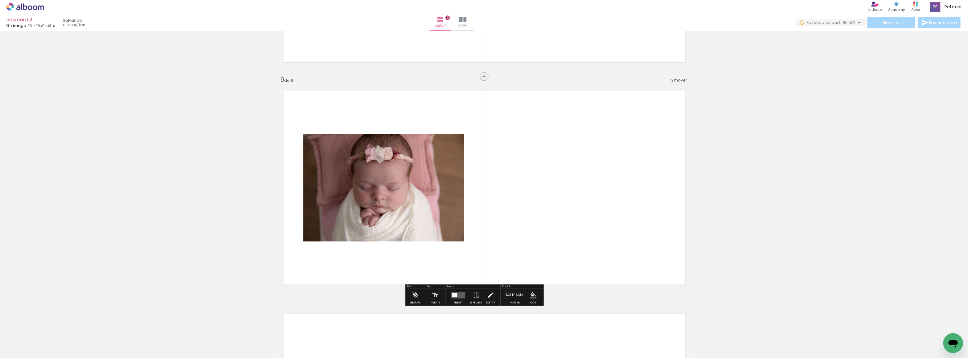
scroll to position [1755, 0]
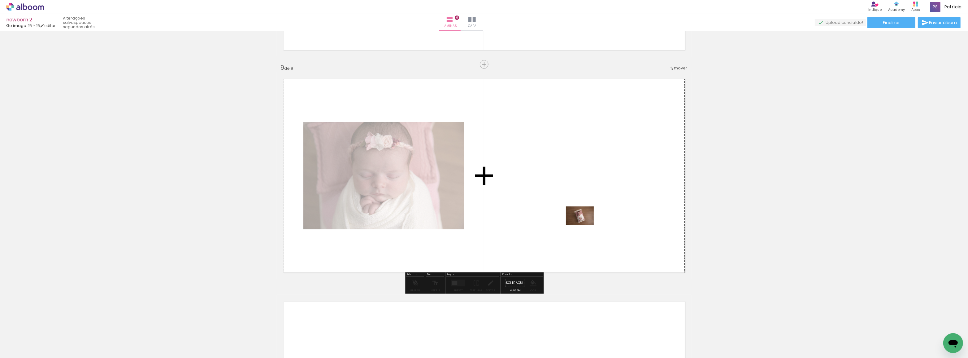
drag, startPoint x: 606, startPoint y: 279, endPoint x: 584, endPoint y: 223, distance: 59.7
click at [584, 223] on quentale-workspace at bounding box center [484, 179] width 968 height 358
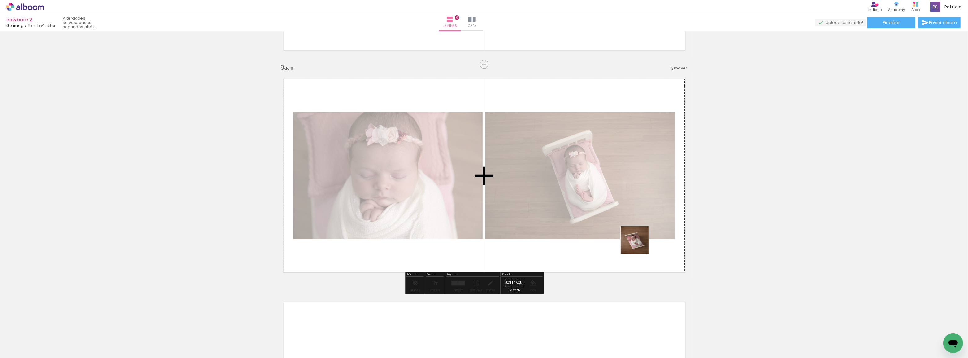
drag, startPoint x: 686, startPoint y: 347, endPoint x: 626, endPoint y: 220, distance: 140.8
click at [626, 220] on quentale-workspace at bounding box center [484, 179] width 968 height 358
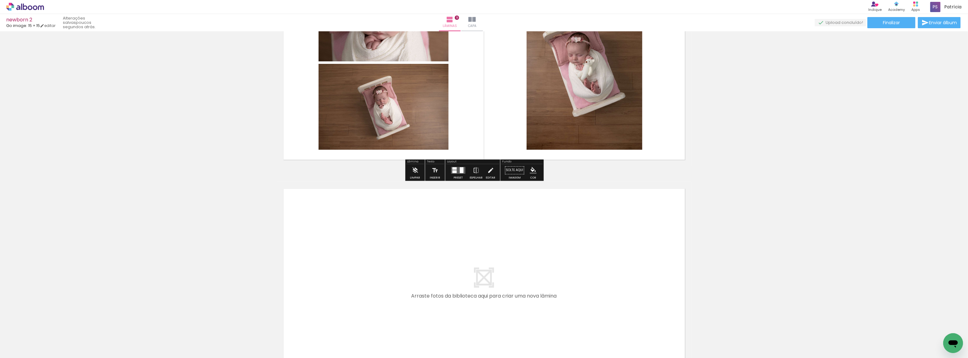
scroll to position [1952, 0]
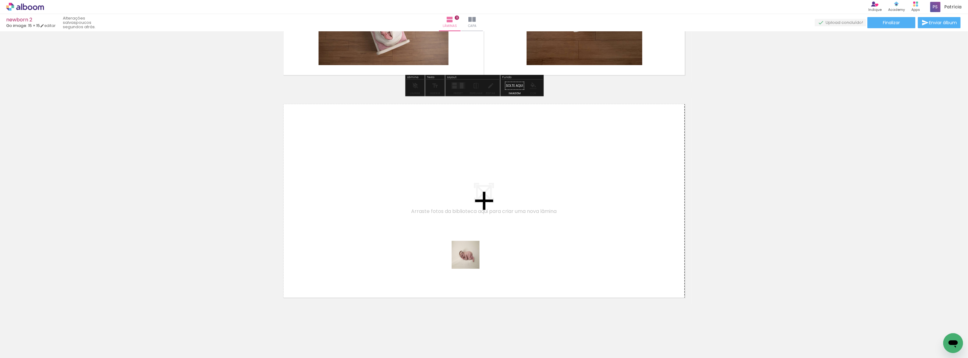
drag, startPoint x: 557, startPoint y: 342, endPoint x: 446, endPoint y: 240, distance: 150.7
click at [446, 240] on quentale-workspace at bounding box center [484, 179] width 968 height 358
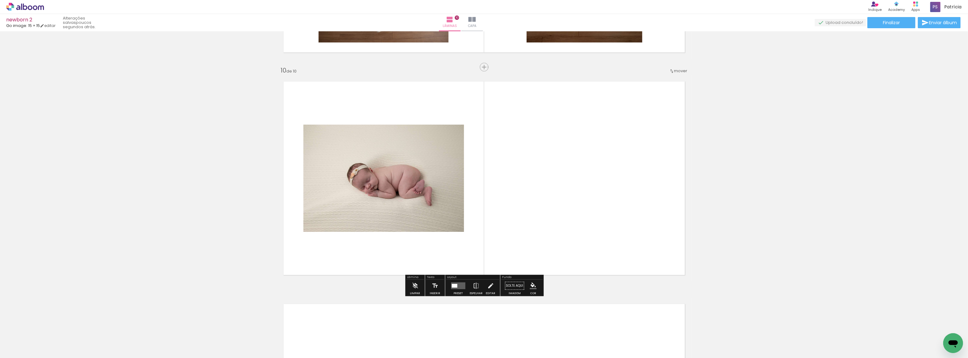
scroll to position [1978, 0]
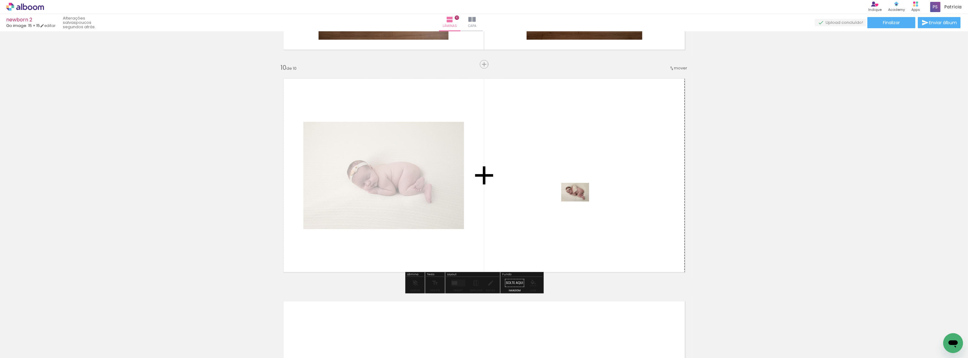
drag, startPoint x: 589, startPoint y: 342, endPoint x: 580, endPoint y: 201, distance: 141.4
click at [580, 201] on quentale-workspace at bounding box center [484, 179] width 968 height 358
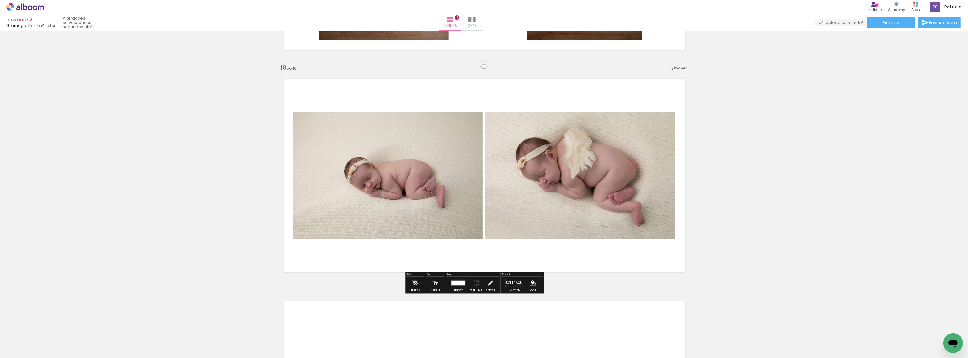
click at [31, 346] on span "Adicionar Fotos" at bounding box center [22, 349] width 19 height 7
click at [0, 0] on input "file" at bounding box center [0, 0] width 0 height 0
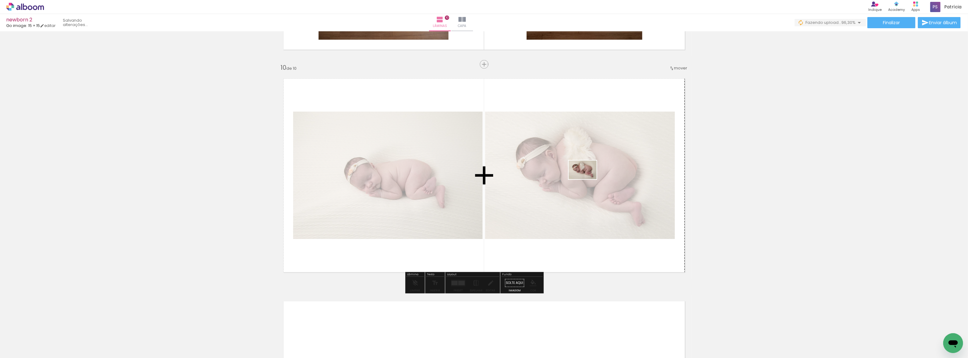
drag, startPoint x: 938, startPoint y: 337, endPoint x: 587, endPoint y: 179, distance: 384.6
click at [587, 179] on quentale-workspace at bounding box center [484, 179] width 968 height 358
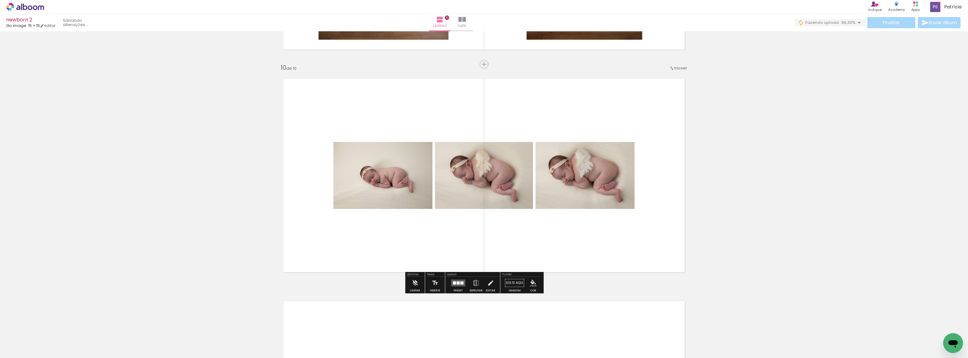
click at [498, 172] on quentale-photo at bounding box center [484, 175] width 98 height 67
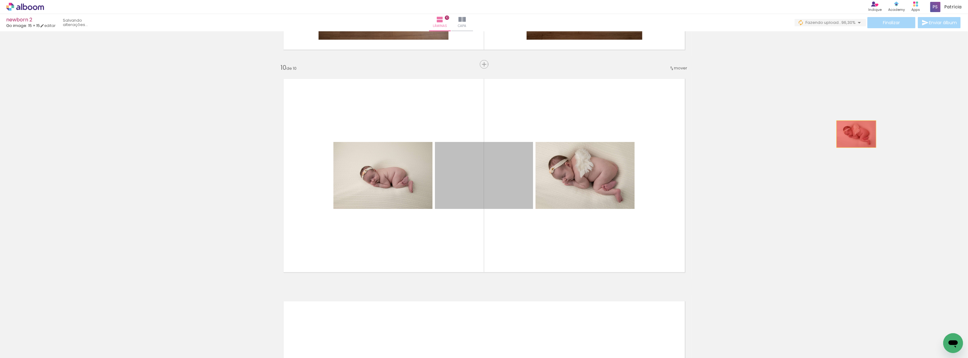
drag, startPoint x: 493, startPoint y: 185, endPoint x: 854, endPoint y: 134, distance: 364.9
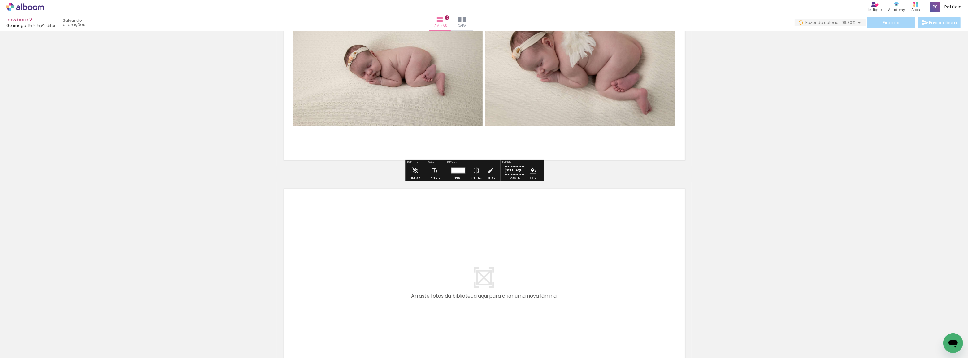
scroll to position [2174, 0]
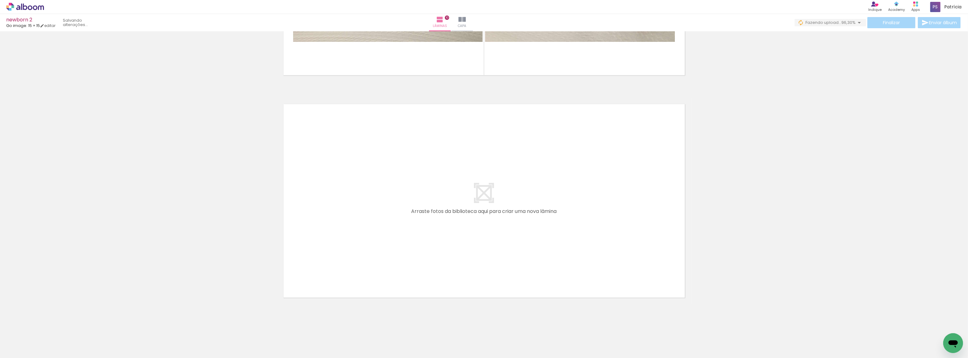
click at [551, 323] on iron-icon at bounding box center [548, 324] width 7 height 7
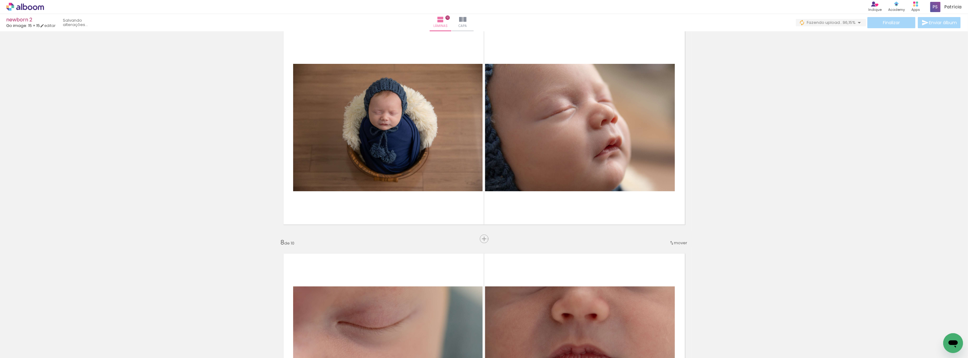
scroll to position [1246, 0]
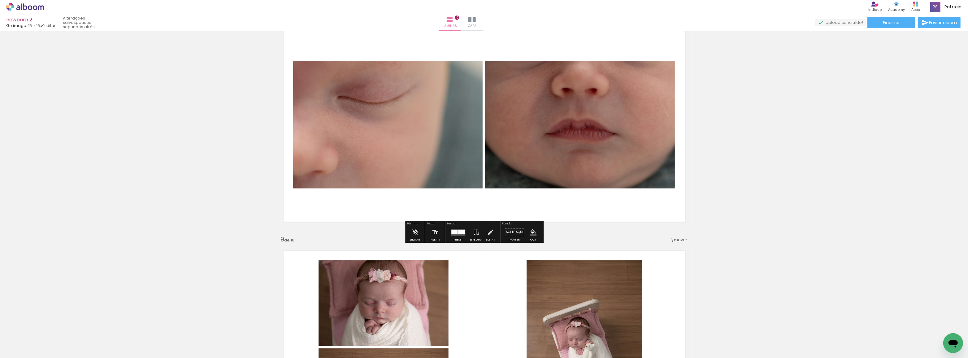
scroll to position [1612, 0]
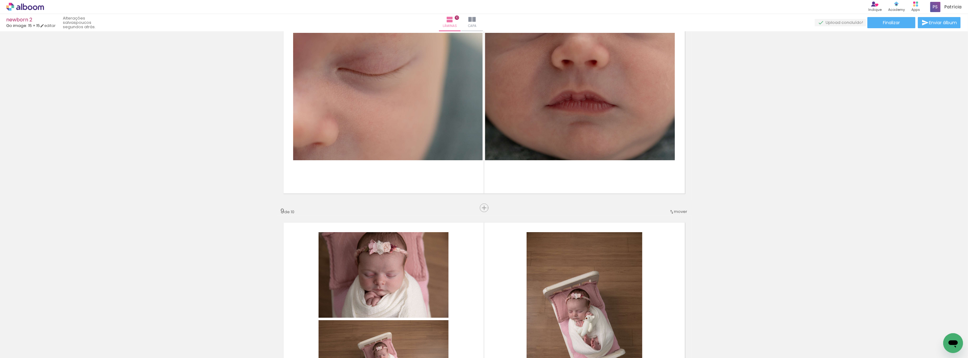
click at [28, 351] on span "Adicionar Fotos" at bounding box center [22, 349] width 19 height 7
click at [0, 0] on input "file" at bounding box center [0, 0] width 0 height 0
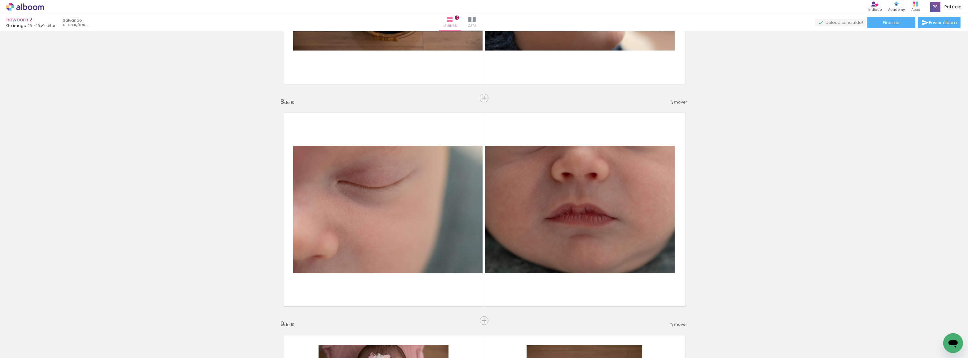
scroll to position [0, 20]
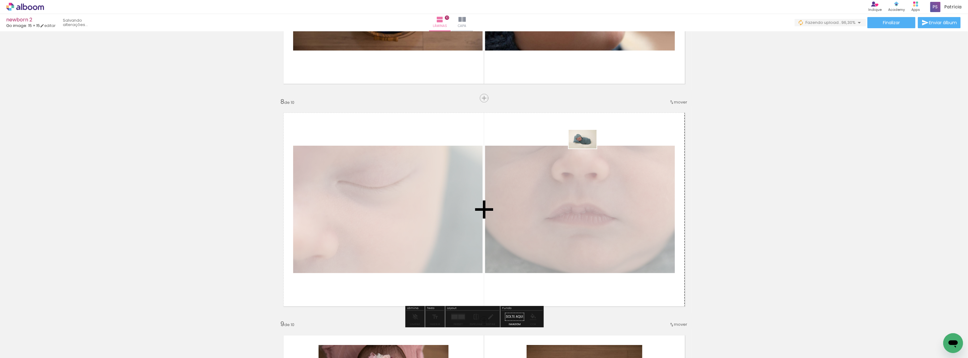
drag, startPoint x: 938, startPoint y: 335, endPoint x: 587, endPoint y: 148, distance: 397.1
click at [587, 148] on quentale-workspace at bounding box center [484, 179] width 968 height 358
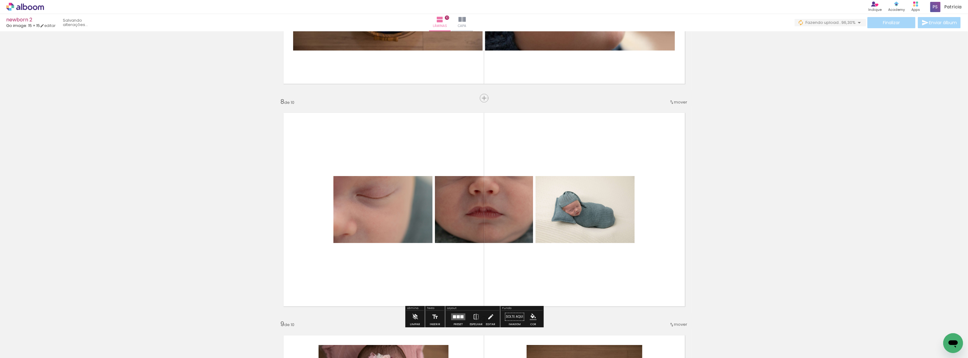
click at [595, 224] on quentale-photo at bounding box center [584, 209] width 99 height 67
click at [593, 219] on quentale-photo at bounding box center [584, 209] width 99 height 67
click at [466, 312] on div at bounding box center [458, 316] width 17 height 12
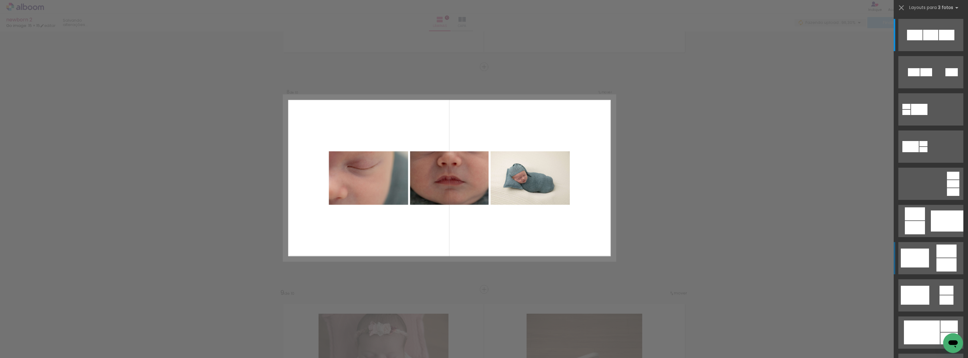
scroll to position [1533, 0]
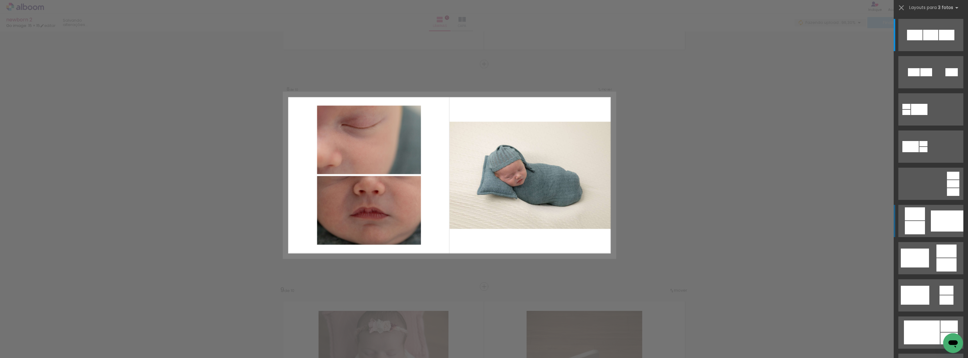
click at [934, 221] on div at bounding box center [947, 220] width 33 height 21
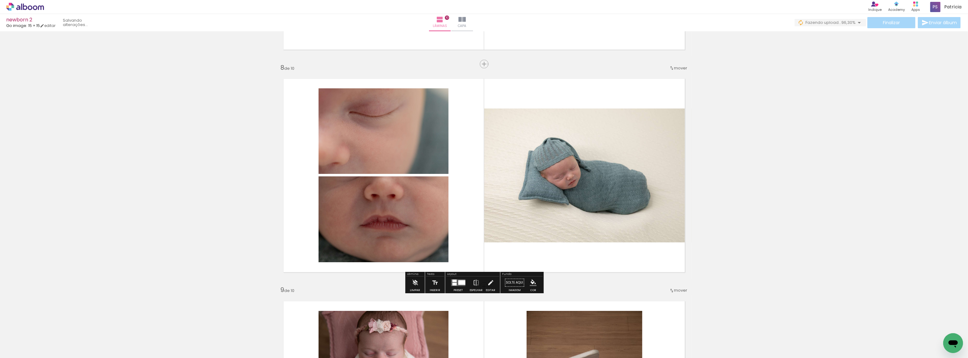
click at [569, 164] on quentale-photo at bounding box center [587, 175] width 207 height 134
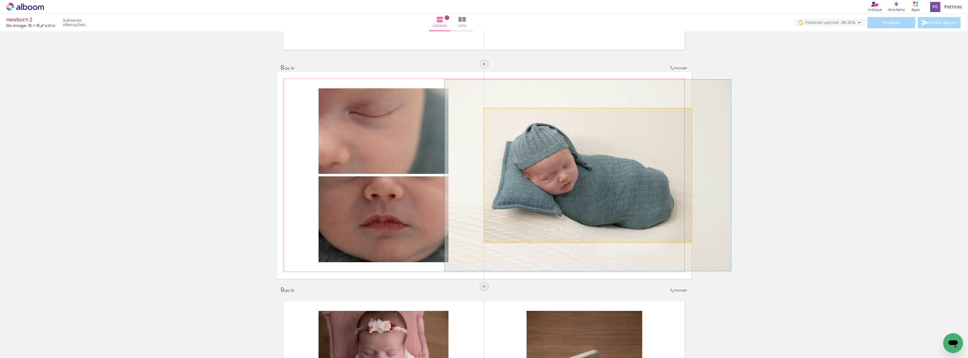
drag, startPoint x: 498, startPoint y: 113, endPoint x: 506, endPoint y: 113, distance: 8.0
type paper-slider "138"
click at [506, 113] on div at bounding box center [507, 115] width 6 height 6
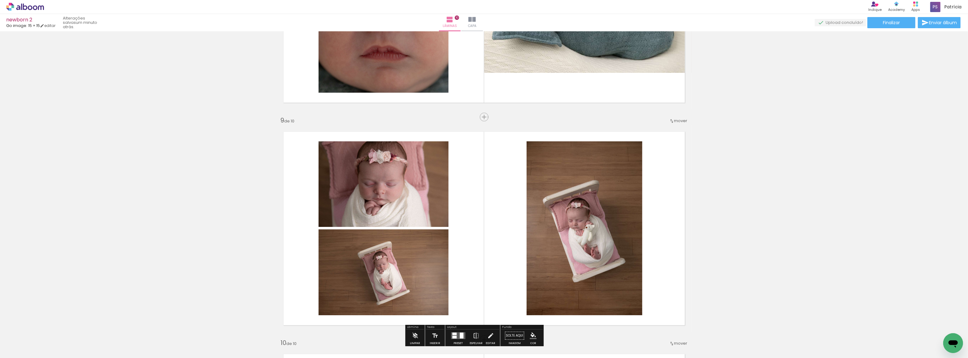
scroll to position [1759, 0]
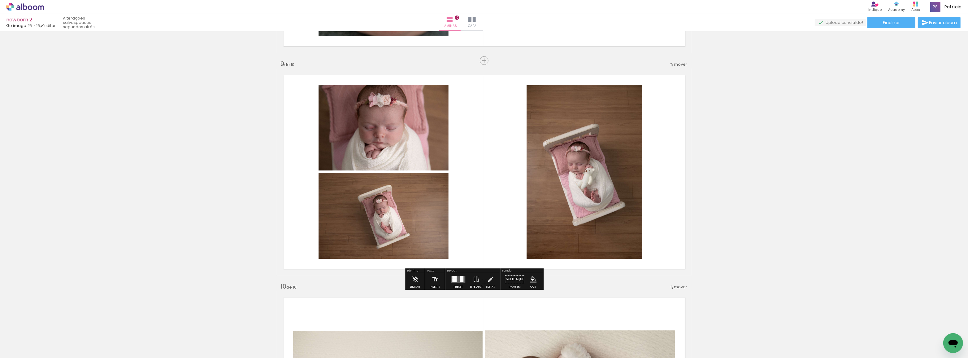
click at [464, 281] on quentale-layouter at bounding box center [458, 279] width 14 height 7
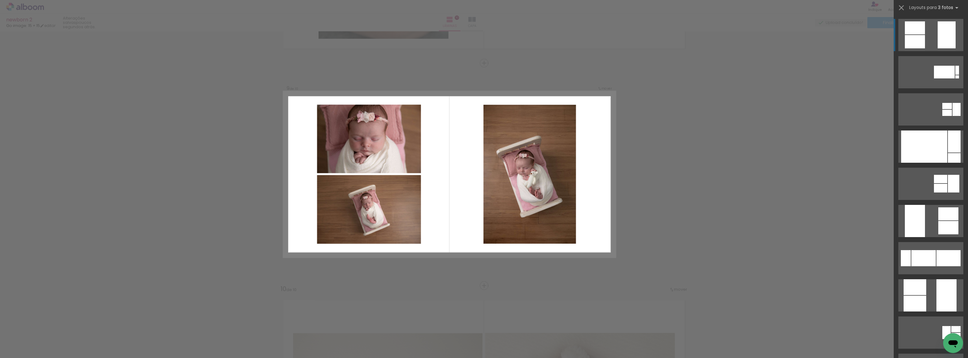
scroll to position [1755, 0]
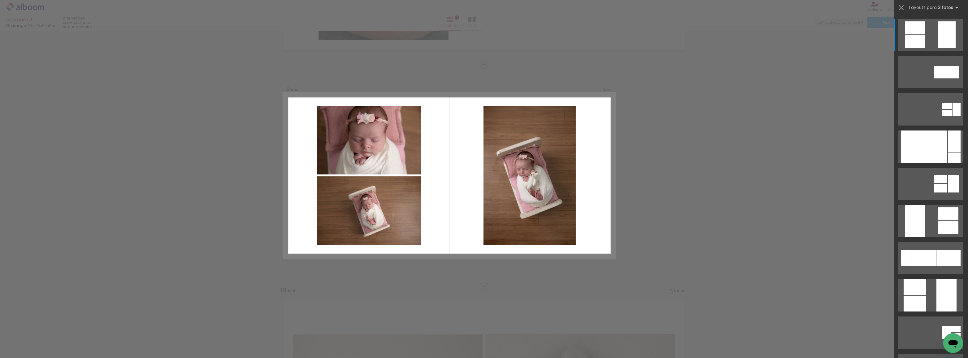
click at [195, 5] on div at bounding box center [484, 15] width 968 height 31
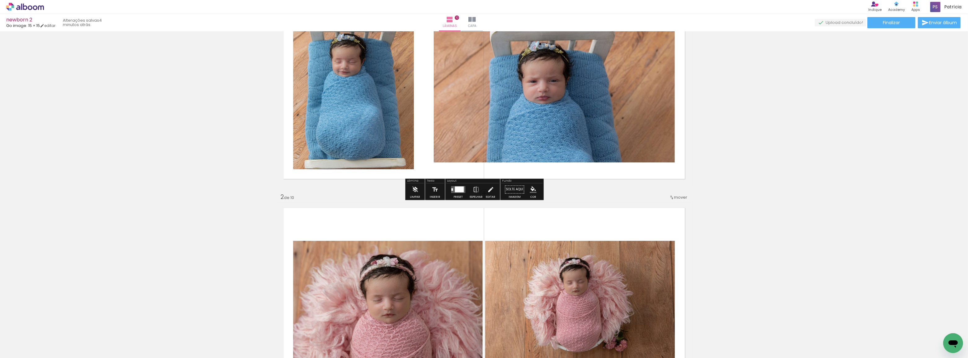
scroll to position [0, 0]
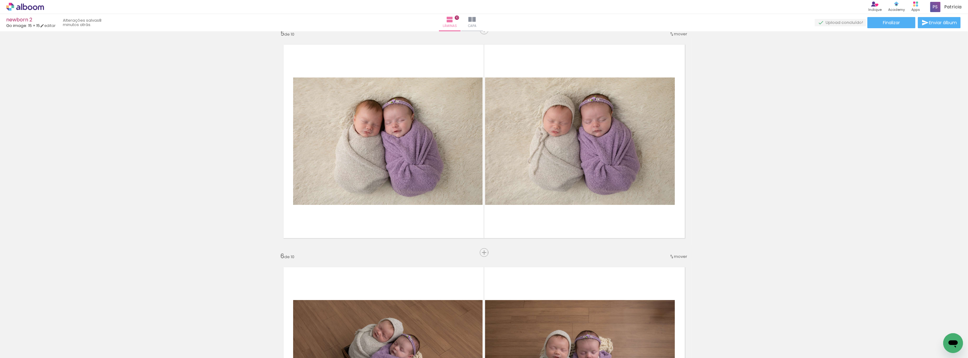
scroll to position [872, 0]
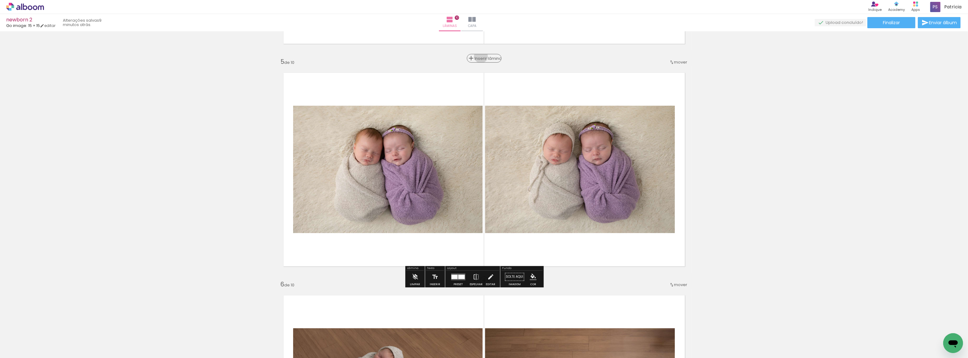
click at [484, 56] on span "Inserir lâmina" at bounding box center [487, 58] width 24 height 4
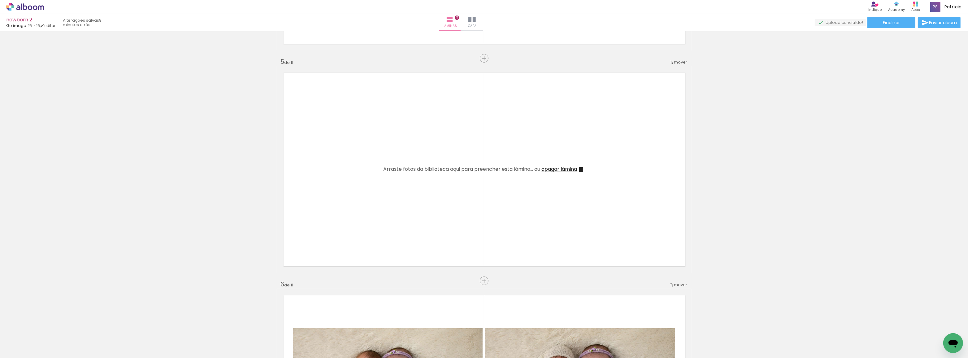
scroll to position [956, 0]
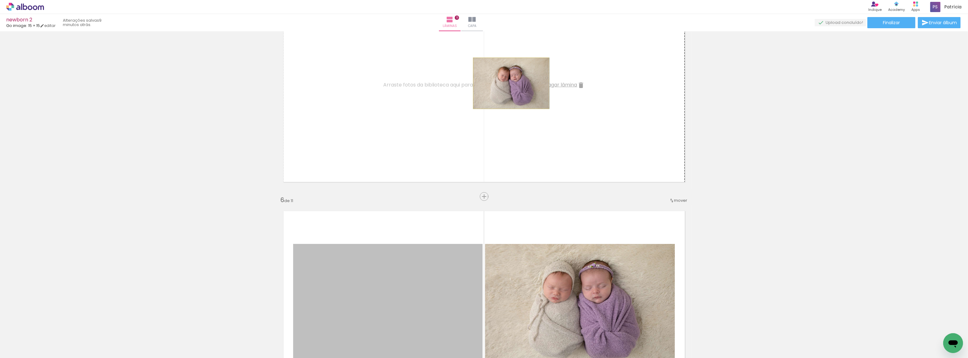
drag, startPoint x: 405, startPoint y: 287, endPoint x: 509, endPoint y: 83, distance: 229.0
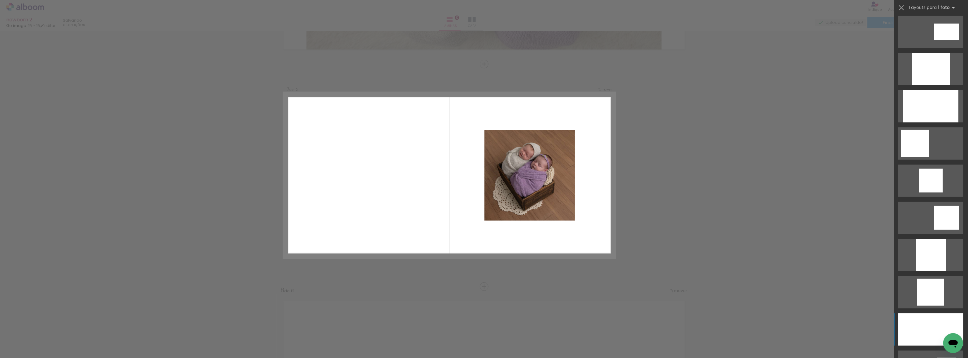
scroll to position [422, 0]
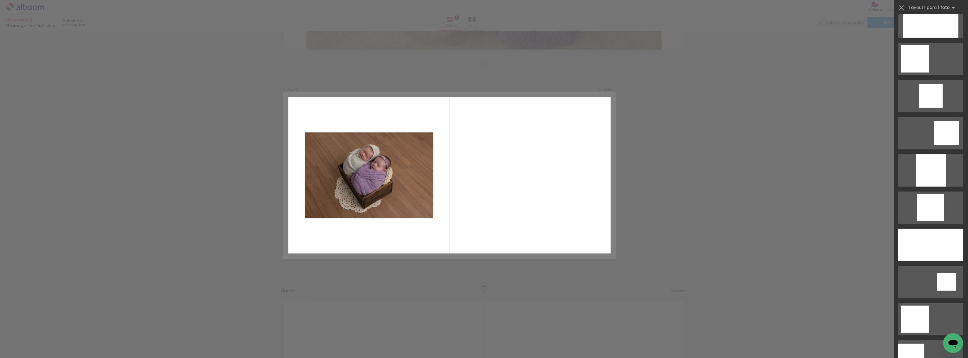
click at [845, 141] on div "Confirmar Cancelar" at bounding box center [484, 172] width 968 height 2904
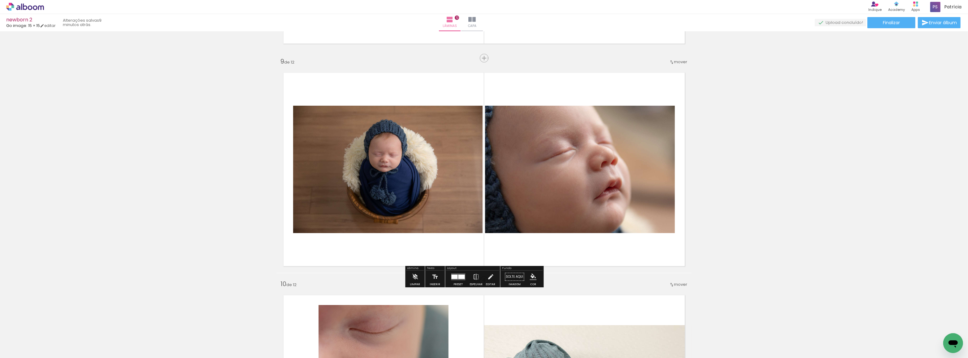
scroll to position [1677, 0]
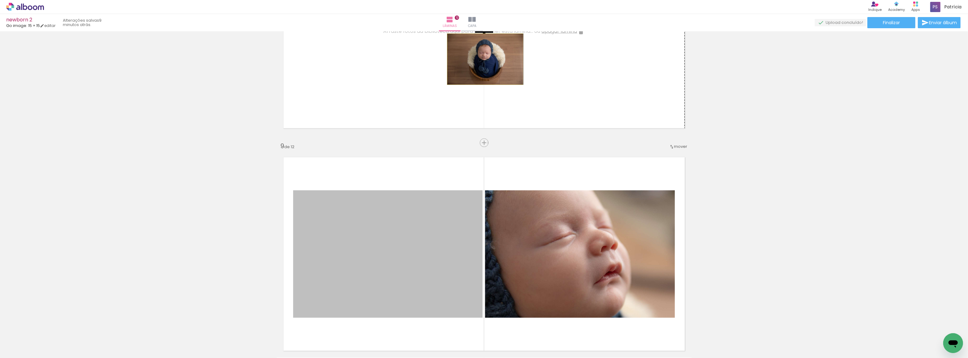
drag, startPoint x: 371, startPoint y: 240, endPoint x: 483, endPoint y: 59, distance: 212.8
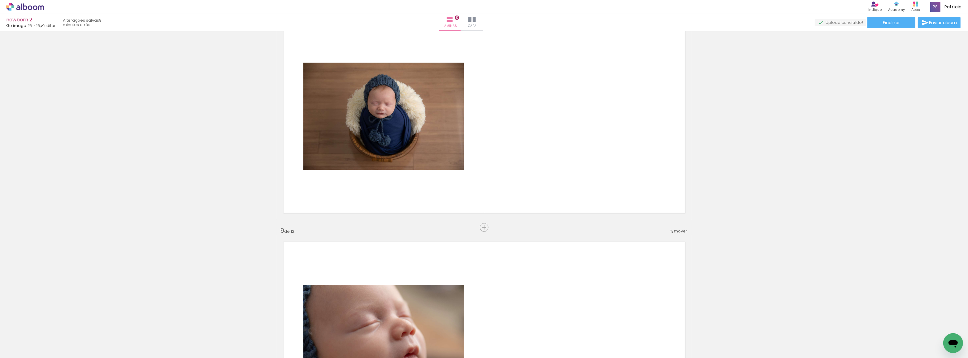
scroll to position [1536, 0]
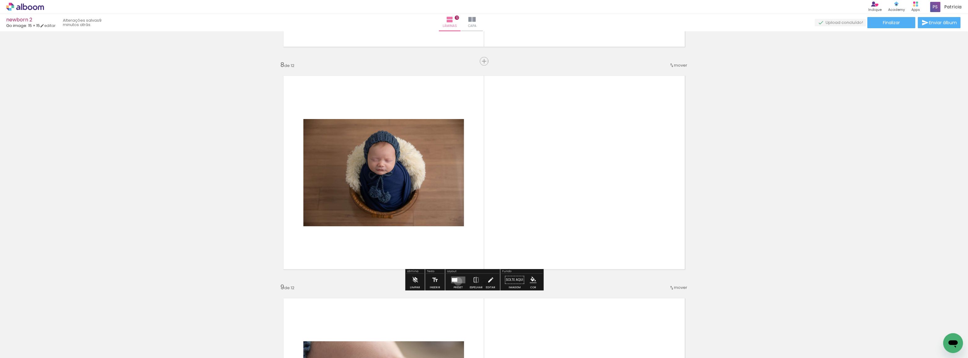
click at [464, 282] on quentale-layouter at bounding box center [458, 279] width 14 height 7
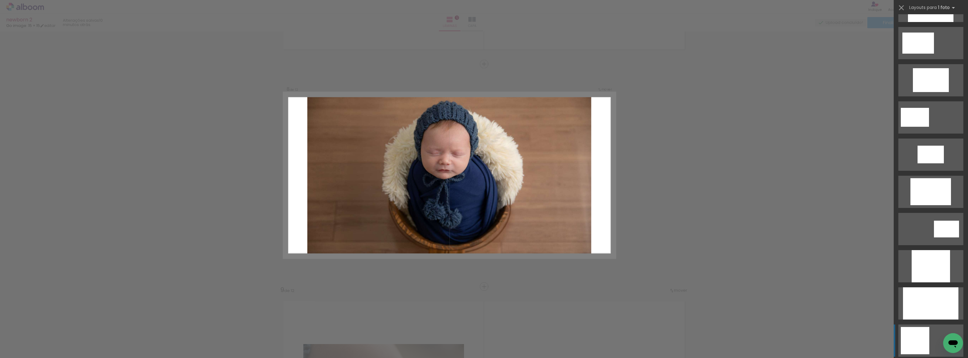
scroll to position [197, 0]
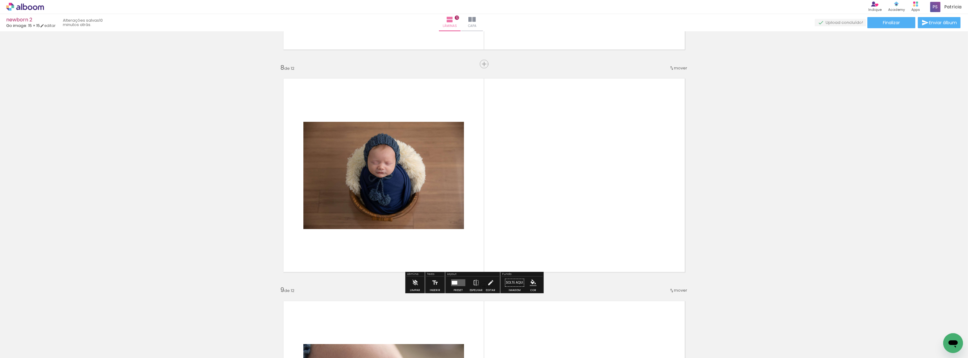
scroll to position [1646, 0]
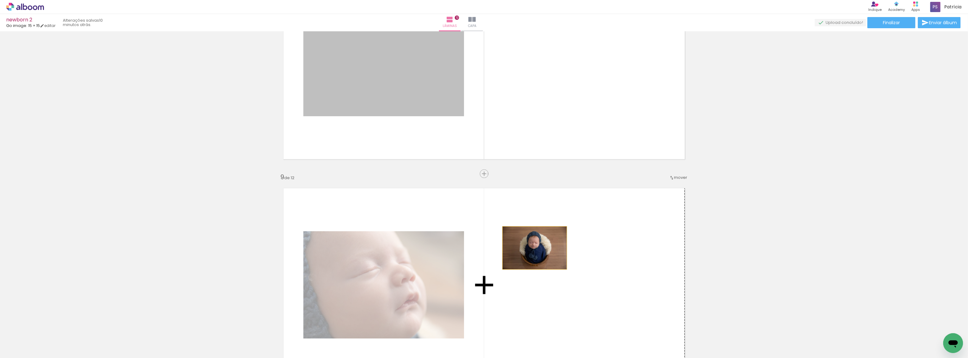
drag, startPoint x: 386, startPoint y: 84, endPoint x: 532, endPoint y: 248, distance: 220.1
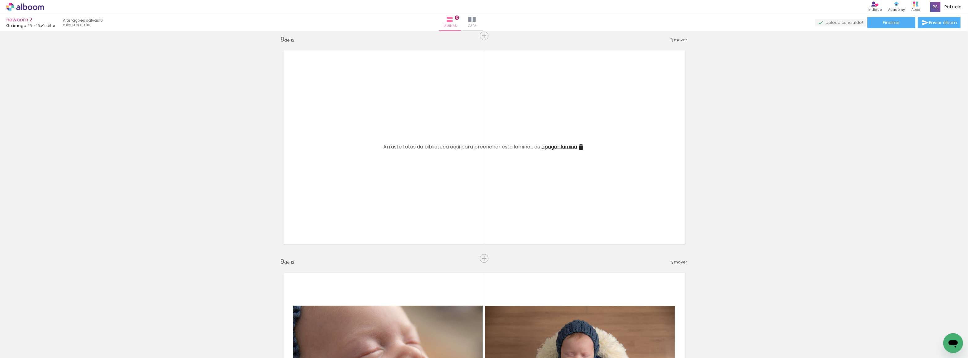
scroll to position [1477, 0]
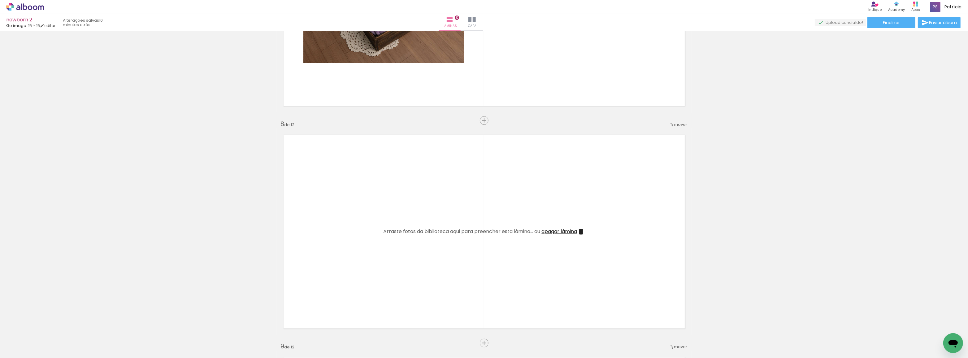
click iron-icon
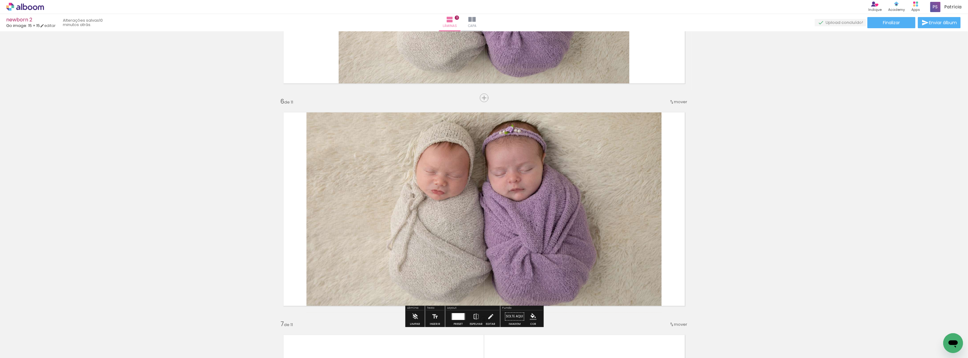
scroll to position [914, 0]
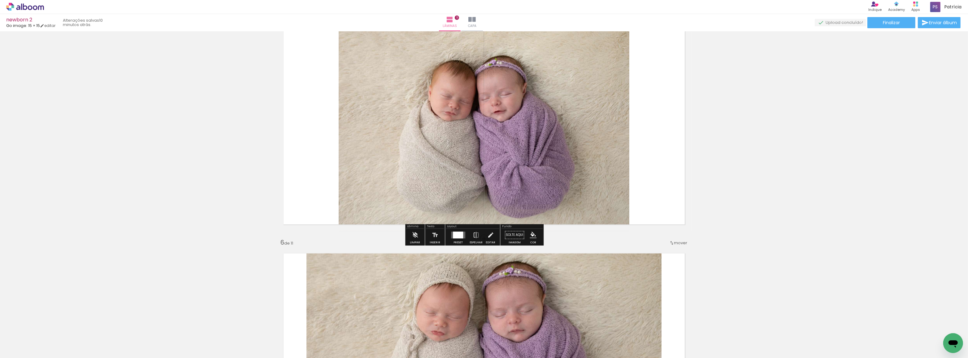
click div "Preset"
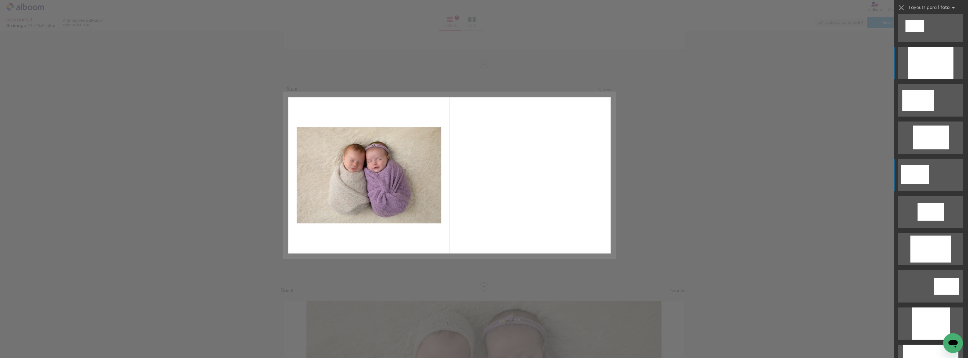
scroll to position [27, 0]
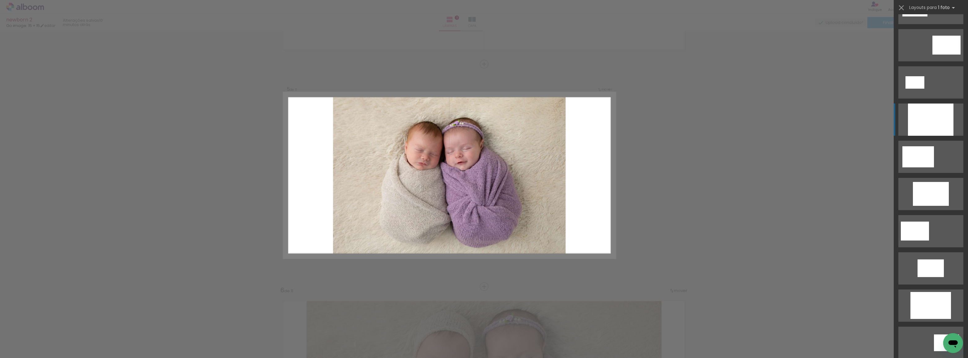
click div
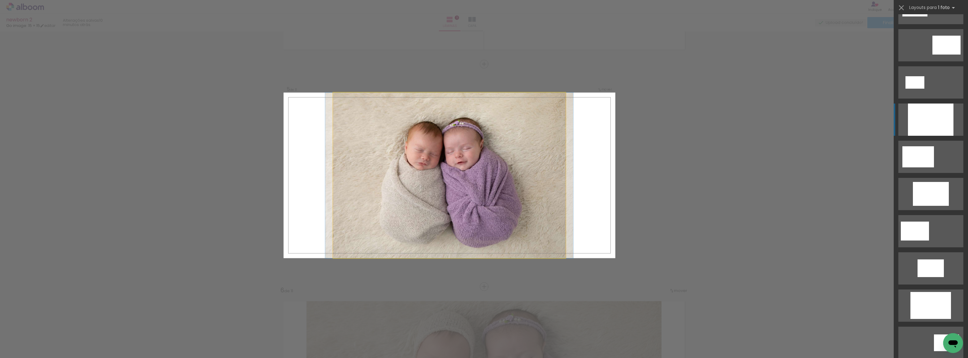
click quentale-photo
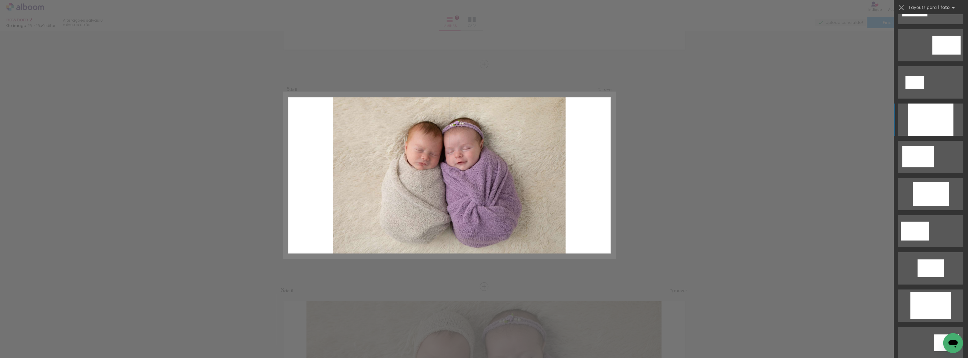
scroll to position [111, 0]
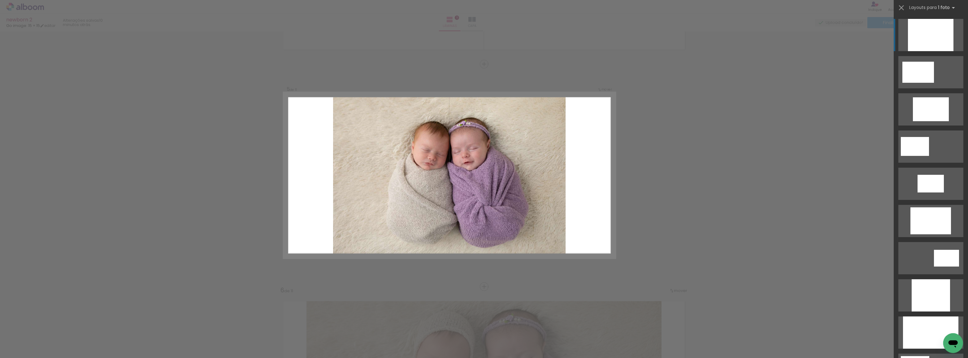
click div "Confirmar Cancelar"
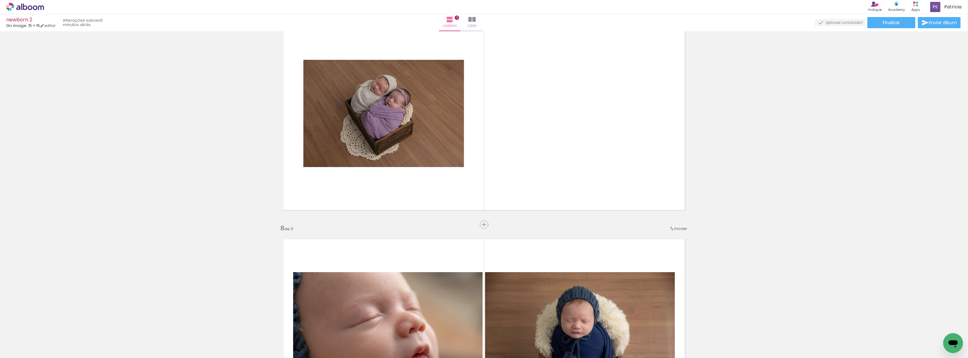
scroll to position [1457, 0]
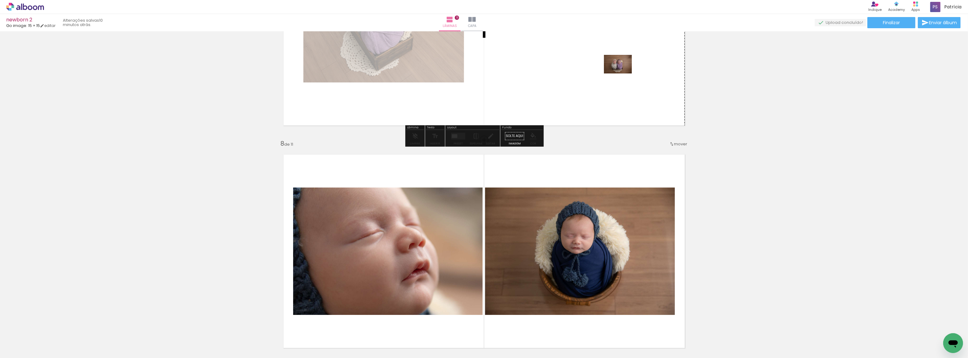
drag, startPoint x: 875, startPoint y: 343, endPoint x: 619, endPoint y: 70, distance: 374.2
click quentale-workspace
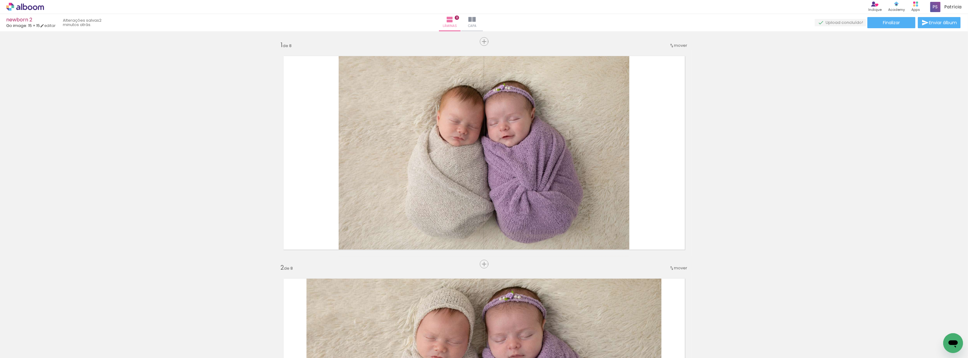
click at [23, 353] on span "Adicionar Fotos" at bounding box center [22, 349] width 19 height 7
click at [0, 0] on input "file" at bounding box center [0, 0] width 0 height 0
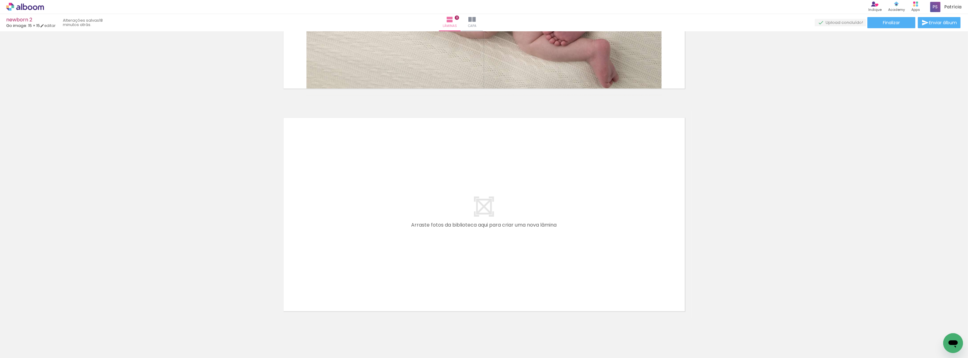
scroll to position [1736, 0]
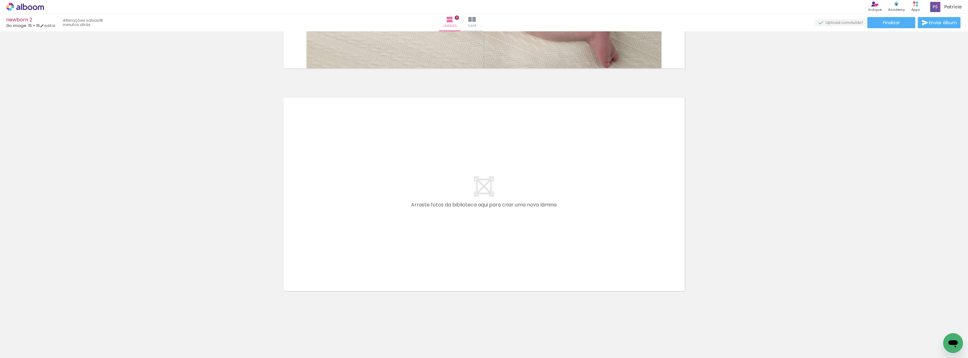
click at [22, 350] on span "Adicionar Fotos" at bounding box center [22, 349] width 19 height 7
click at [0, 0] on input "file" at bounding box center [0, 0] width 0 height 0
click at [8, 349] on iron-icon at bounding box center [8, 348] width 7 height 7
click at [0, 0] on input "file" at bounding box center [0, 0] width 0 height 0
